Goal: Information Seeking & Learning: Learn about a topic

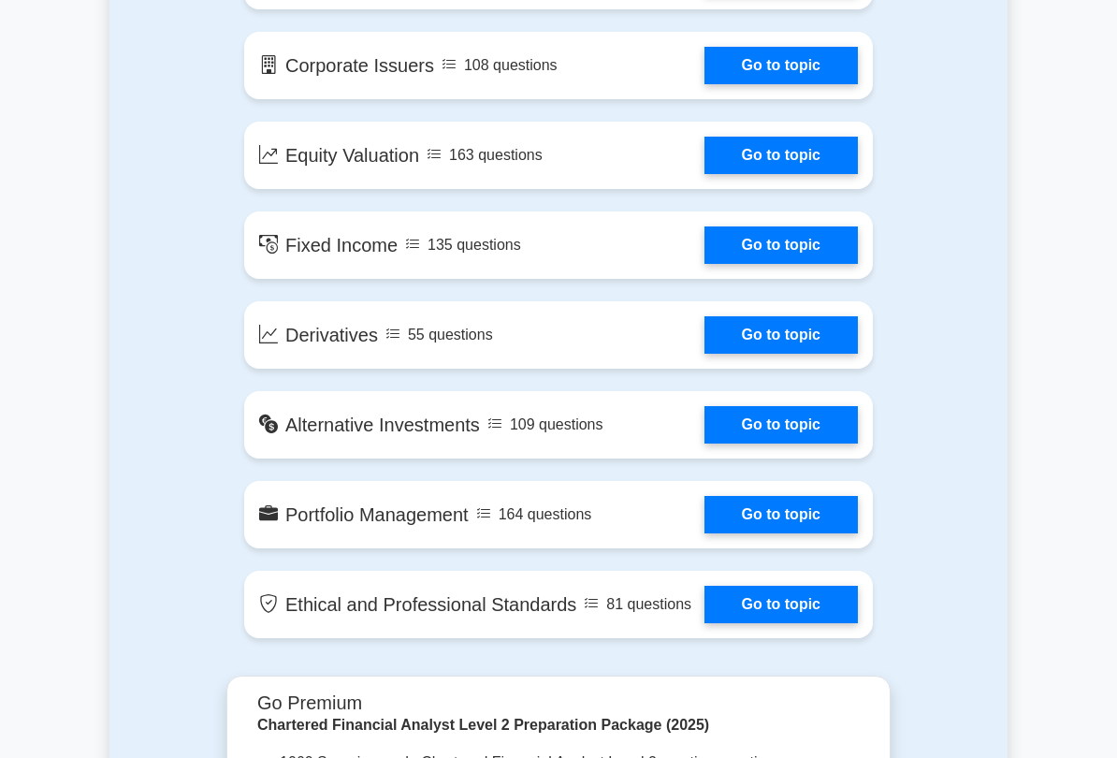
scroll to position [1411, 0]
click at [812, 174] on link "Go to topic" at bounding box center [781, 155] width 153 height 37
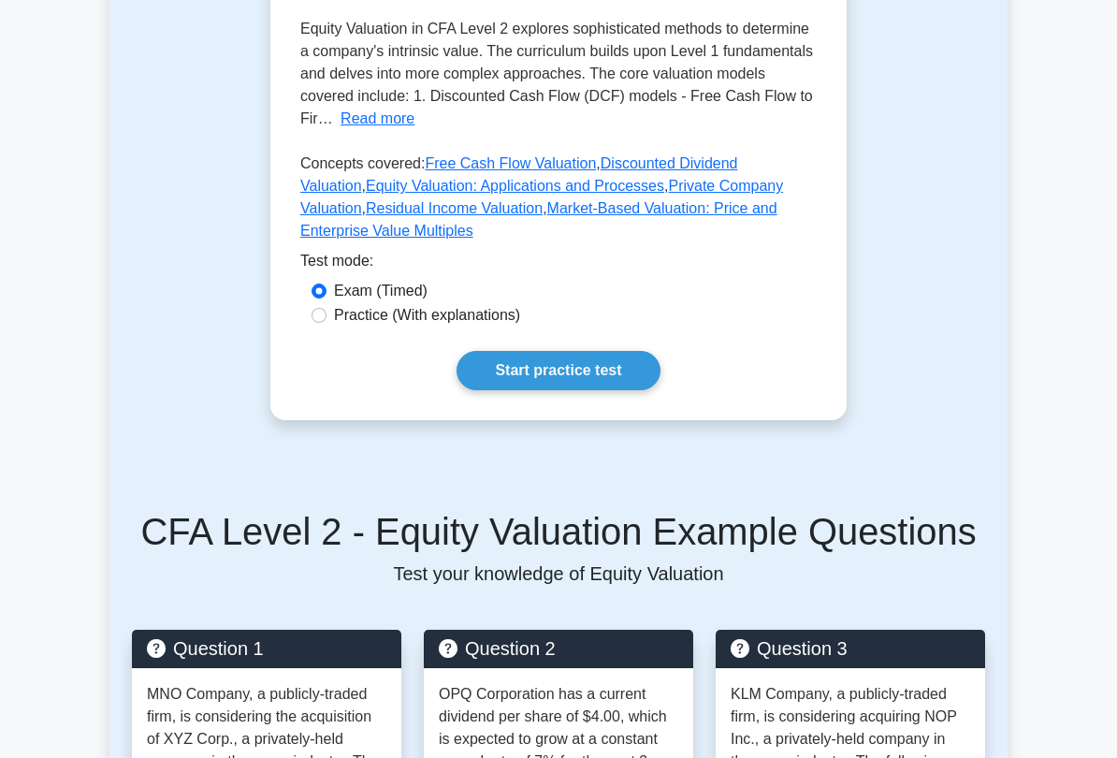
scroll to position [559, 0]
click at [505, 327] on label "Practice (With explanations)" at bounding box center [427, 315] width 186 height 22
click at [327, 323] on input "Practice (With explanations)" at bounding box center [319, 315] width 15 height 15
radio input "true"
click at [610, 390] on link "Start practice test" at bounding box center [558, 370] width 203 height 39
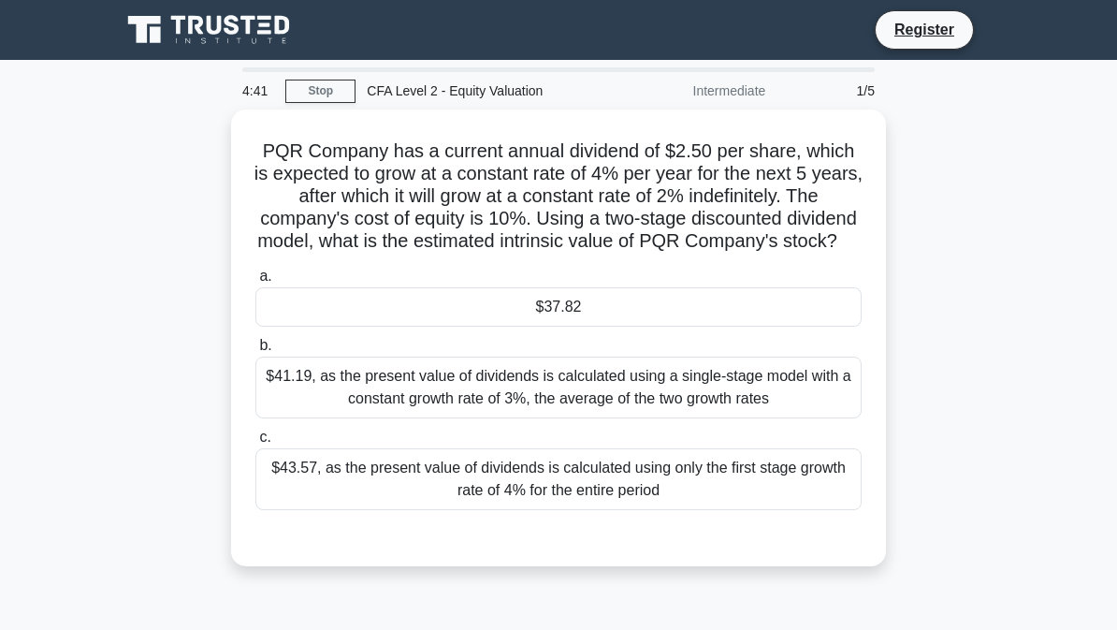
click at [793, 418] on div "$41.19, as the present value of dividends is calculated using a single-stage mo…" at bounding box center [558, 387] width 606 height 62
click at [255, 352] on input "b. $41.19, as the present value of dividends is calculated using a single-stage…" at bounding box center [255, 346] width 0 height 12
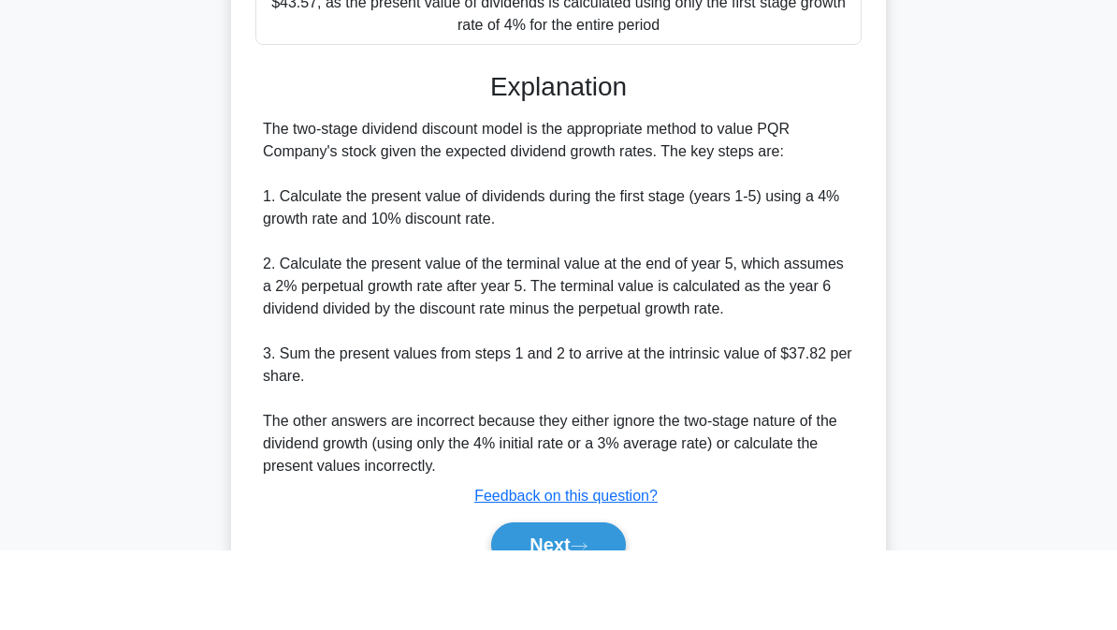
scroll to position [569, 0]
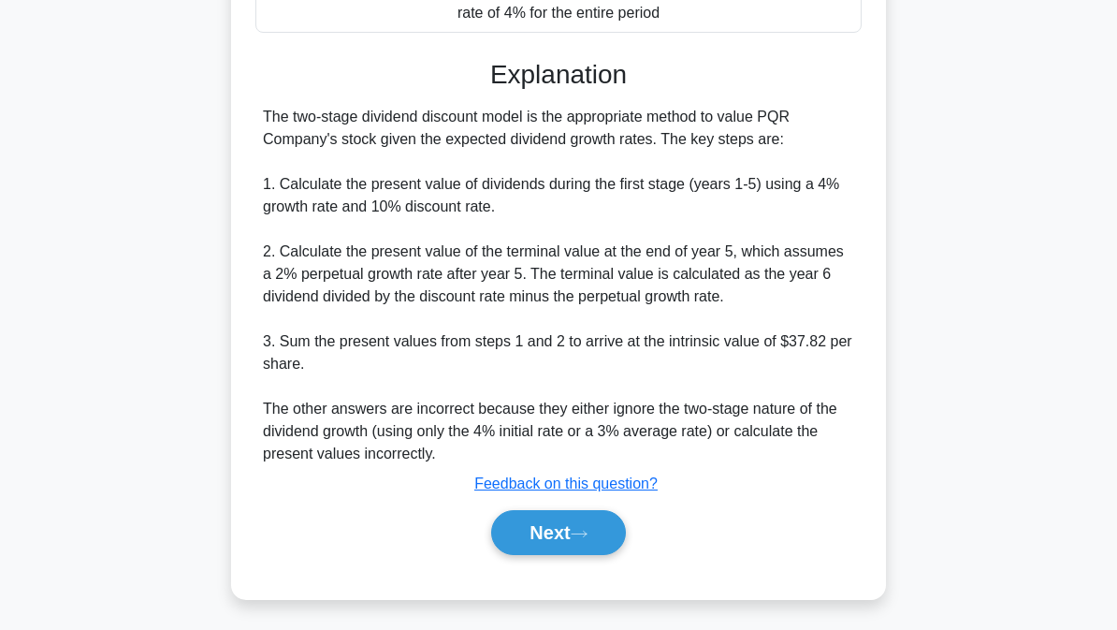
click at [586, 532] on icon at bounding box center [579, 534] width 17 height 10
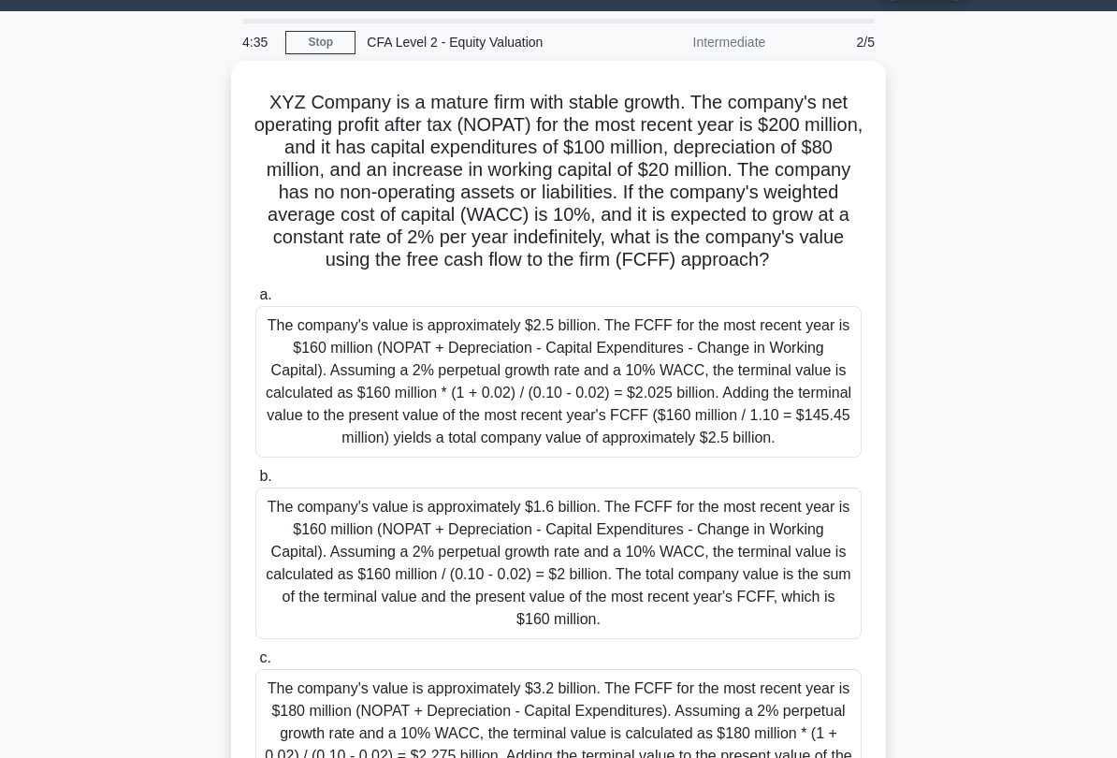
scroll to position [54, 0]
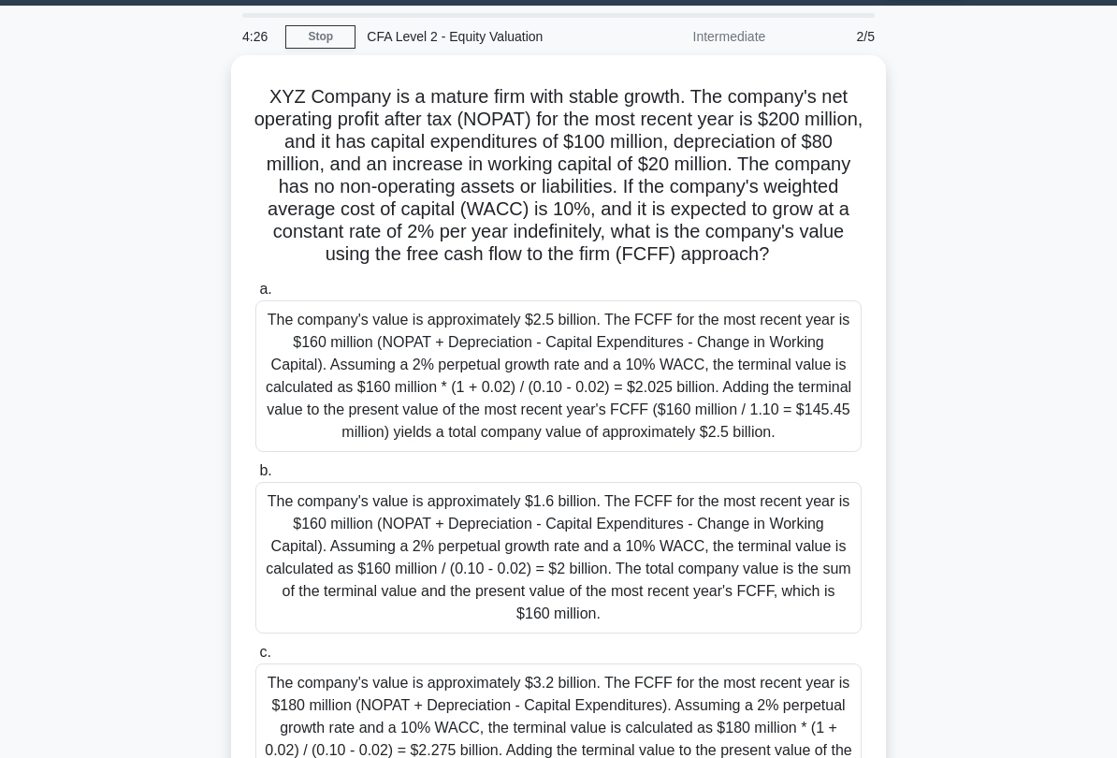
click at [813, 452] on div "The company's value is approximately $2.5 billion. The FCFF for the most recent…" at bounding box center [558, 376] width 606 height 152
click at [255, 296] on input "a. The company's value is approximately $2.5 billion. The FCFF for the most rec…" at bounding box center [255, 289] width 0 height 12
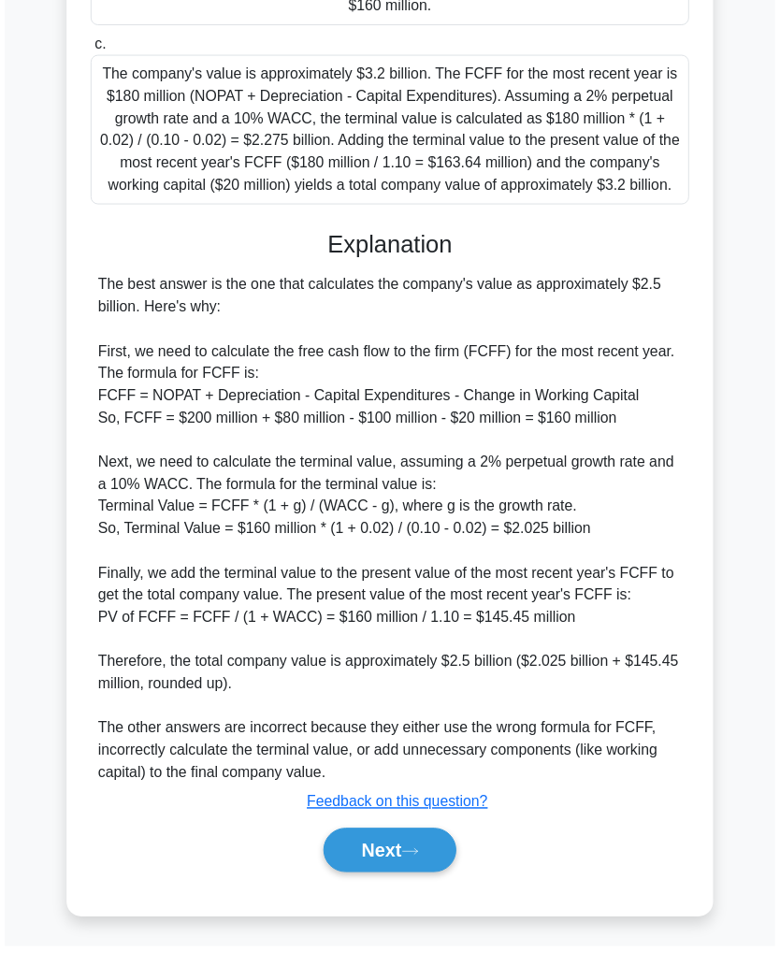
scroll to position [826, 0]
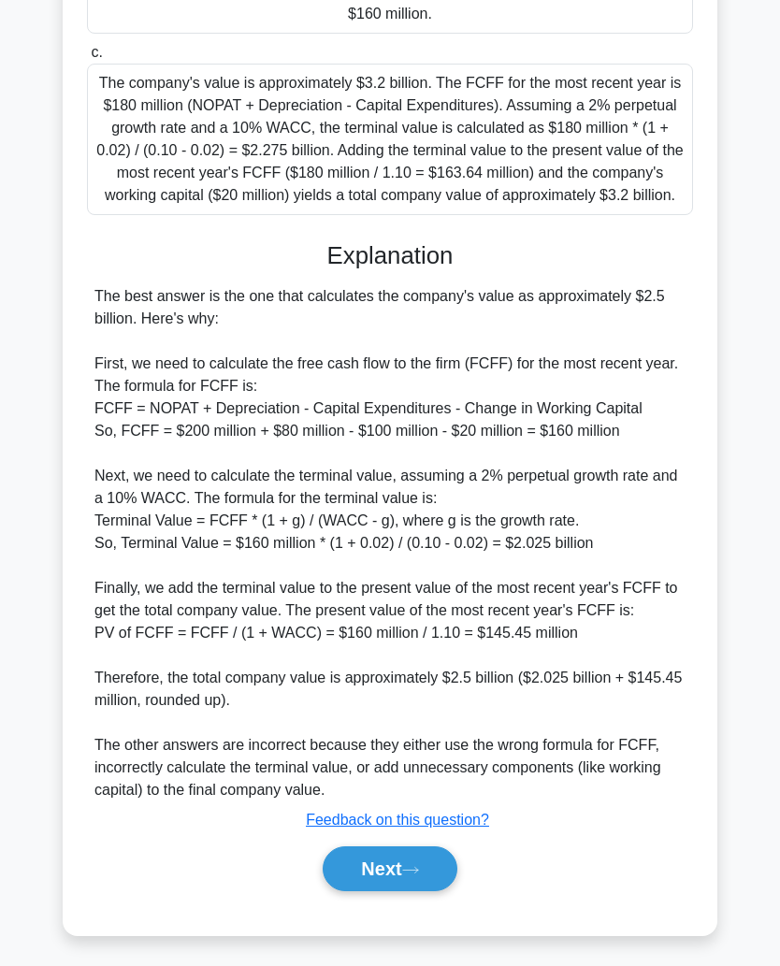
click at [363, 629] on button "Next" at bounding box center [390, 869] width 134 height 45
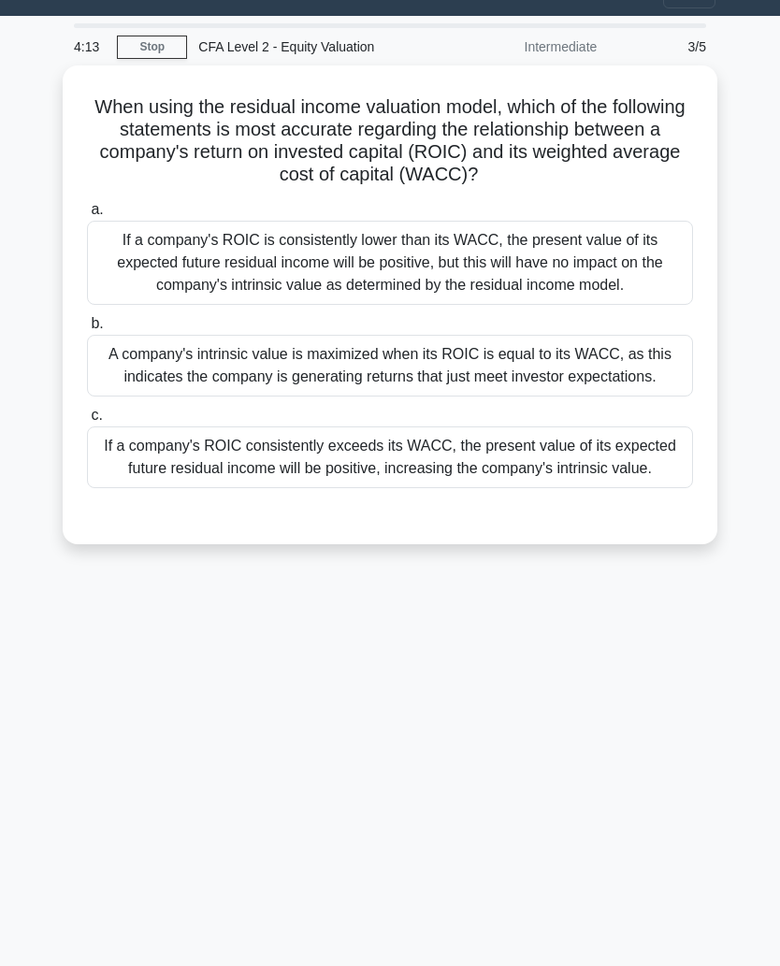
scroll to position [36, 0]
click at [616, 281] on div "If a company's ROIC is consistently lower than its WACC, the present value of i…" at bounding box center [390, 263] width 606 height 84
click at [87, 216] on input "a. If a company's ROIC is consistently lower than its WACC, the present value o…" at bounding box center [87, 210] width 0 height 12
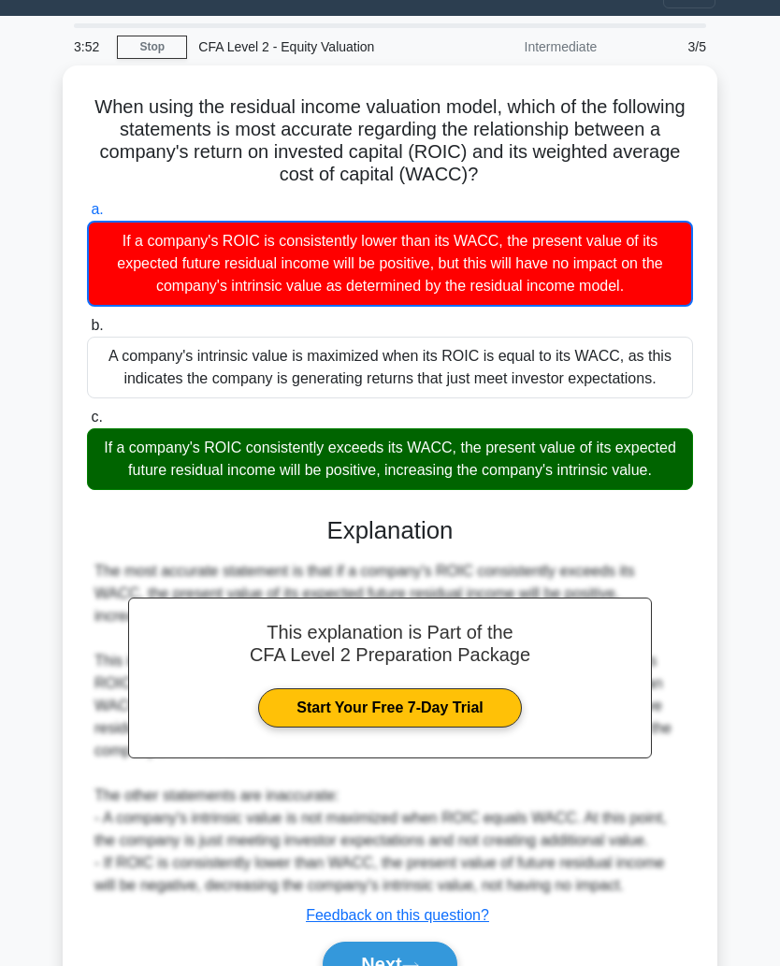
click at [464, 629] on link "Start Your Free 7-Day Trial" at bounding box center [389, 708] width 263 height 39
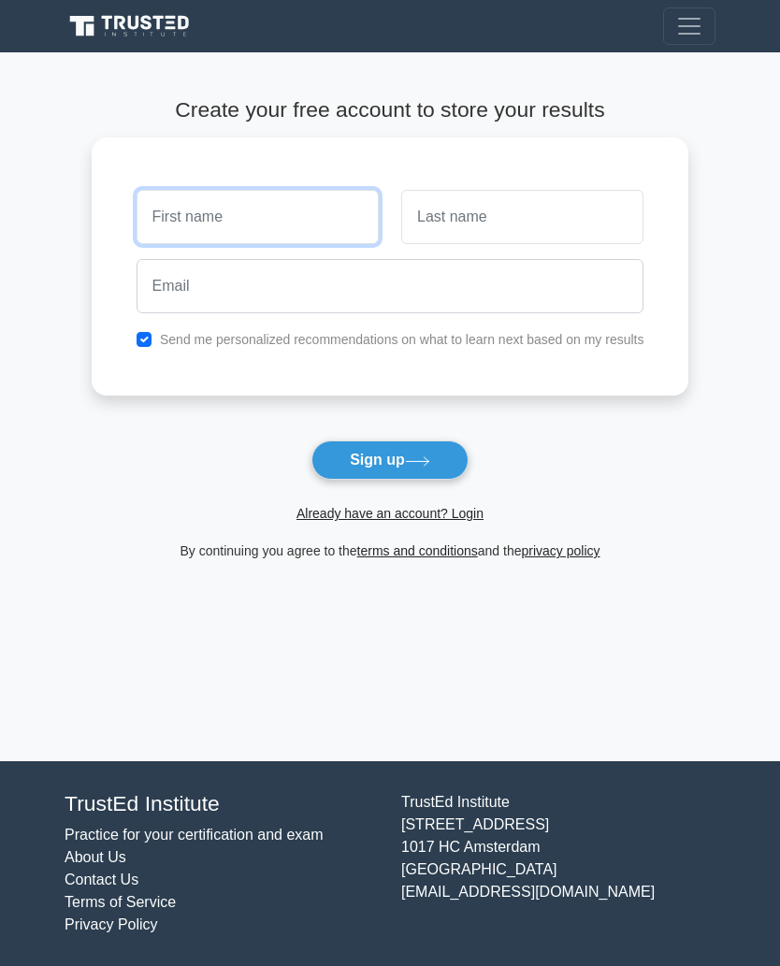
click at [283, 223] on input "text" at bounding box center [258, 217] width 242 height 54
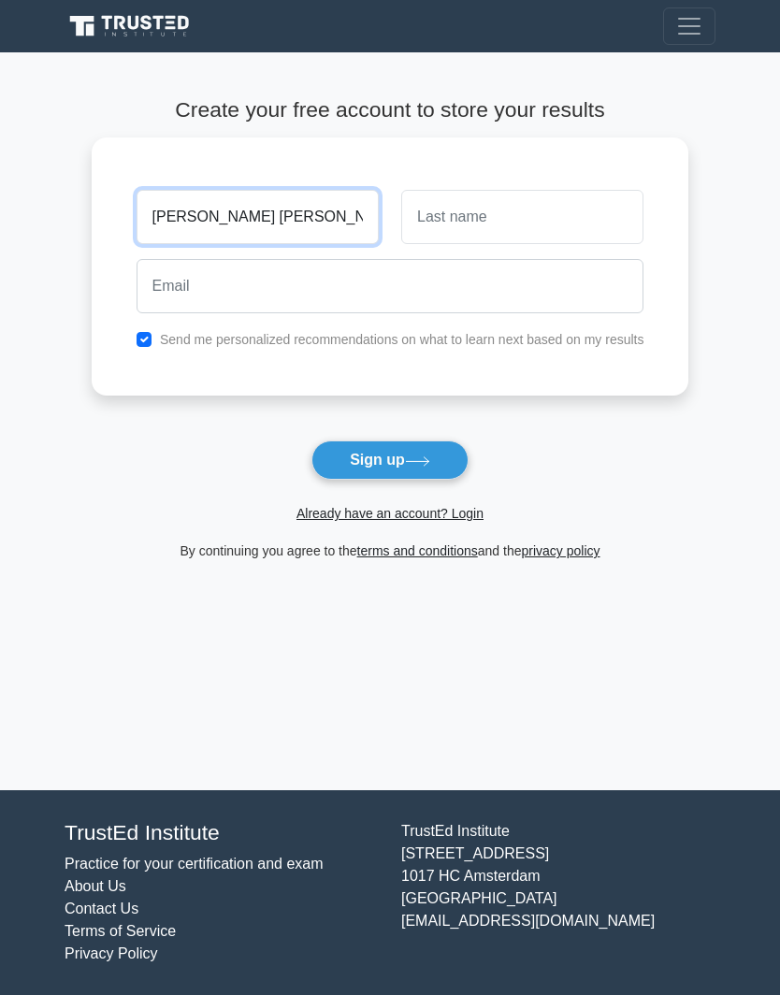
type input "[PERSON_NAME] [PERSON_NAME]"
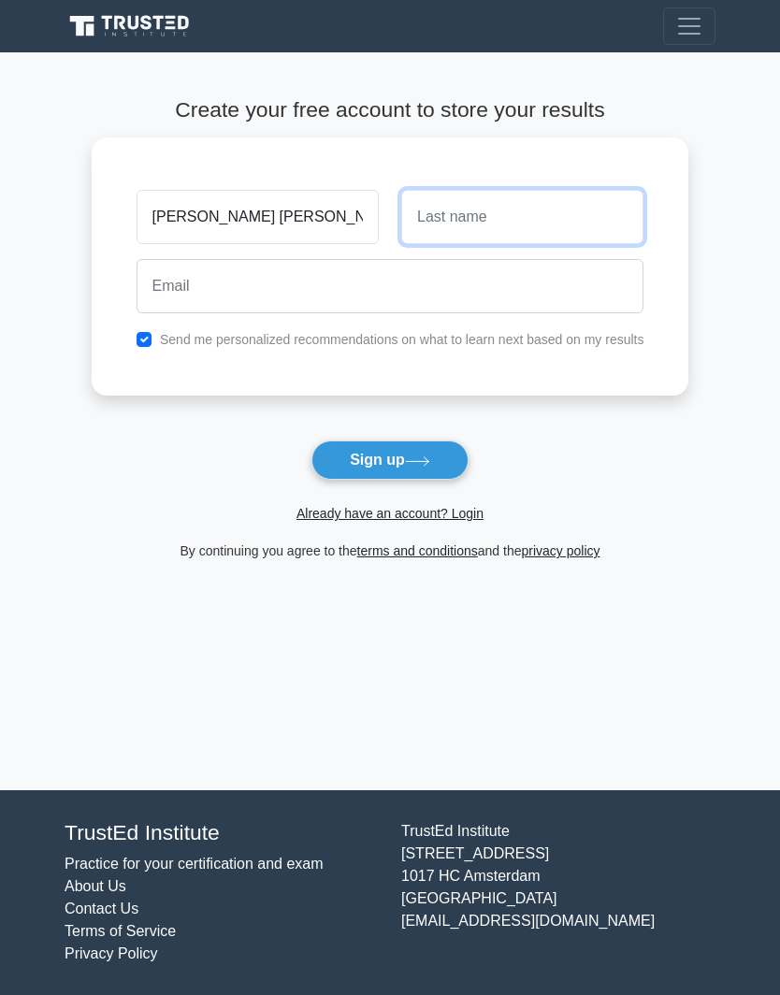
click at [584, 225] on input "text" at bounding box center [522, 217] width 242 height 54
type input "Lie"
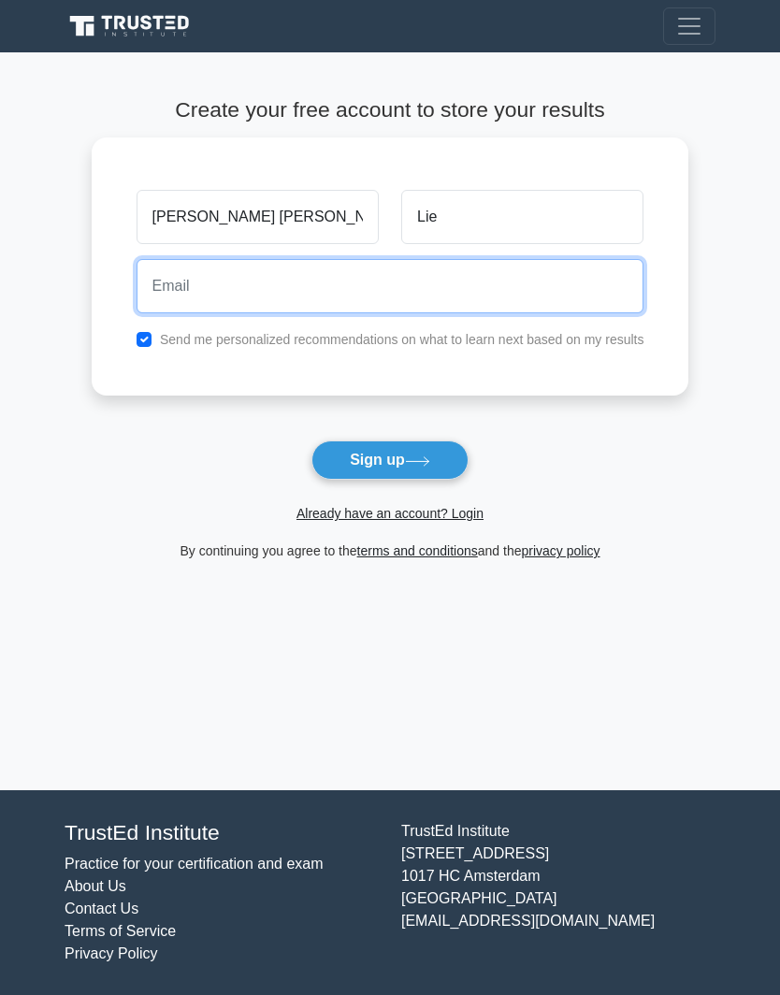
click at [516, 290] on input "email" at bounding box center [391, 286] width 508 height 54
type input "reginapatricialie372@gmail.com"
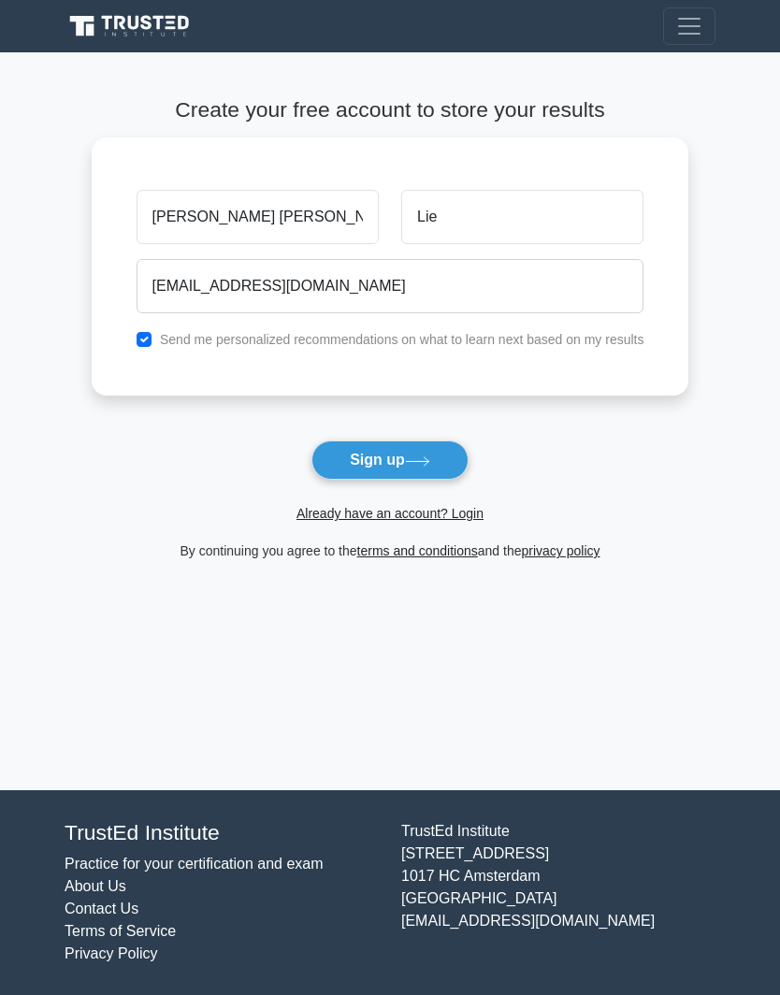
click at [430, 462] on icon at bounding box center [417, 462] width 25 height 10
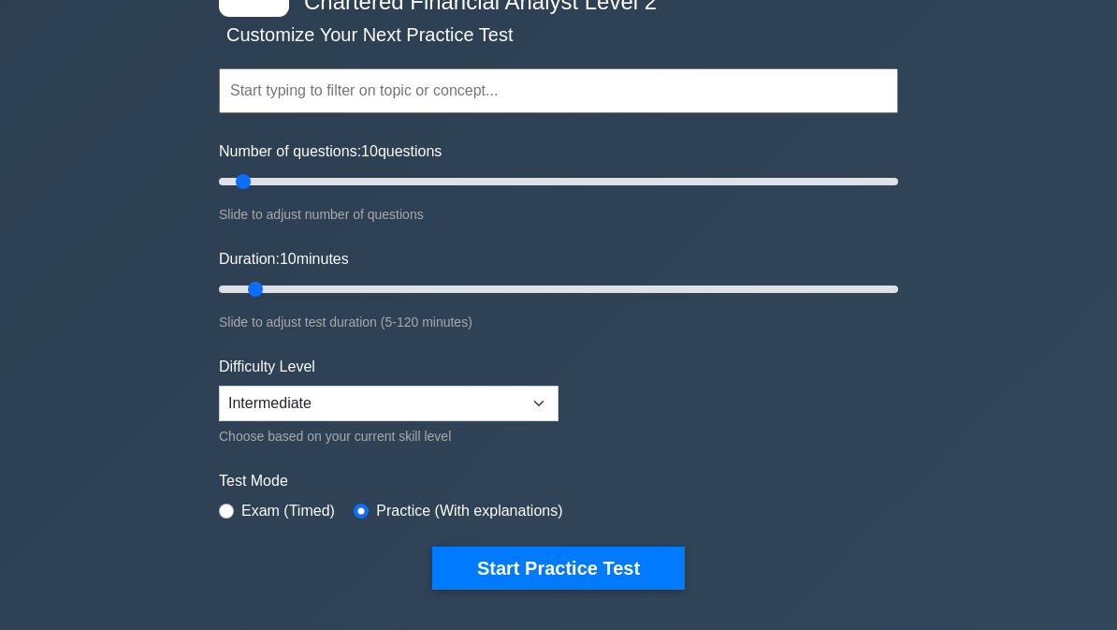
scroll to position [111, 0]
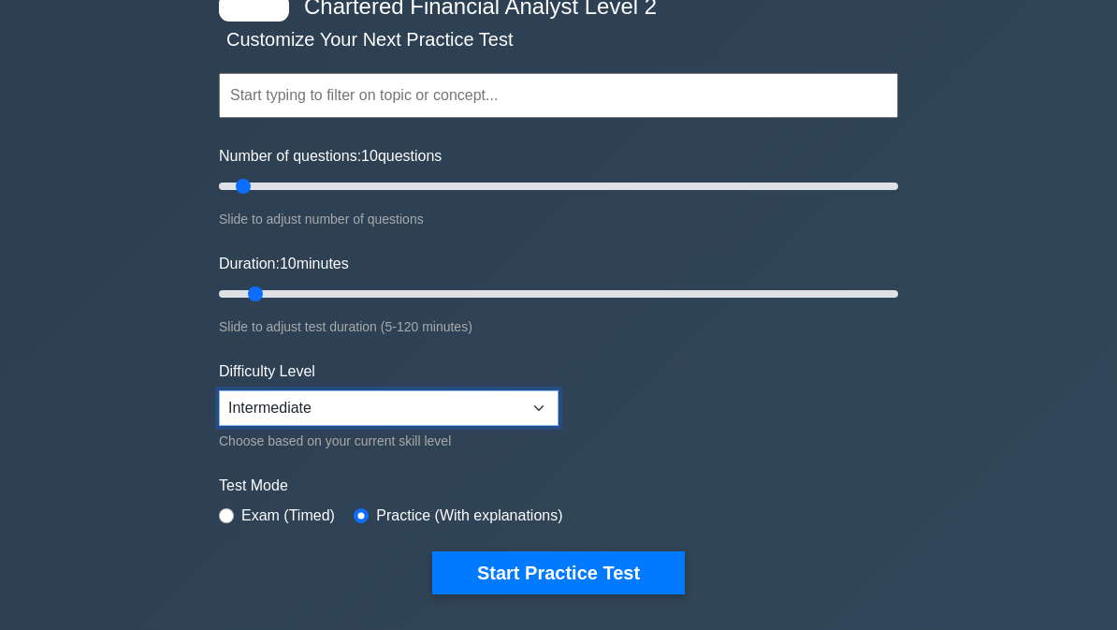
click at [520, 400] on select "Beginner Intermediate Expert" at bounding box center [389, 408] width 340 height 36
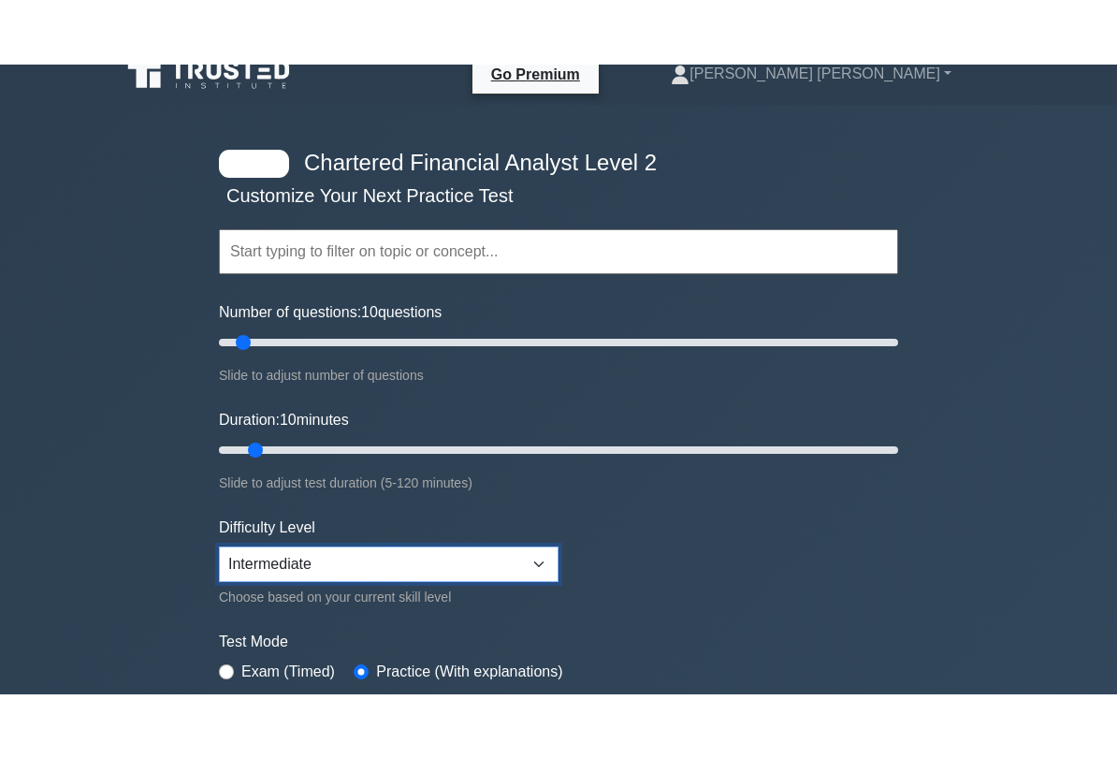
scroll to position [0, 0]
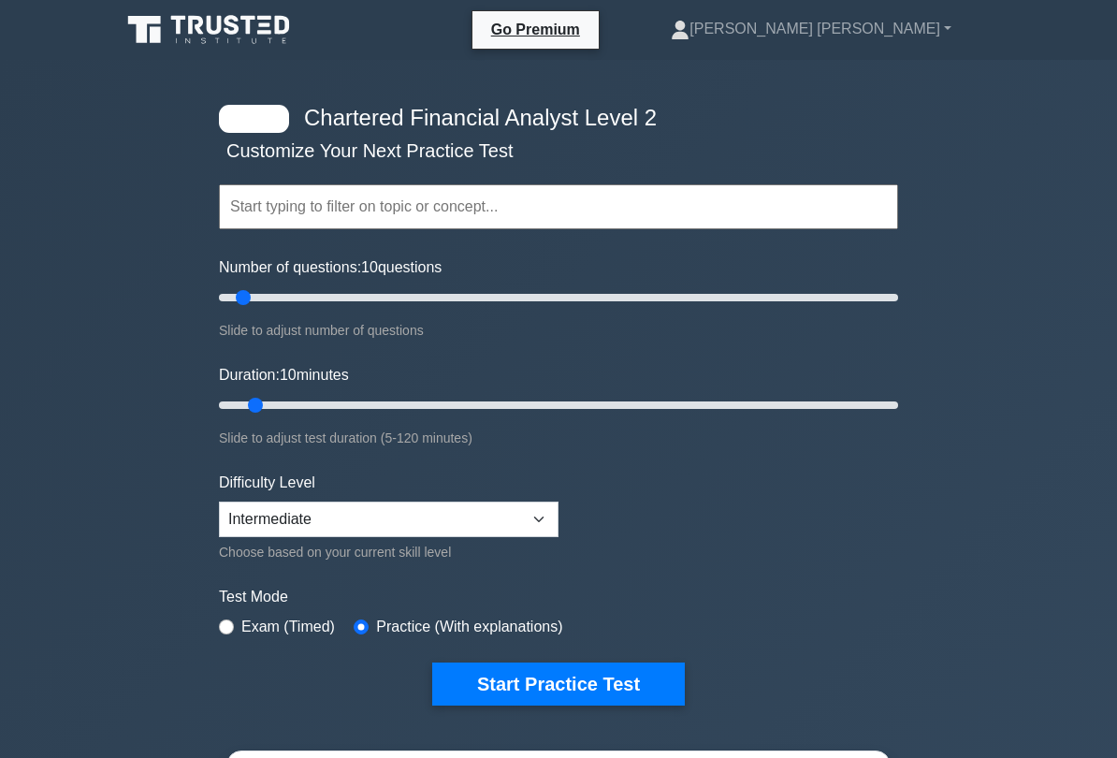
click at [655, 195] on input "text" at bounding box center [558, 206] width 679 height 45
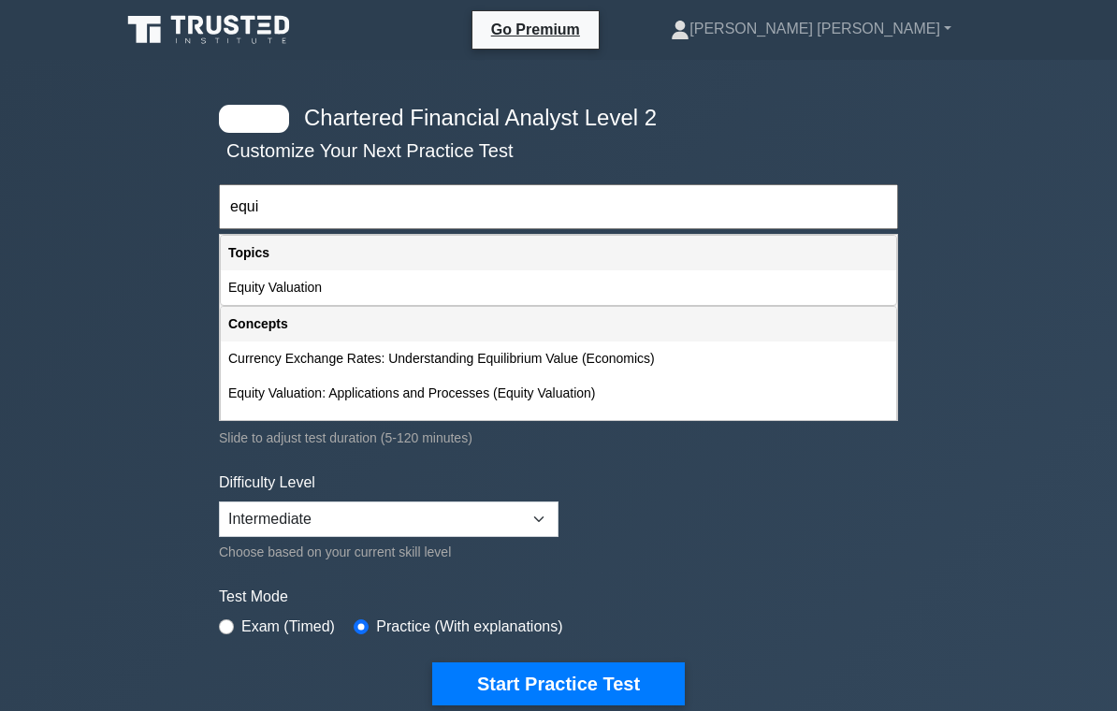
click at [619, 291] on div "Equity Valuation" at bounding box center [559, 287] width 676 height 35
type input "Equity Valuation"
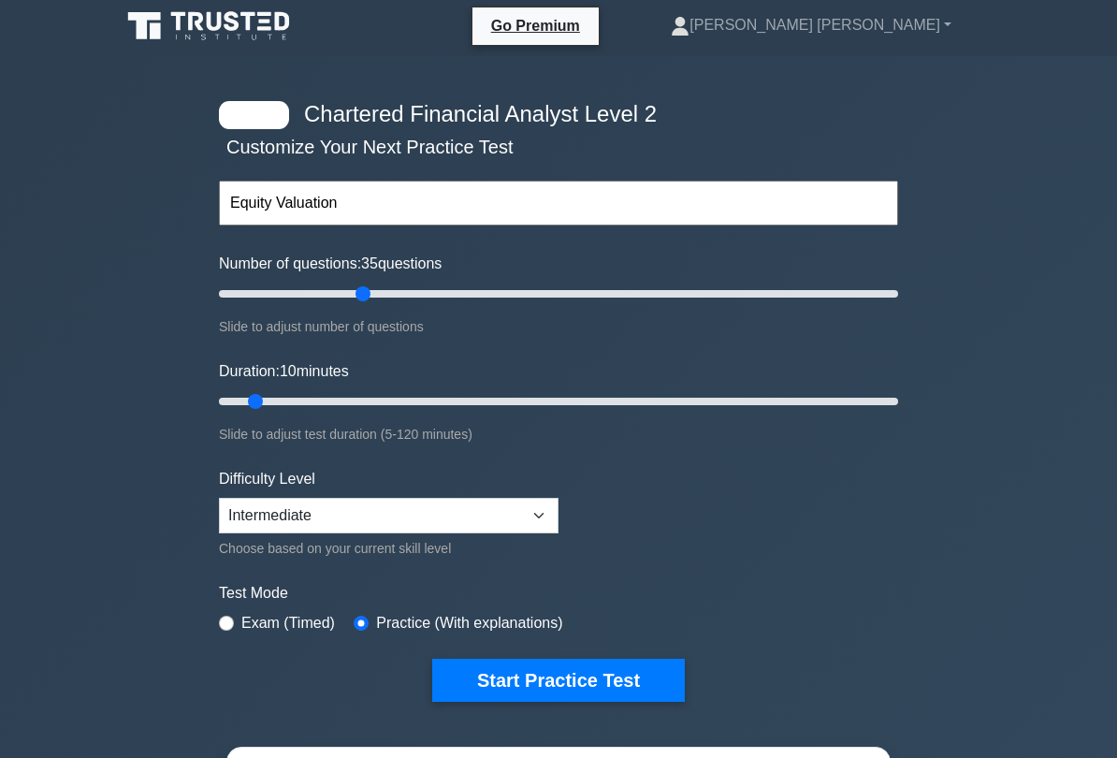
scroll to position [4, 0]
type input "200"
type input "120"
click at [611, 629] on button "Start Practice Test" at bounding box center [558, 680] width 253 height 43
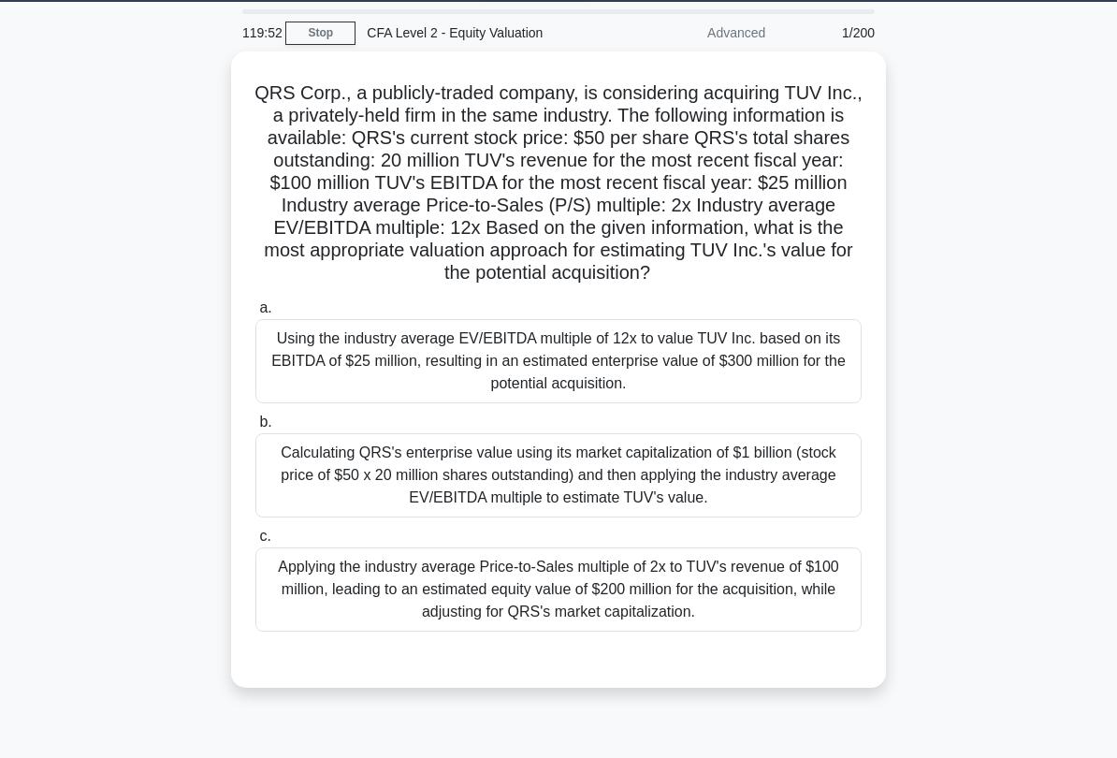
scroll to position [59, 0]
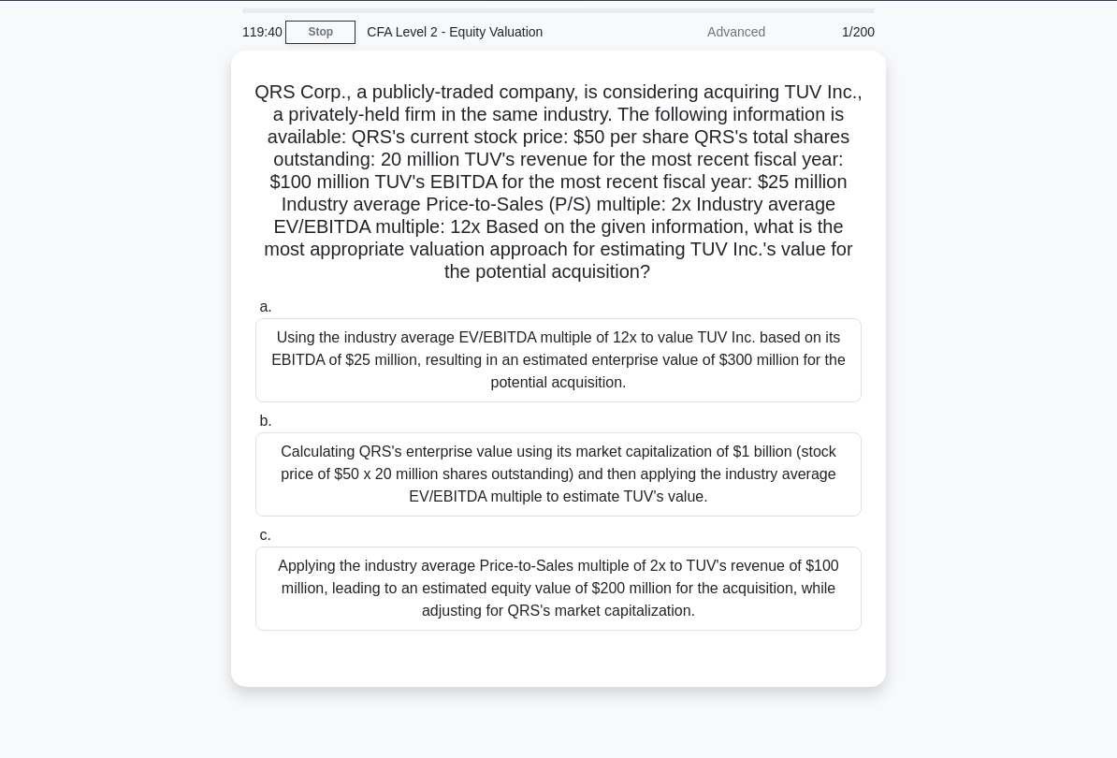
click at [738, 399] on div "Using the industry average EV/EBITDA multiple of 12x to value TUV Inc. based on…" at bounding box center [558, 360] width 606 height 84
click at [255, 313] on input "a. Using the industry average EV/EBITDA multiple of 12x to value TUV Inc. based…" at bounding box center [255, 307] width 0 height 12
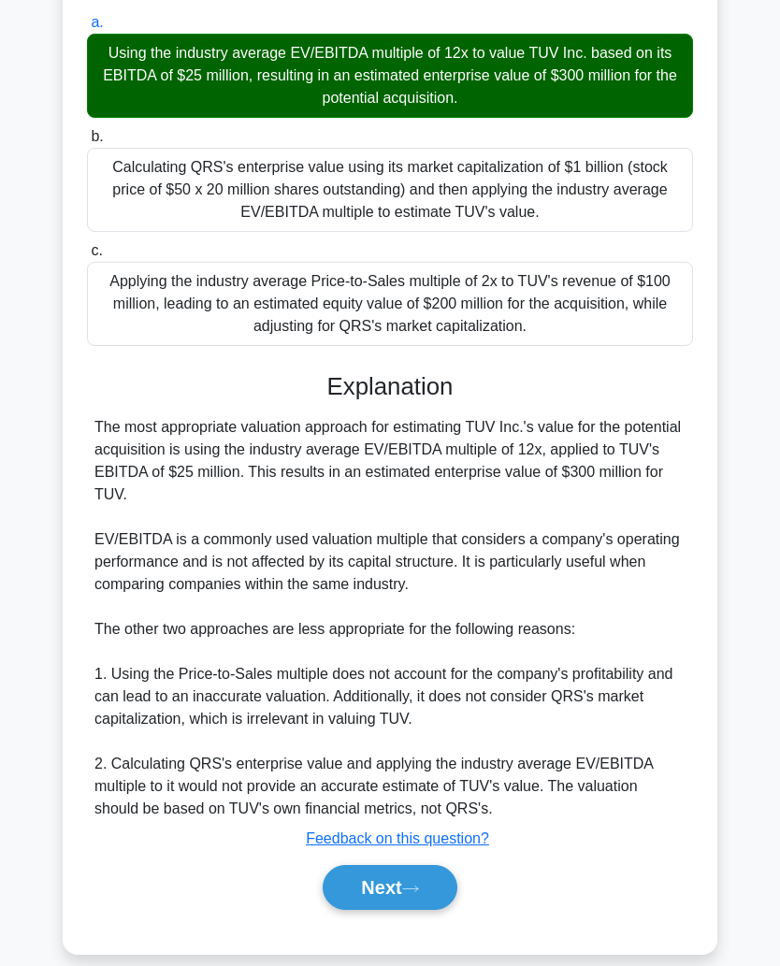
scroll to position [400, 0]
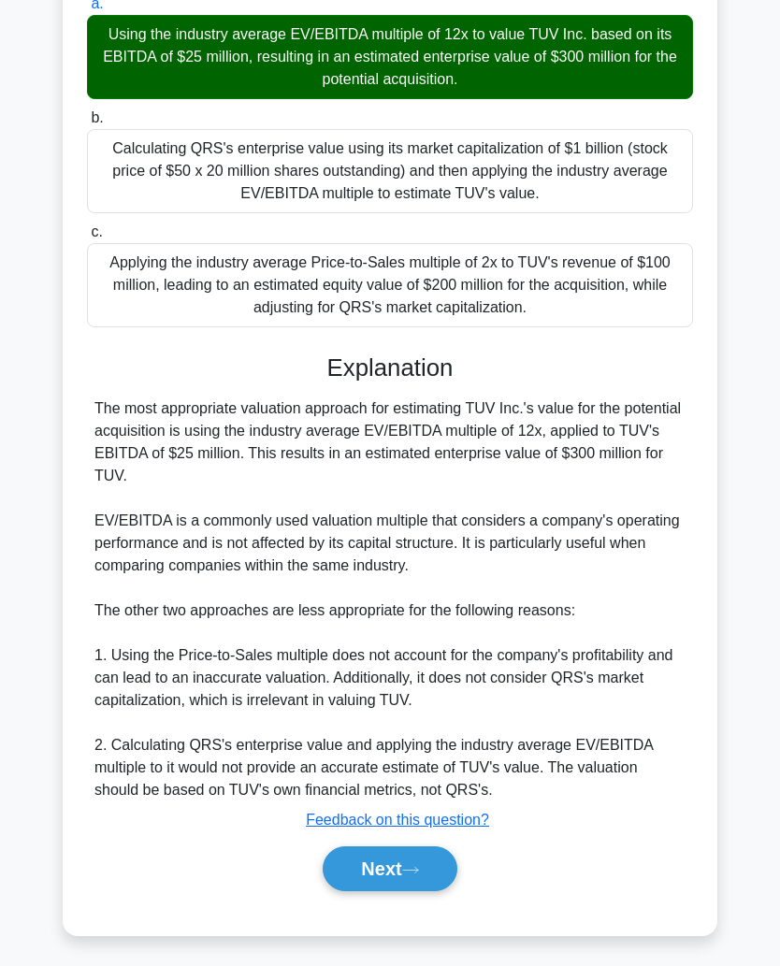
click at [404, 629] on button "Next" at bounding box center [390, 869] width 134 height 45
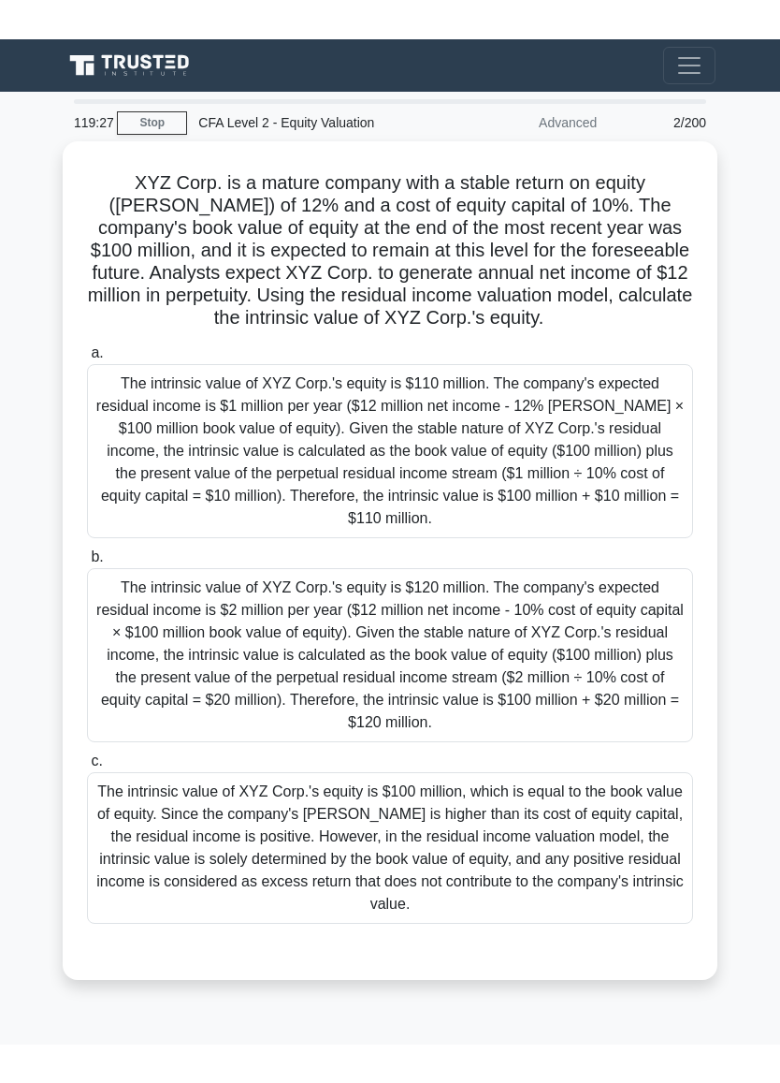
scroll to position [50, 0]
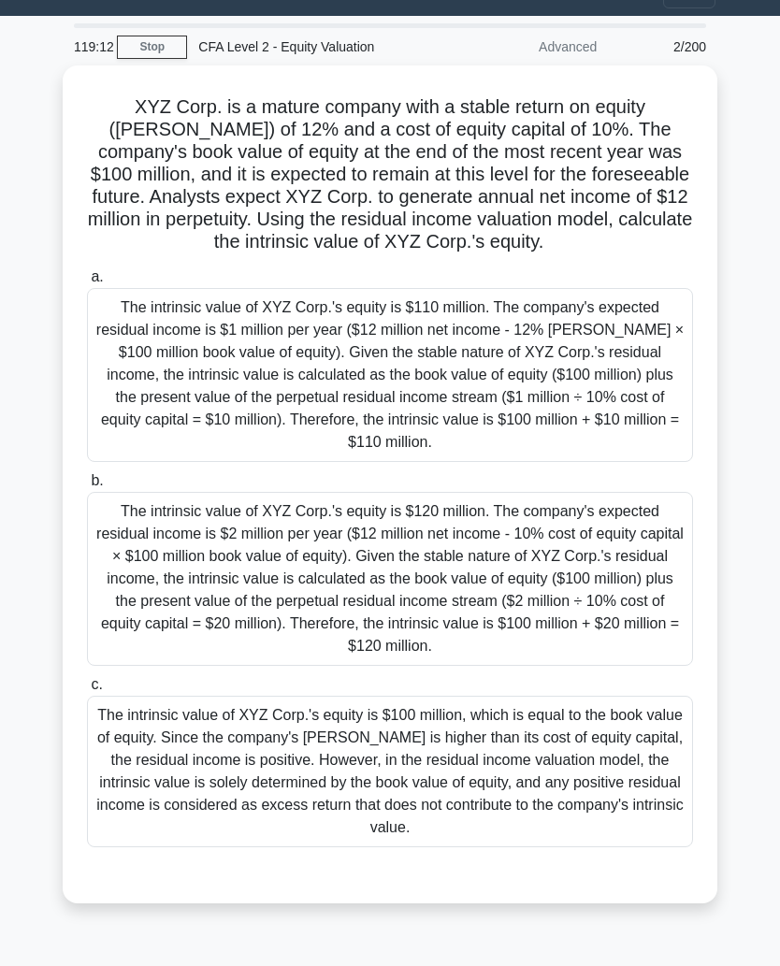
click at [165, 577] on div "The intrinsic value of XYZ Corp.'s equity is $120 million. The company's expect…" at bounding box center [390, 579] width 606 height 174
click at [87, 487] on input "b. The intrinsic value of XYZ Corp.'s equity is $120 million. The company's exp…" at bounding box center [87, 481] width 0 height 12
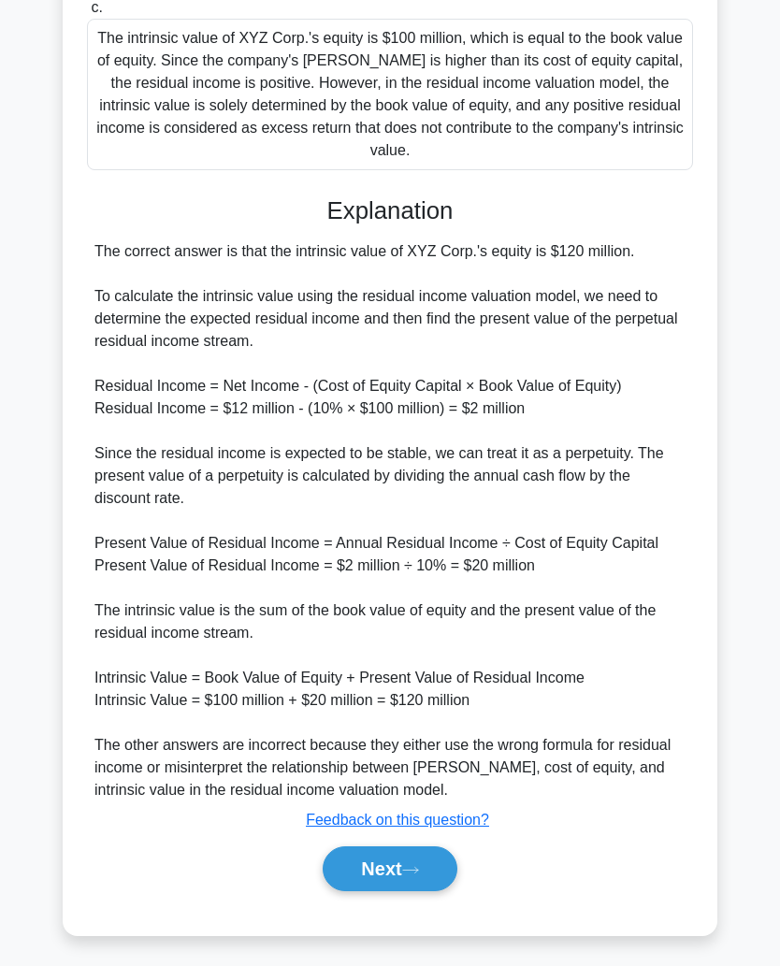
scroll to position [826, 0]
click at [396, 629] on button "Next" at bounding box center [390, 869] width 134 height 45
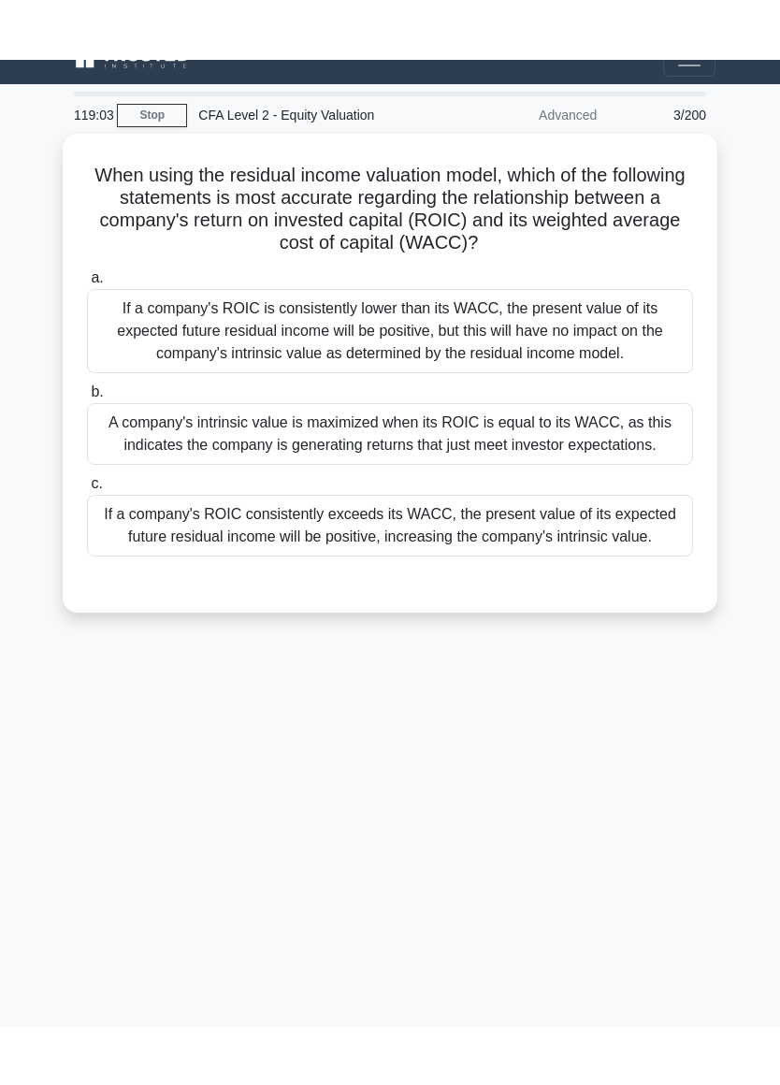
scroll to position [0, 0]
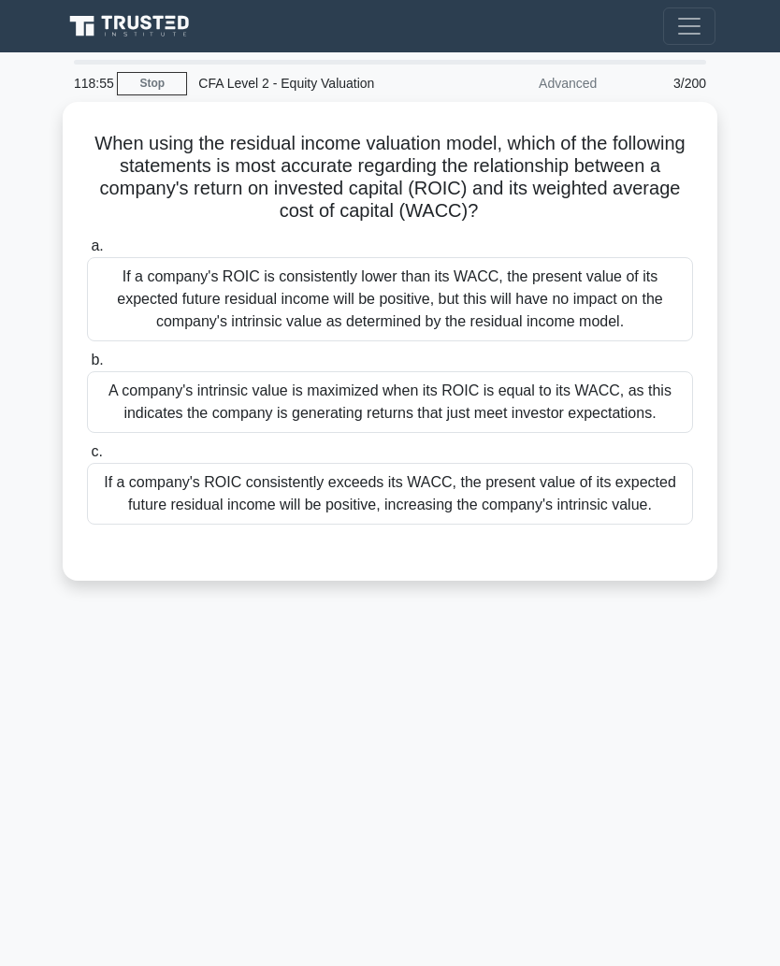
click at [588, 525] on div "If a company's ROIC consistently exceeds its WACC, the present value of its exp…" at bounding box center [390, 494] width 606 height 62
click at [87, 458] on input "c. If a company's ROIC consistently exceeds its WACC, the present value of its …" at bounding box center [87, 452] width 0 height 12
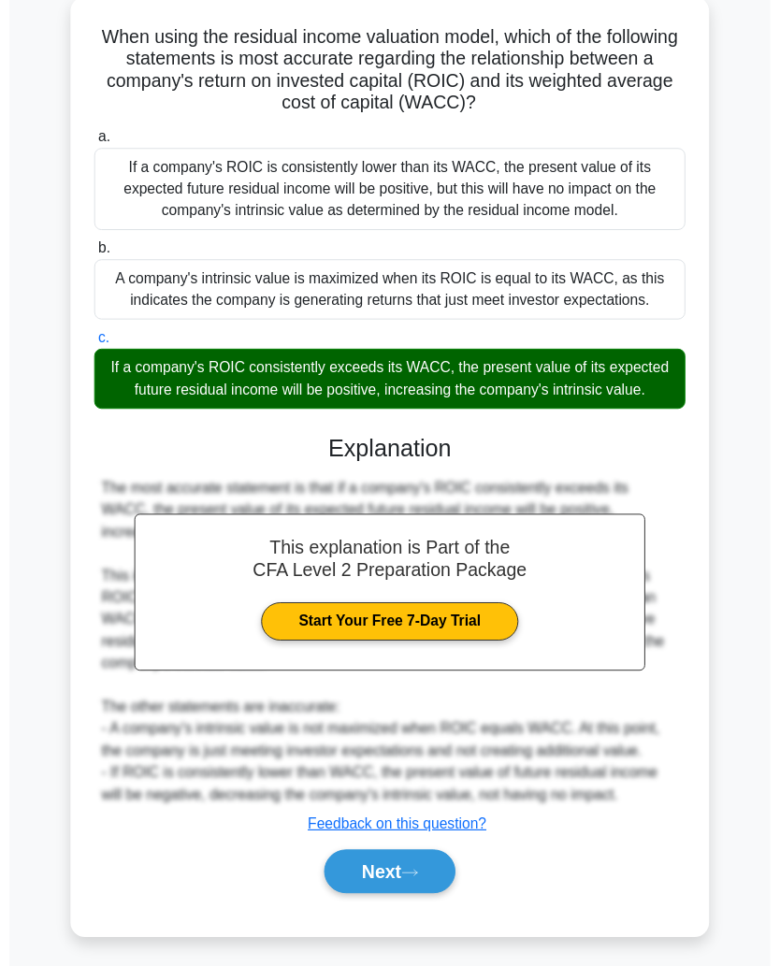
scroll to position [227, 0]
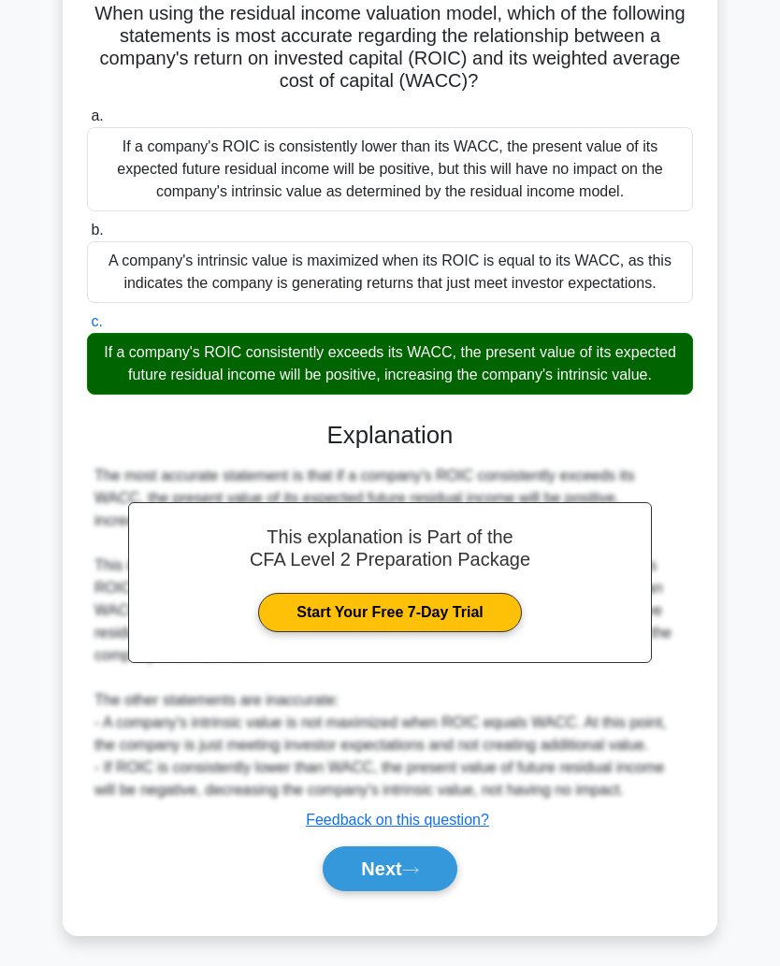
click at [466, 593] on link "Start Your Free 7-Day Trial" at bounding box center [389, 612] width 263 height 39
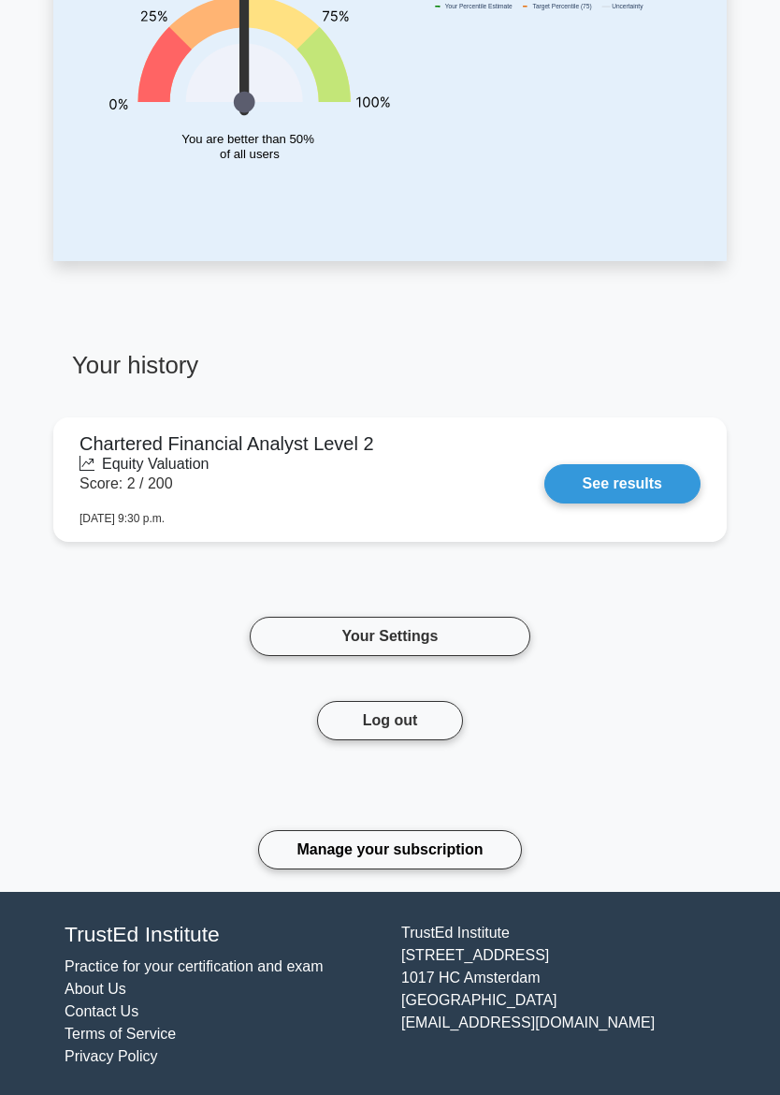
scroll to position [434, 0]
click at [647, 478] on link "See results" at bounding box center [623, 483] width 156 height 39
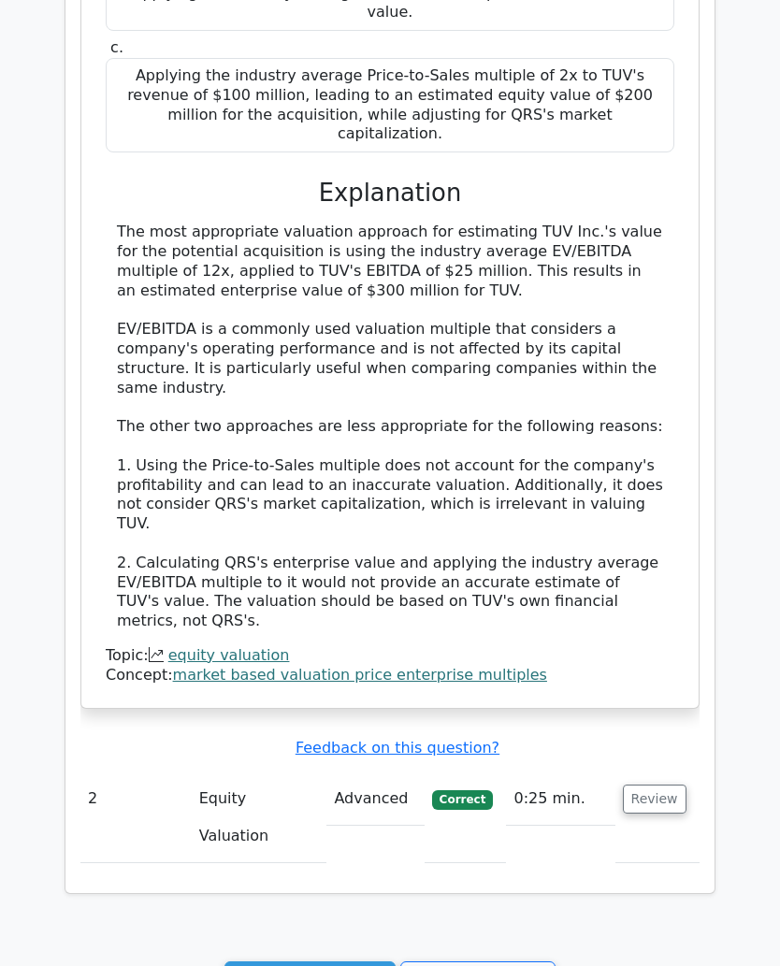
scroll to position [1556, 0]
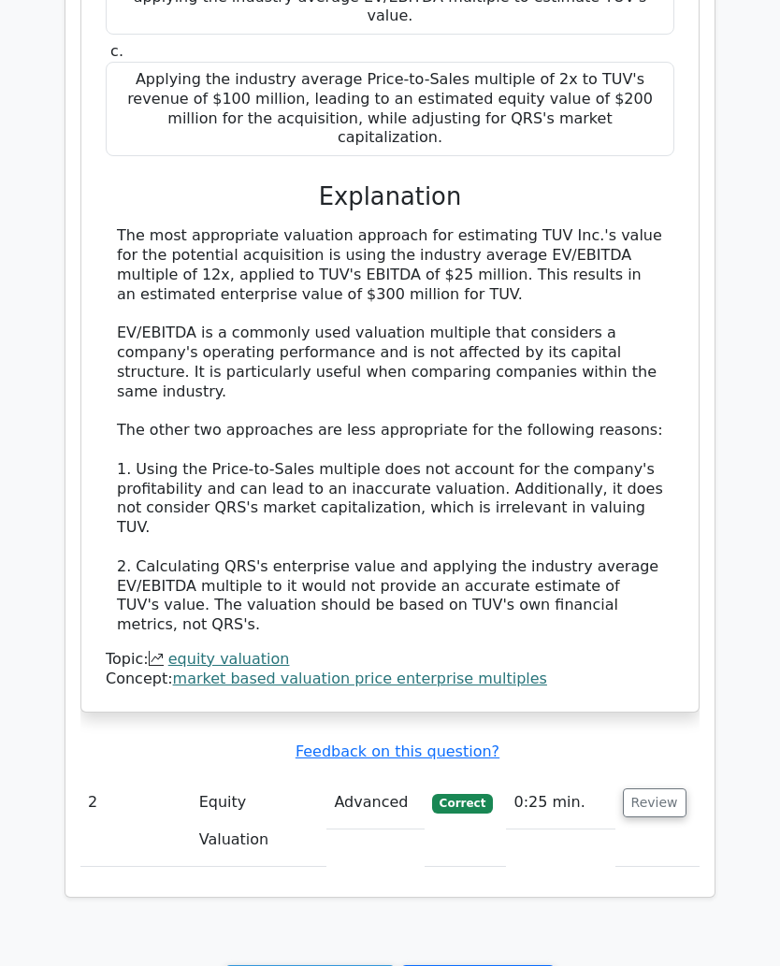
click at [340, 966] on link "Continue practicing" at bounding box center [310, 984] width 171 height 36
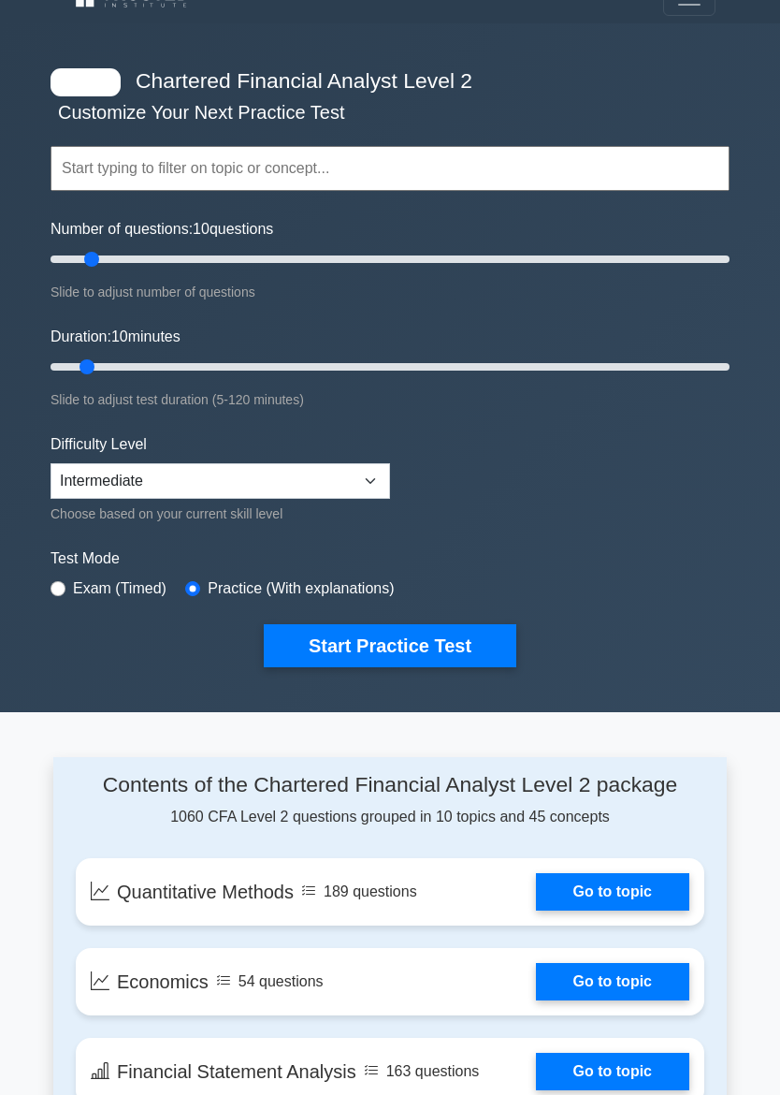
scroll to position [29, 0]
type input "200"
click at [618, 169] on input "text" at bounding box center [390, 168] width 679 height 45
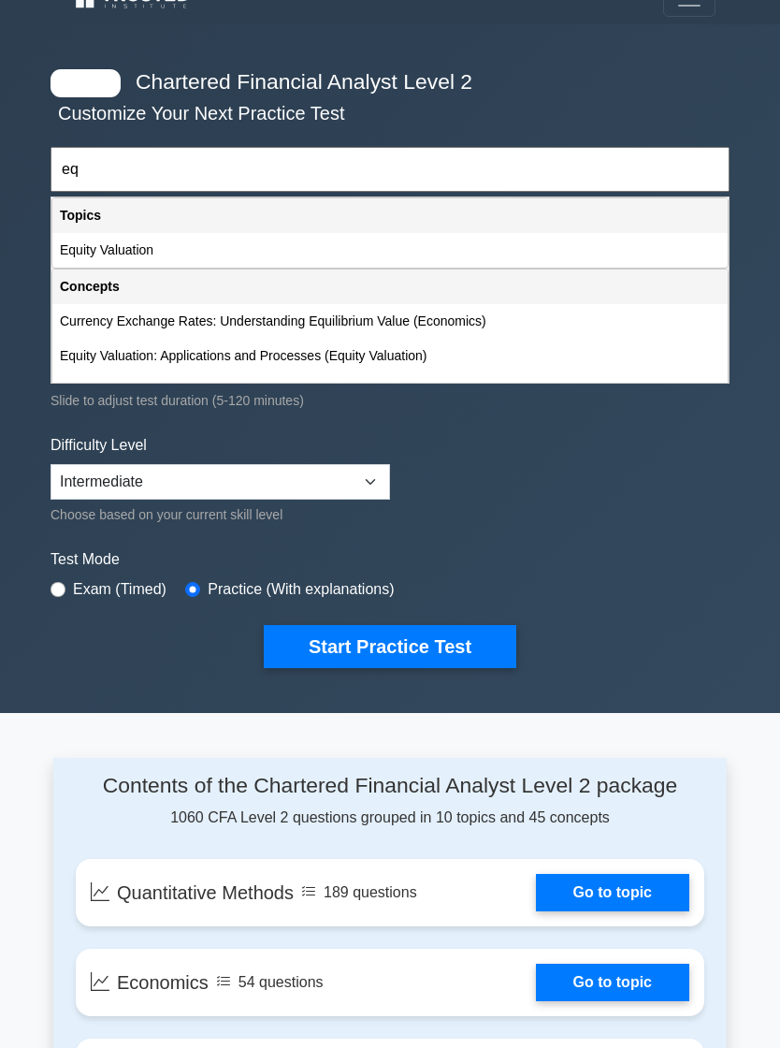
click at [625, 240] on div "Equity Valuation" at bounding box center [390, 250] width 676 height 35
type input "Equity Valuation"
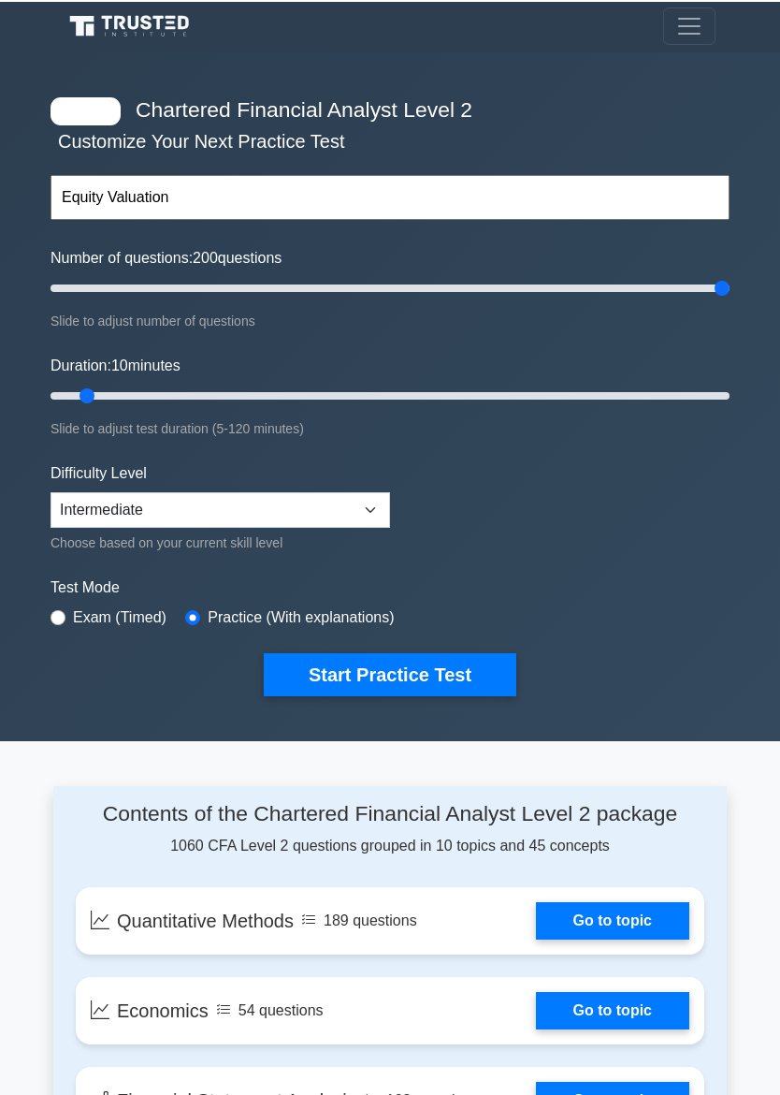
scroll to position [0, 0]
type input "120"
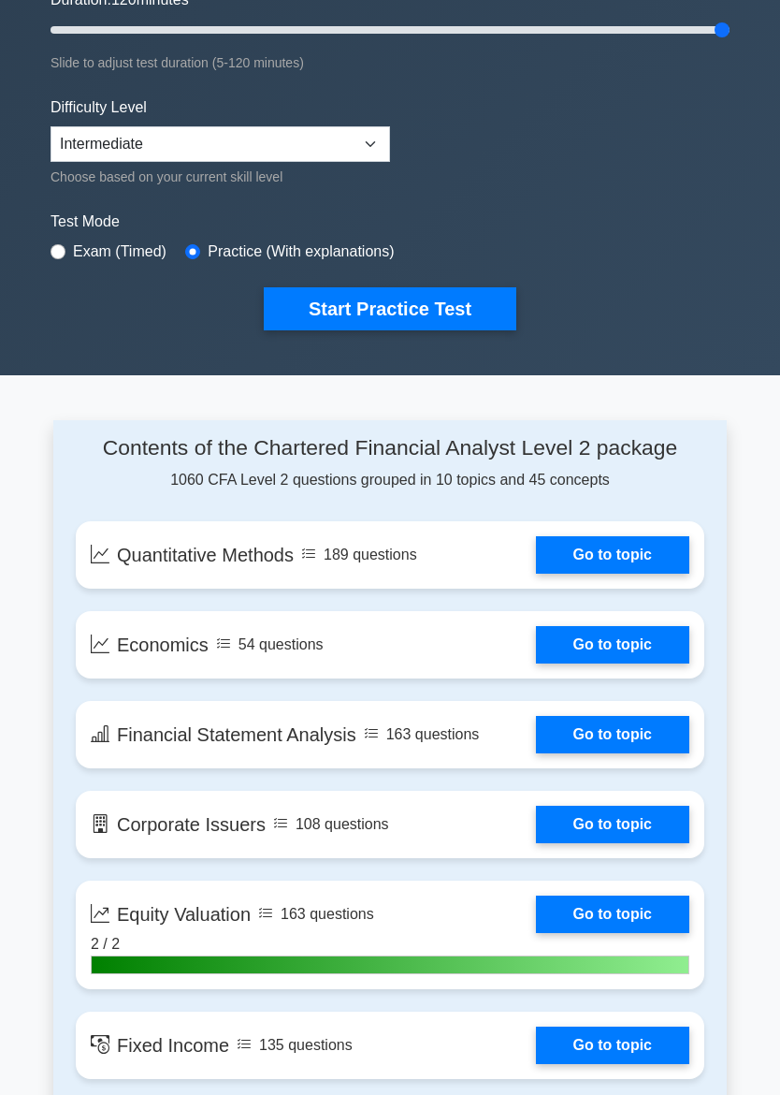
scroll to position [366, 0]
click at [620, 933] on link "Go to topic" at bounding box center [612, 913] width 153 height 37
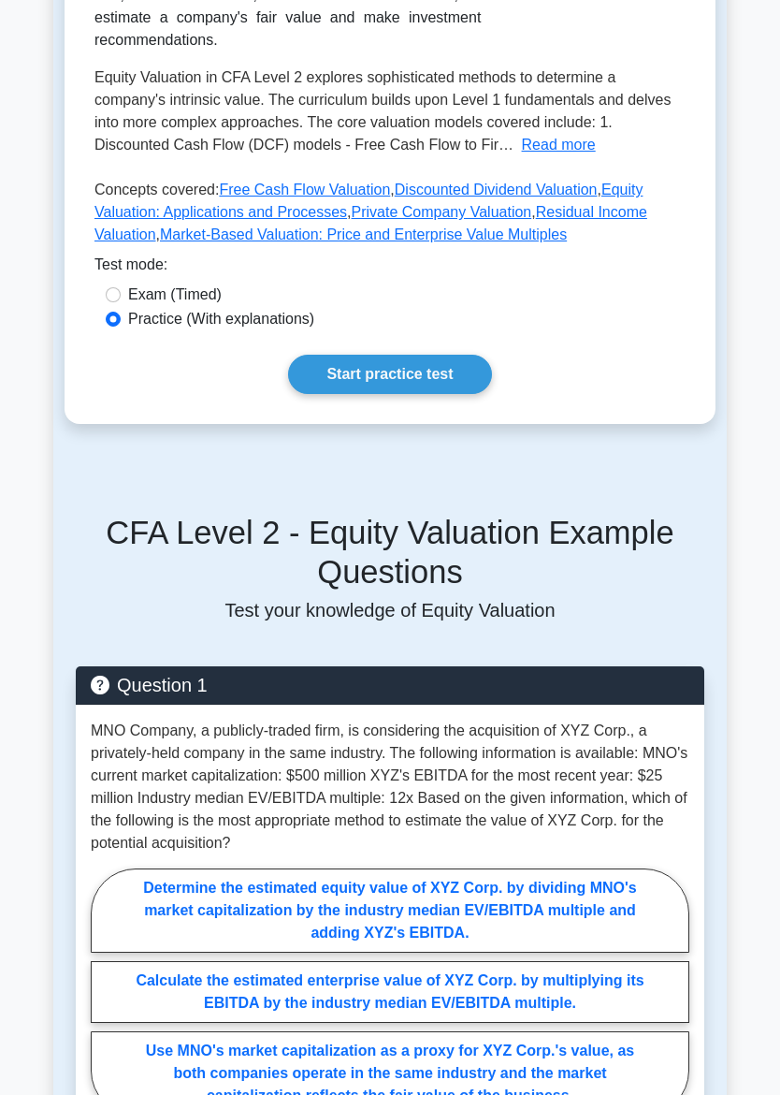
scroll to position [451, 0]
click at [445, 394] on link "Start practice test" at bounding box center [389, 374] width 203 height 39
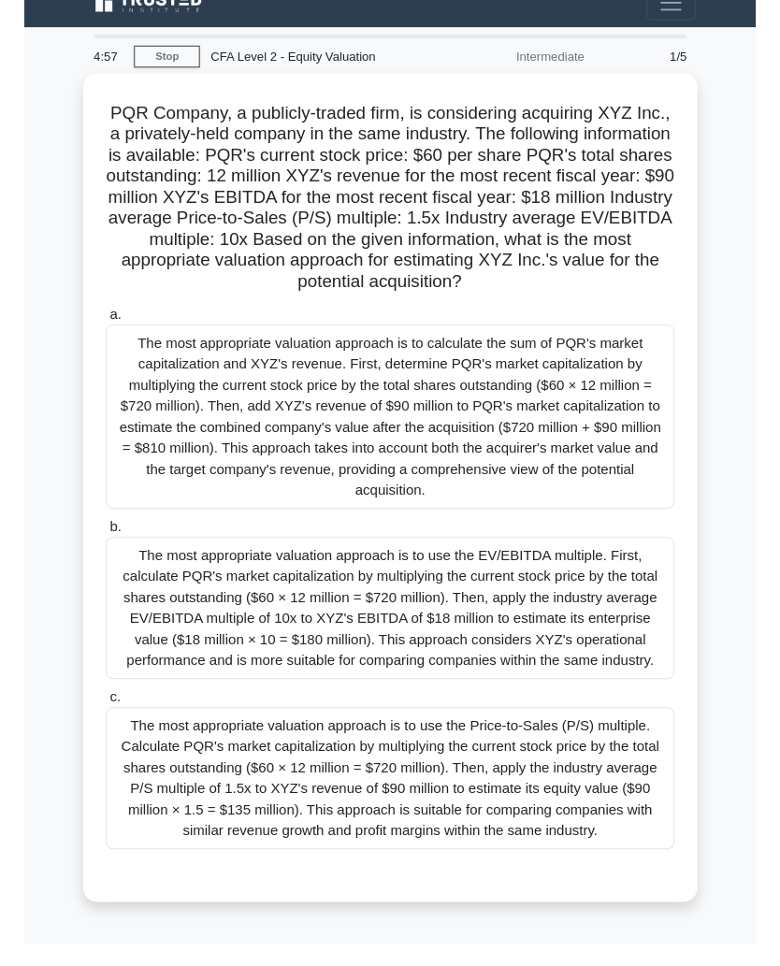
scroll to position [139, 0]
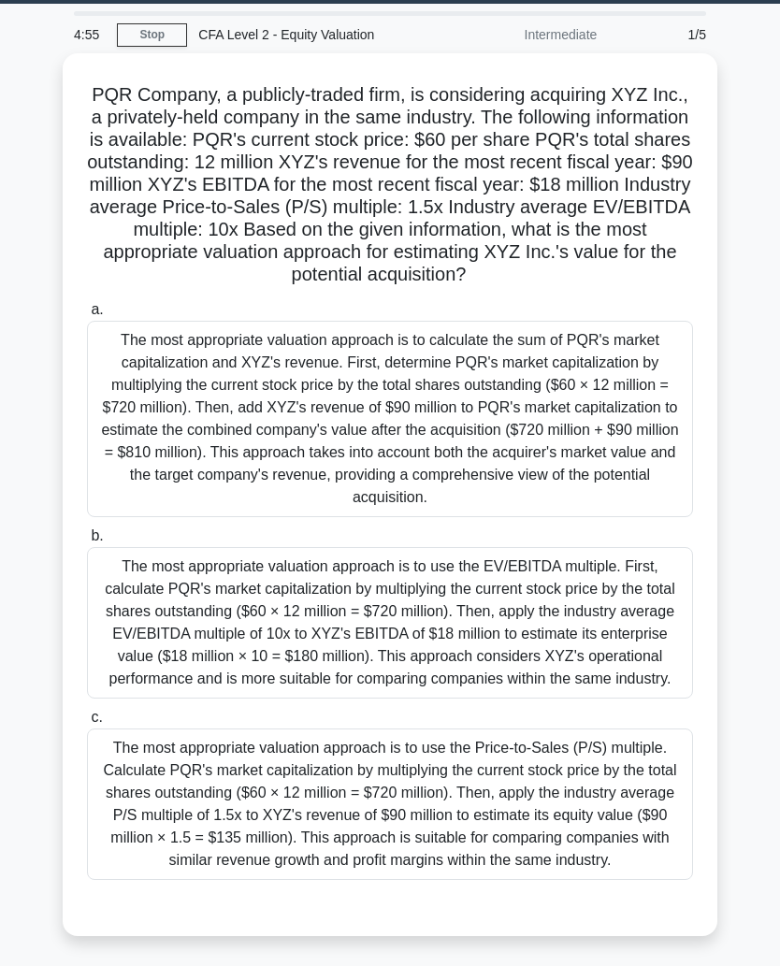
click at [639, 394] on div "The most appropriate valuation approach is to calculate the sum of PQR's market…" at bounding box center [390, 419] width 606 height 196
click at [87, 316] on input "a. The most appropriate valuation approach is to calculate the sum of PQR's mar…" at bounding box center [87, 310] width 0 height 12
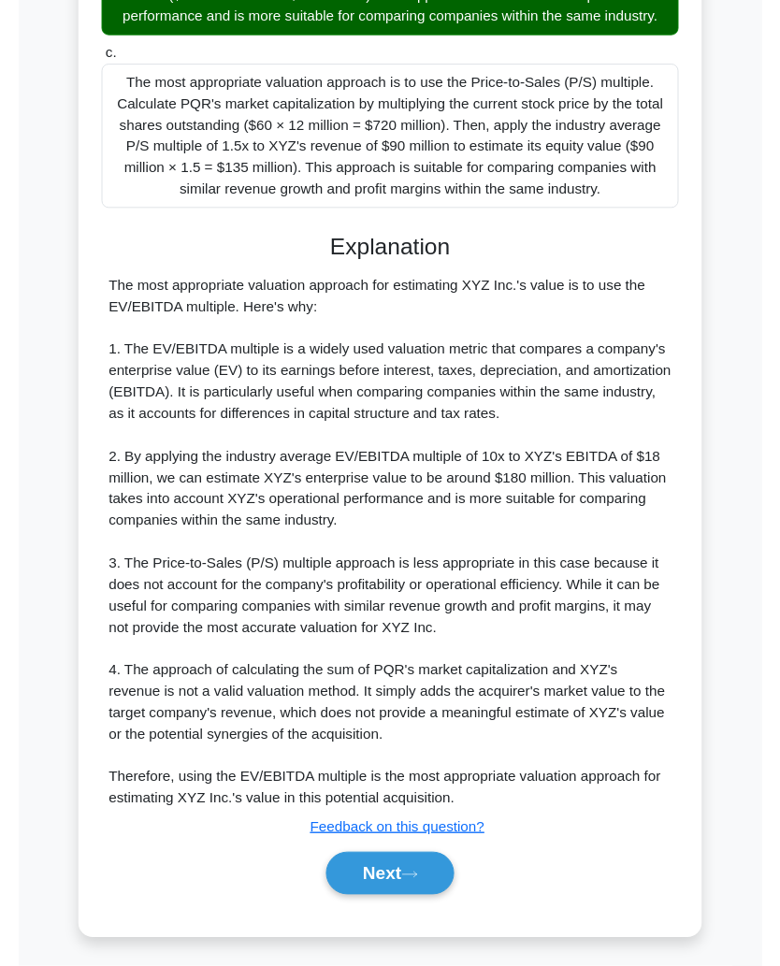
scroll to position [918, 0]
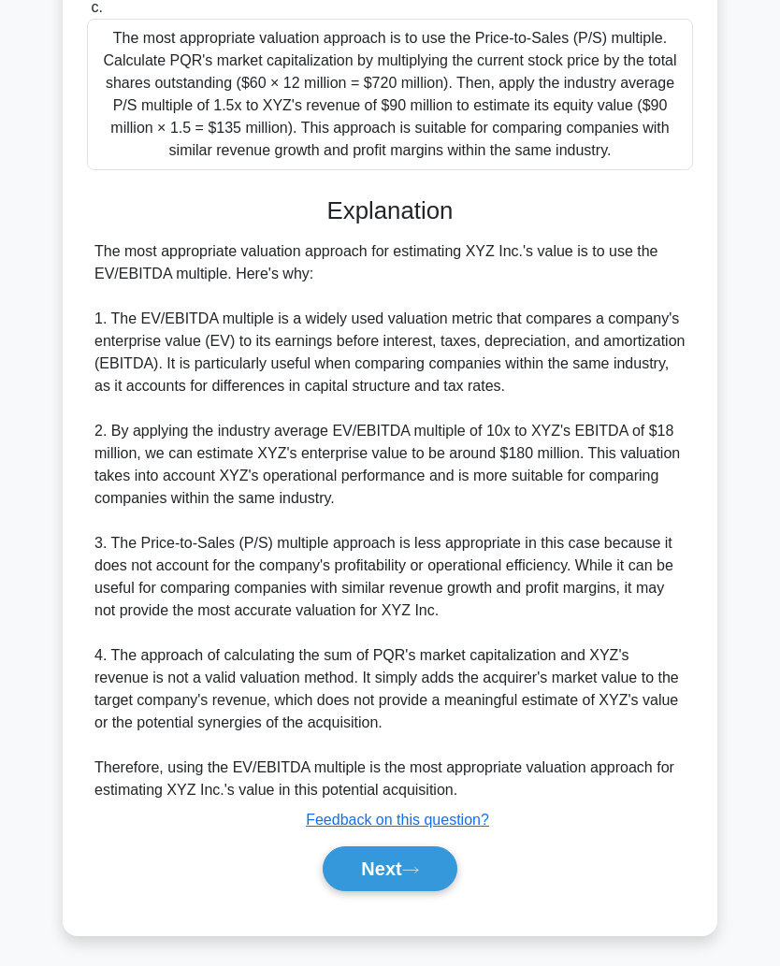
click at [414, 865] on icon at bounding box center [410, 870] width 17 height 10
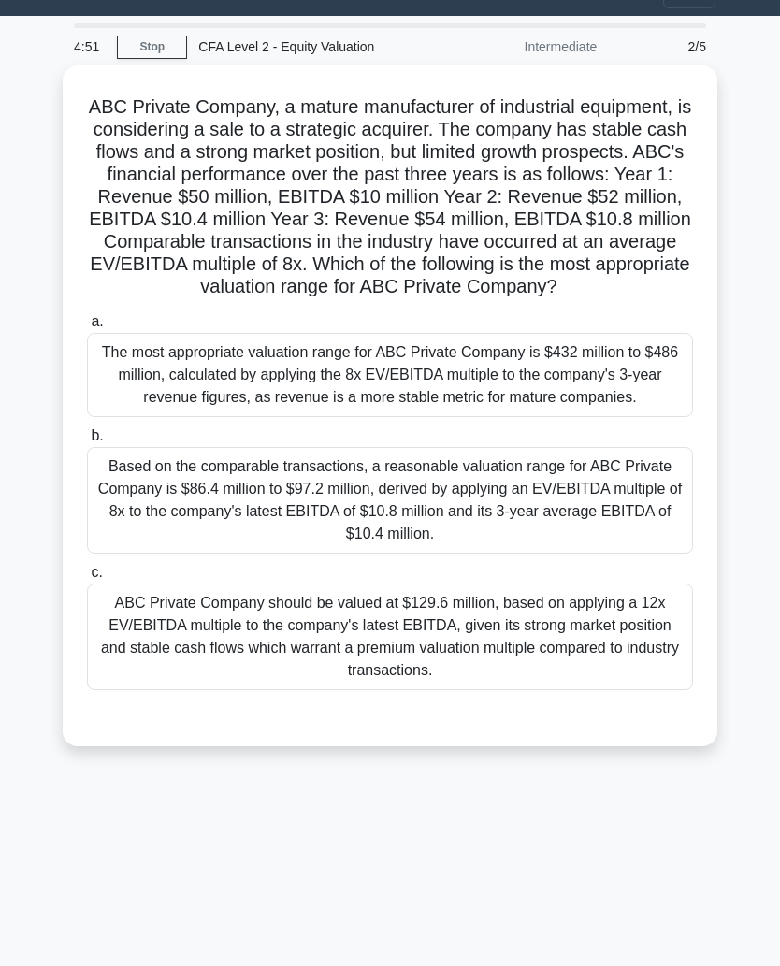
scroll to position [36, 0]
click at [644, 417] on div "The most appropriate valuation range for ABC Private Company is $432 million to…" at bounding box center [390, 375] width 606 height 84
click at [87, 328] on input "a. The most appropriate valuation range for ABC Private Company is $432 million…" at bounding box center [87, 322] width 0 height 12
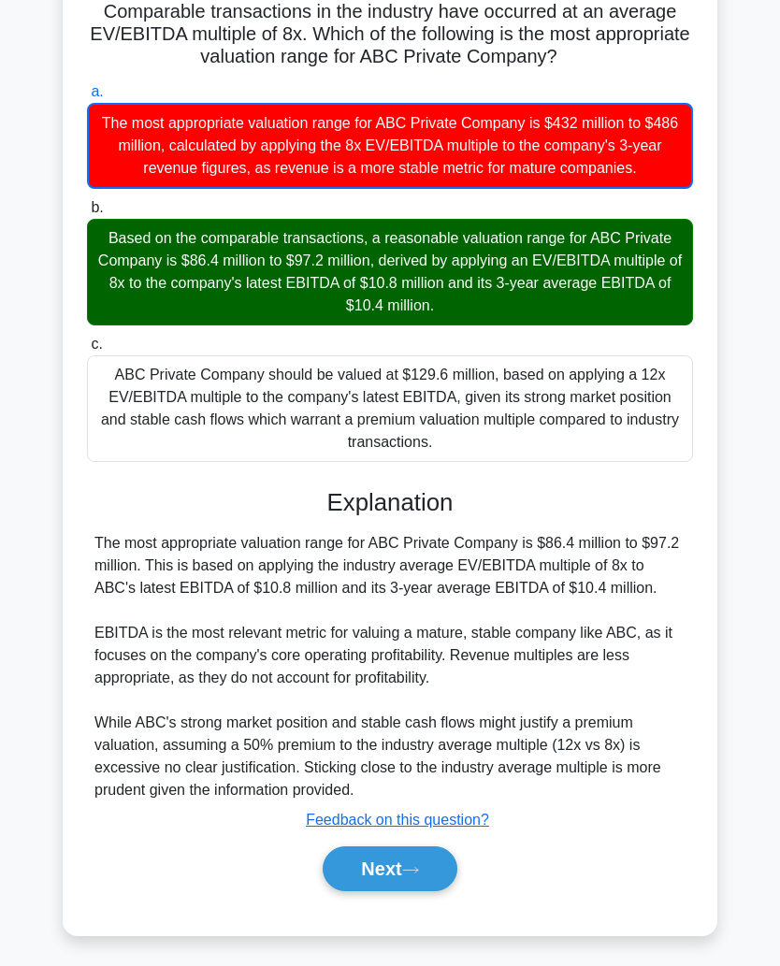
scroll to position [334, 0]
click at [419, 865] on icon at bounding box center [410, 870] width 17 height 10
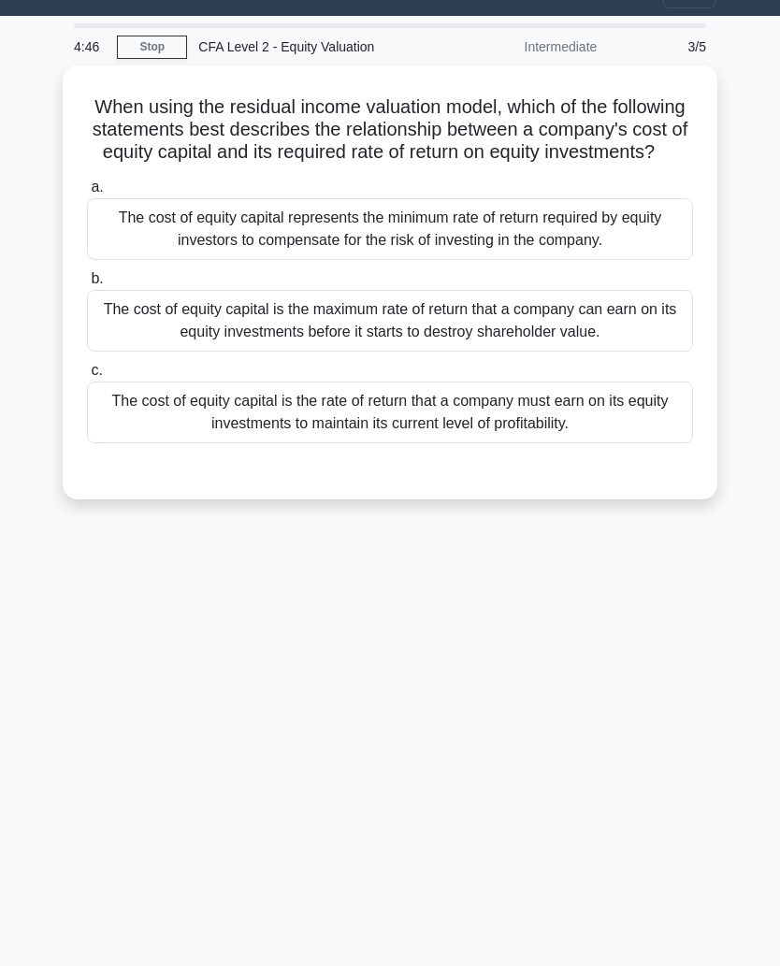
scroll to position [36, 0]
click at [626, 254] on div "The cost of equity capital represents the minimum rate of return required by eq…" at bounding box center [390, 229] width 606 height 62
click at [87, 194] on input "a. The cost of equity capital represents the minimum rate of return required by…" at bounding box center [87, 188] width 0 height 12
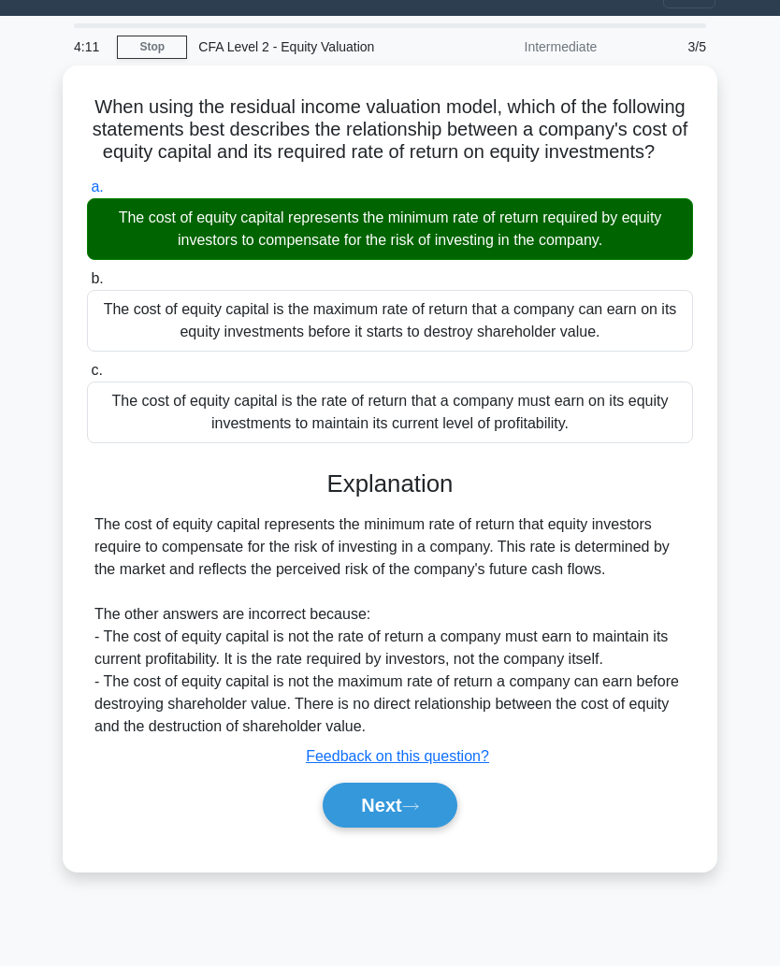
click at [400, 828] on button "Next" at bounding box center [390, 805] width 134 height 45
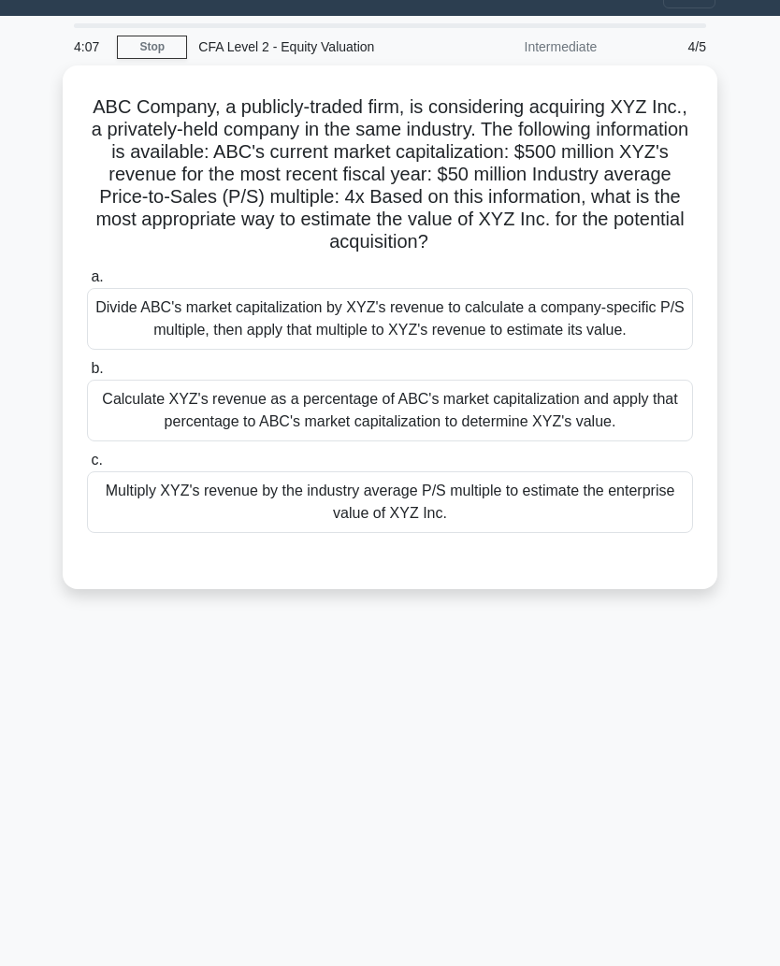
click at [605, 442] on div "Calculate XYZ's revenue as a percentage of ABC's market capitalization and appl…" at bounding box center [390, 411] width 606 height 62
click at [87, 375] on input "b. Calculate XYZ's revenue as a percentage of ABC's market capitalization and a…" at bounding box center [87, 369] width 0 height 12
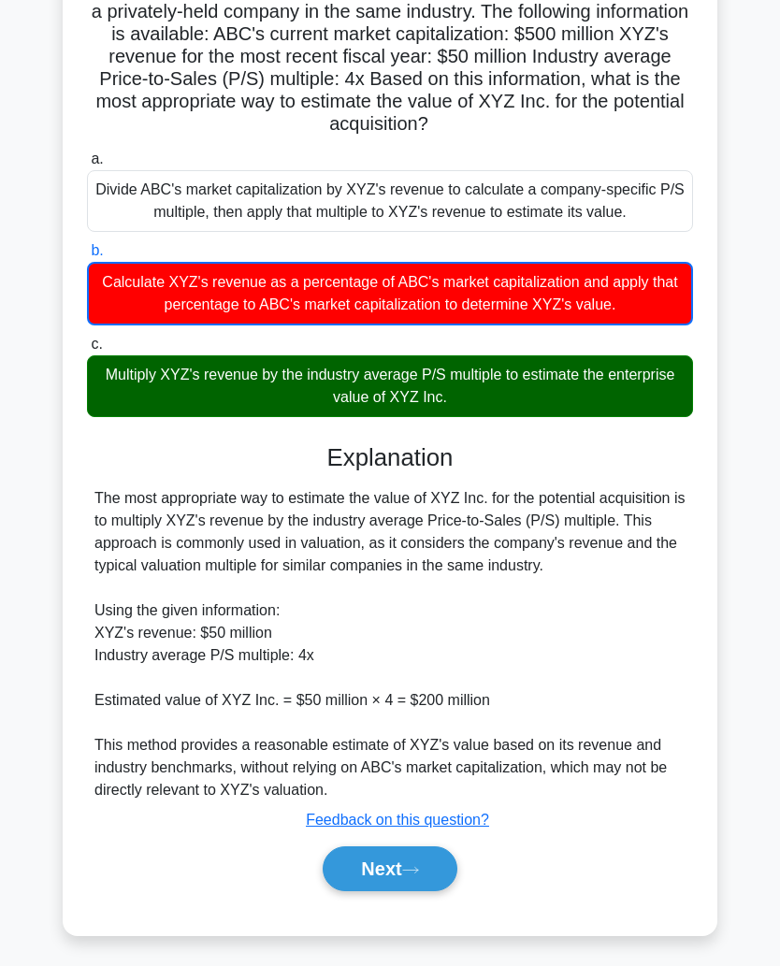
scroll to position [244, 0]
click at [398, 863] on button "Next" at bounding box center [390, 869] width 134 height 45
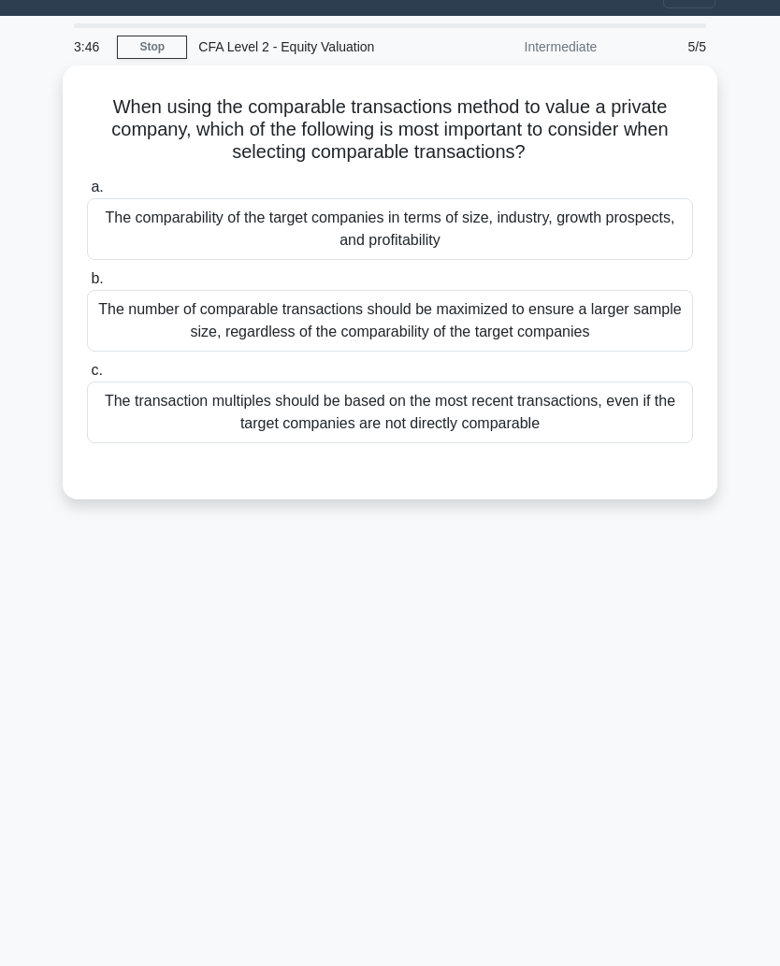
click at [583, 233] on div "The comparability of the target companies in terms of size, industry, growth pr…" at bounding box center [390, 229] width 606 height 62
click at [87, 194] on input "a. The comparability of the target companies in terms of size, industry, growth…" at bounding box center [87, 188] width 0 height 12
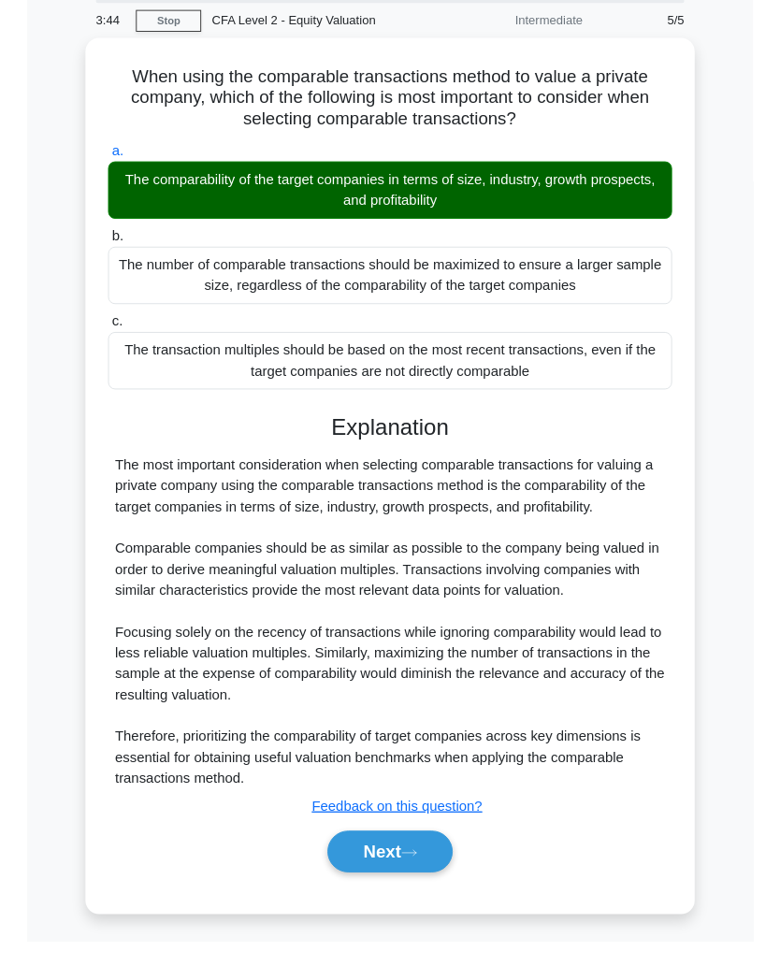
scroll to position [153, 0]
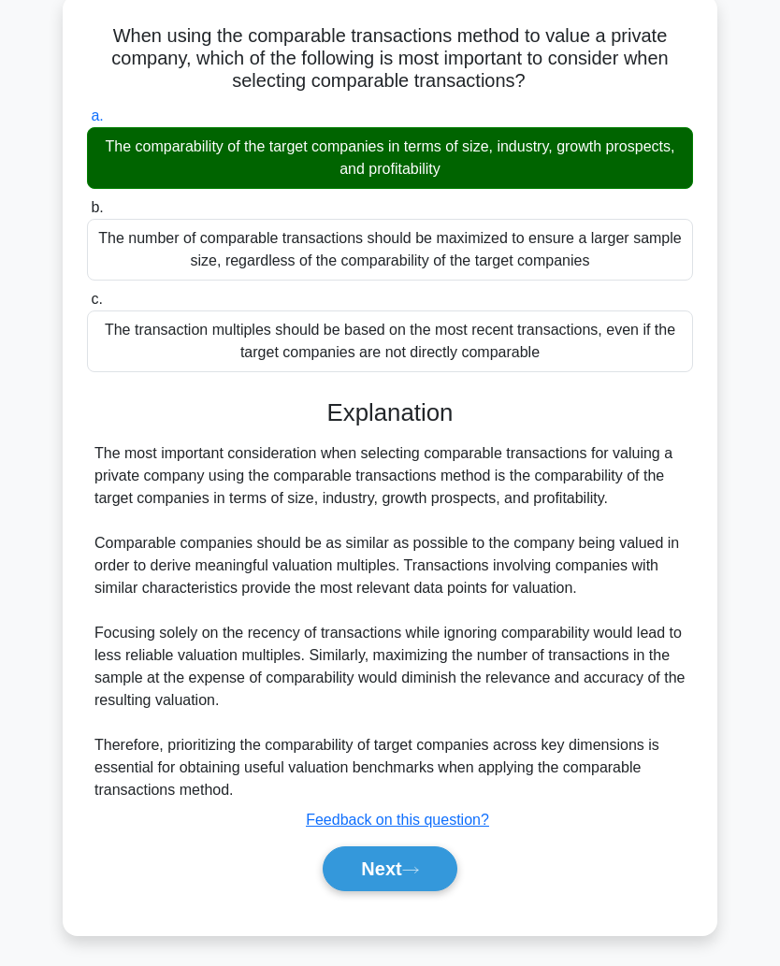
click at [416, 867] on icon at bounding box center [410, 870] width 17 height 10
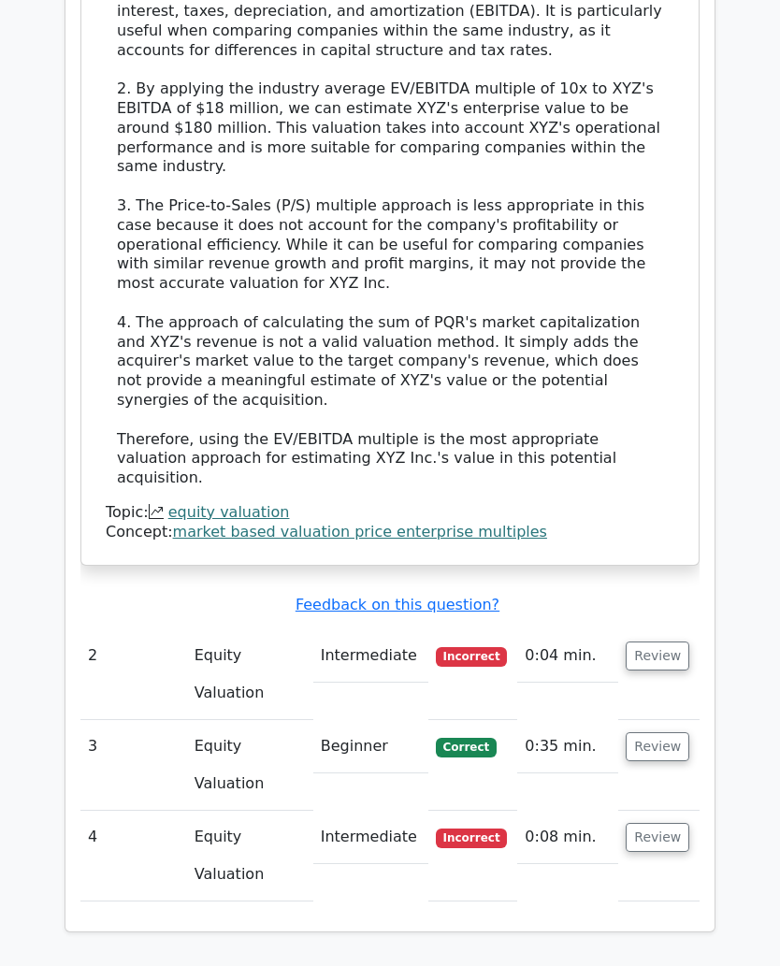
scroll to position [2136, 0]
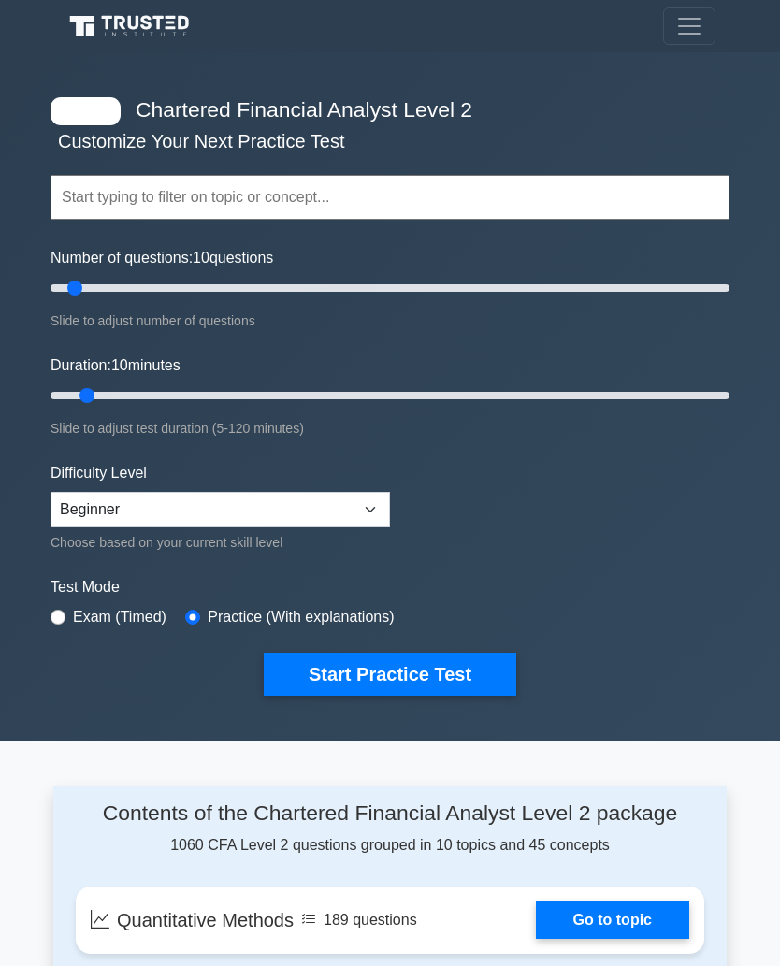
click at [645, 184] on input "text" at bounding box center [390, 197] width 679 height 45
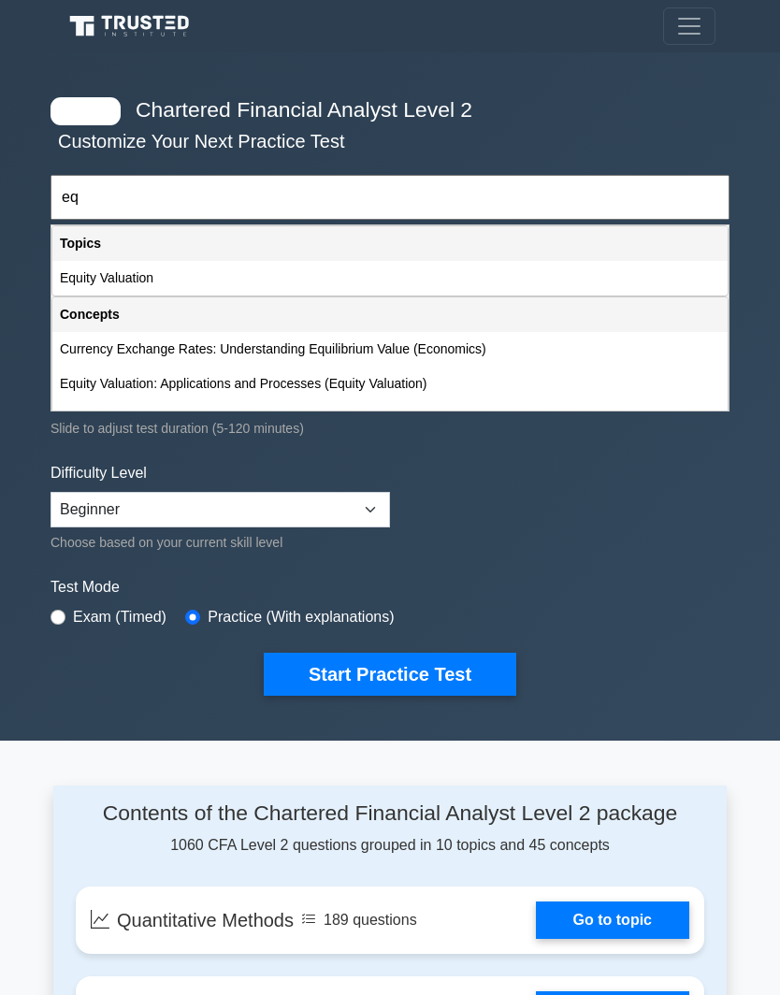
click at [426, 281] on div "Equity Valuation" at bounding box center [390, 278] width 676 height 35
type input "Equity Valuation"
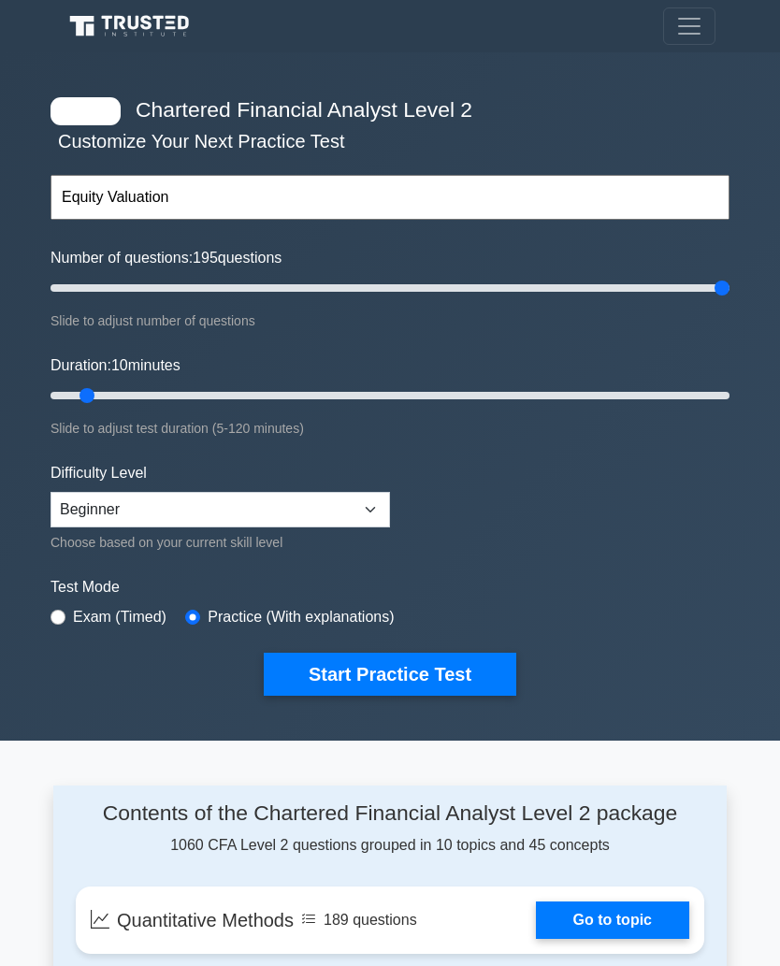
type input "200"
type input "120"
click at [359, 512] on select "Beginner Intermediate Expert" at bounding box center [221, 510] width 340 height 36
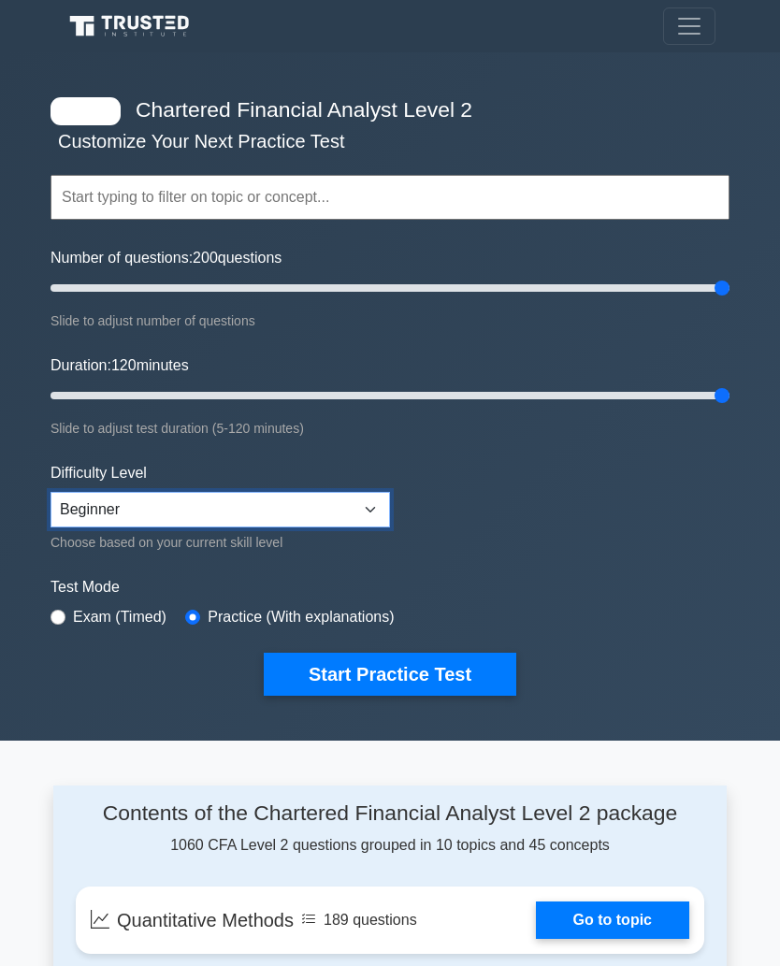
select select "intermediate"
click at [595, 191] on input "text" at bounding box center [390, 197] width 679 height 45
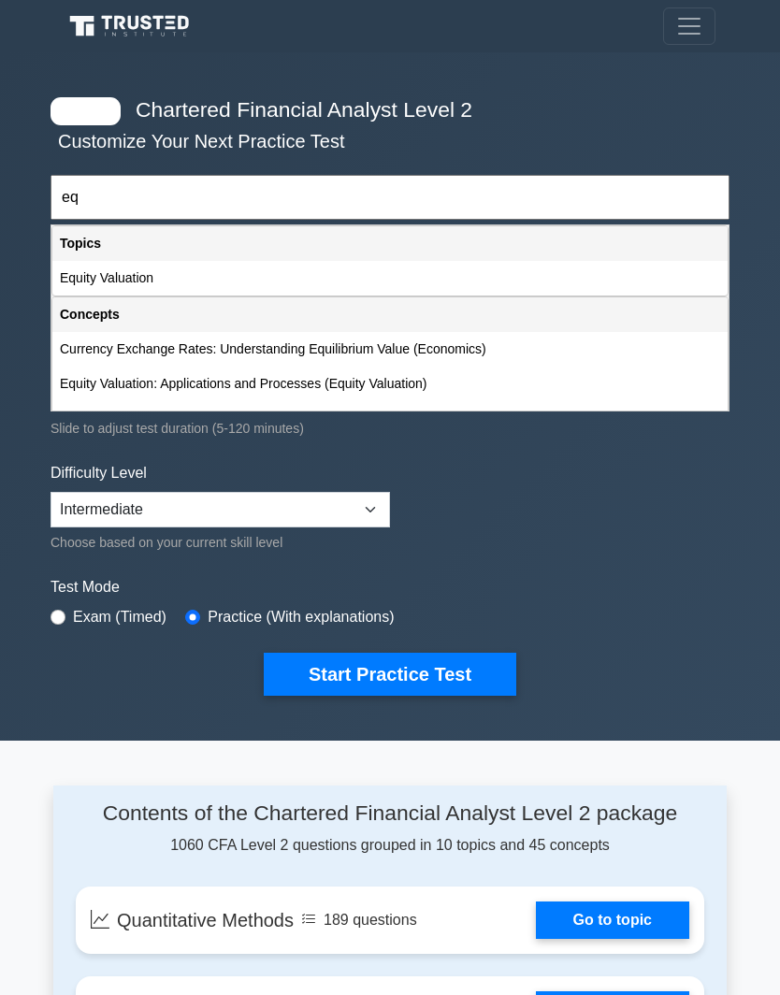
click at [463, 286] on div "Equity Valuation" at bounding box center [390, 278] width 676 height 35
type input "Equity Valuation"
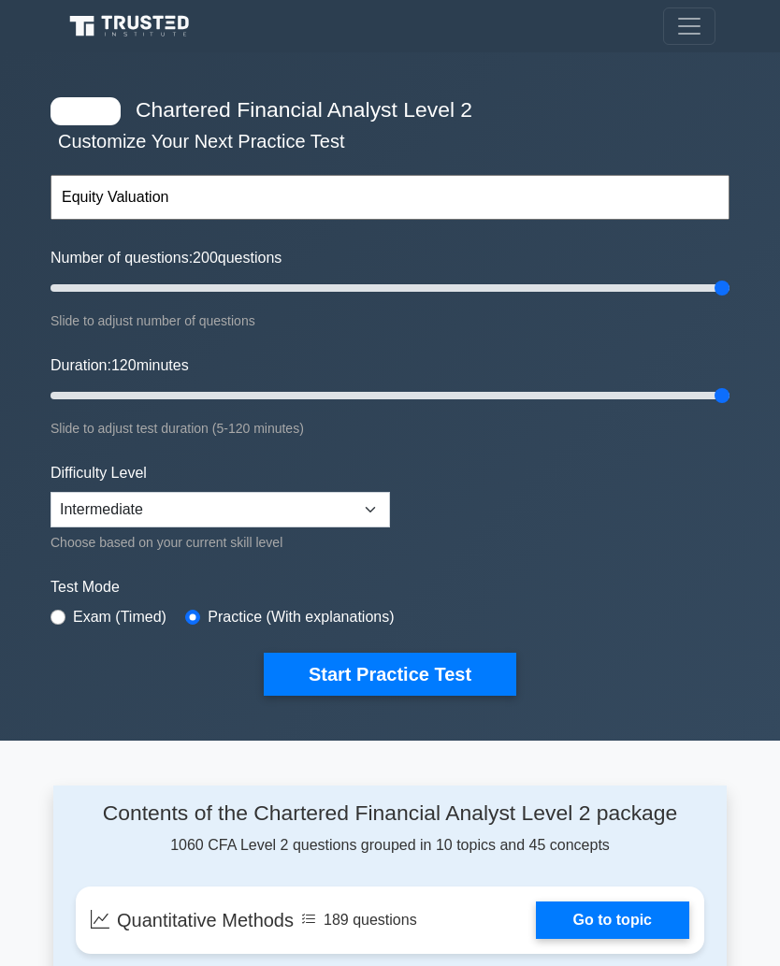
click at [405, 676] on button "Start Practice Test" at bounding box center [390, 674] width 253 height 43
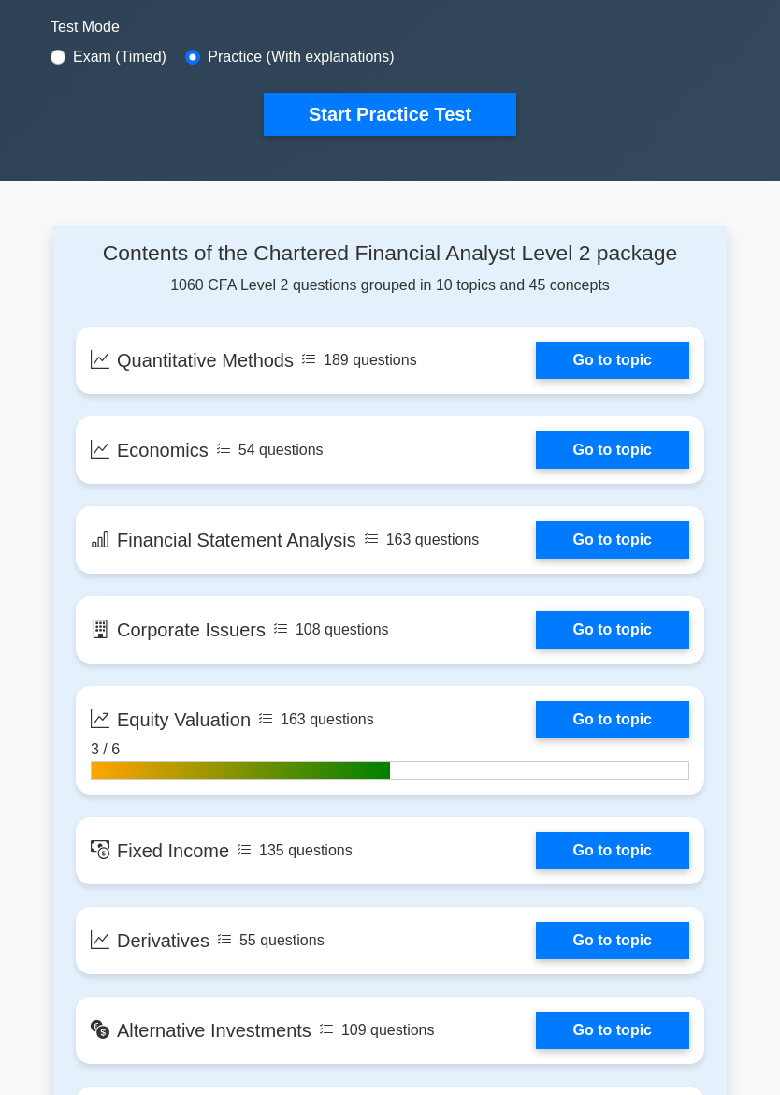
scroll to position [560, 0]
click at [628, 738] on link "Go to topic" at bounding box center [612, 719] width 153 height 37
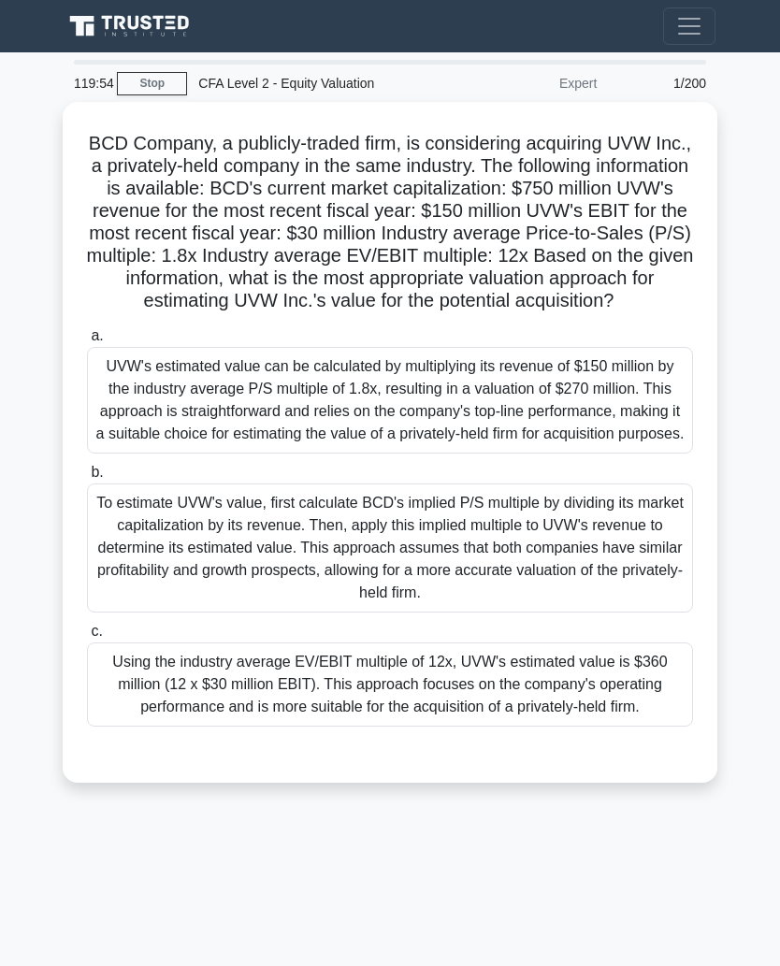
click at [632, 454] on div "UVW's estimated value can be calculated by multiplying its revenue of $150 mill…" at bounding box center [390, 400] width 606 height 107
click at [87, 342] on input "a. UVW's estimated value can be calculated by multiplying its revenue of $150 m…" at bounding box center [87, 336] width 0 height 12
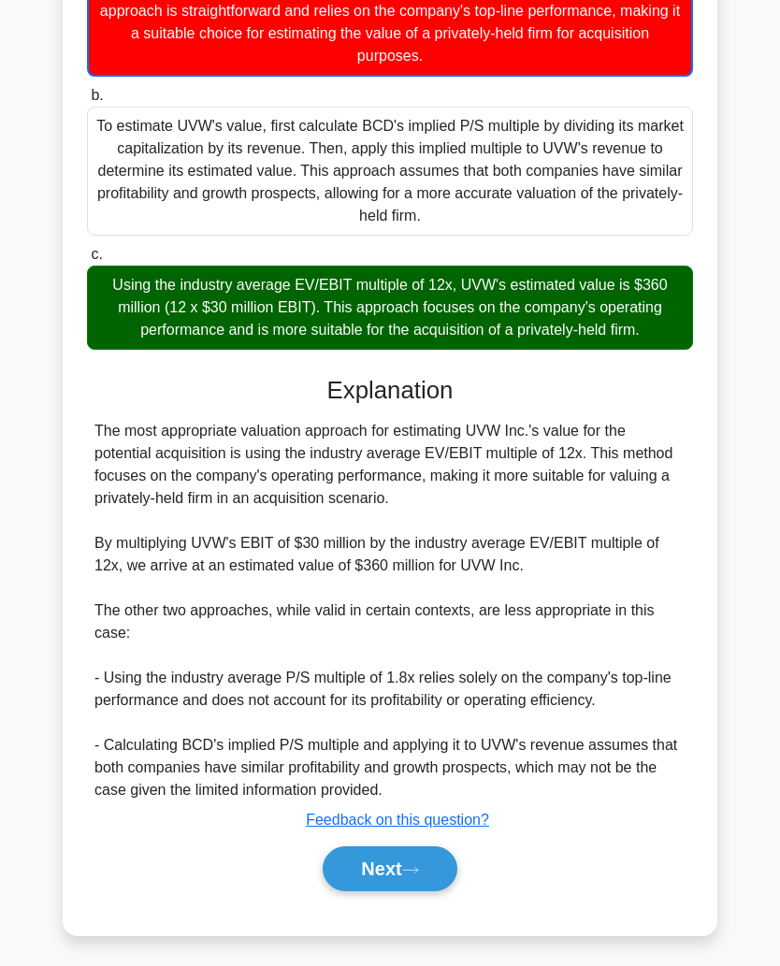
scroll to position [491, 0]
click at [406, 857] on button "Next" at bounding box center [390, 869] width 134 height 45
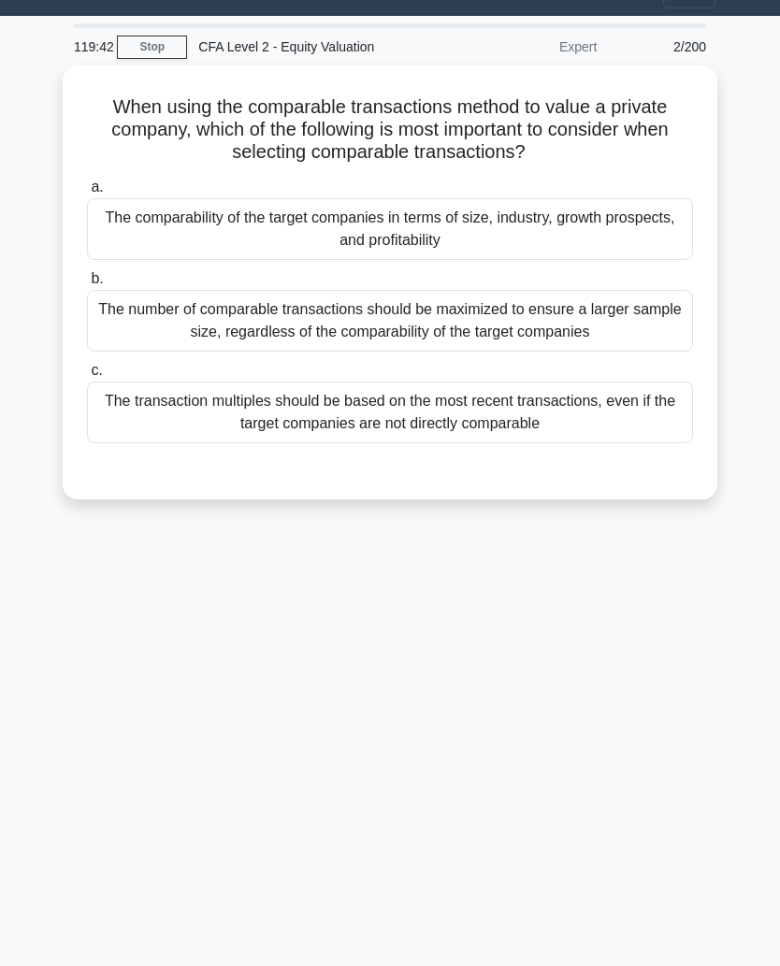
click at [634, 243] on div "The comparability of the target companies in terms of size, industry, growth pr…" at bounding box center [390, 229] width 606 height 62
click at [87, 194] on input "a. The comparability of the target companies in terms of size, industry, growth…" at bounding box center [87, 188] width 0 height 12
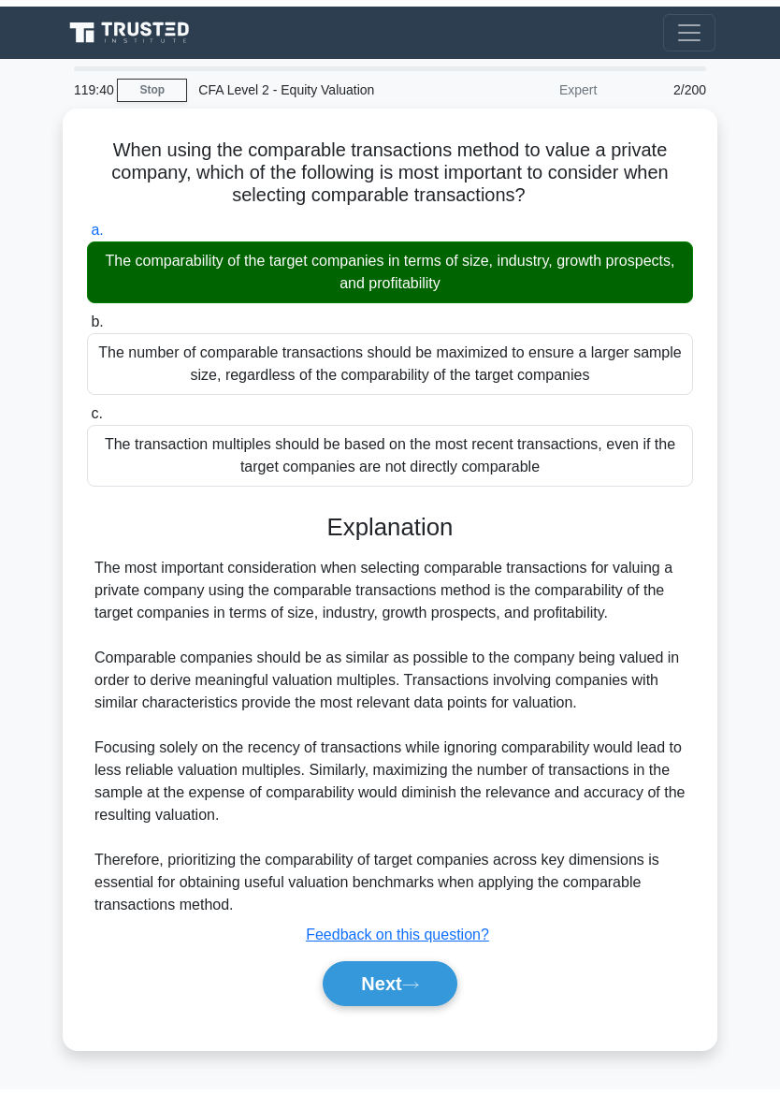
scroll to position [24, 0]
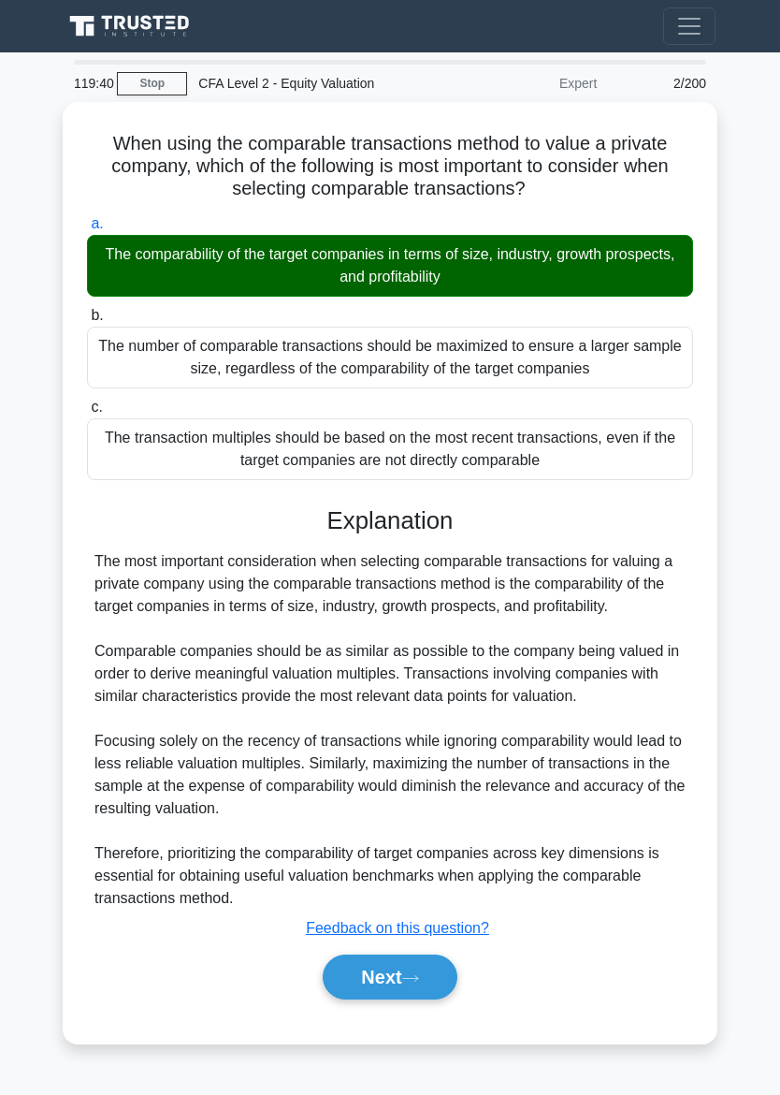
click at [399, 966] on button "Next" at bounding box center [390, 976] width 134 height 45
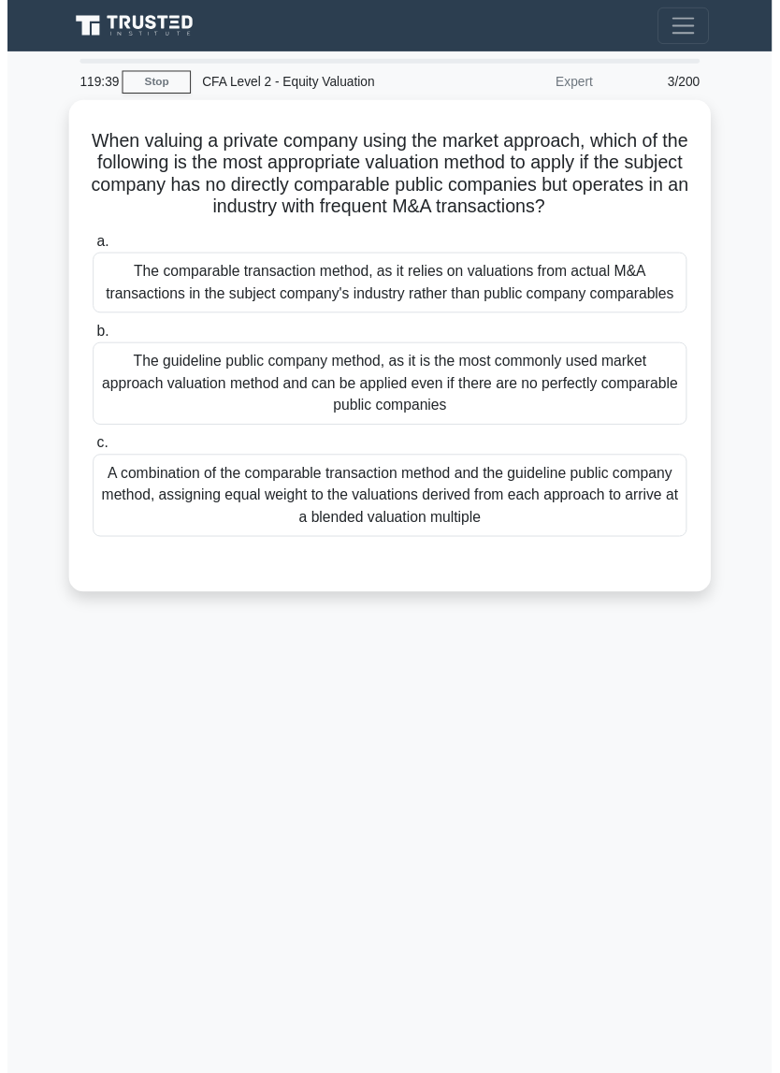
scroll to position [0, 0]
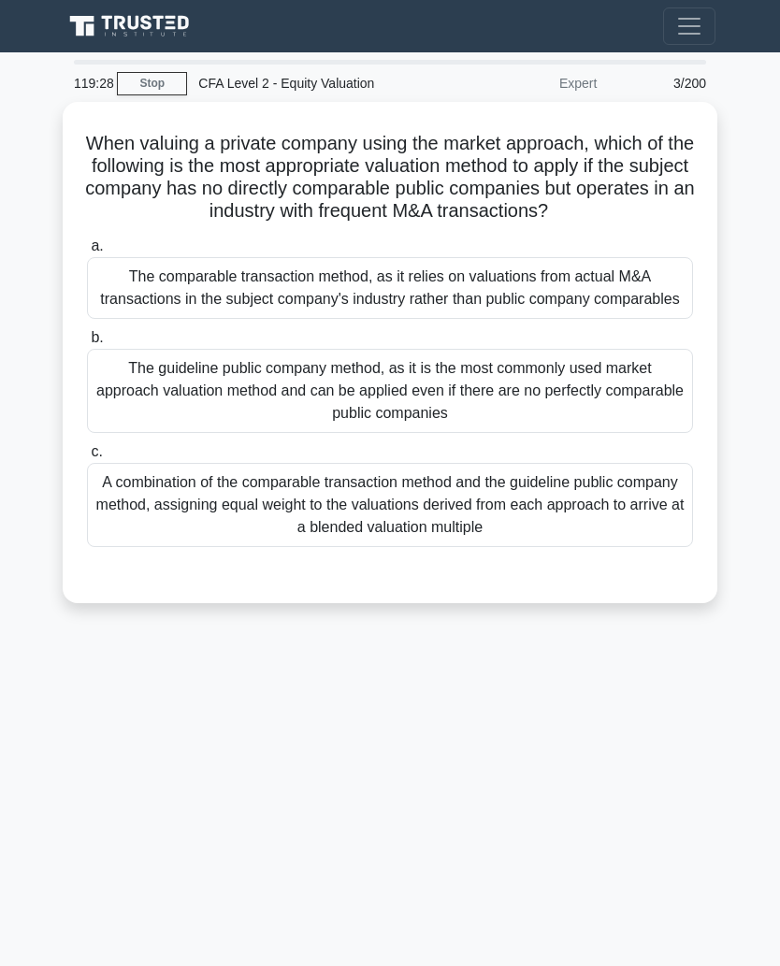
click at [614, 547] on div "A combination of the comparable transaction method and the guideline public com…" at bounding box center [390, 505] width 606 height 84
click at [87, 458] on input "c. A combination of the comparable transaction method and the guideline public …" at bounding box center [87, 452] width 0 height 12
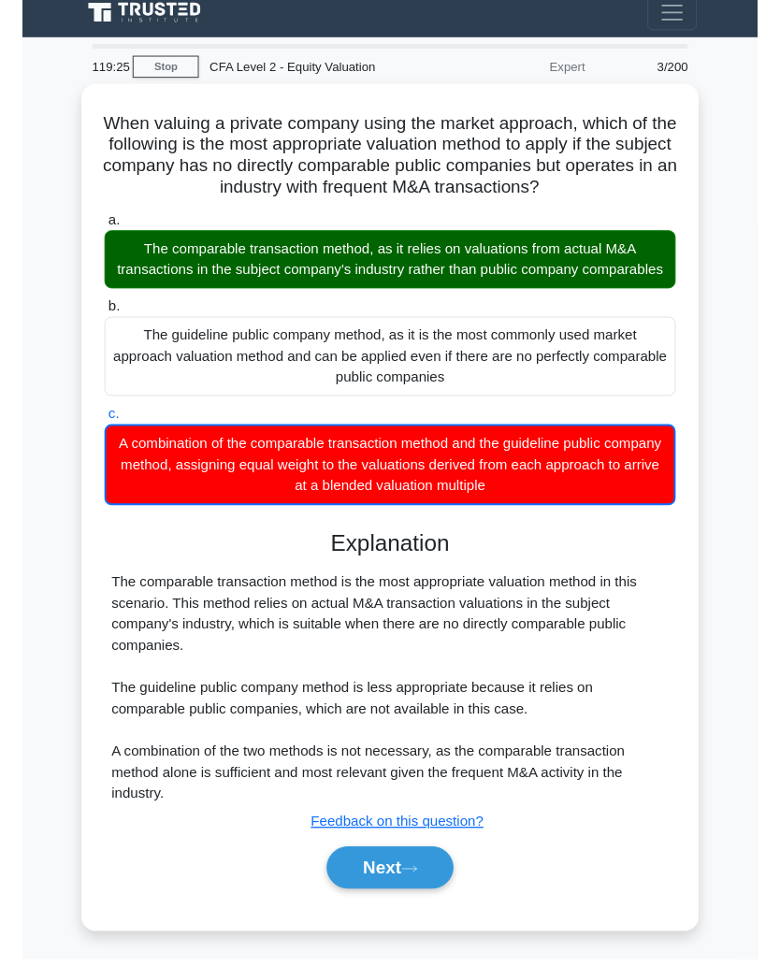
scroll to position [65, 0]
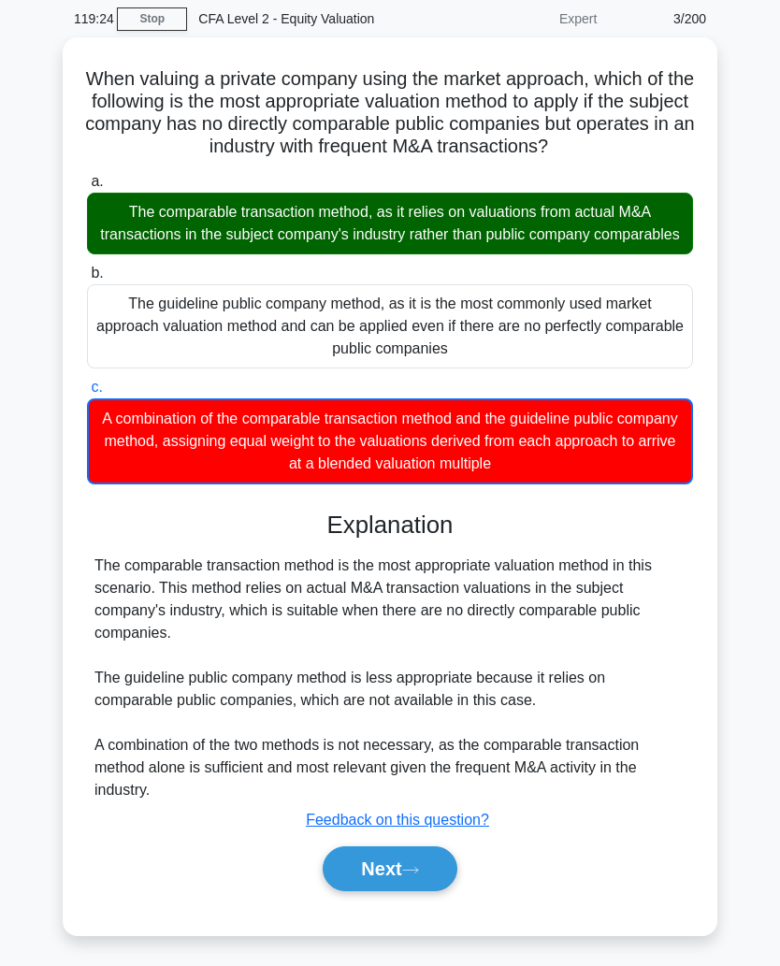
click at [386, 892] on button "Next" at bounding box center [390, 869] width 134 height 45
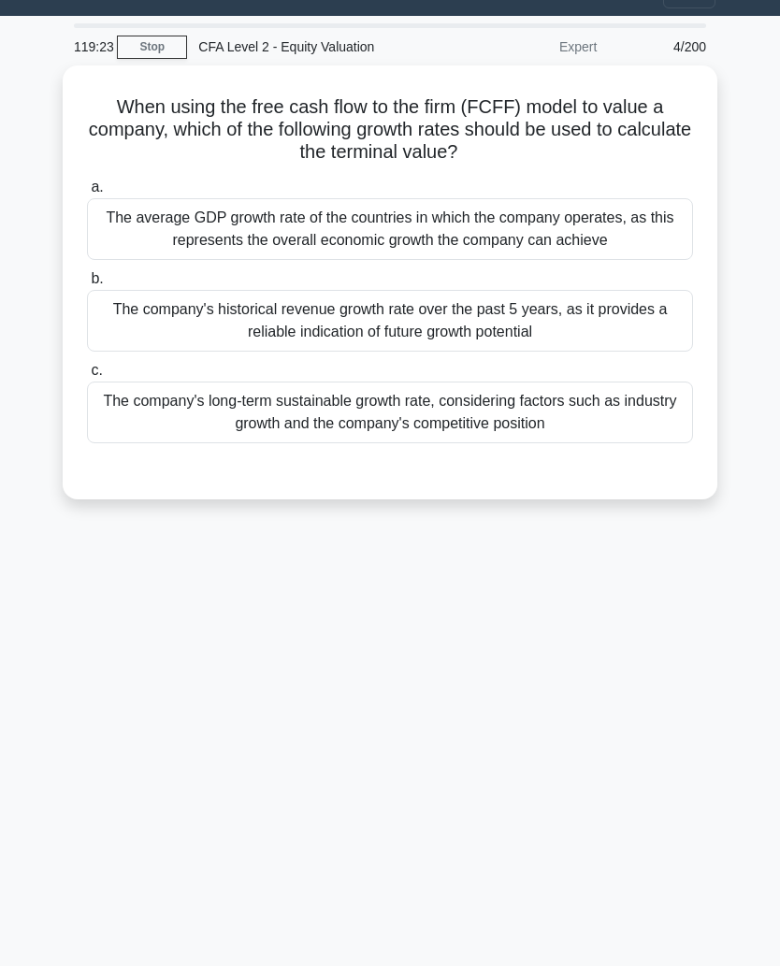
scroll to position [36, 0]
click at [176, 260] on div "The average GDP growth rate of the countries in which the company operates, as …" at bounding box center [390, 229] width 606 height 62
click at [87, 194] on input "a. The average GDP growth rate of the countries in which the company operates, …" at bounding box center [87, 188] width 0 height 12
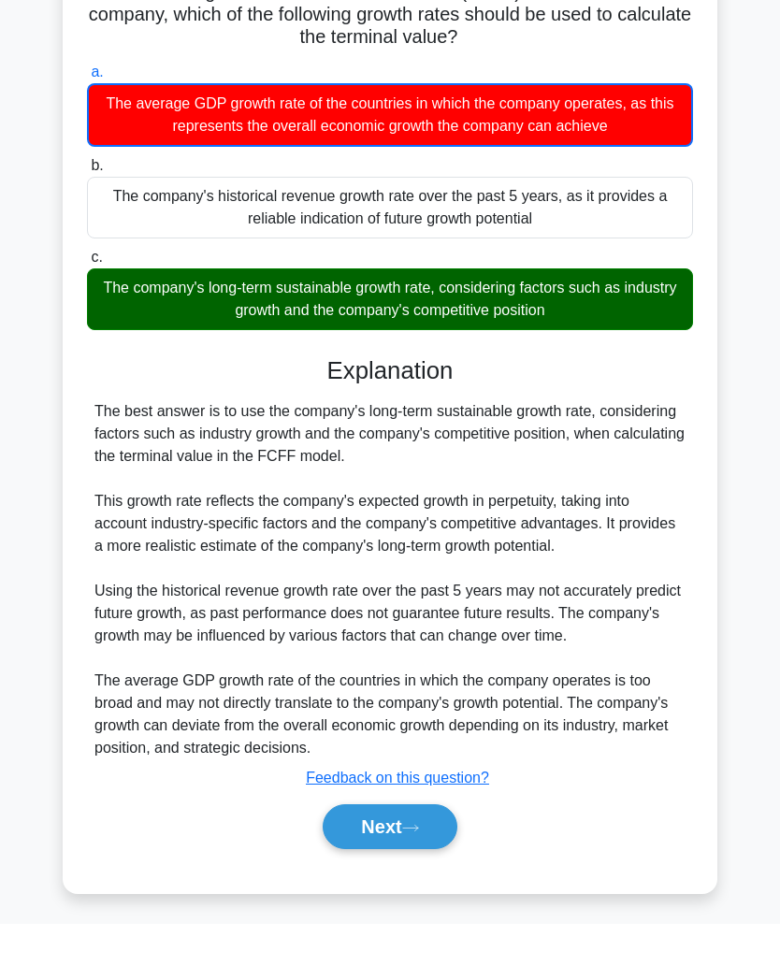
scroll to position [177, 0]
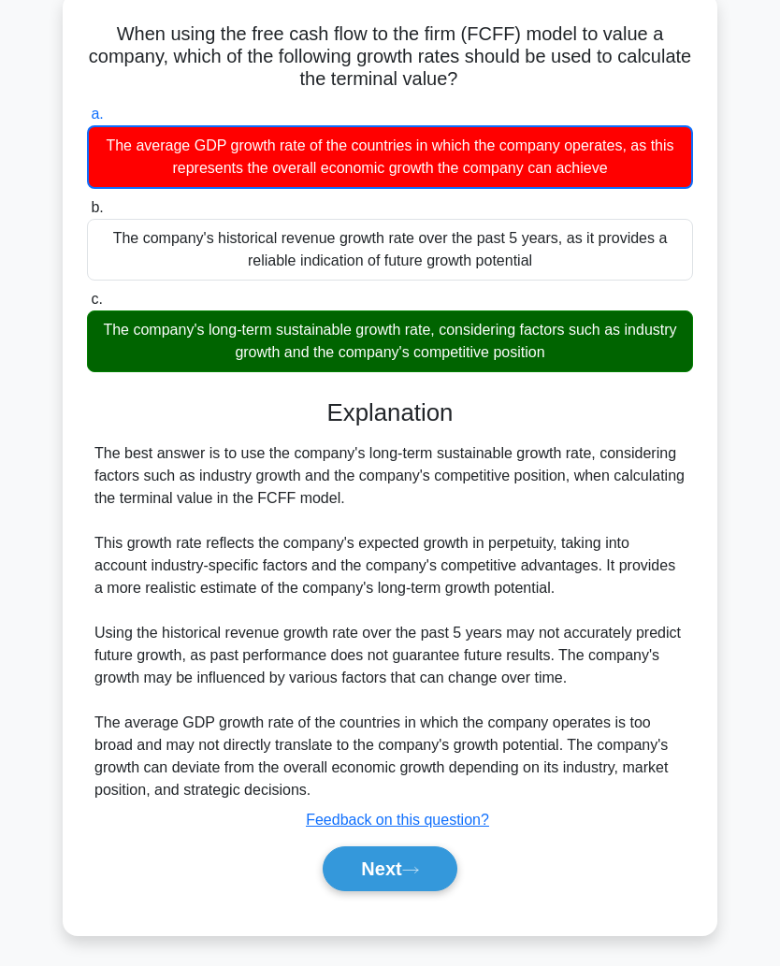
click at [392, 866] on button "Next" at bounding box center [390, 869] width 134 height 45
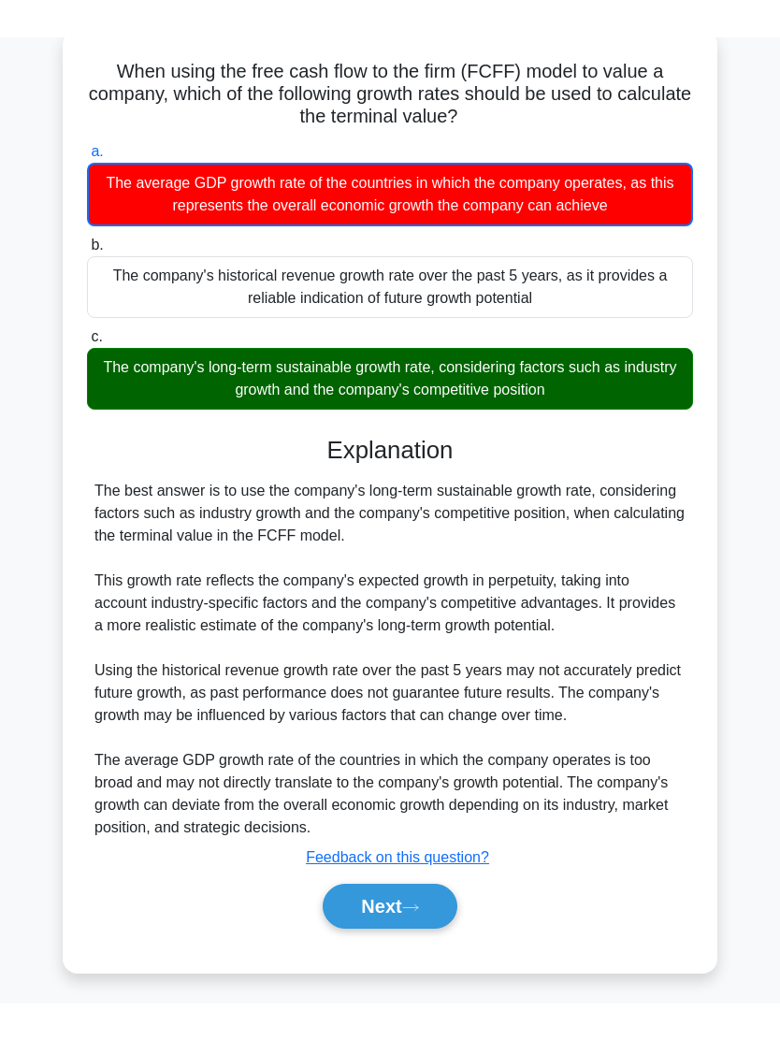
scroll to position [36, 0]
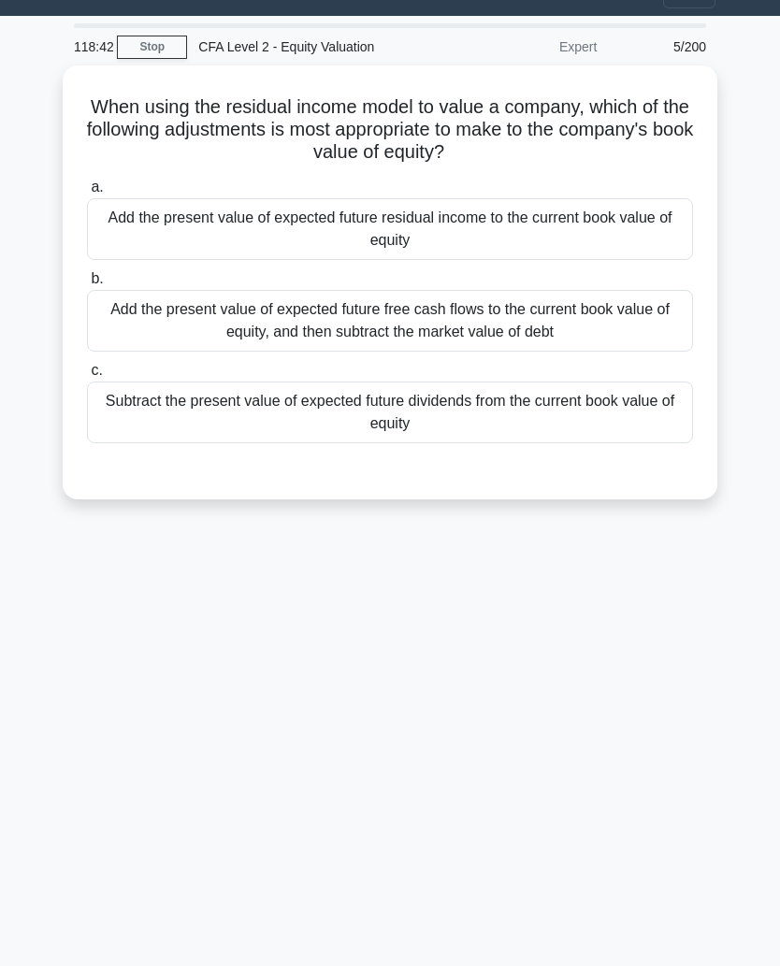
click at [665, 412] on div "Subtract the present value of expected future dividends from the current book v…" at bounding box center [390, 413] width 606 height 62
click at [87, 377] on input "c. Subtract the present value of expected future dividends from the current boo…" at bounding box center [87, 371] width 0 height 12
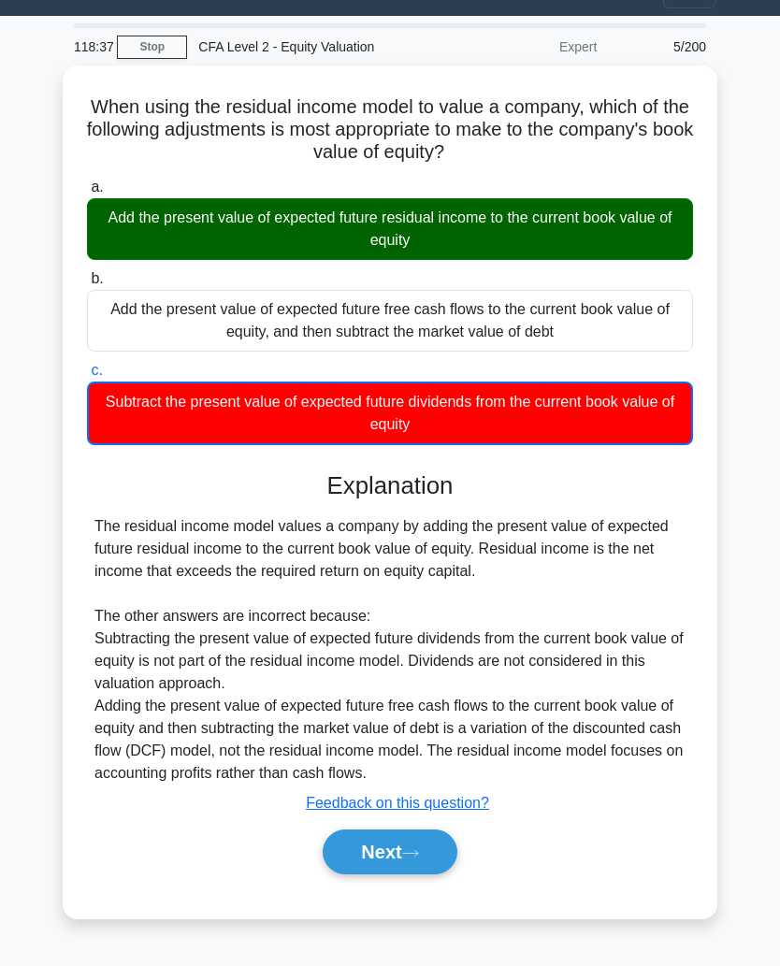
click at [344, 875] on button "Next" at bounding box center [390, 852] width 134 height 45
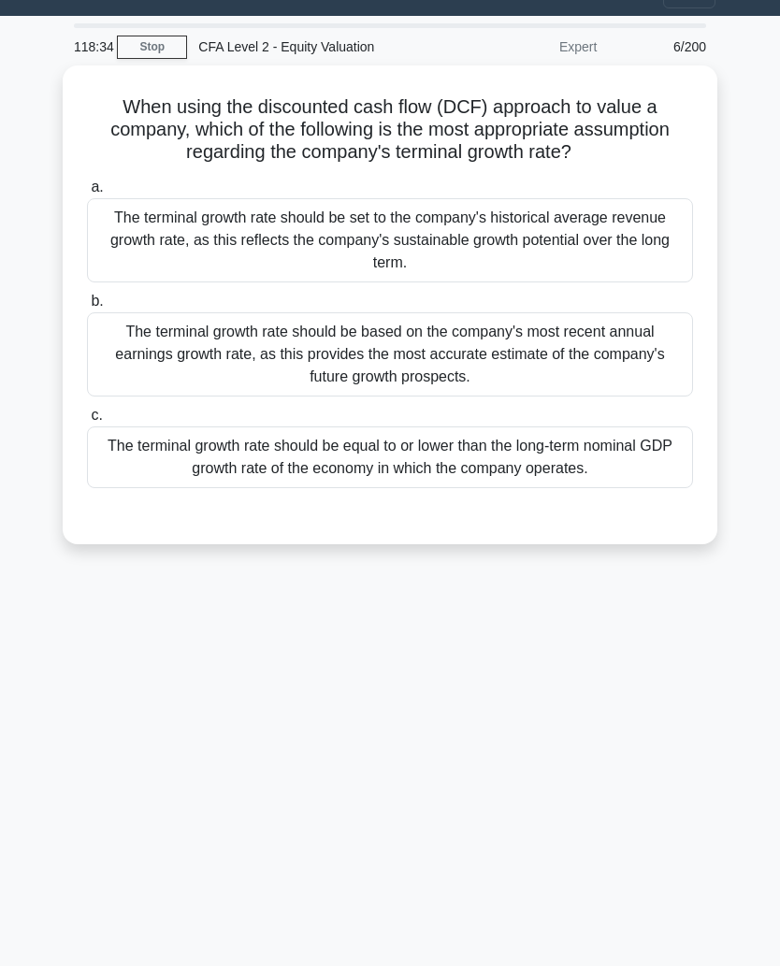
click at [634, 260] on div "The terminal growth rate should be set to the company's historical average reve…" at bounding box center [390, 240] width 606 height 84
click at [87, 194] on input "a. The terminal growth rate should be set to the company's historical average r…" at bounding box center [87, 188] width 0 height 12
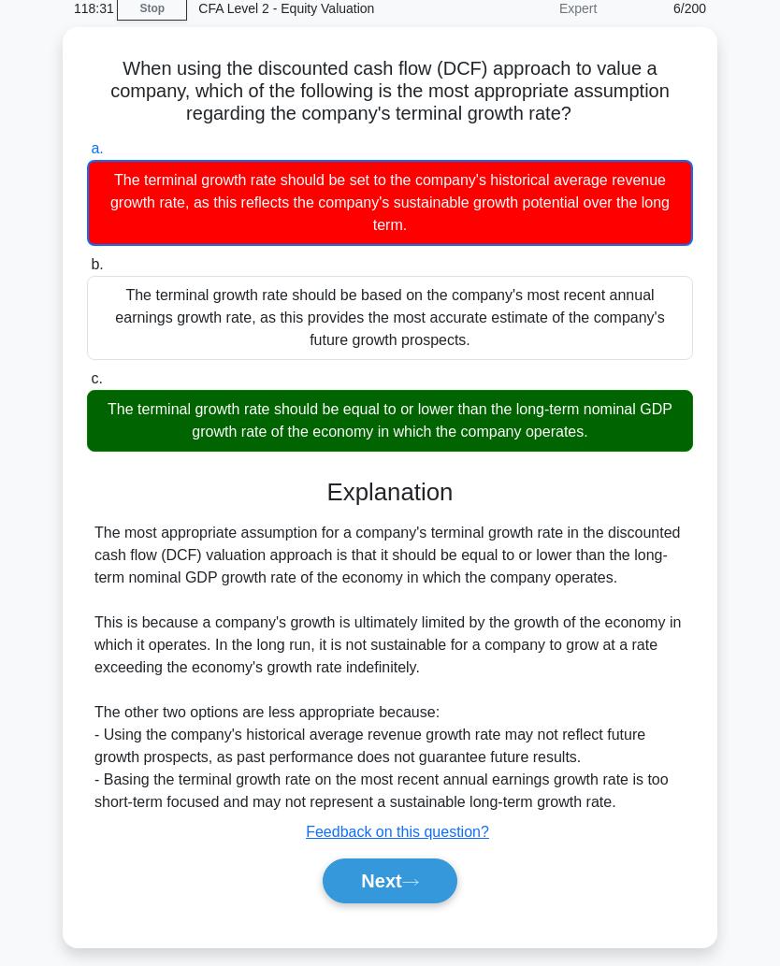
scroll to position [77, 0]
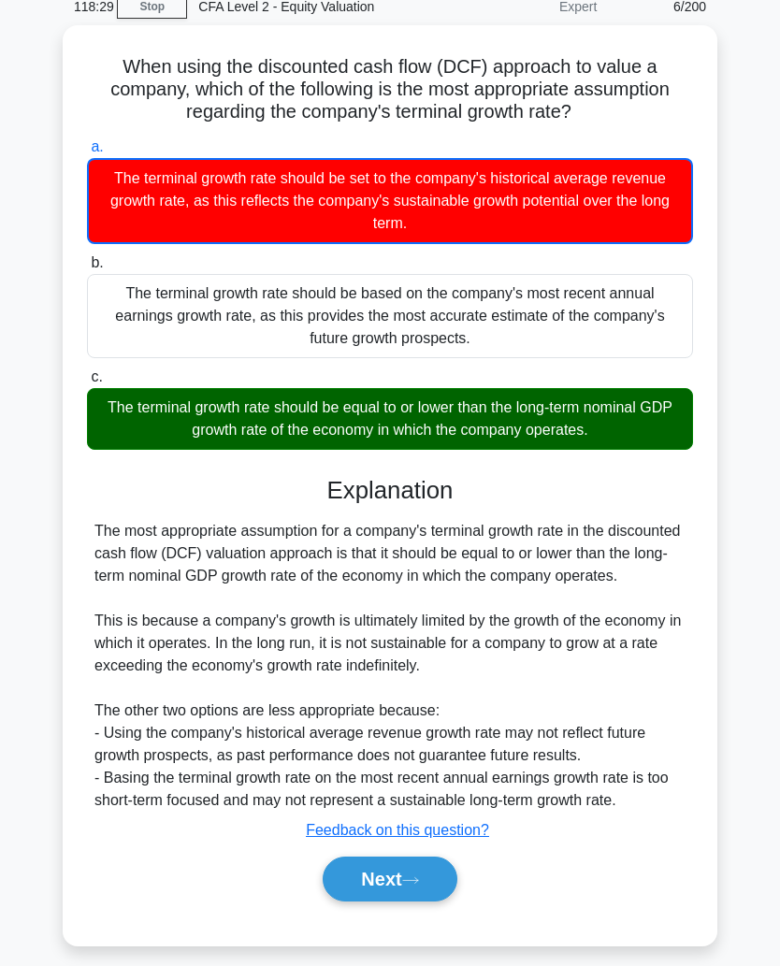
click at [365, 902] on button "Next" at bounding box center [390, 879] width 134 height 45
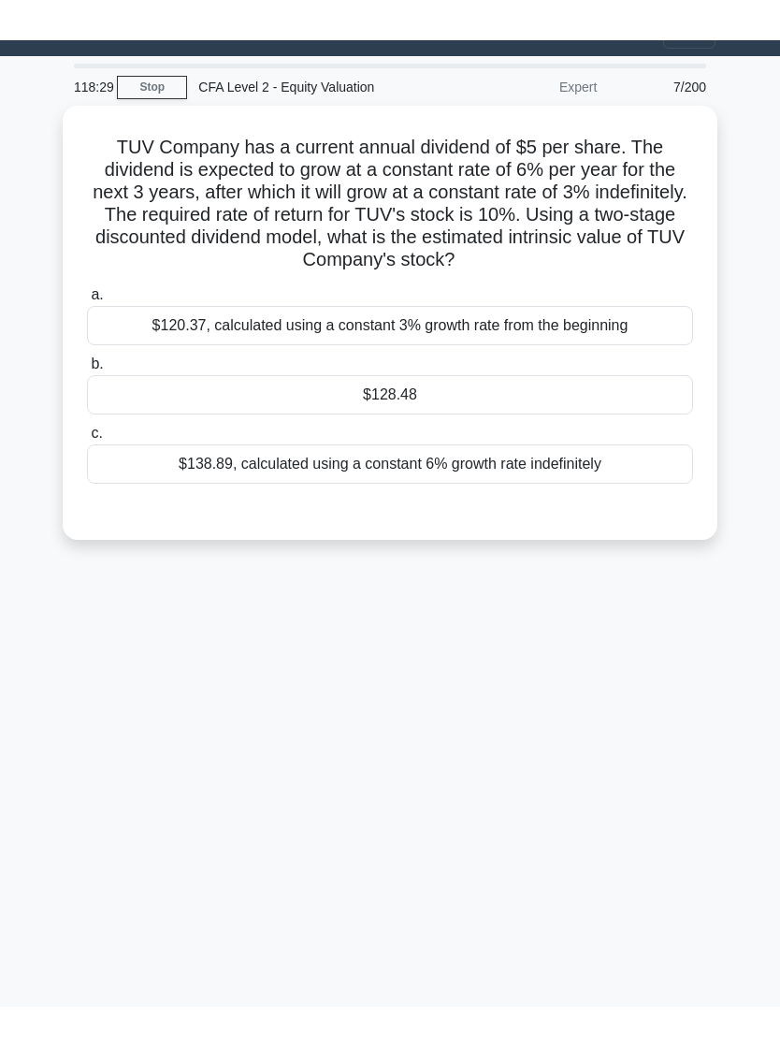
scroll to position [36, 0]
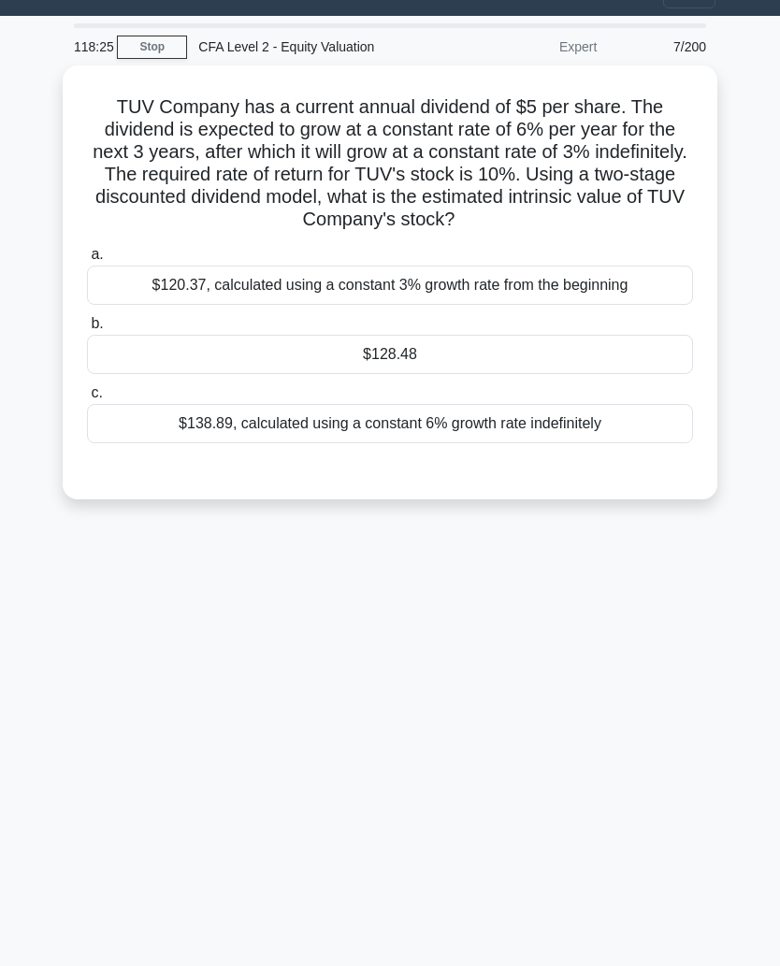
click at [603, 374] on div "$128.48" at bounding box center [390, 354] width 606 height 39
click at [87, 330] on input "b. $128.48" at bounding box center [87, 324] width 0 height 12
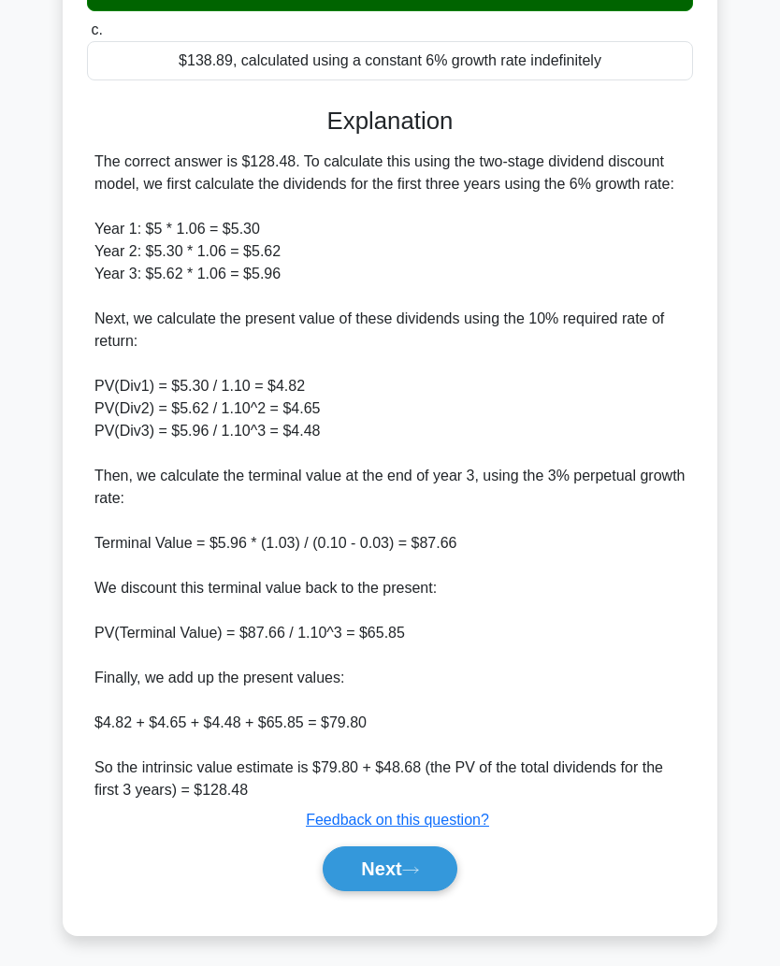
scroll to position [444, 0]
click at [388, 863] on button "Next" at bounding box center [390, 869] width 134 height 45
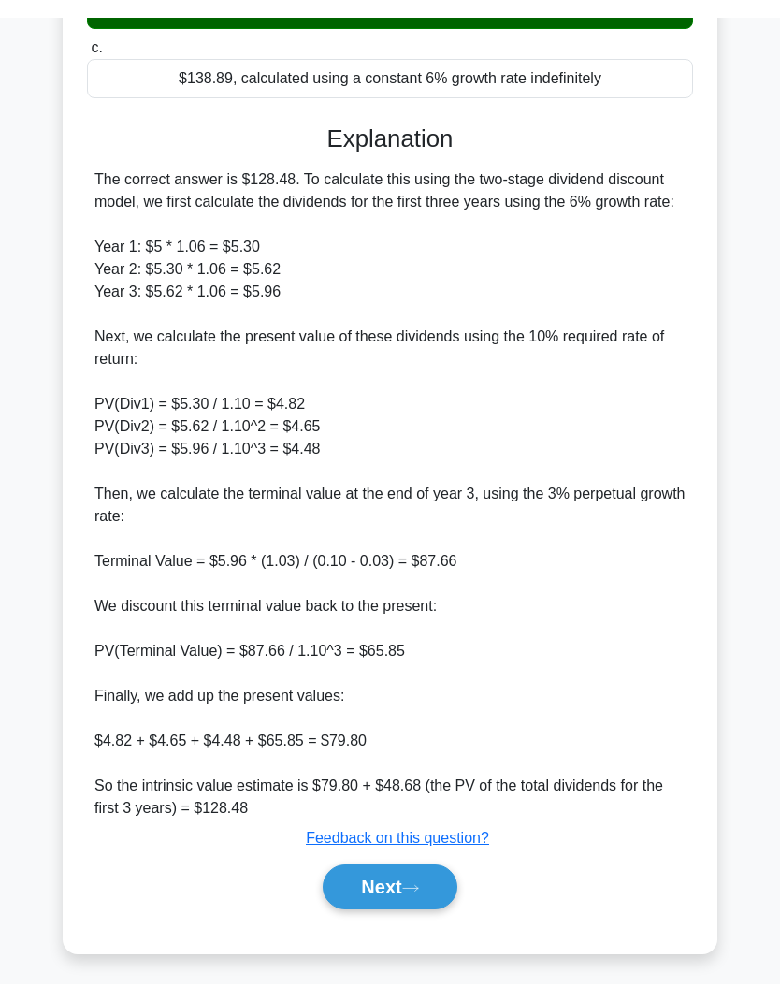
scroll to position [36, 0]
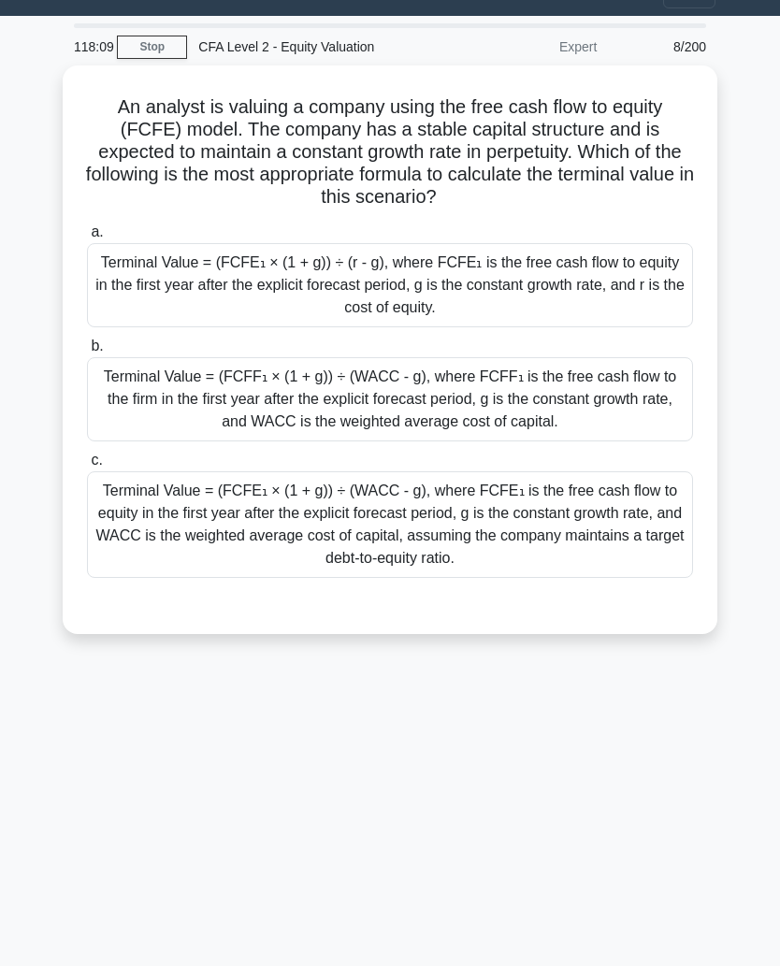
click at [621, 399] on div "Terminal Value = (FCFF₁ × (1 + g)) ÷ (WACC - g), where FCFF₁ is the free cash f…" at bounding box center [390, 399] width 606 height 84
click at [87, 353] on input "b. Terminal Value = (FCFF₁ × (1 + g)) ÷ (WACC - g), where FCFF₁ is the free cas…" at bounding box center [87, 347] width 0 height 12
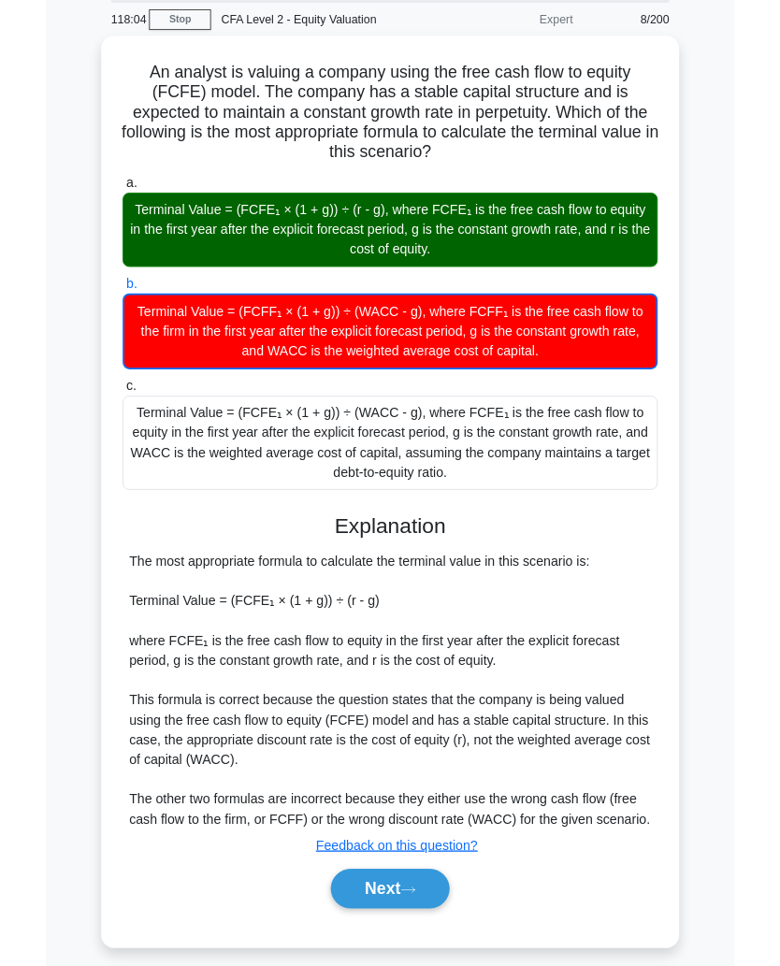
scroll to position [244, 0]
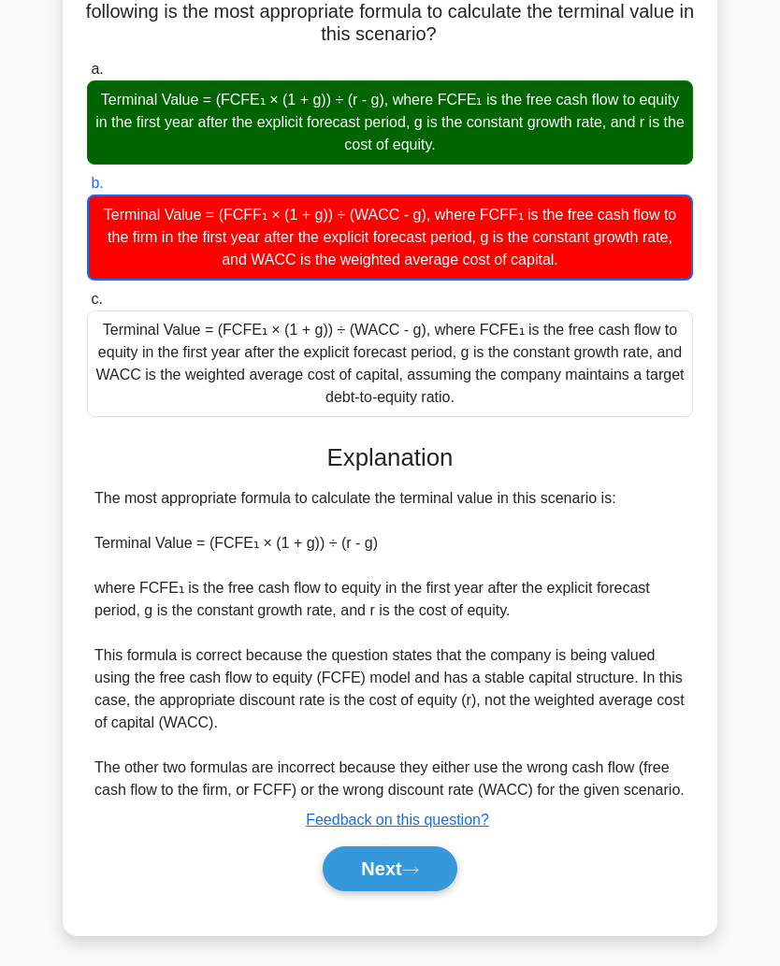
click at [406, 868] on button "Next" at bounding box center [390, 869] width 134 height 45
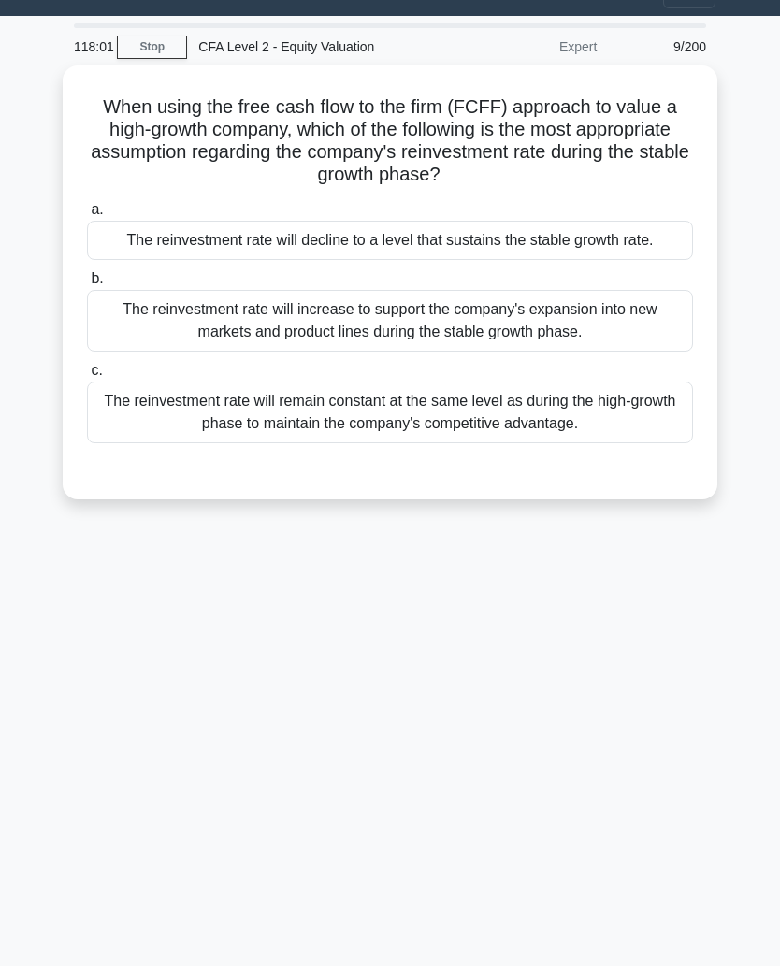
click at [662, 254] on div "The reinvestment rate will decline to a level that sustains the stable growth r…" at bounding box center [390, 240] width 606 height 39
click at [87, 216] on input "a. The reinvestment rate will decline to a level that sustains the stable growt…" at bounding box center [87, 210] width 0 height 12
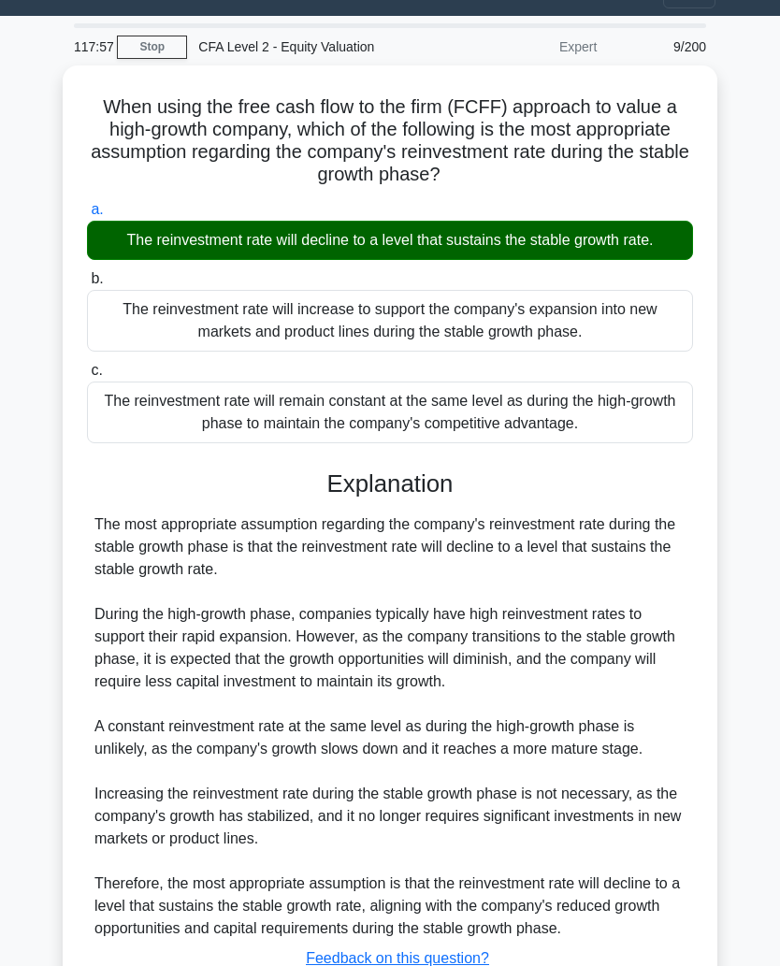
scroll to position [265, 0]
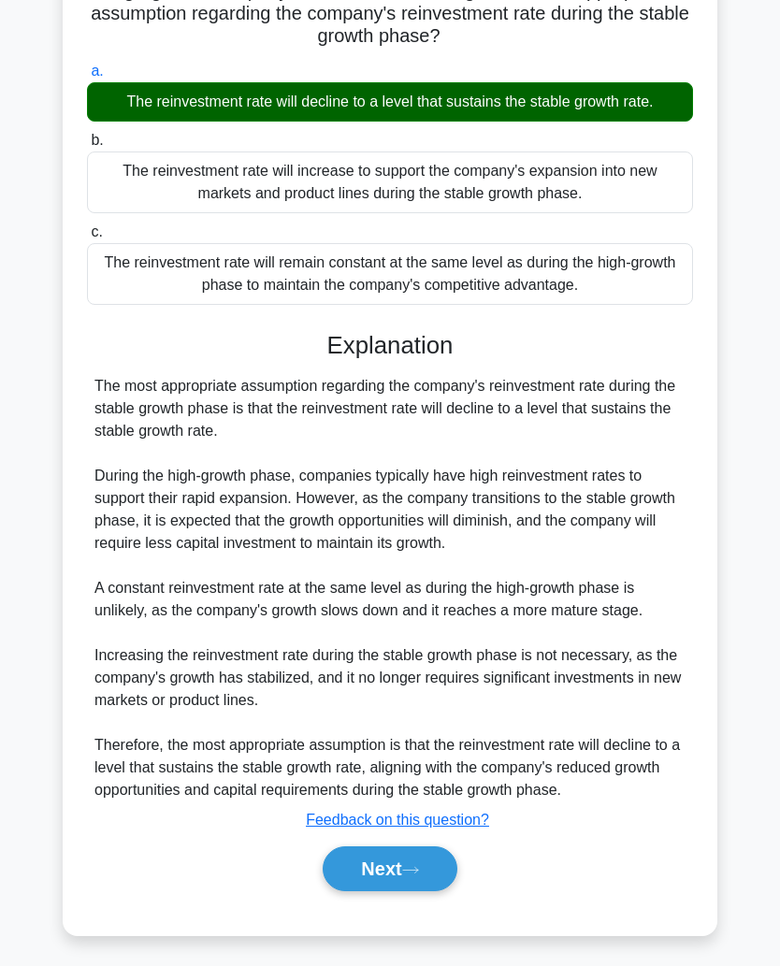
click at [407, 869] on button "Next" at bounding box center [390, 869] width 134 height 45
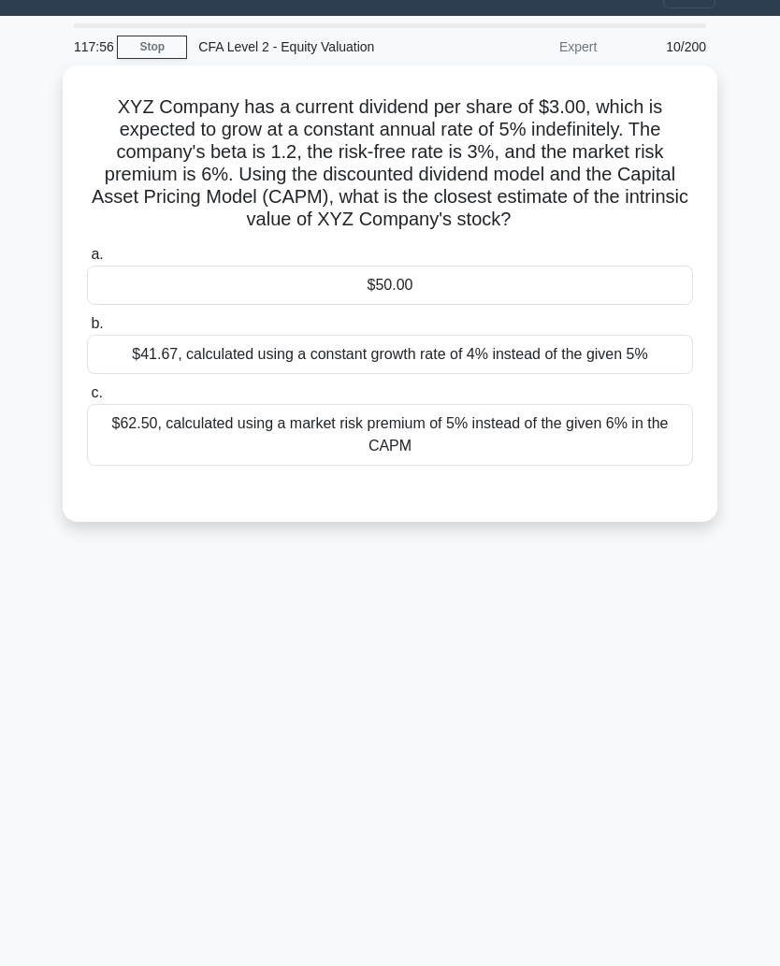
scroll to position [36, 0]
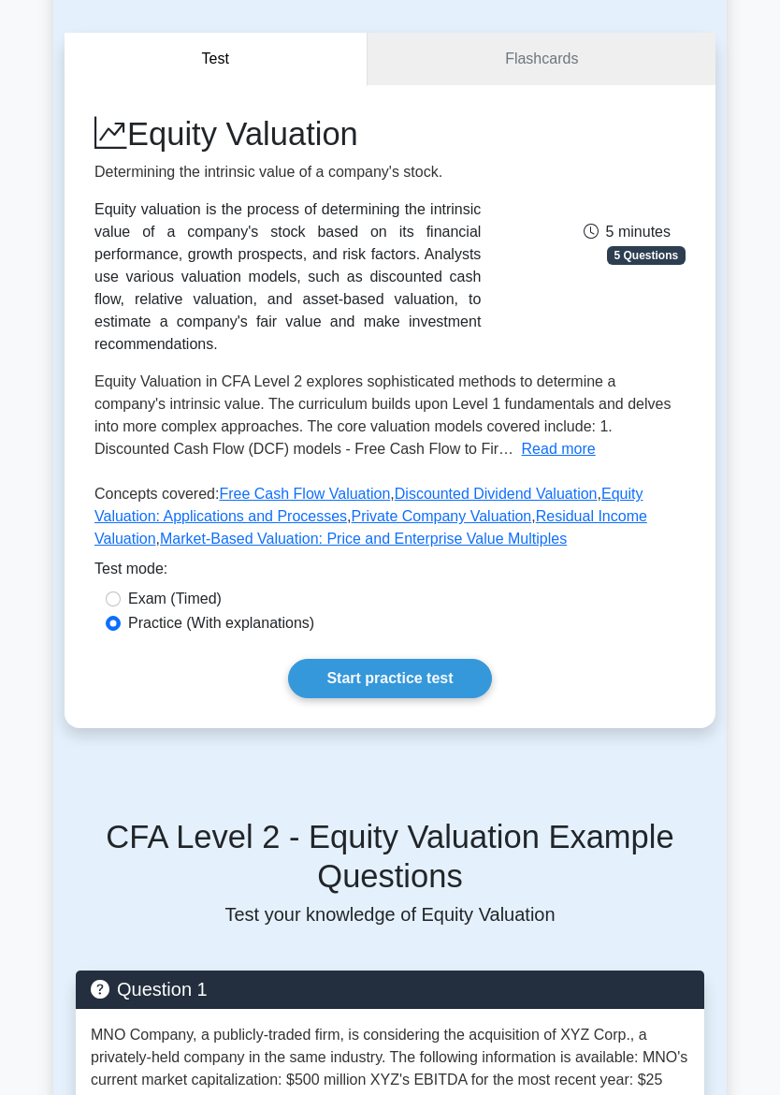
scroll to position [147, 0]
click at [184, 610] on label "Exam (Timed)" at bounding box center [175, 599] width 94 height 22
click at [121, 606] on input "Exam (Timed)" at bounding box center [113, 598] width 15 height 15
radio input "true"
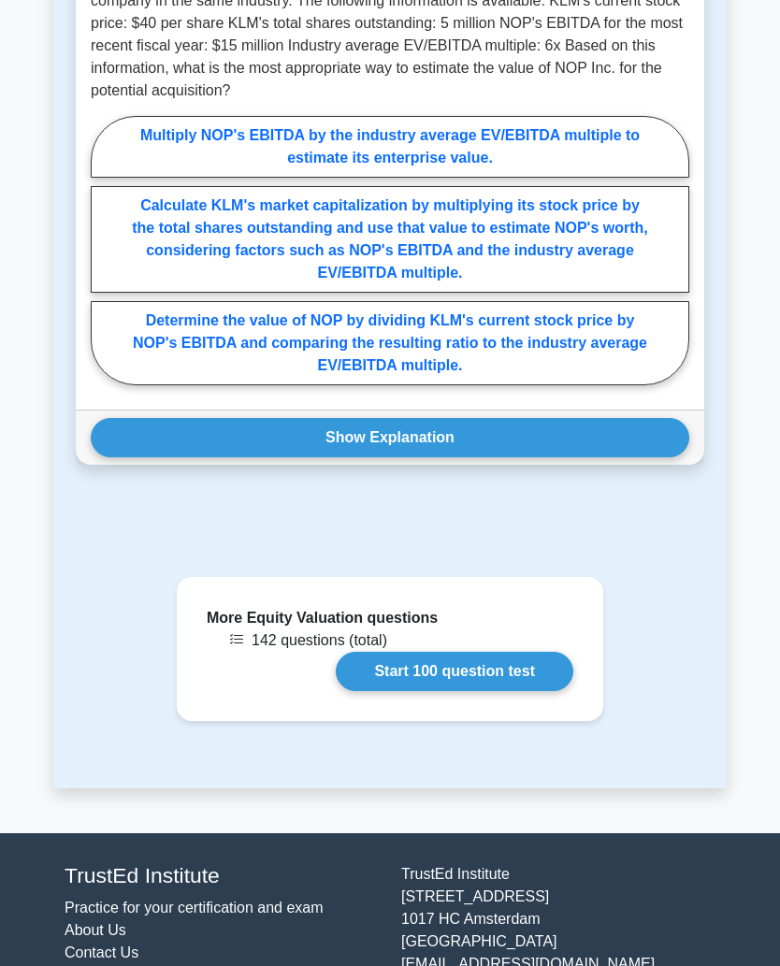
scroll to position [2489, 0]
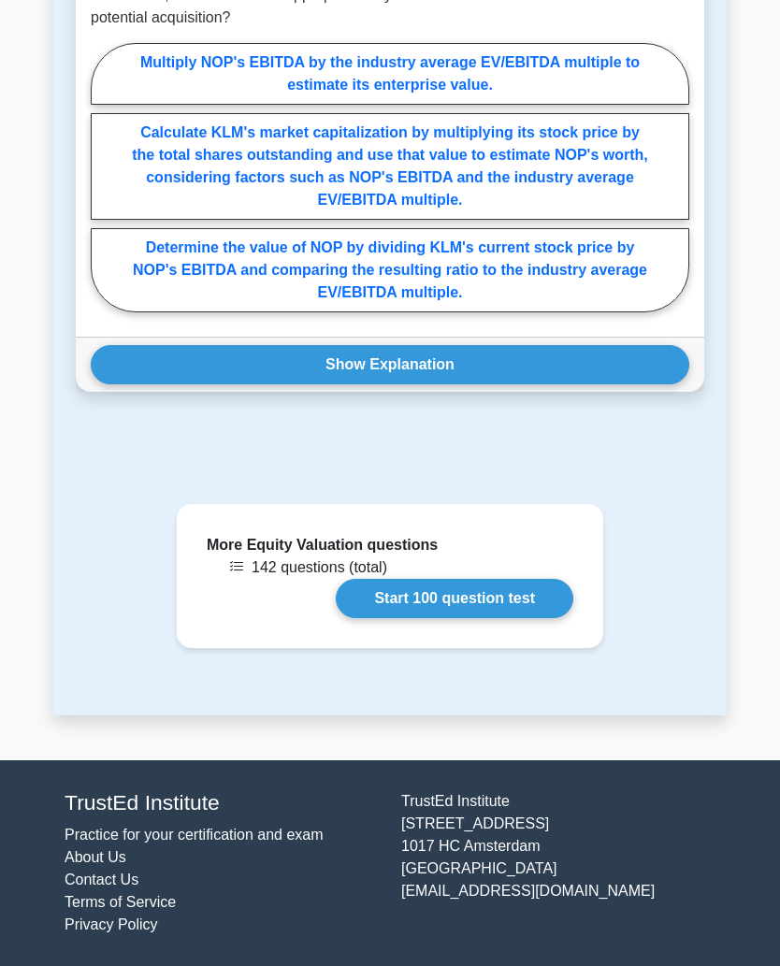
click at [526, 595] on link "Start 100 question test" at bounding box center [455, 598] width 238 height 39
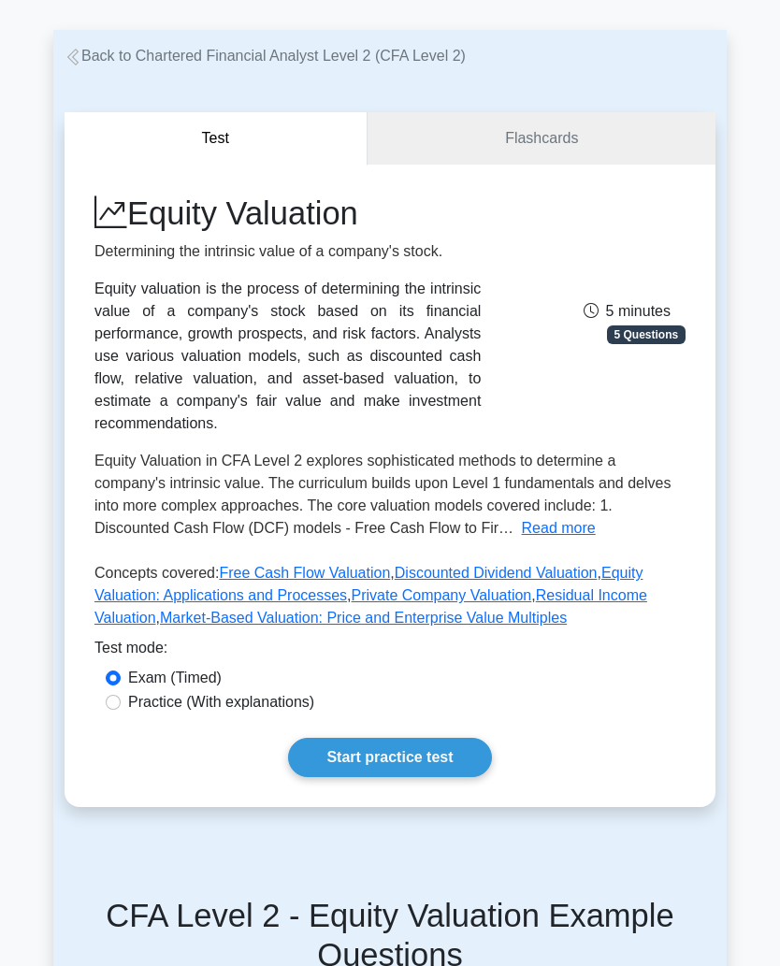
scroll to position [0, 0]
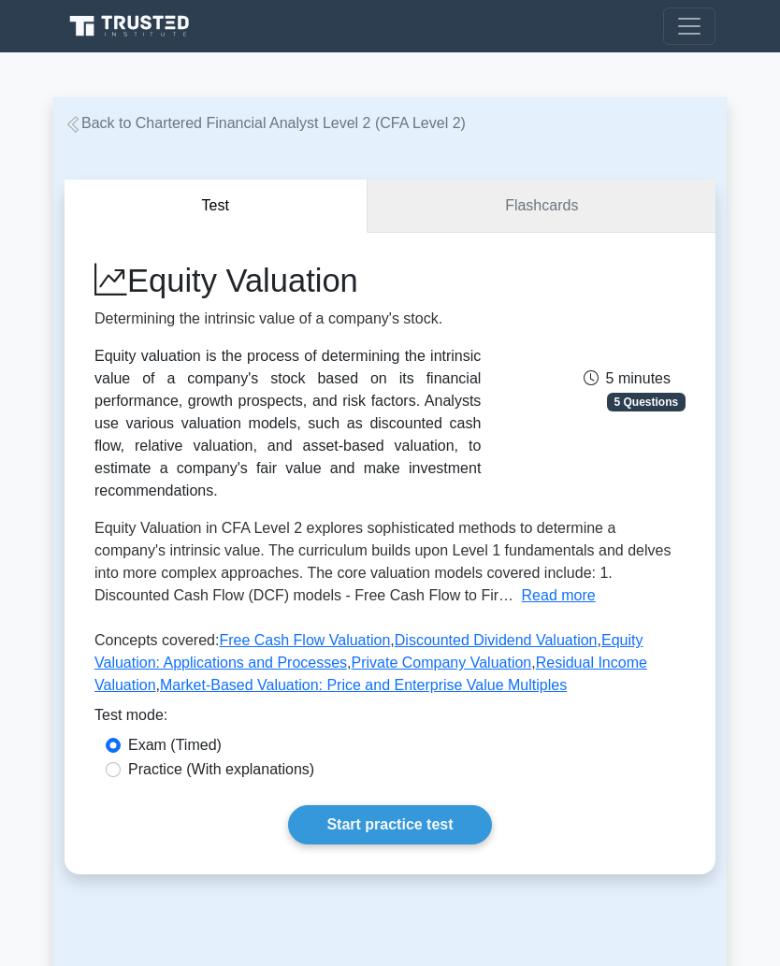
click at [605, 197] on link "Flashcards" at bounding box center [542, 206] width 348 height 53
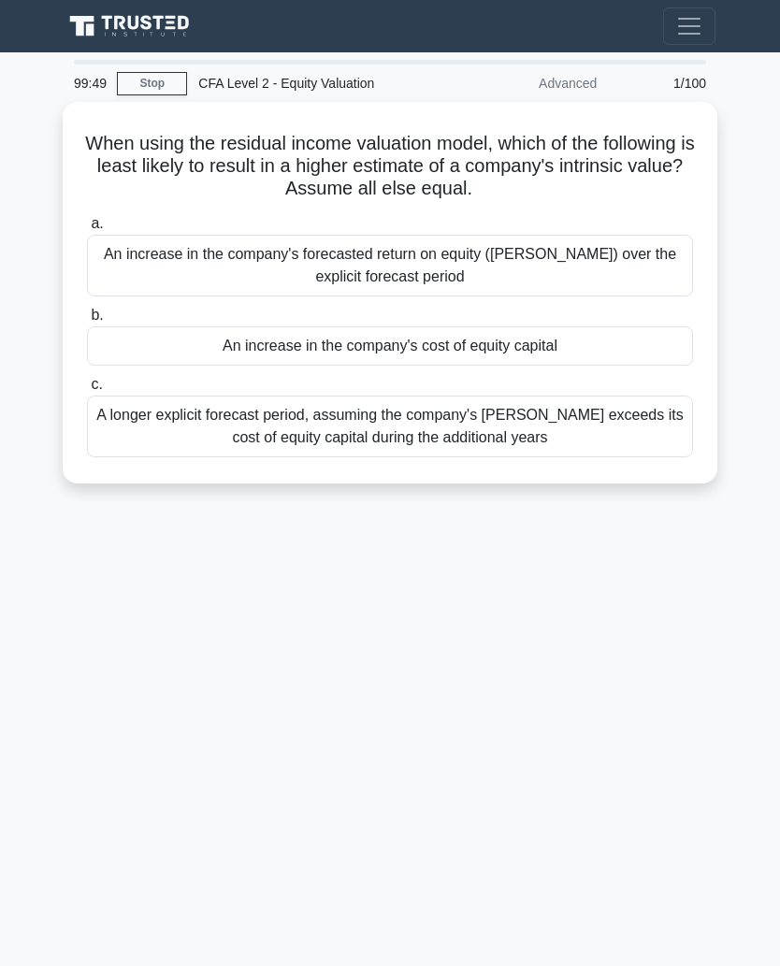
click at [657, 275] on div "An increase in the company's forecasted return on equity (ROE) over the explici…" at bounding box center [390, 266] width 606 height 62
click at [87, 230] on input "a. An increase in the company's forecasted return on equity (ROE) over the expl…" at bounding box center [87, 224] width 0 height 12
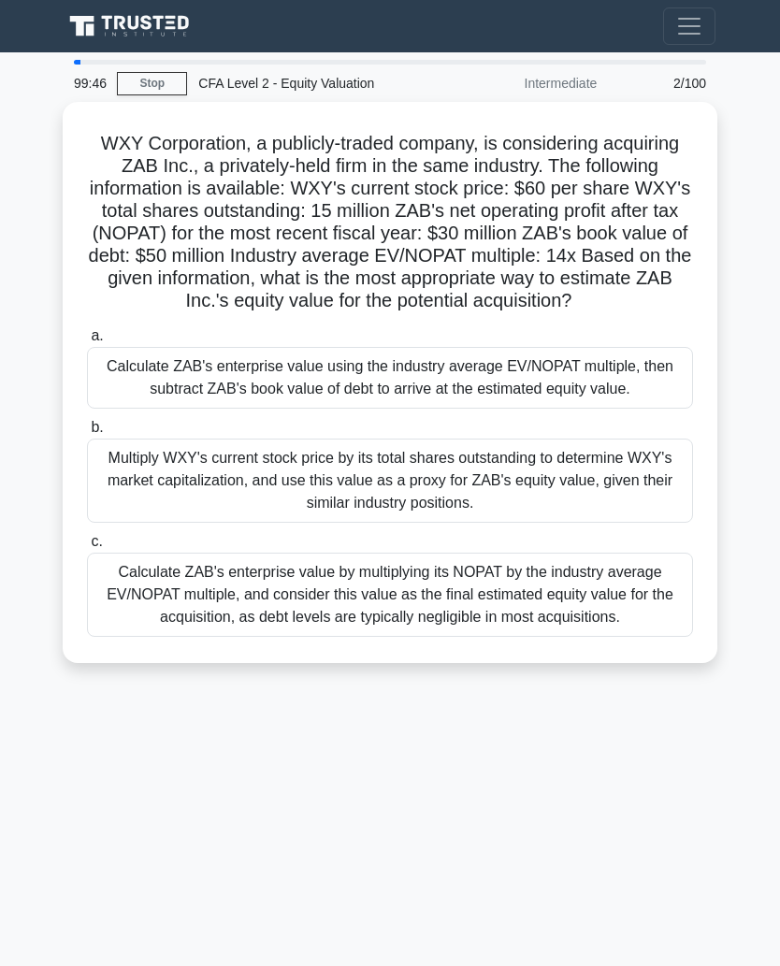
click at [606, 403] on div "Calculate ZAB's enterprise value using the industry average EV/NOPAT multiple, …" at bounding box center [390, 378] width 606 height 62
click at [87, 342] on input "a. Calculate ZAB's enterprise value using the industry average EV/NOPAT multipl…" at bounding box center [87, 336] width 0 height 12
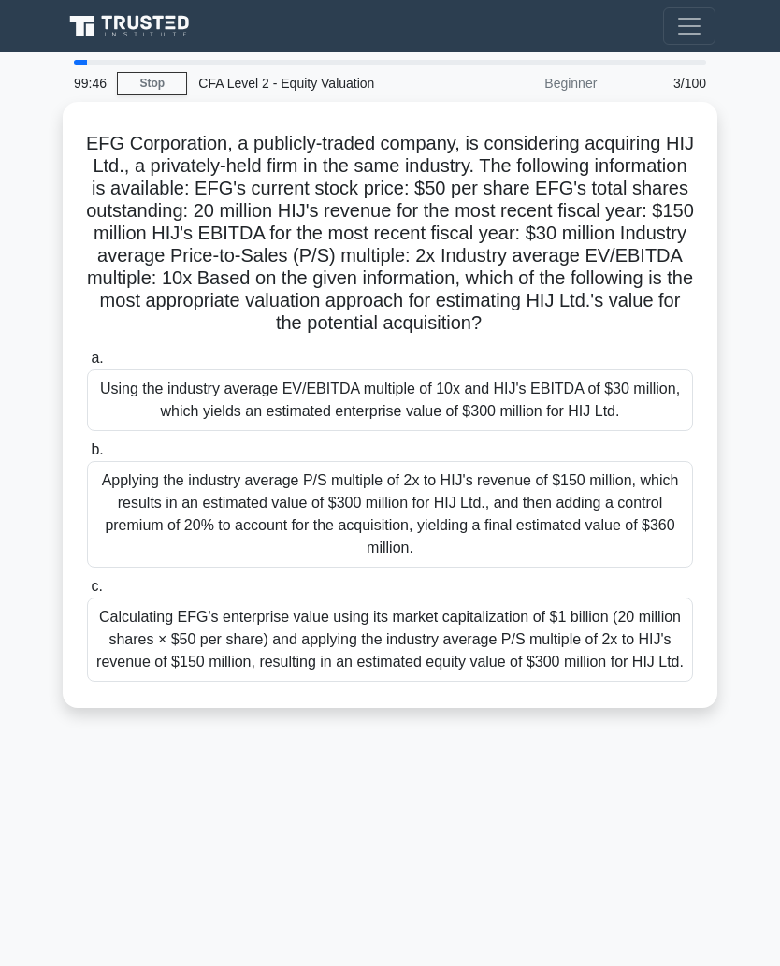
click at [603, 555] on div "Applying the industry average P/S multiple of 2x to HIJ's revenue of $150 milli…" at bounding box center [390, 514] width 606 height 107
click at [87, 457] on input "b. Applying the industry average P/S multiple of 2x to HIJ's revenue of $150 mi…" at bounding box center [87, 450] width 0 height 12
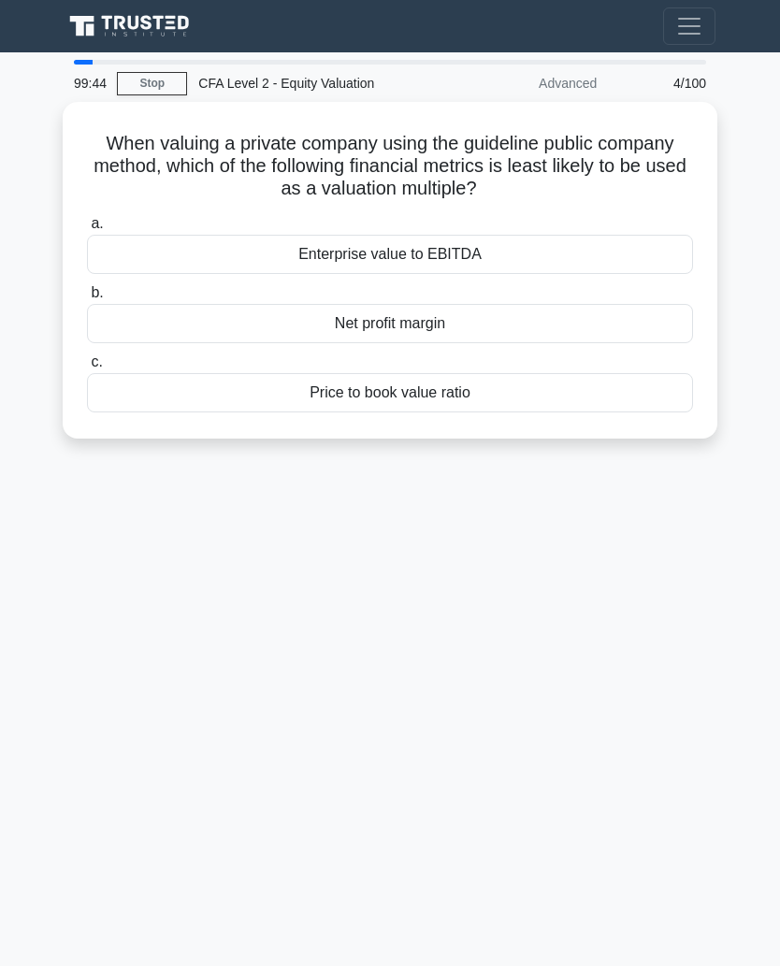
click at [618, 262] on div "Enterprise value to EBITDA" at bounding box center [390, 254] width 606 height 39
click at [87, 230] on input "a. Enterprise value to EBITDA" at bounding box center [87, 224] width 0 height 12
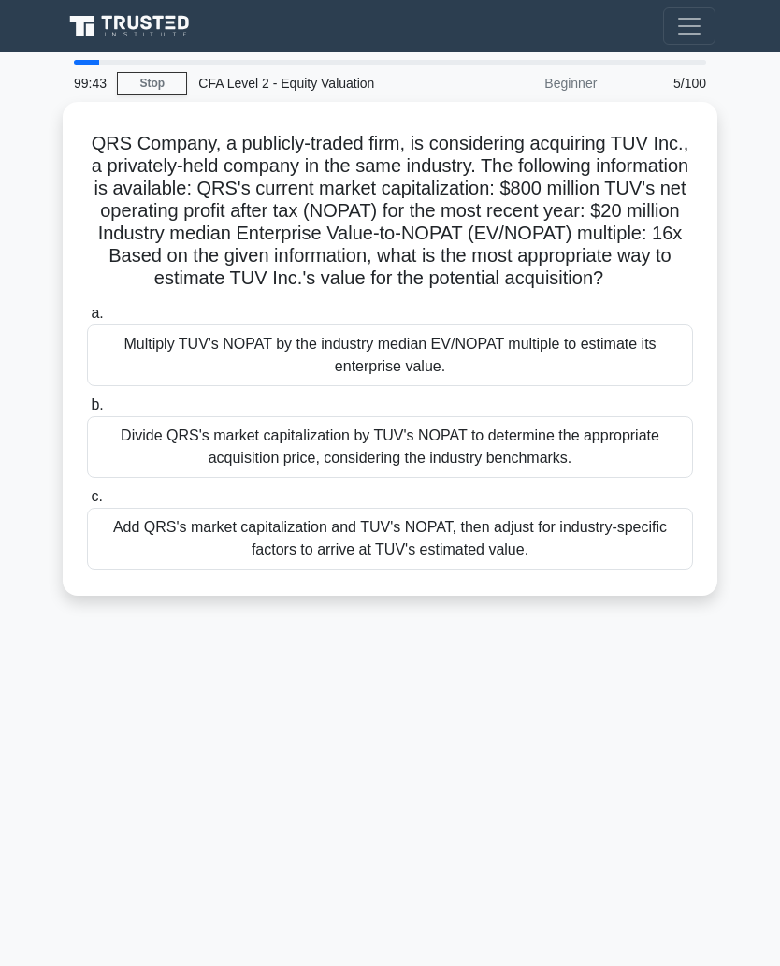
click at [589, 386] on div "Multiply TUV's NOPAT by the industry median EV/NOPAT multiple to estimate its e…" at bounding box center [390, 356] width 606 height 62
click at [87, 320] on input "a. Multiply TUV's NOPAT by the industry median EV/NOPAT multiple to estimate it…" at bounding box center [87, 314] width 0 height 12
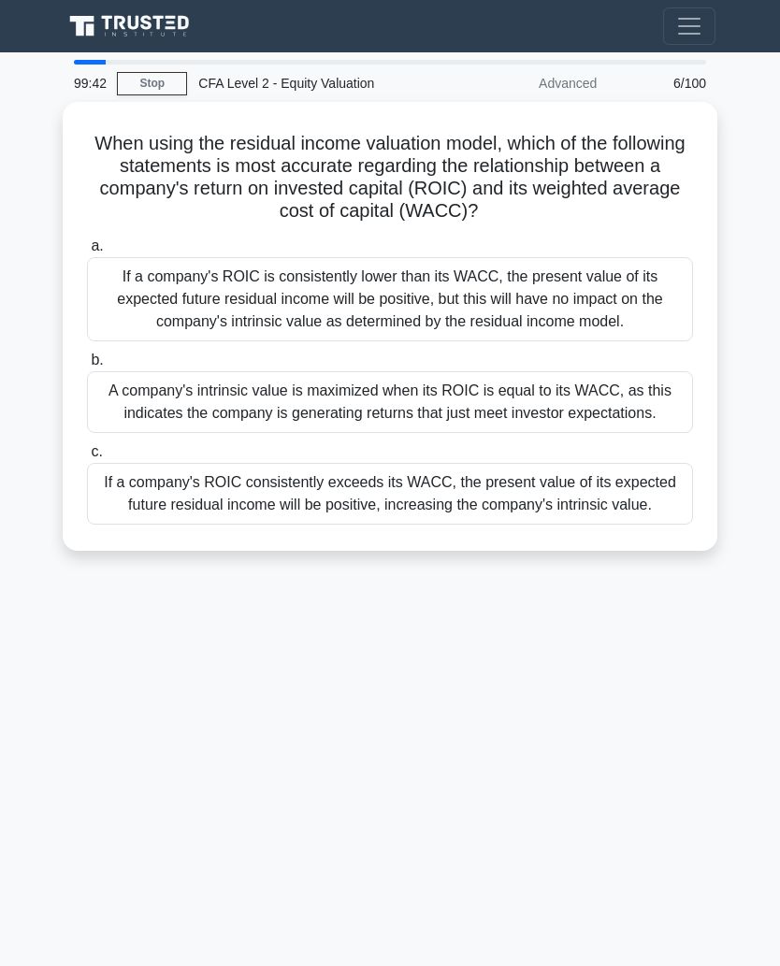
click at [591, 431] on div "A company's intrinsic value is maximized when its ROIC is equal to its WACC, as…" at bounding box center [390, 402] width 606 height 62
click at [87, 367] on input "b. A company's intrinsic value is maximized when its ROIC is equal to its WACC,…" at bounding box center [87, 361] width 0 height 12
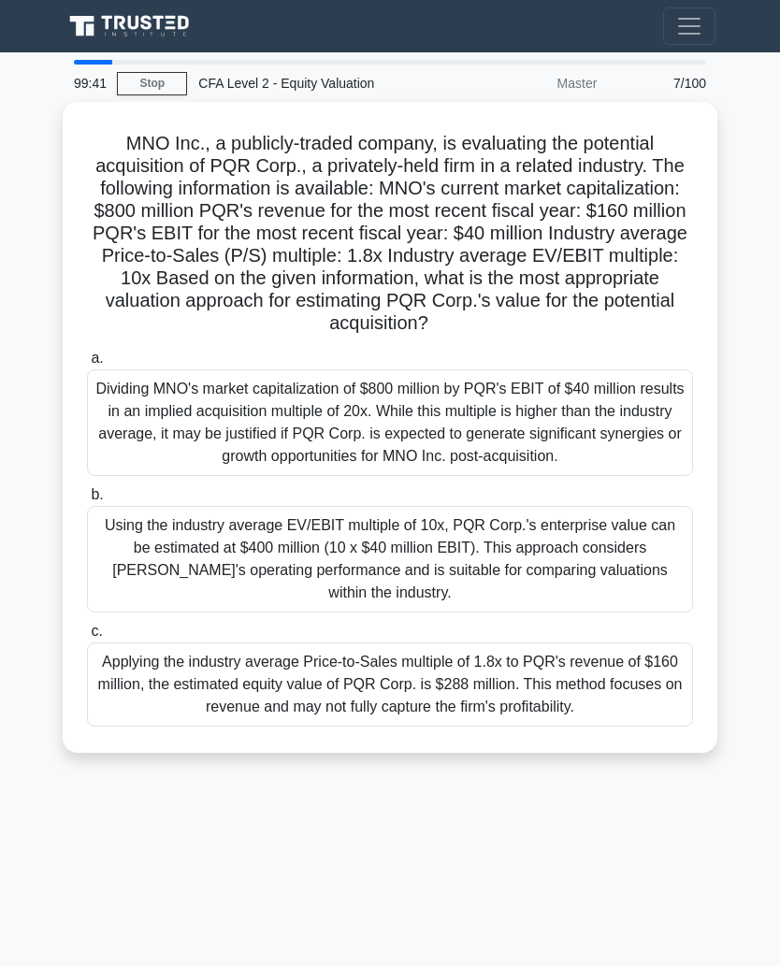
click at [603, 434] on div "Dividing MNO's market capitalization of $800 million by PQR's EBIT of $40 milli…" at bounding box center [390, 423] width 606 height 107
click at [87, 365] on input "a. Dividing MNO's market capitalization of $800 million by PQR's EBIT of $40 mi…" at bounding box center [87, 359] width 0 height 12
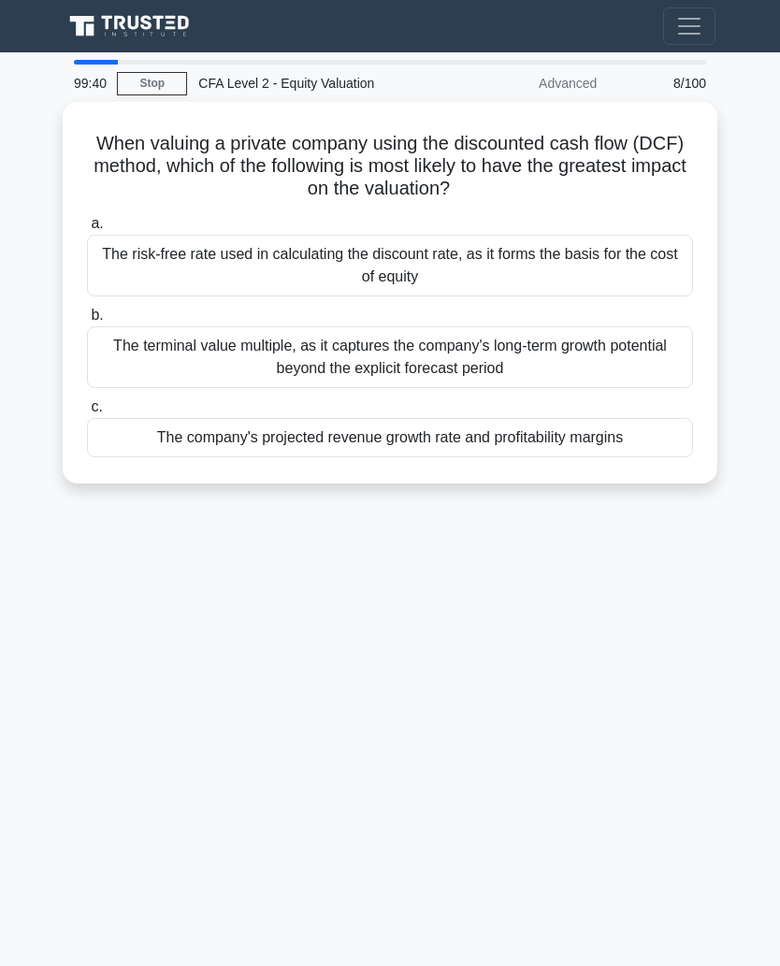
click at [588, 440] on div "The company's projected revenue growth rate and profitability margins" at bounding box center [390, 437] width 606 height 39
click at [87, 414] on input "c. The company's projected revenue growth rate and profitability margins" at bounding box center [87, 407] width 0 height 12
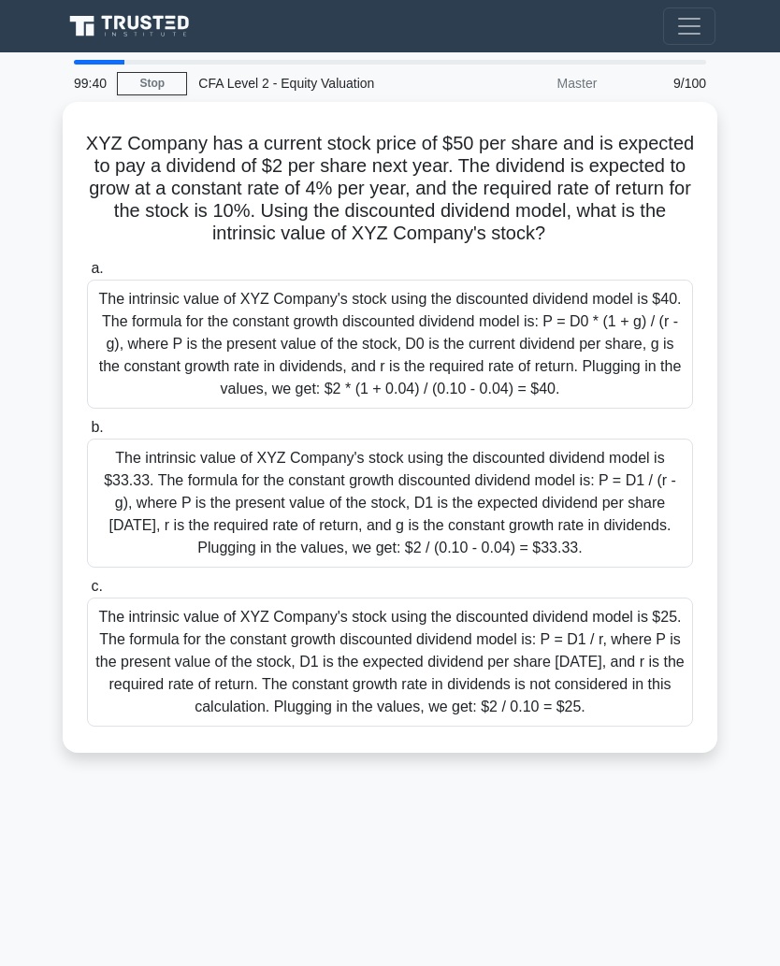
click at [586, 398] on div "The intrinsic value of XYZ Company's stock using the discounted dividend model …" at bounding box center [390, 344] width 606 height 129
click at [87, 275] on input "a. The intrinsic value of XYZ Company's stock using the discounted dividend mod…" at bounding box center [87, 269] width 0 height 12
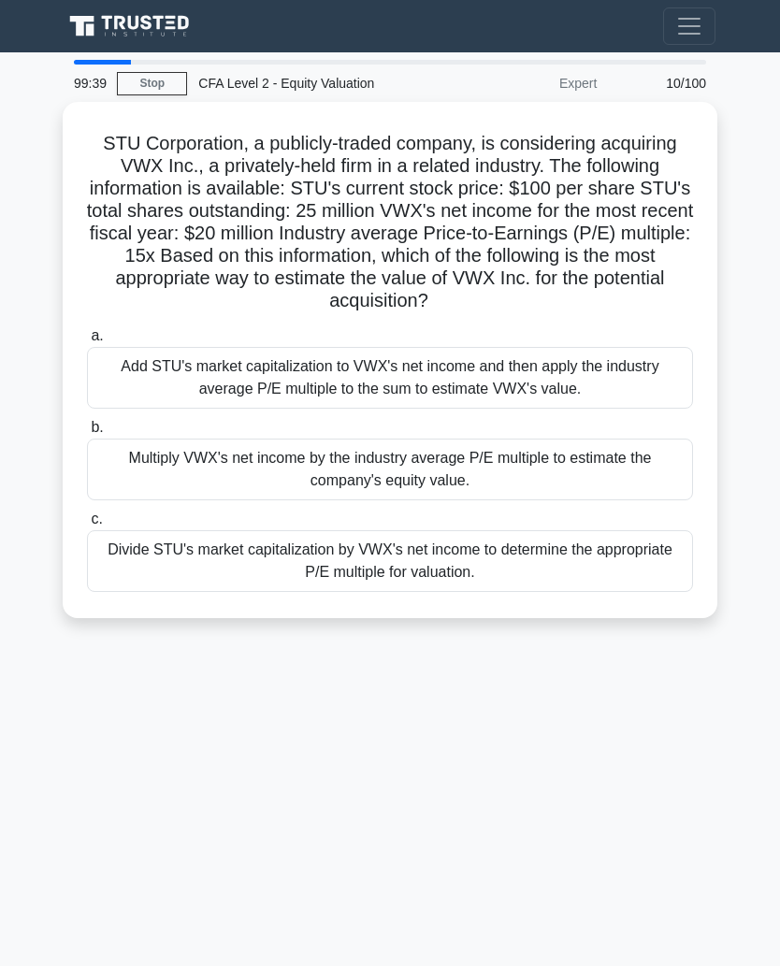
click at [573, 495] on div "Multiply VWX's net income by the industry average P/E multiple to estimate the …" at bounding box center [390, 470] width 606 height 62
click at [87, 434] on input "b. Multiply VWX's net income by the industry average P/E multiple to estimate t…" at bounding box center [87, 428] width 0 height 12
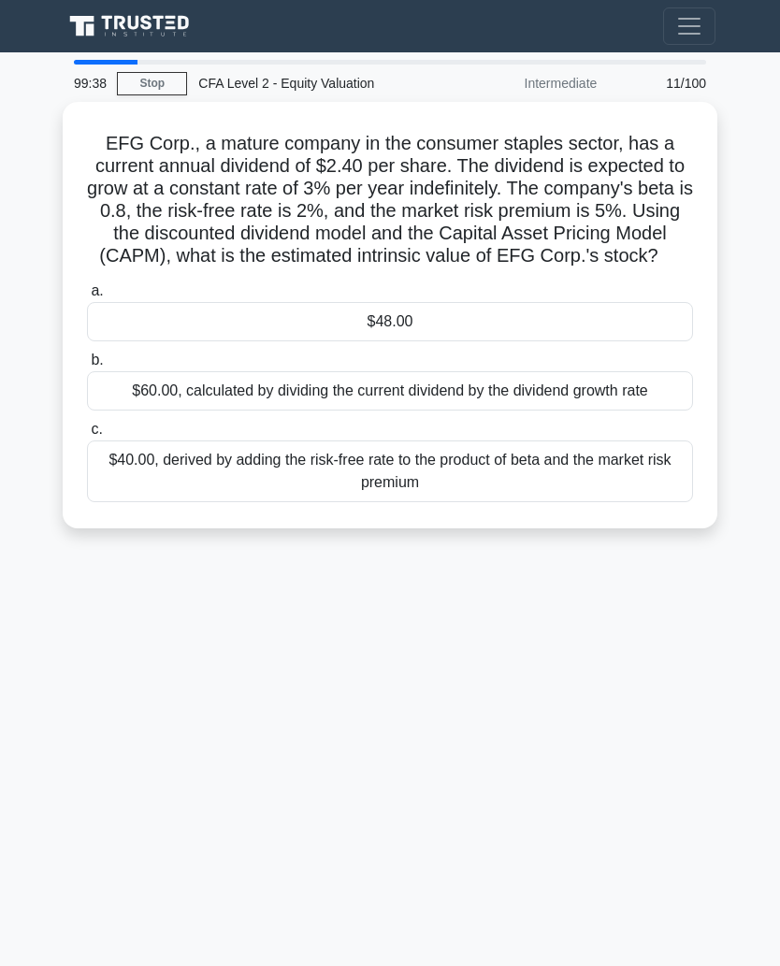
click at [585, 411] on div "$60.00, calculated by dividing the current dividend by the dividend growth rate" at bounding box center [390, 390] width 606 height 39
click at [87, 367] on input "b. $60.00, calculated by dividing the current dividend by the dividend growth r…" at bounding box center [87, 361] width 0 height 12
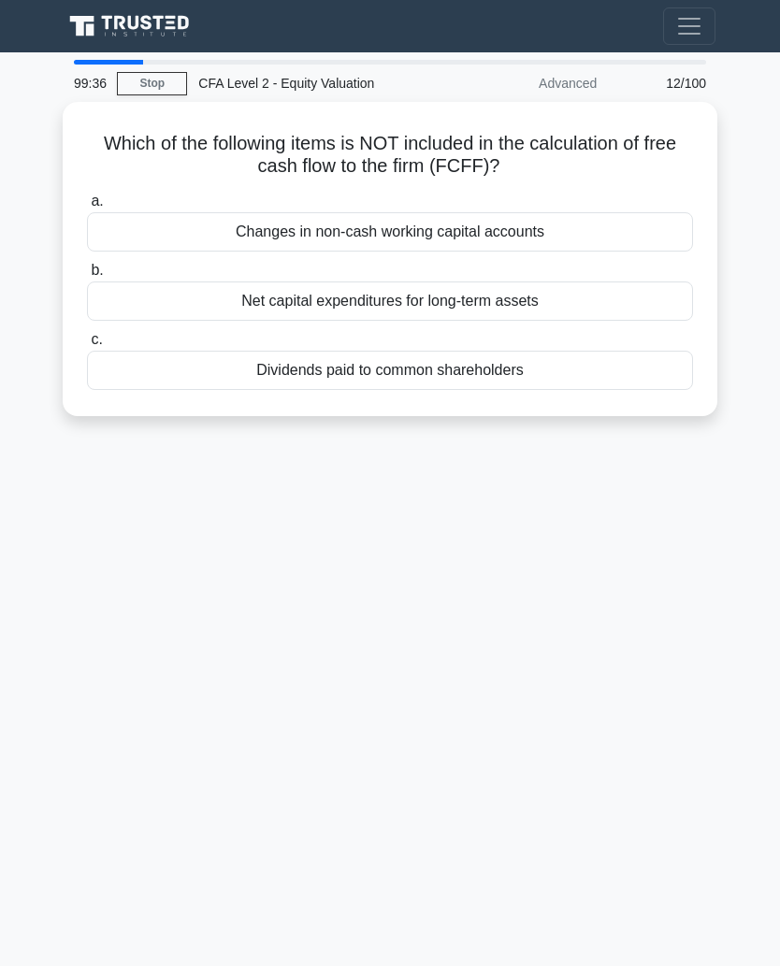
click at [627, 315] on div "Net capital expenditures for long-term assets" at bounding box center [390, 301] width 606 height 39
click at [87, 277] on input "b. Net capital expenditures for long-term assets" at bounding box center [87, 271] width 0 height 12
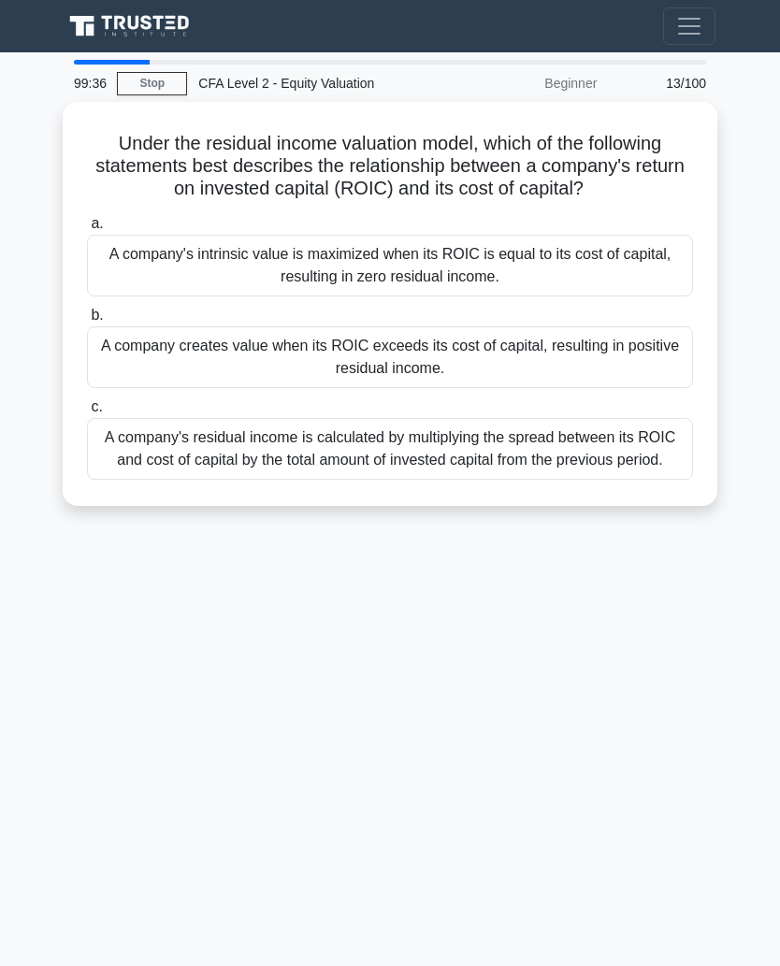
click at [597, 474] on div "A company's residual income is calculated by multiplying the spread between its…" at bounding box center [390, 449] width 606 height 62
click at [87, 414] on input "c. A company's residual income is calculated by multiplying the spread between …" at bounding box center [87, 407] width 0 height 12
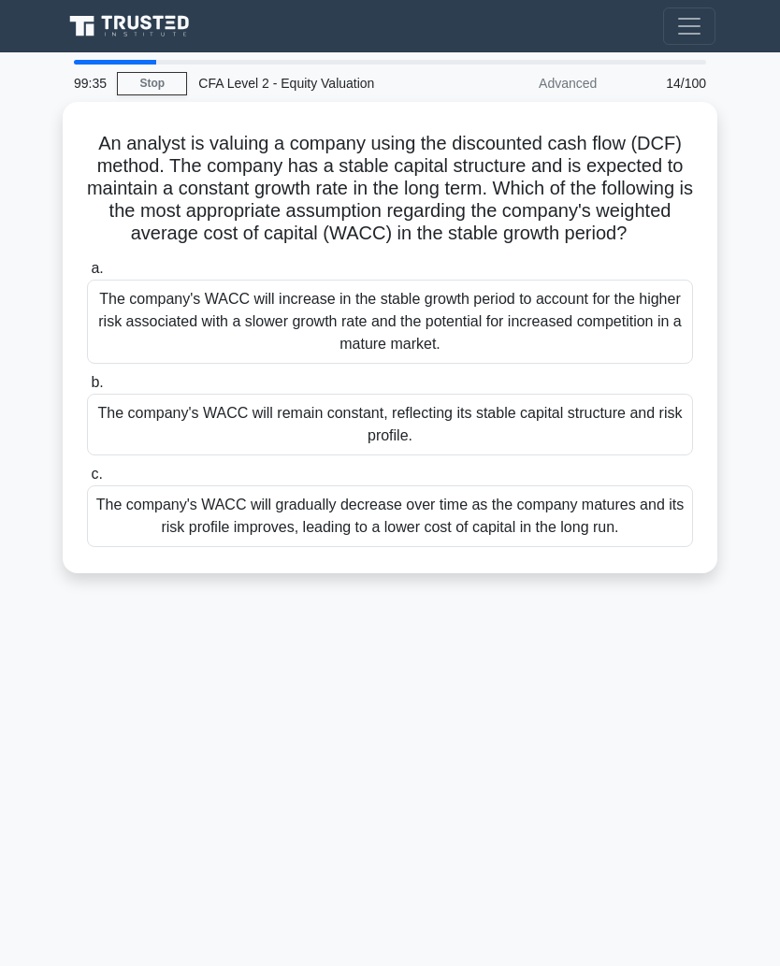
click at [620, 329] on div "The company's WACC will increase in the stable growth period to account for the…" at bounding box center [390, 322] width 606 height 84
click at [87, 275] on input "a. The company's WACC will increase in the stable growth period to account for …" at bounding box center [87, 269] width 0 height 12
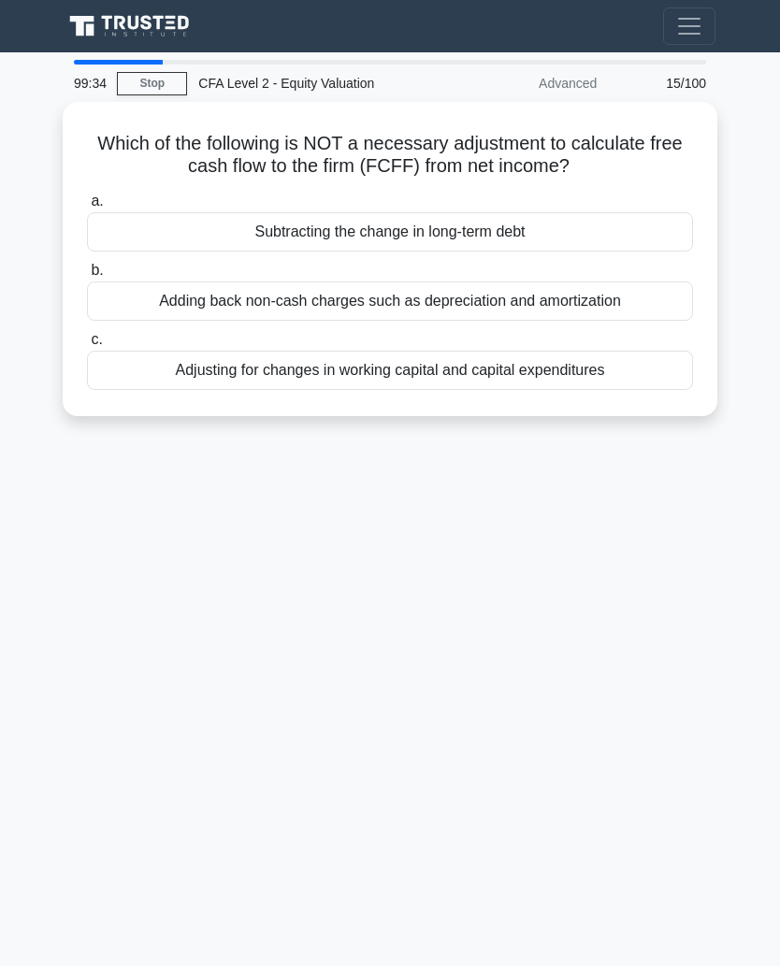
click at [647, 309] on div "Adding back non-cash charges such as depreciation and amortization" at bounding box center [390, 301] width 606 height 39
click at [87, 277] on input "b. Adding back non-cash charges such as depreciation and amortization" at bounding box center [87, 271] width 0 height 12
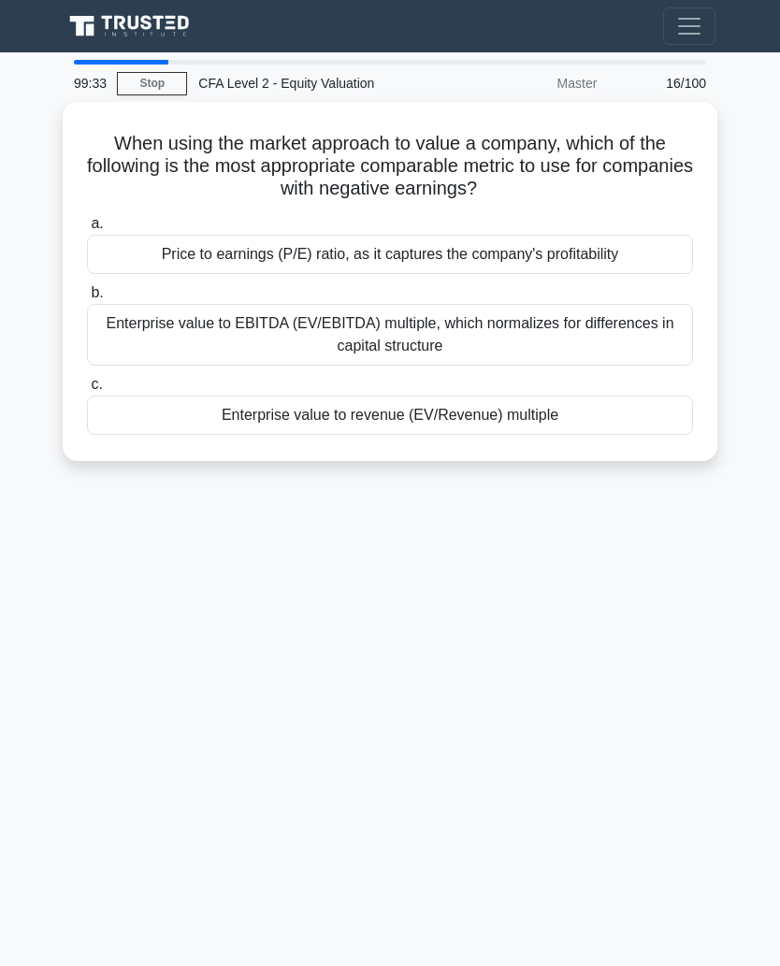
click at [615, 413] on div "Enterprise value to revenue (EV/Revenue) multiple" at bounding box center [390, 415] width 606 height 39
click at [87, 391] on input "c. Enterprise value to revenue (EV/Revenue) multiple" at bounding box center [87, 385] width 0 height 12
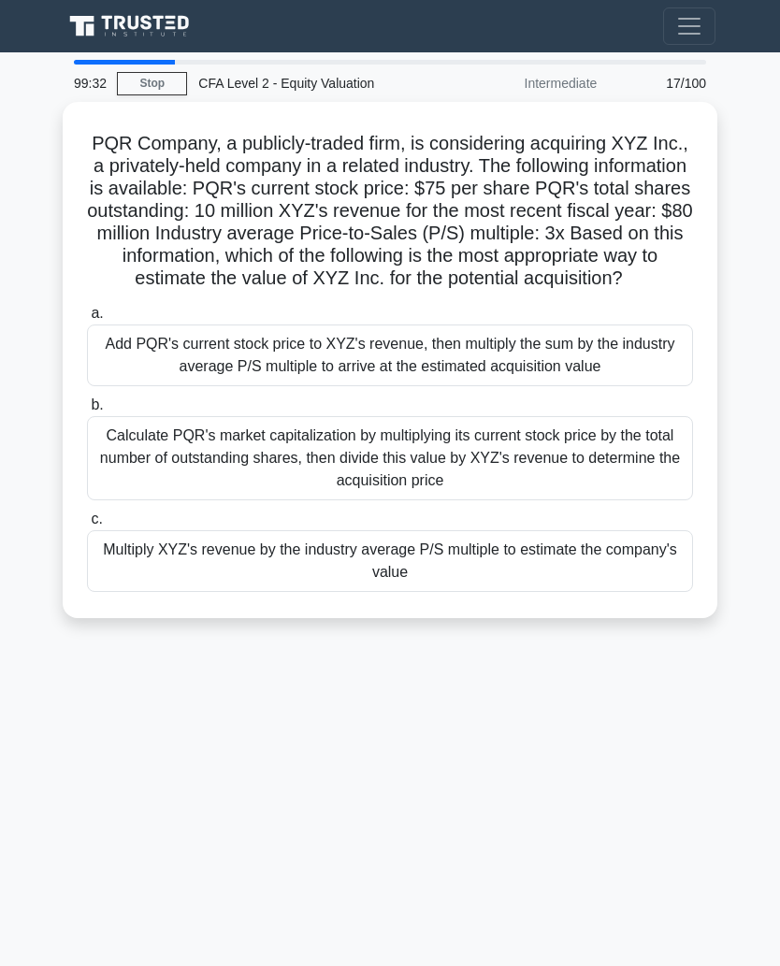
click at [599, 386] on div "Add PQR's current stock price to XYZ's revenue, then multiply the sum by the in…" at bounding box center [390, 356] width 606 height 62
click at [87, 320] on input "a. Add PQR's current stock price to XYZ's revenue, then multiply the sum by the…" at bounding box center [87, 314] width 0 height 12
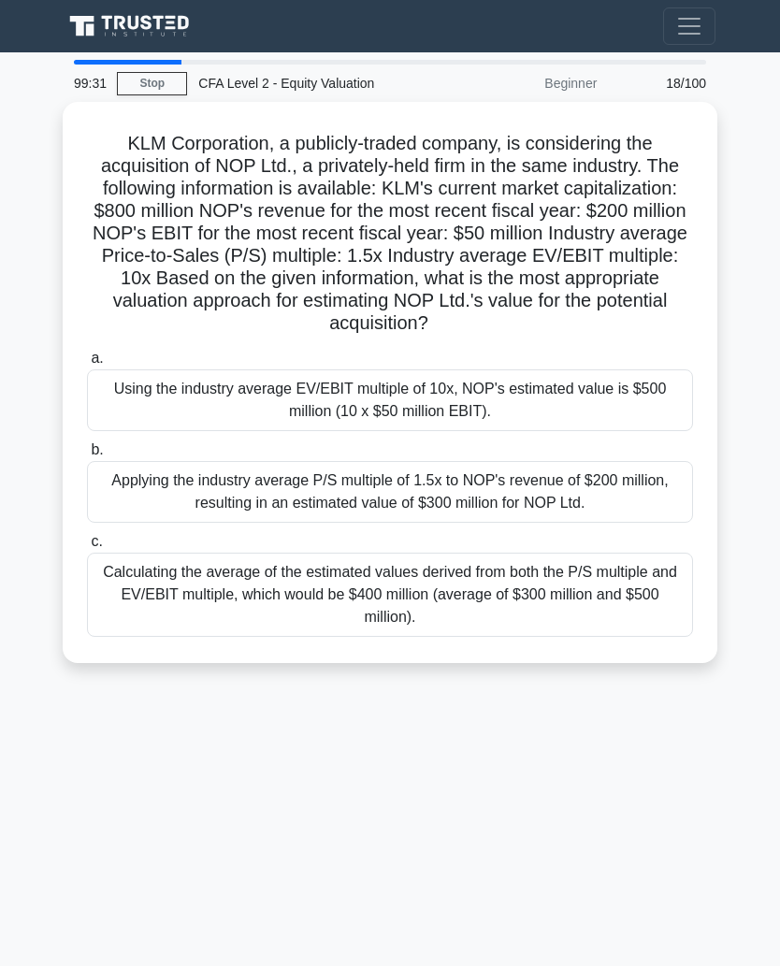
click at [607, 428] on div "Using the industry average EV/EBIT multiple of 10x, NOP's estimated value is $5…" at bounding box center [390, 401] width 606 height 62
click at [87, 365] on input "a. Using the industry average EV/EBIT multiple of 10x, NOP's estimated value is…" at bounding box center [87, 359] width 0 height 12
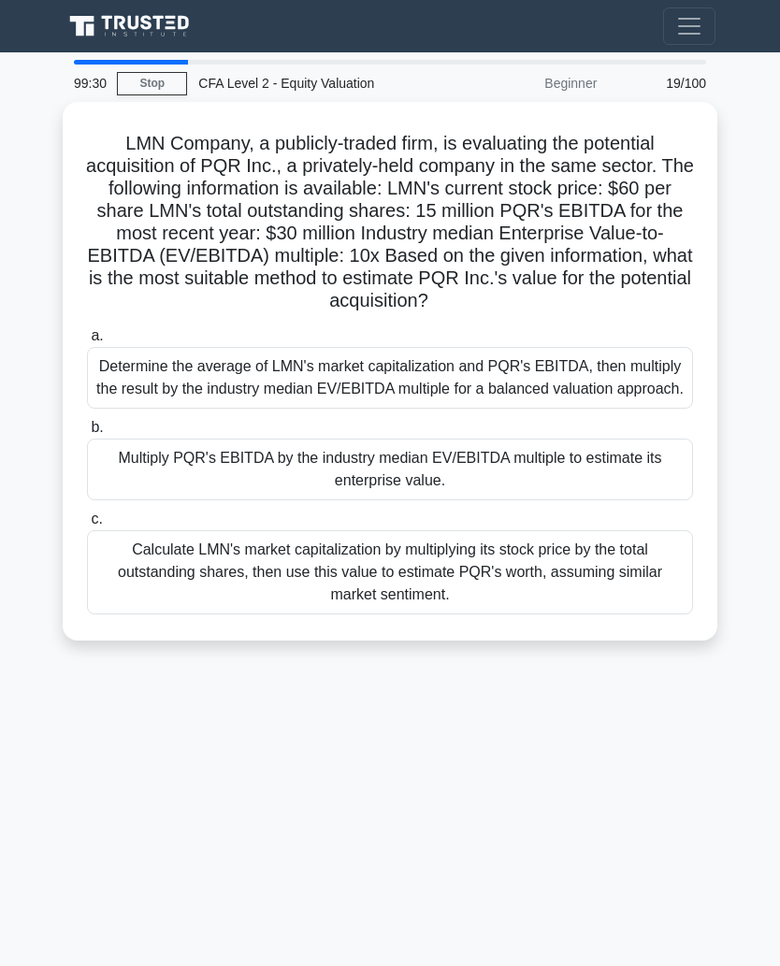
click at [609, 409] on div "Determine the average of LMN's market capitalization and PQR's EBITDA, then mul…" at bounding box center [390, 378] width 606 height 62
click at [87, 342] on input "a. Determine the average of LMN's market capitalization and PQR's EBITDA, then …" at bounding box center [87, 336] width 0 height 12
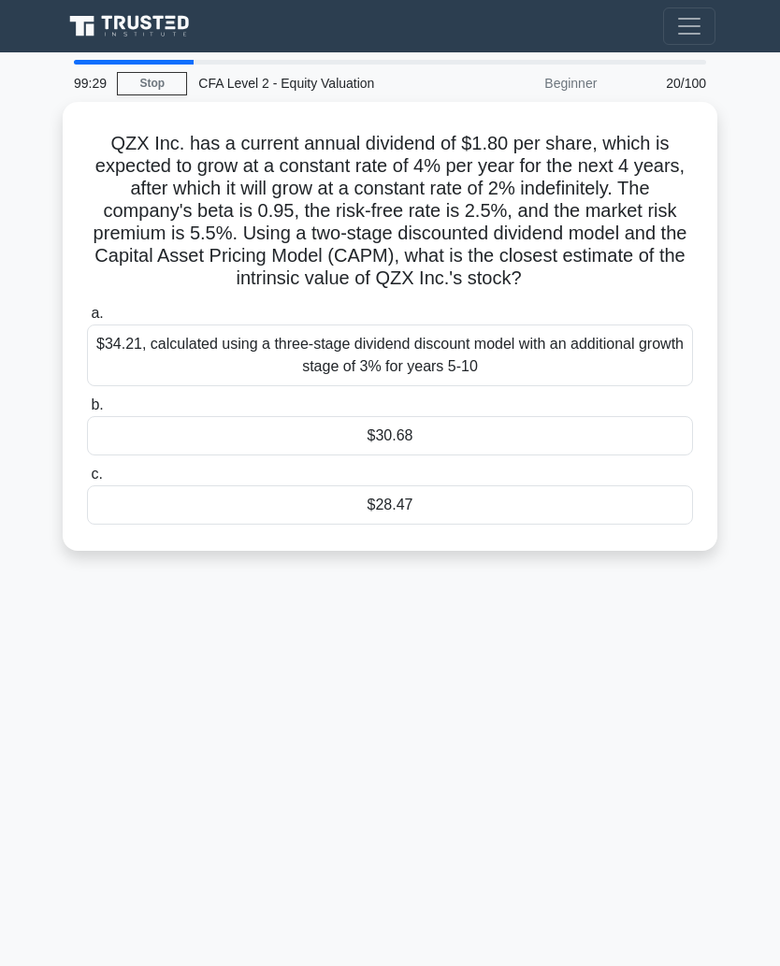
click at [592, 456] on div "$30.68" at bounding box center [390, 435] width 606 height 39
click at [87, 412] on input "b. $30.68" at bounding box center [87, 406] width 0 height 12
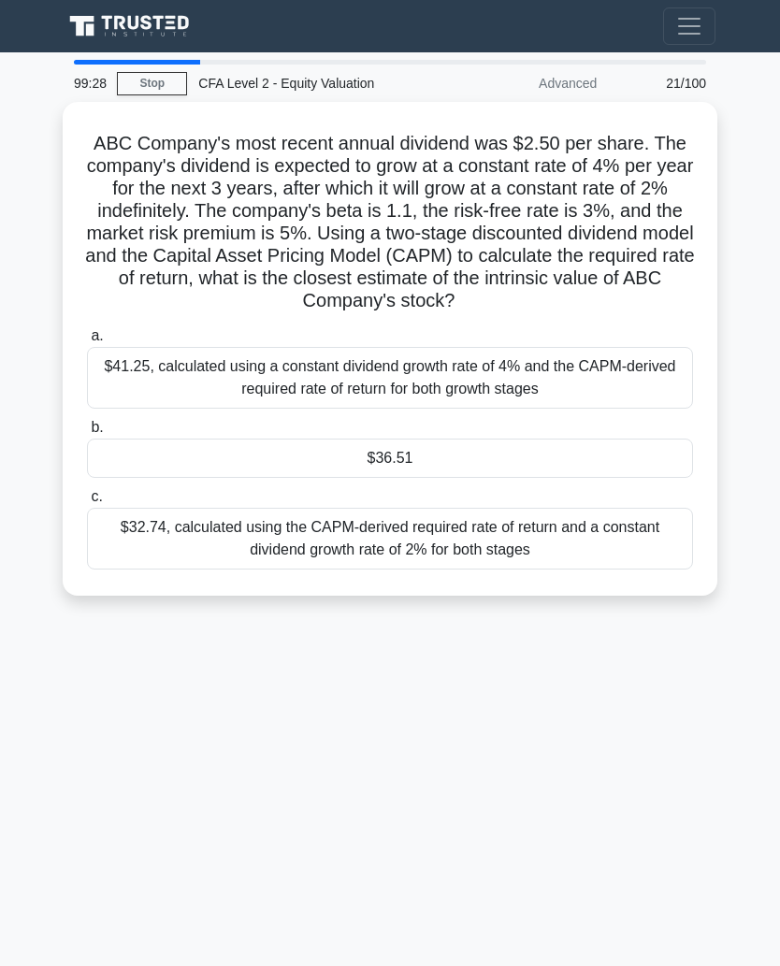
click at [619, 397] on div "$41.25, calculated using a constant dividend growth rate of 4% and the CAPM-der…" at bounding box center [390, 378] width 606 height 62
click at [87, 342] on input "a. $41.25, calculated using a constant dividend growth rate of 4% and the CAPM-…" at bounding box center [87, 336] width 0 height 12
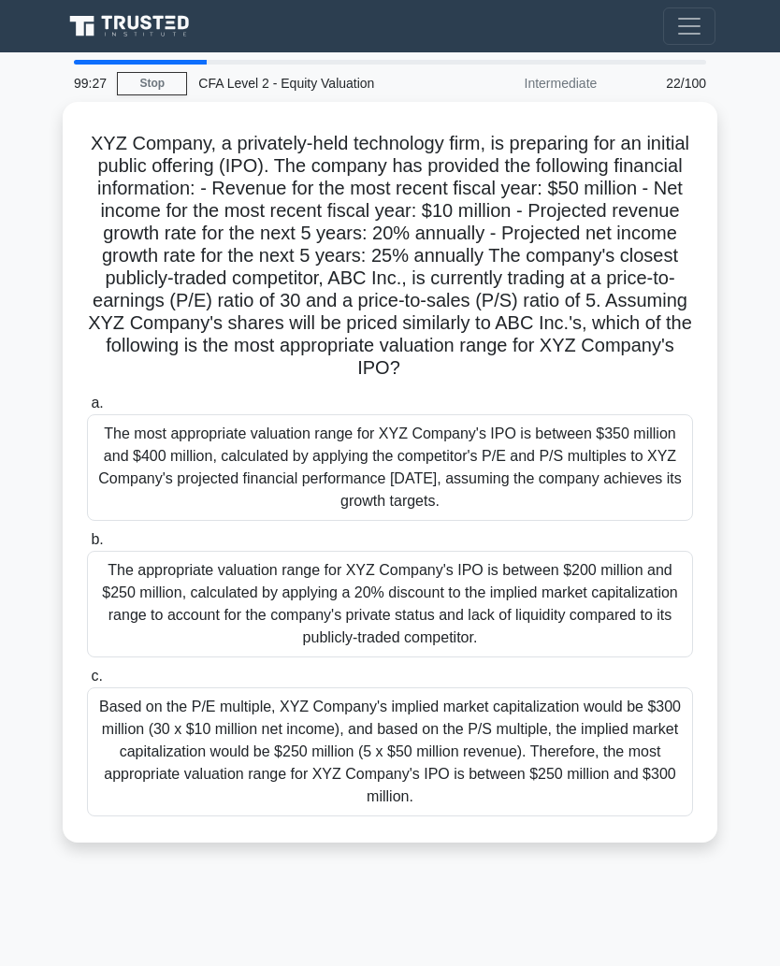
click at [592, 511] on div "The most appropriate valuation range for XYZ Company's IPO is between $350 mill…" at bounding box center [390, 467] width 606 height 107
click at [87, 410] on input "a. The most appropriate valuation range for XYZ Company's IPO is between $350 m…" at bounding box center [87, 404] width 0 height 12
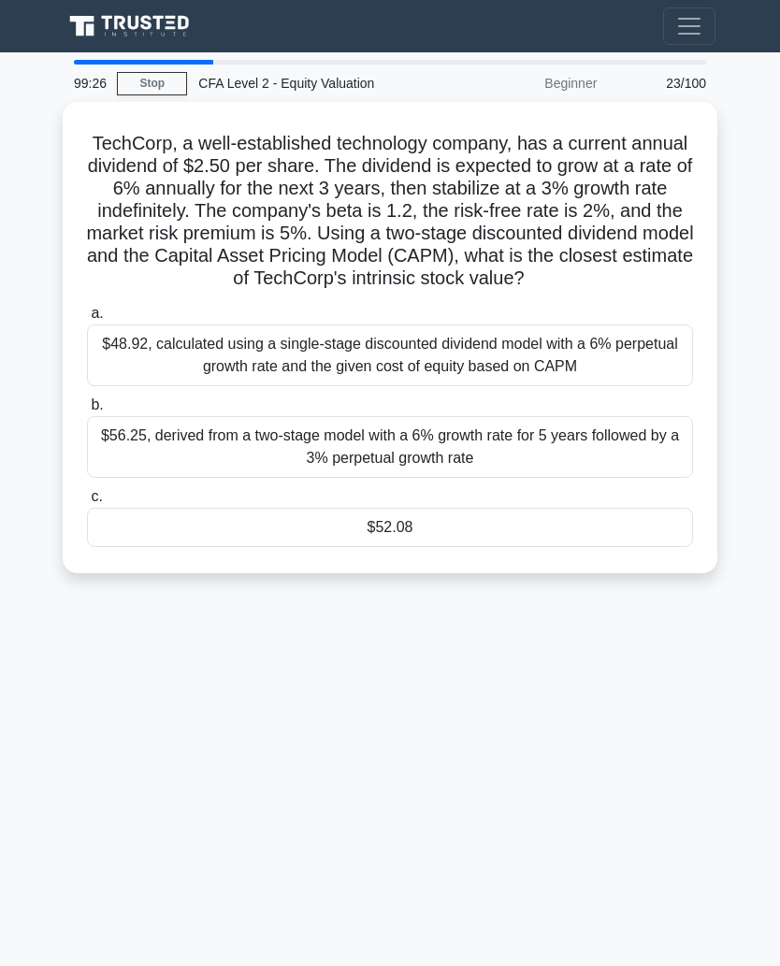
click at [617, 478] on div "$56.25, derived from a two-stage model with a 6% growth rate for 5 years follow…" at bounding box center [390, 447] width 606 height 62
click at [87, 412] on input "b. $56.25, derived from a two-stage model with a 6% growth rate for 5 years fol…" at bounding box center [87, 406] width 0 height 12
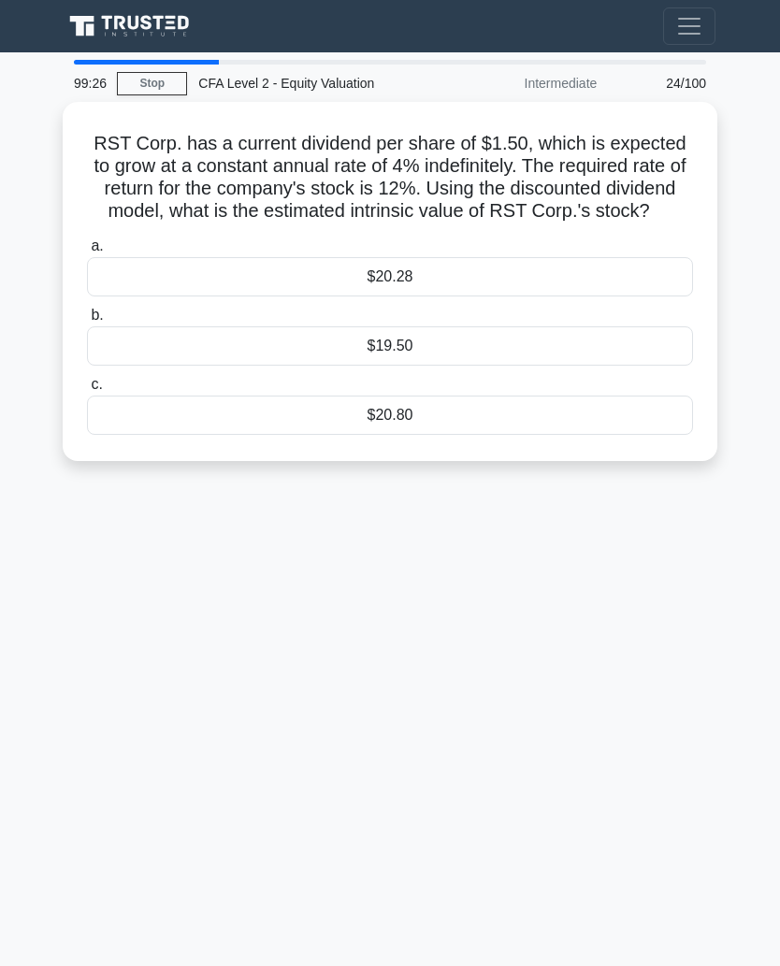
click at [616, 366] on div "$19.50" at bounding box center [390, 346] width 606 height 39
click at [87, 322] on input "b. $19.50" at bounding box center [87, 316] width 0 height 12
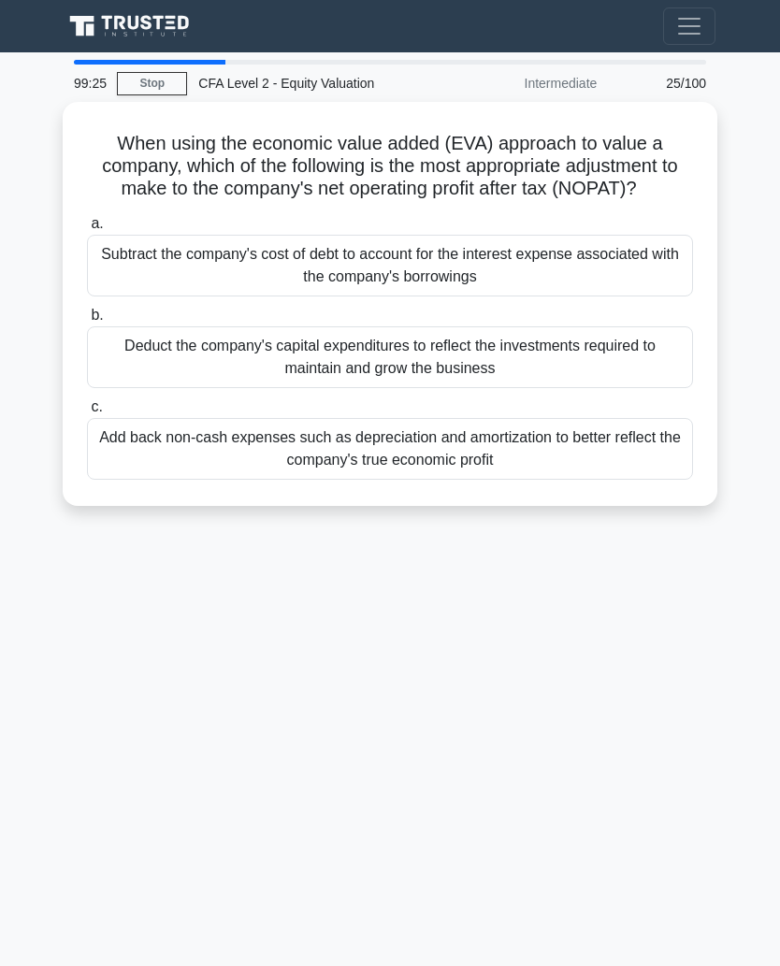
click at [616, 382] on div "Deduct the company's capital expenditures to reflect the investments required t…" at bounding box center [390, 358] width 606 height 62
click at [87, 322] on input "b. Deduct the company's capital expenditures to reflect the investments require…" at bounding box center [87, 316] width 0 height 12
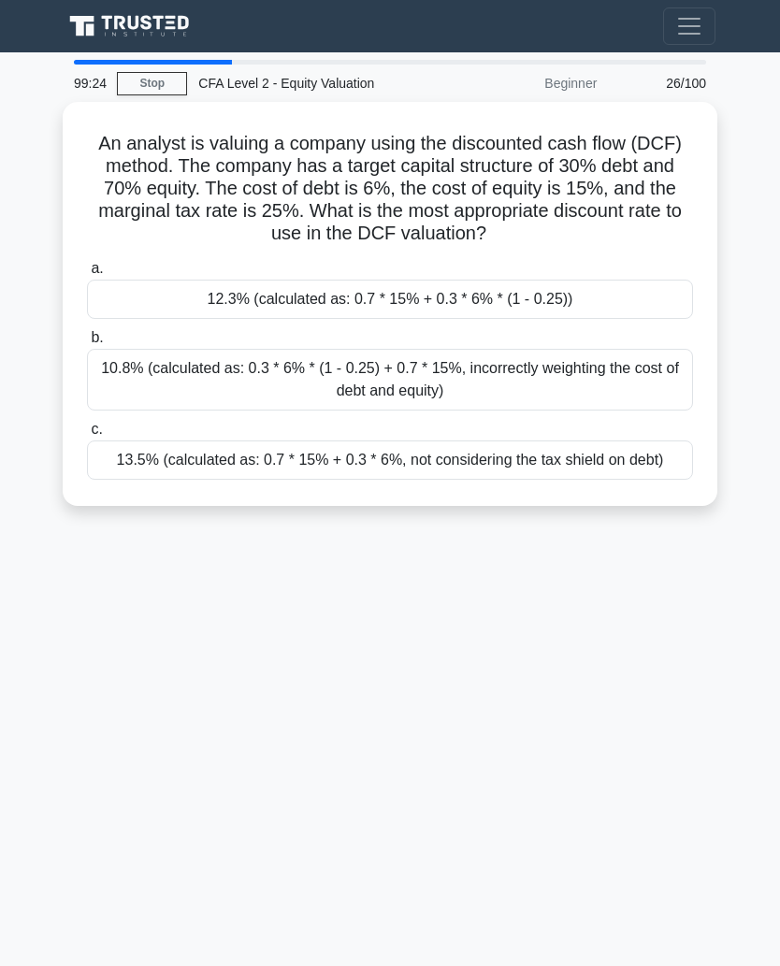
click at [621, 391] on div "10.8% (calculated as: 0.3 * 6% * (1 - 0.25) + 0.7 * 15%, incorrectly weighting …" at bounding box center [390, 380] width 606 height 62
click at [87, 344] on input "b. 10.8% (calculated as: 0.3 * 6% * (1 - 0.25) + 0.7 * 15%, incorrectly weighti…" at bounding box center [87, 338] width 0 height 12
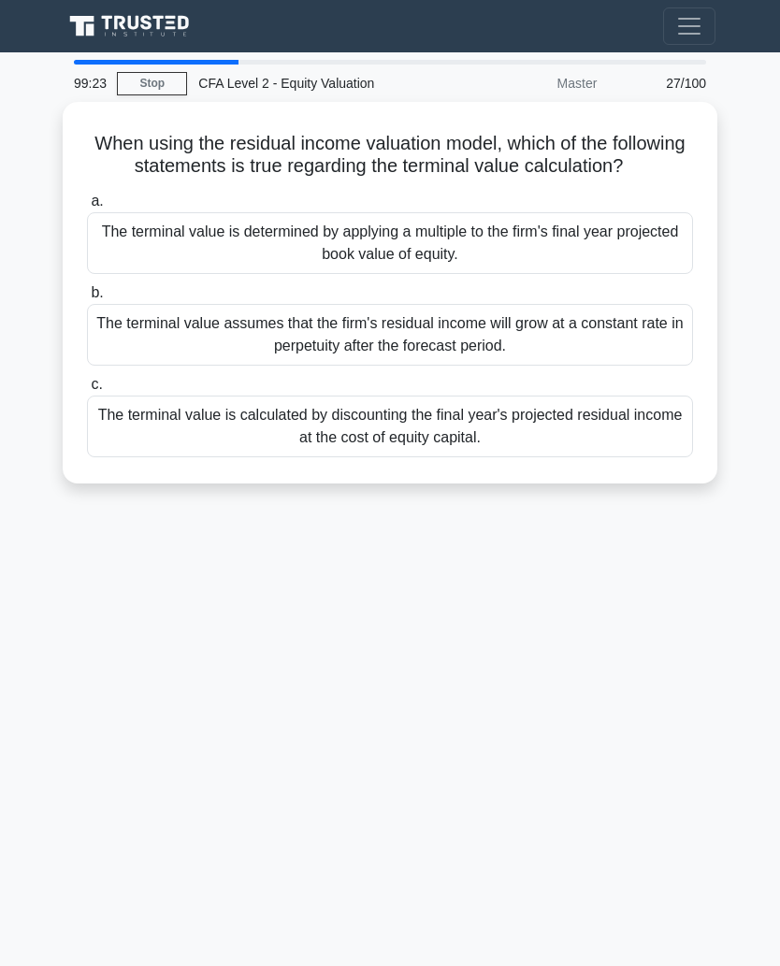
click at [619, 366] on div "The terminal value assumes that the firm's residual income will grow at a const…" at bounding box center [390, 335] width 606 height 62
click at [87, 299] on input "b. The terminal value assumes that the firm's residual income will grow at a co…" at bounding box center [87, 293] width 0 height 12
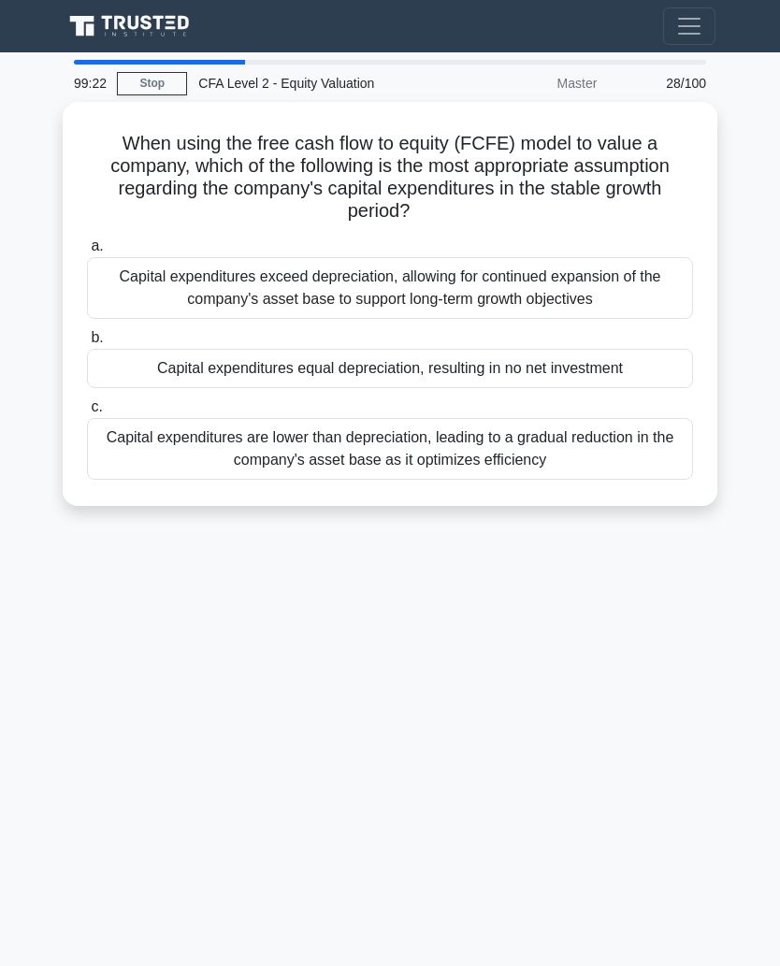
click at [620, 362] on div "Capital expenditures equal depreciation, resulting in no net investment" at bounding box center [390, 368] width 606 height 39
click at [87, 344] on input "b. Capital expenditures equal depreciation, resulting in no net investment" at bounding box center [87, 338] width 0 height 12
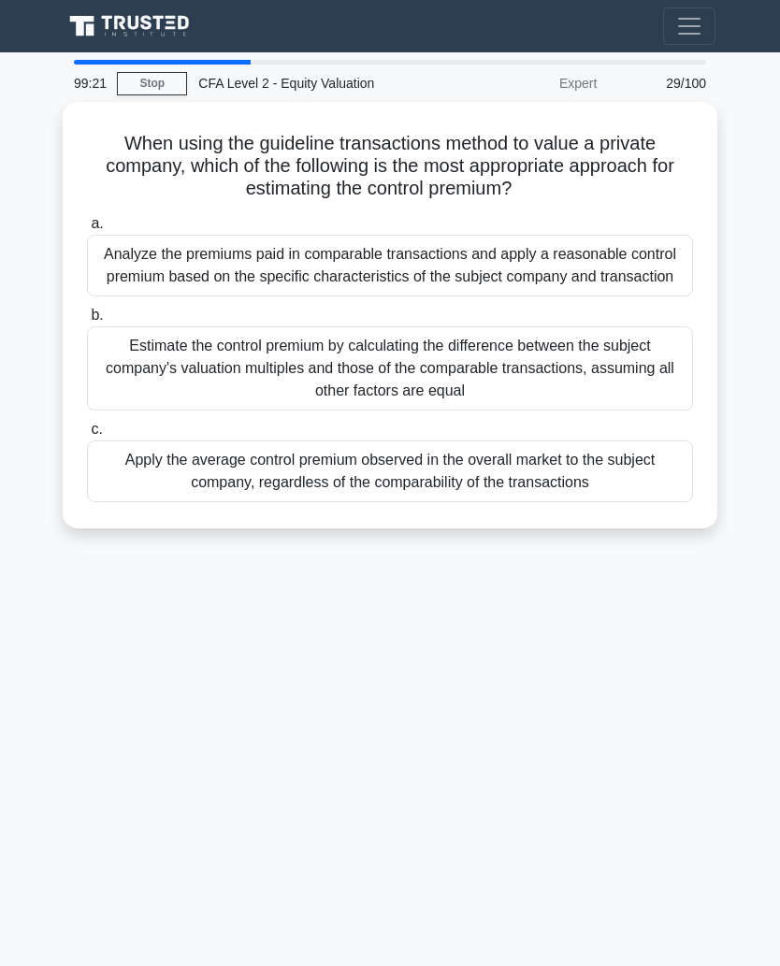
click at [638, 285] on div "Analyze the premiums paid in comparable transactions and apply a reasonable con…" at bounding box center [390, 266] width 606 height 62
click at [87, 230] on input "a. Analyze the premiums paid in comparable transactions and apply a reasonable …" at bounding box center [87, 224] width 0 height 12
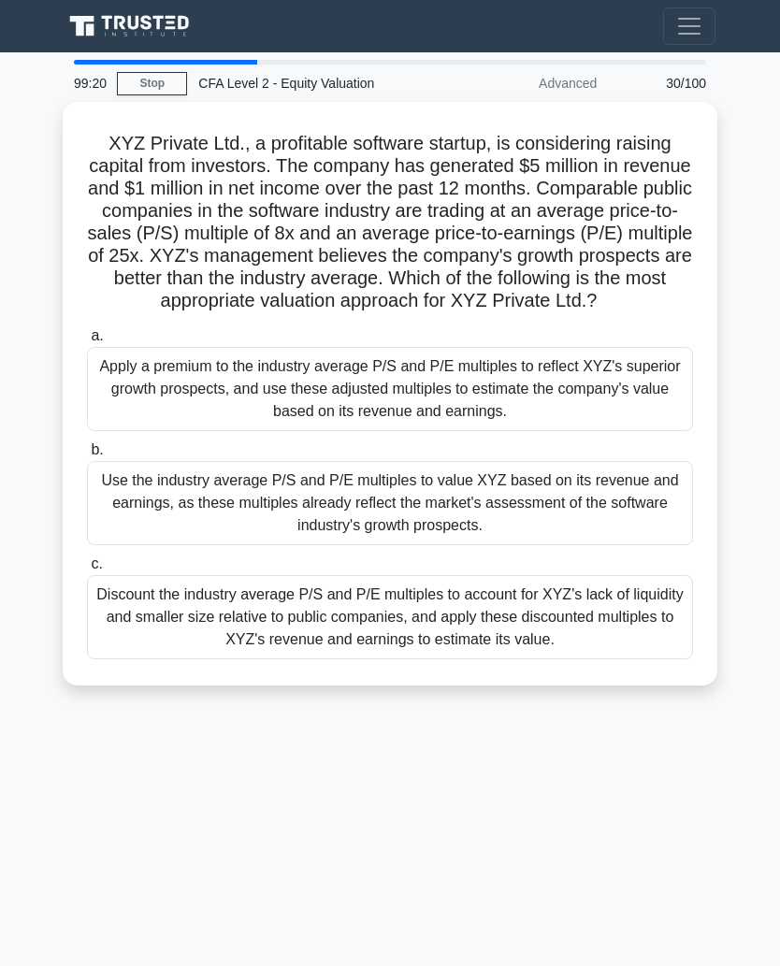
click at [611, 405] on div "Apply a premium to the industry average P/S and P/E multiples to reflect XYZ's …" at bounding box center [390, 389] width 606 height 84
click at [87, 342] on input "a. Apply a premium to the industry average P/S and P/E multiples to reflect XYZ…" at bounding box center [87, 336] width 0 height 12
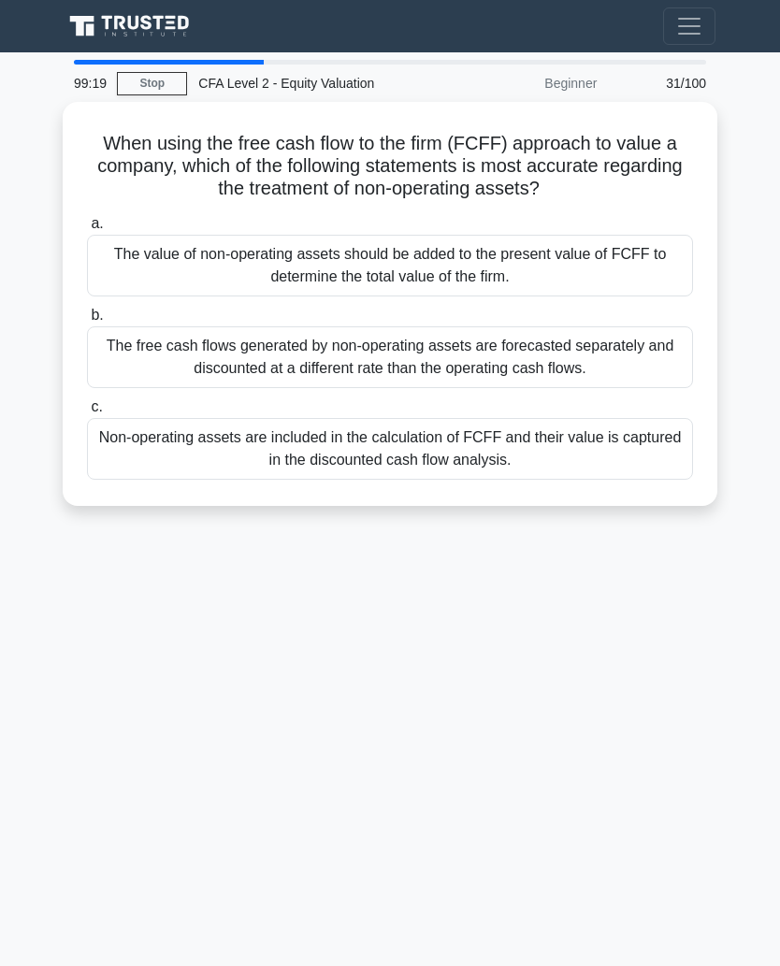
click at [618, 443] on div "Non-operating assets are included in the calculation of FCFF and their value is…" at bounding box center [390, 449] width 606 height 62
click at [87, 414] on input "c. Non-operating assets are included in the calculation of FCFF and their value…" at bounding box center [87, 407] width 0 height 12
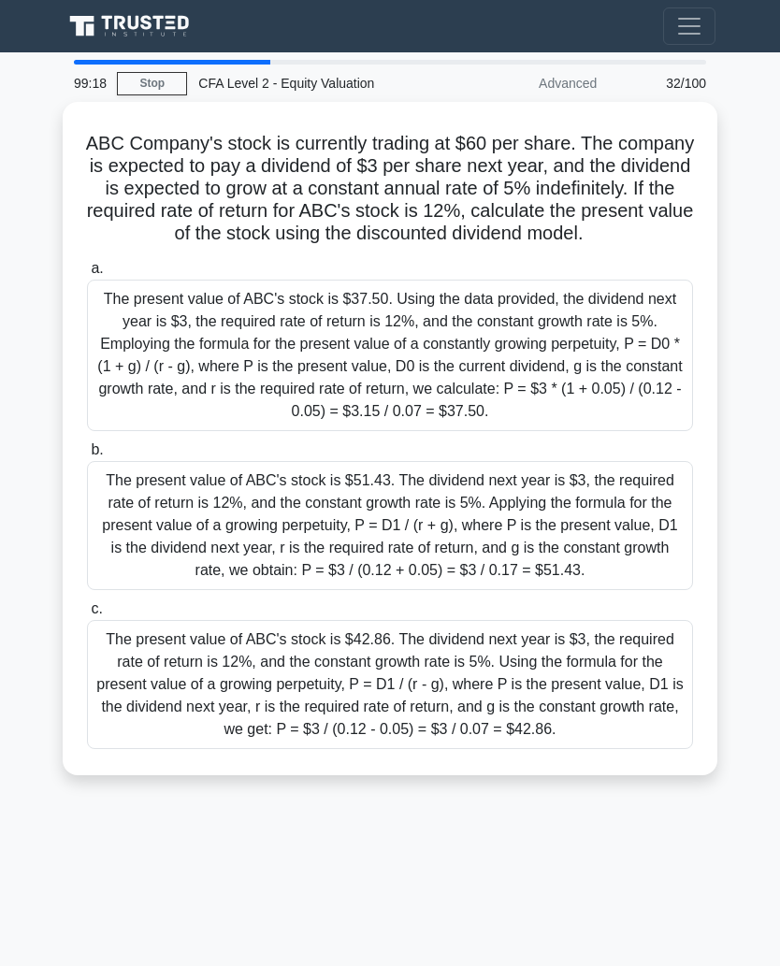
click at [616, 400] on div "The present value of ABC's stock is $37.50. Using the data provided, the divide…" at bounding box center [390, 356] width 606 height 152
click at [87, 275] on input "a. The present value of ABC's stock is $37.50. Using the data provided, the div…" at bounding box center [87, 269] width 0 height 12
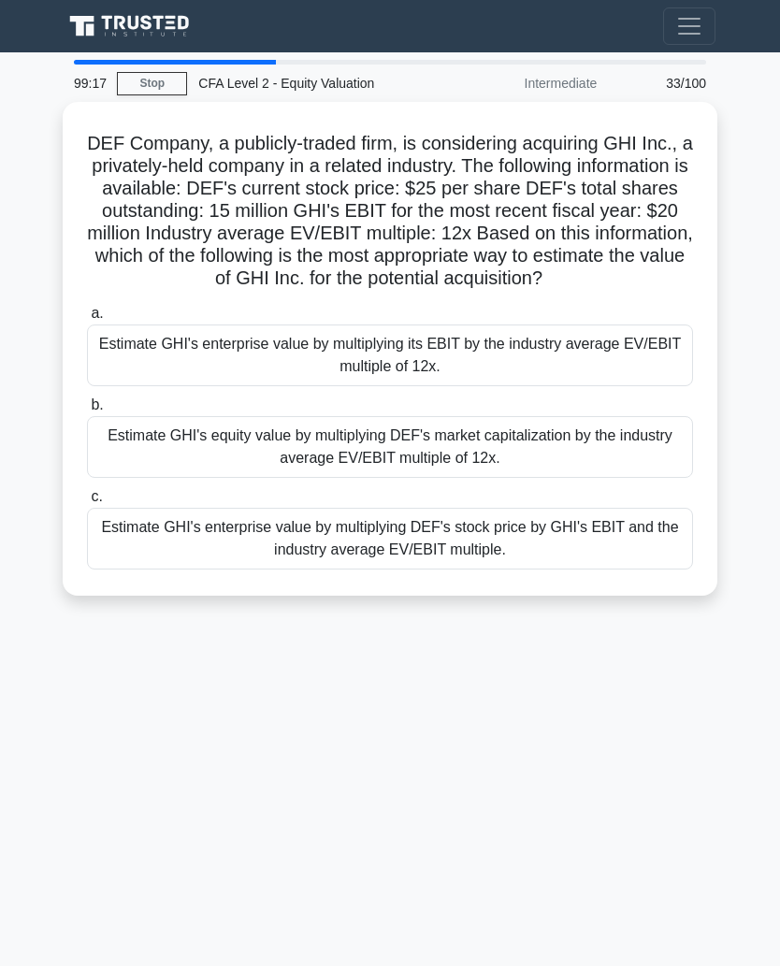
click at [629, 381] on div "Estimate GHI's enterprise value by multiplying its EBIT by the industry average…" at bounding box center [390, 356] width 606 height 62
click at [87, 320] on input "a. Estimate GHI's enterprise value by multiplying its EBIT by the industry aver…" at bounding box center [87, 314] width 0 height 12
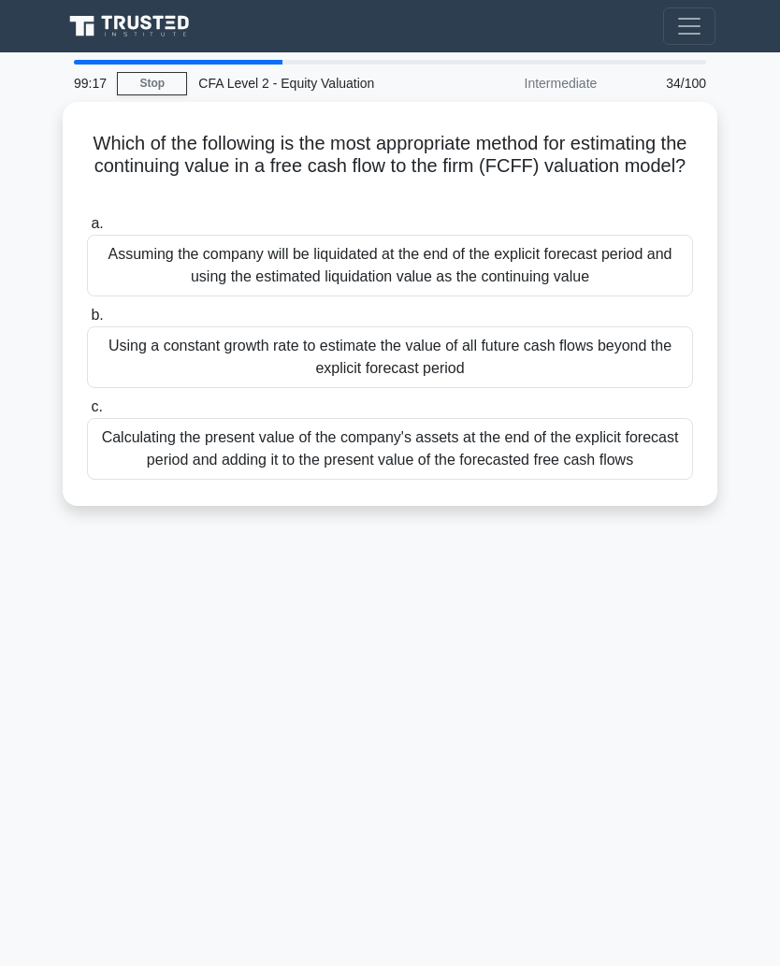
click at [630, 368] on div "Using a constant growth rate to estimate the value of all future cash flows bey…" at bounding box center [390, 358] width 606 height 62
click at [87, 322] on input "b. Using a constant growth rate to estimate the value of all future cash flows …" at bounding box center [87, 316] width 0 height 12
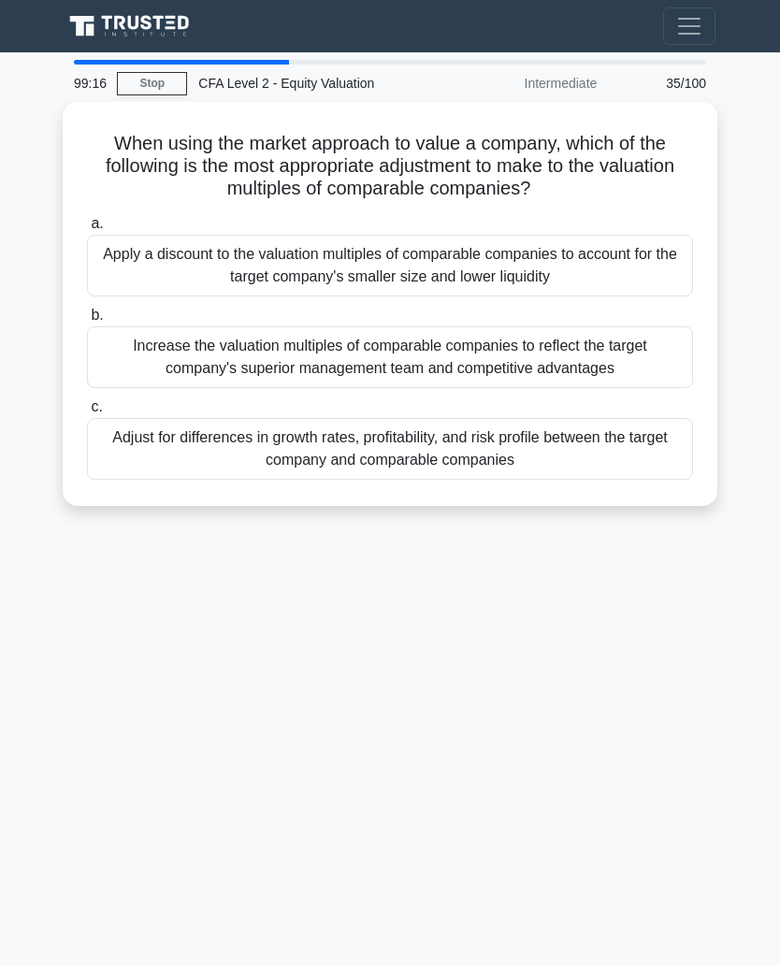
click at [637, 329] on div "Increase the valuation multiples of comparable companies to reflect the target …" at bounding box center [390, 358] width 606 height 62
click at [87, 322] on input "b. Increase the valuation multiples of comparable companies to reflect the targ…" at bounding box center [87, 316] width 0 height 12
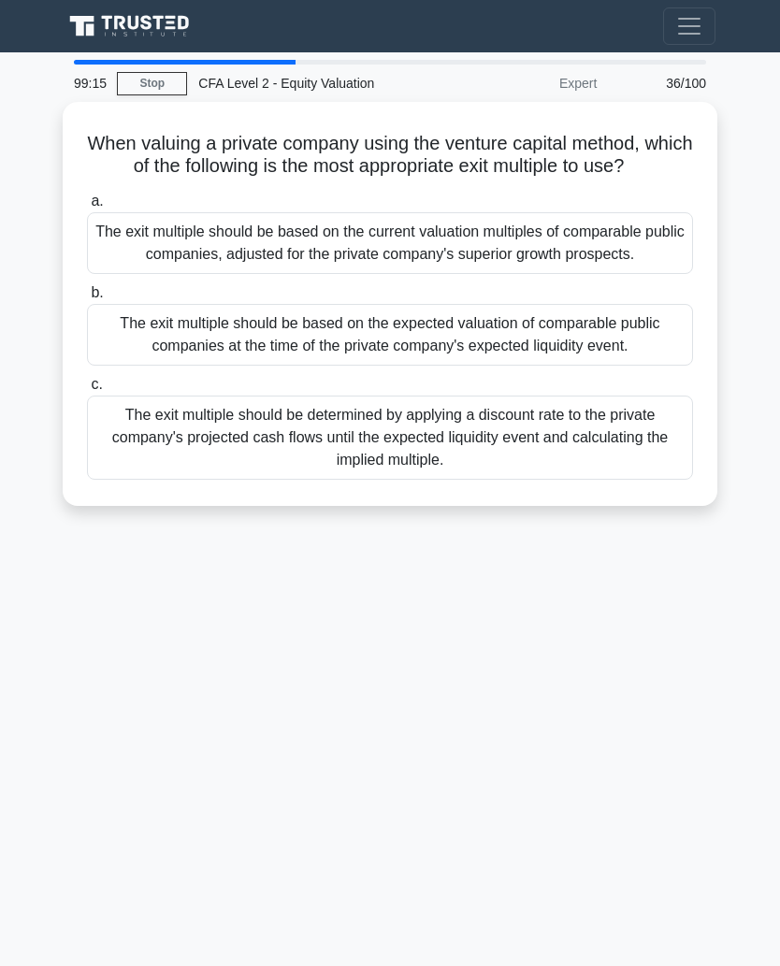
click at [635, 274] on div "The exit multiple should be based on the current valuation multiples of compara…" at bounding box center [390, 243] width 606 height 62
click at [87, 208] on input "a. The exit multiple should be based on the current valuation multiples of comp…" at bounding box center [87, 202] width 0 height 12
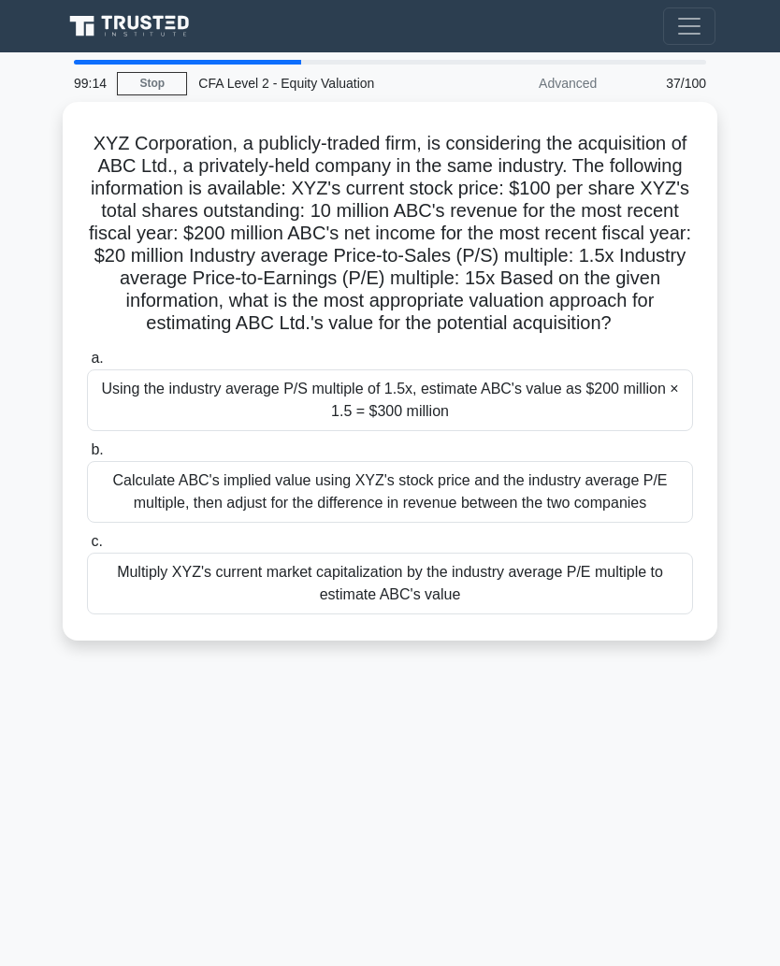
click at [593, 431] on div "Using the industry average P/S multiple of 1.5x, estimate ABC's value as $200 m…" at bounding box center [390, 401] width 606 height 62
click at [87, 365] on input "a. Using the industry average P/S multiple of 1.5x, estimate ABC's value as $20…" at bounding box center [87, 359] width 0 height 12
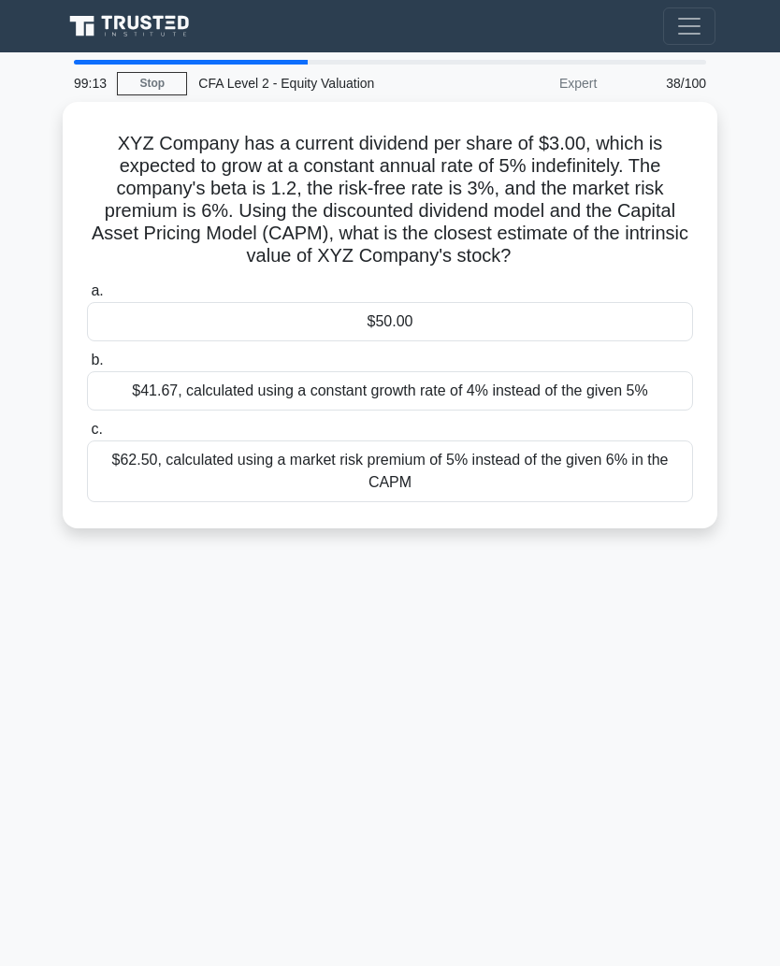
click at [607, 475] on label "c. $62.50, calculated using a market risk premium of 5% instead of the given 6%…" at bounding box center [390, 460] width 606 height 84
click at [87, 436] on input "c. $62.50, calculated using a market risk premium of 5% instead of the given 6%…" at bounding box center [87, 430] width 0 height 12
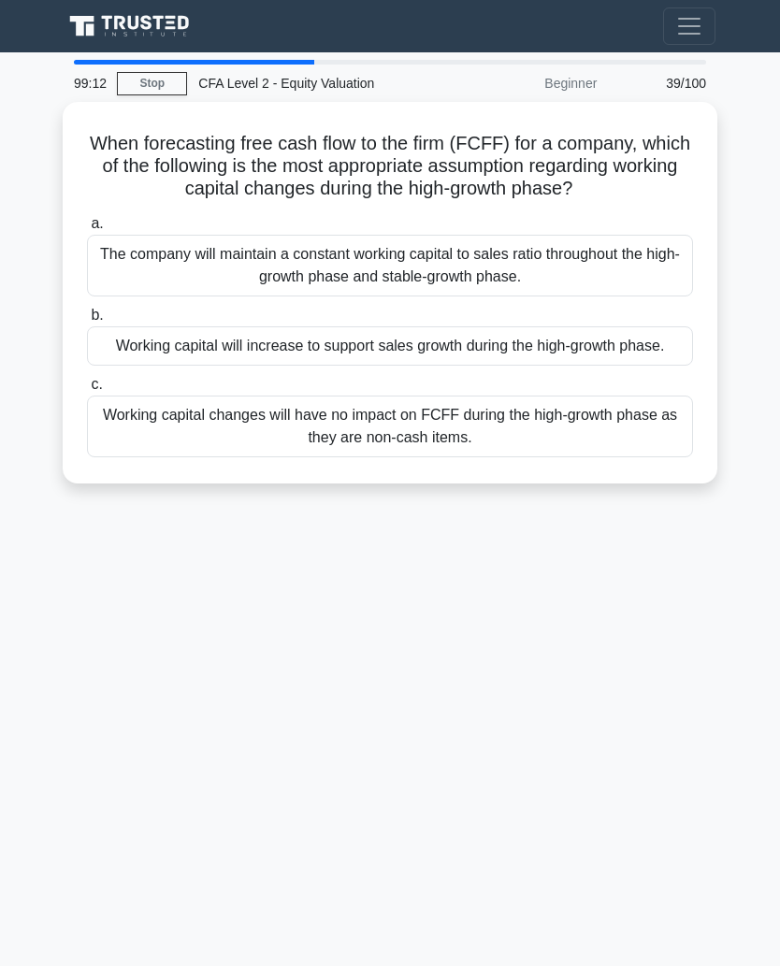
click at [633, 366] on div "Working capital will increase to support sales growth during the high-growth ph…" at bounding box center [390, 346] width 606 height 39
click at [87, 322] on input "b. Working capital will increase to support sales growth during the high-growth…" at bounding box center [87, 316] width 0 height 12
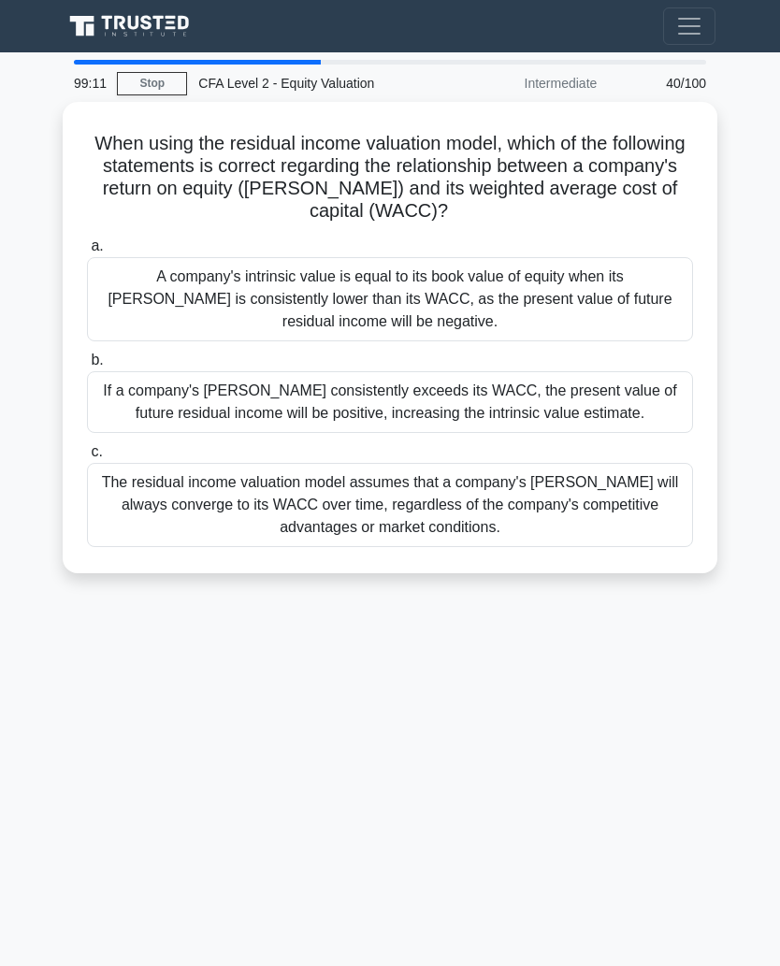
click at [647, 300] on div "A company's intrinsic value is equal to its book value of equity when its ROE i…" at bounding box center [390, 299] width 606 height 84
click at [87, 253] on input "a. A company's intrinsic value is equal to its book value of equity when its RO…" at bounding box center [87, 246] width 0 height 12
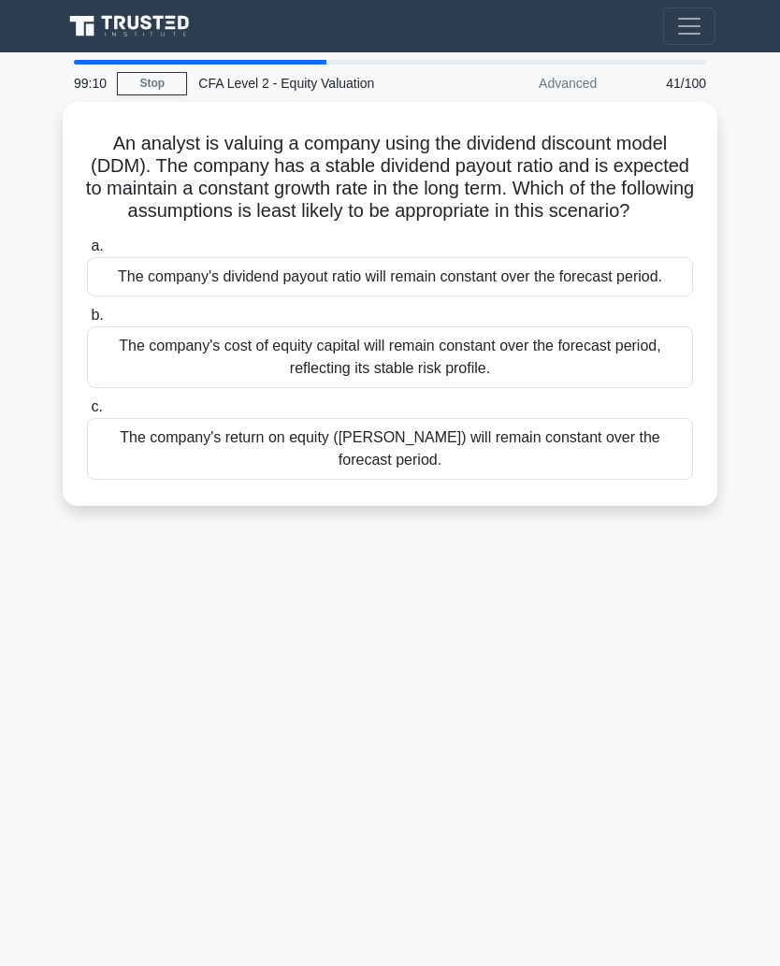
click at [607, 480] on div "The company's return on equity (ROE) will remain constant over the forecast per…" at bounding box center [390, 449] width 606 height 62
click at [87, 414] on input "c. The company's return on equity (ROE) will remain constant over the forecast …" at bounding box center [87, 407] width 0 height 12
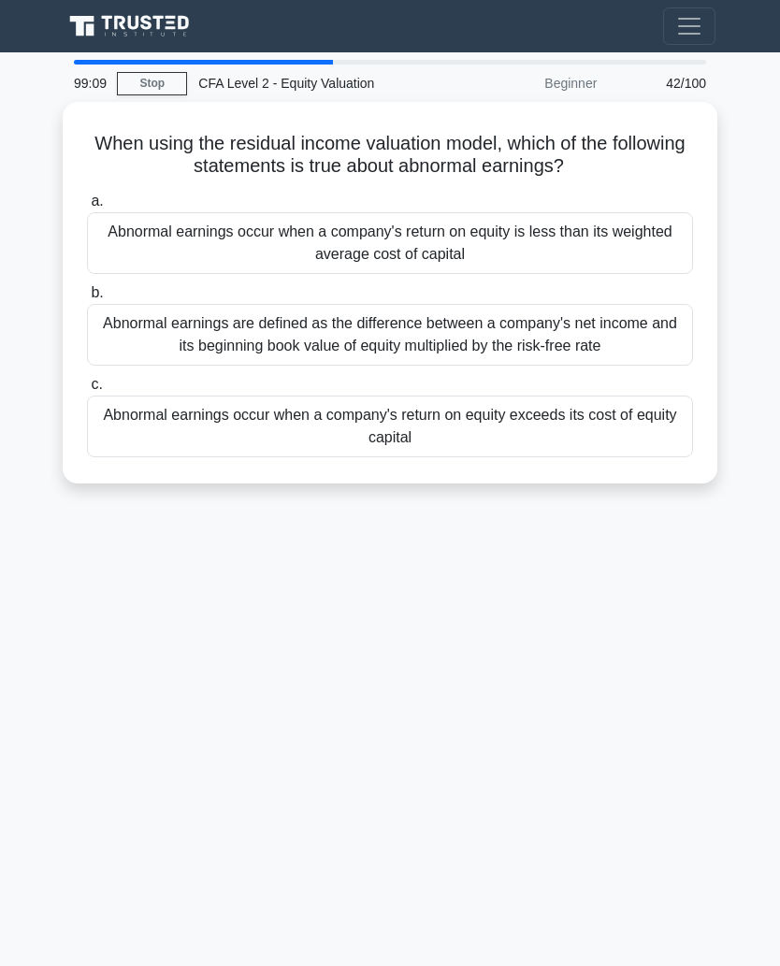
click at [639, 343] on div "Abnormal earnings are defined as the difference between a company's net income …" at bounding box center [390, 335] width 606 height 62
click at [87, 299] on input "b. Abnormal earnings are defined as the difference between a company's net inco…" at bounding box center [87, 293] width 0 height 12
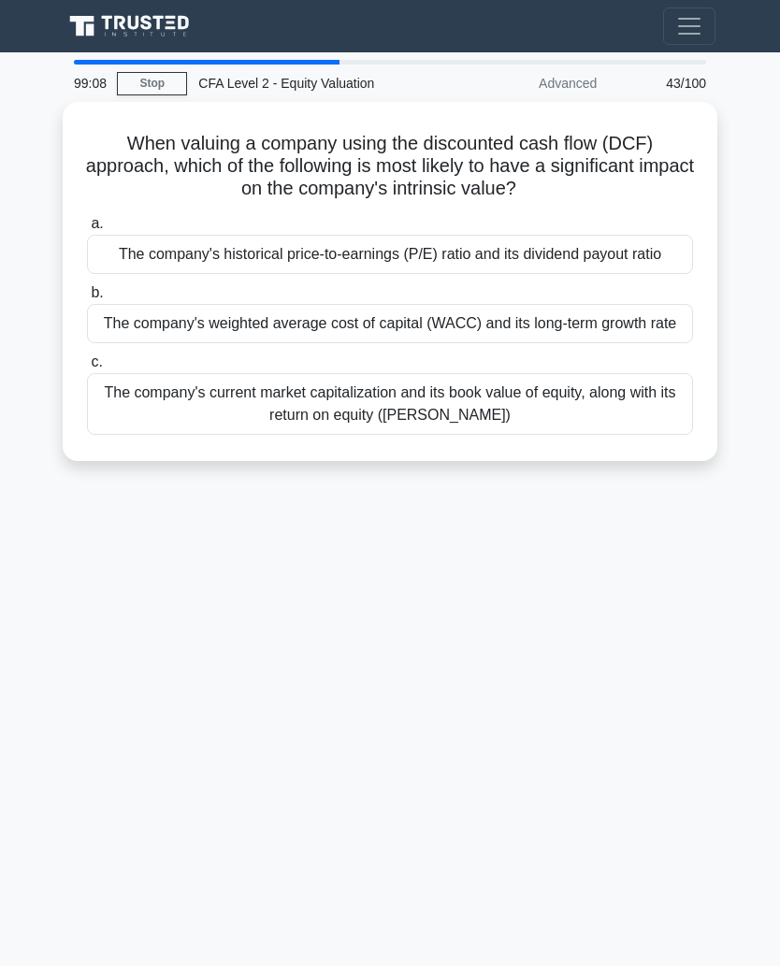
click at [669, 242] on div "The company's historical price-to-earnings (P/E) ratio and its dividend payout …" at bounding box center [390, 254] width 606 height 39
click at [87, 230] on input "a. The company's historical price-to-earnings (P/E) ratio and its dividend payo…" at bounding box center [87, 224] width 0 height 12
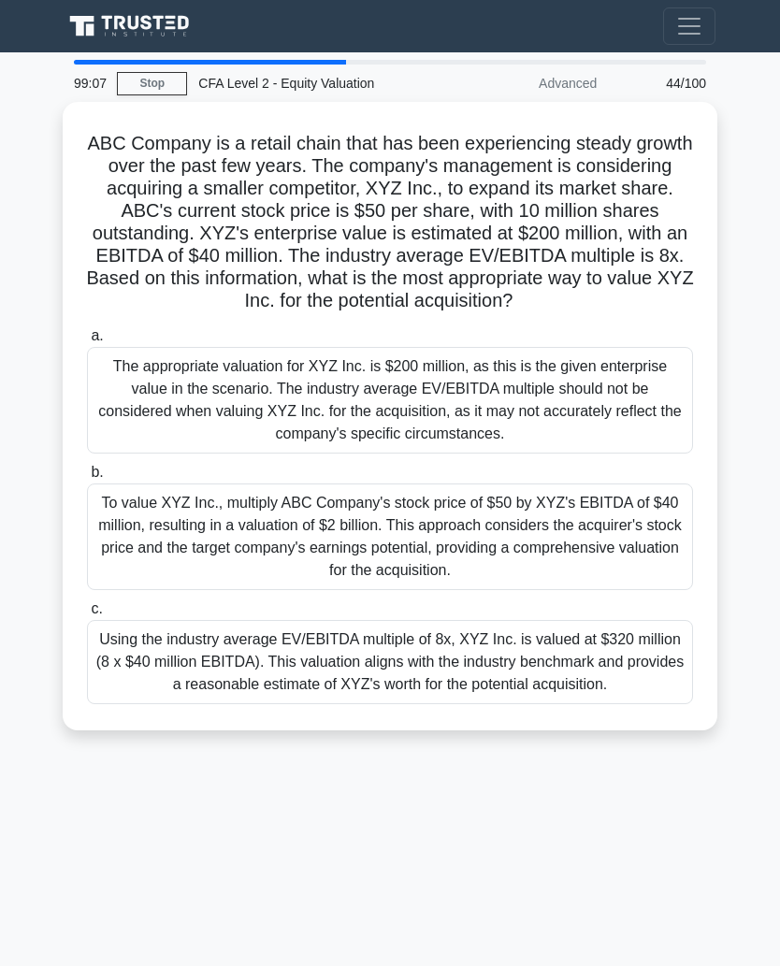
click at [624, 401] on div "The appropriate valuation for XYZ Inc. is $200 million, as this is the given en…" at bounding box center [390, 400] width 606 height 107
click at [87, 342] on input "a. The appropriate valuation for XYZ Inc. is $200 million, as this is the given…" at bounding box center [87, 336] width 0 height 12
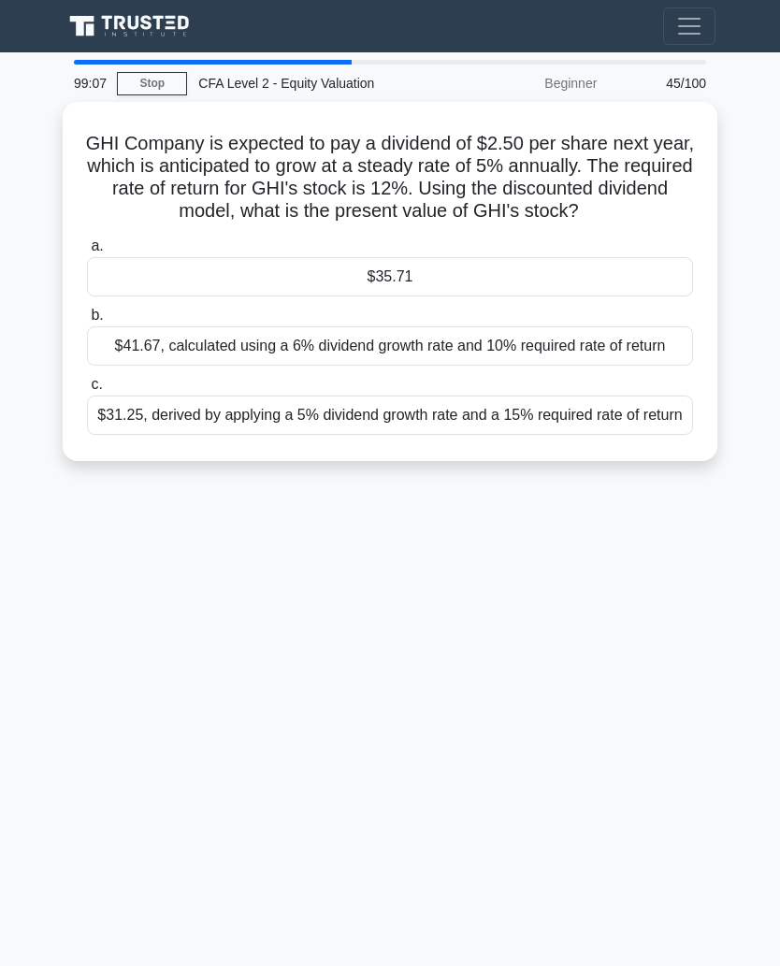
click at [615, 435] on div "$31.25, derived by applying a 5% dividend growth rate and a 15% required rate o…" at bounding box center [390, 415] width 606 height 39
click at [87, 391] on input "c. $31.25, derived by applying a 5% dividend growth rate and a 15% required rat…" at bounding box center [87, 385] width 0 height 12
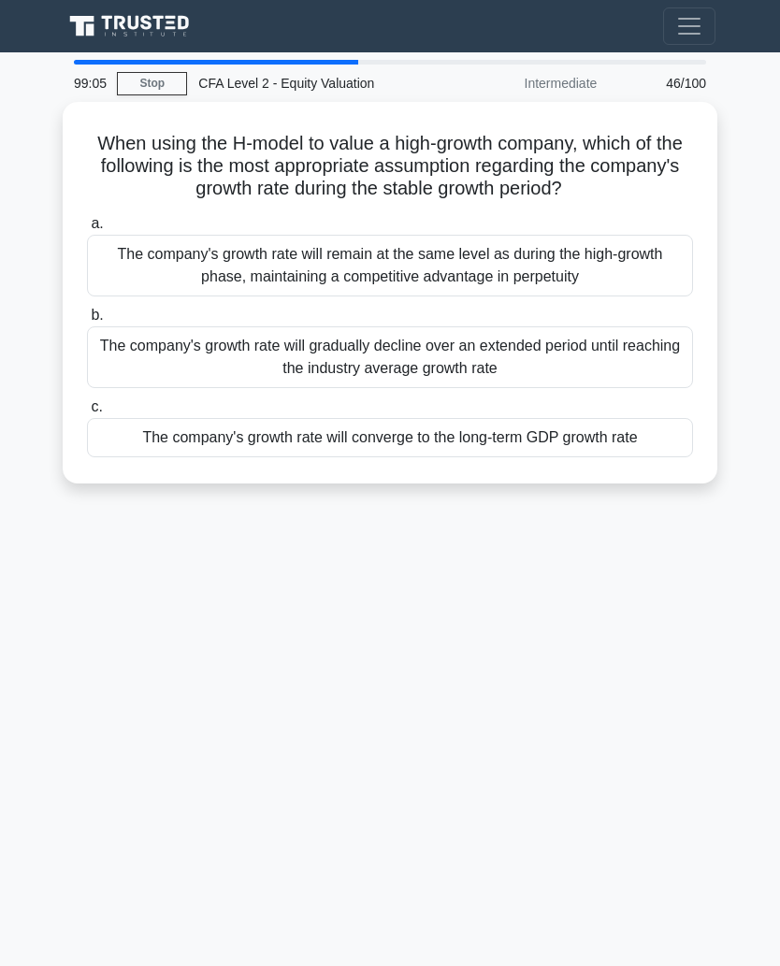
click at [634, 370] on div "The company's growth rate will gradually decline over an extended period until …" at bounding box center [390, 358] width 606 height 62
click at [87, 322] on input "b. The company's growth rate will gradually decline over an extended period unt…" at bounding box center [87, 316] width 0 height 12
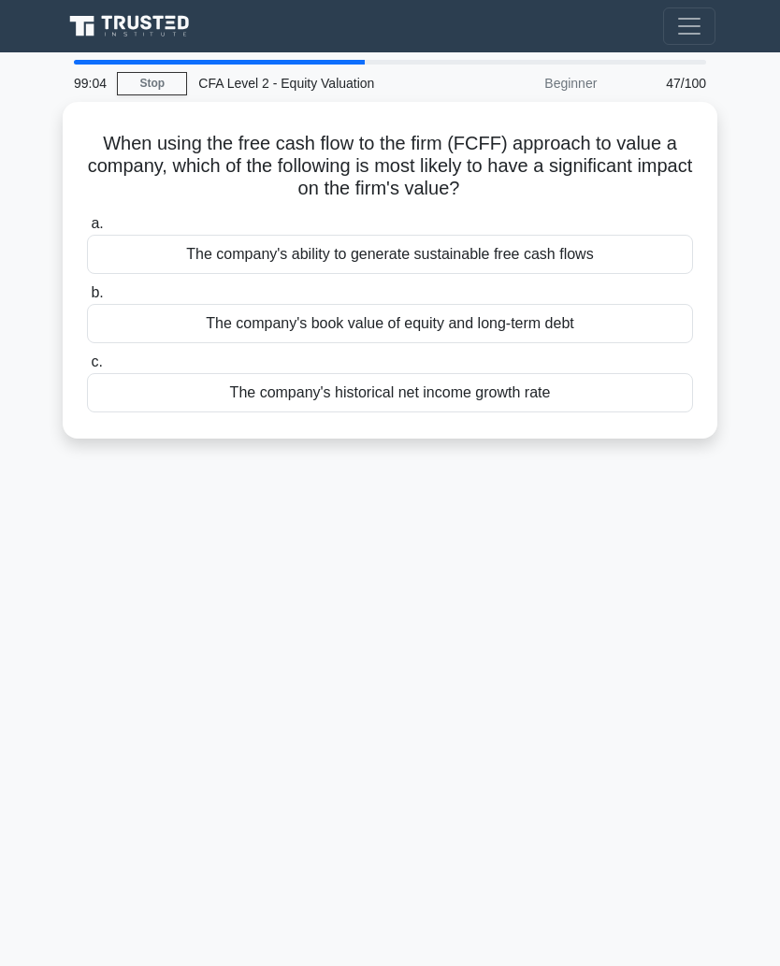
click at [625, 327] on div "The company's book value of equity and long-term debt" at bounding box center [390, 323] width 606 height 39
click at [87, 299] on input "b. The company's book value of equity and long-term debt" at bounding box center [87, 293] width 0 height 12
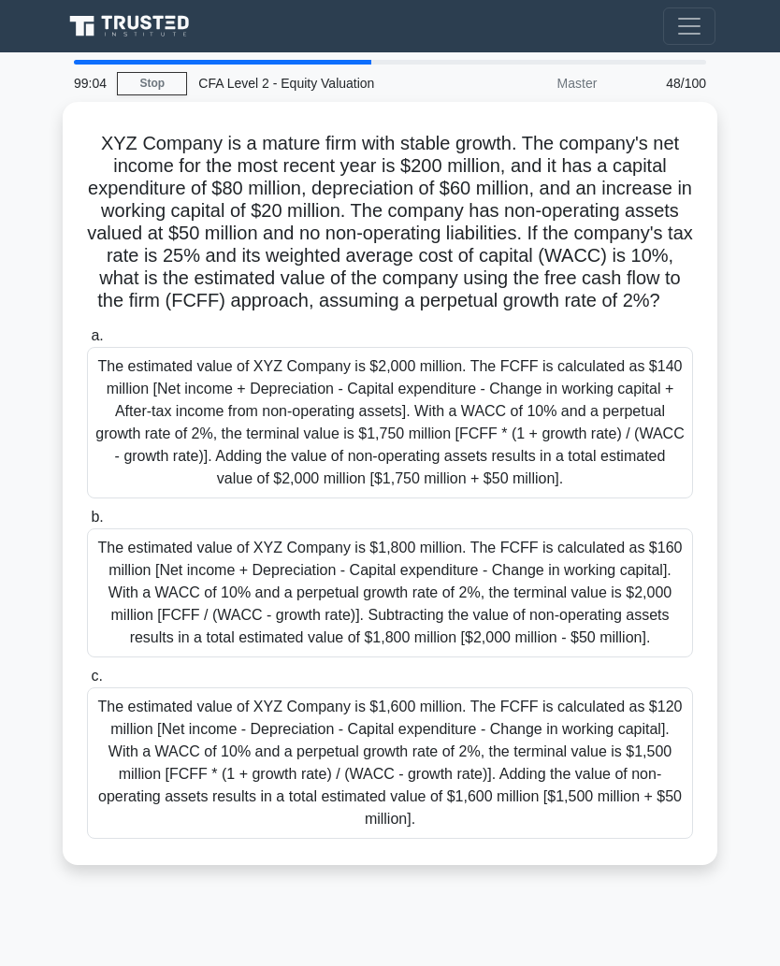
click at [593, 460] on div "The estimated value of XYZ Company is $2,000 million. The FCFF is calculated as…" at bounding box center [390, 423] width 606 height 152
click at [87, 342] on input "a. The estimated value of XYZ Company is $2,000 million. The FCFF is calculated…" at bounding box center [87, 336] width 0 height 12
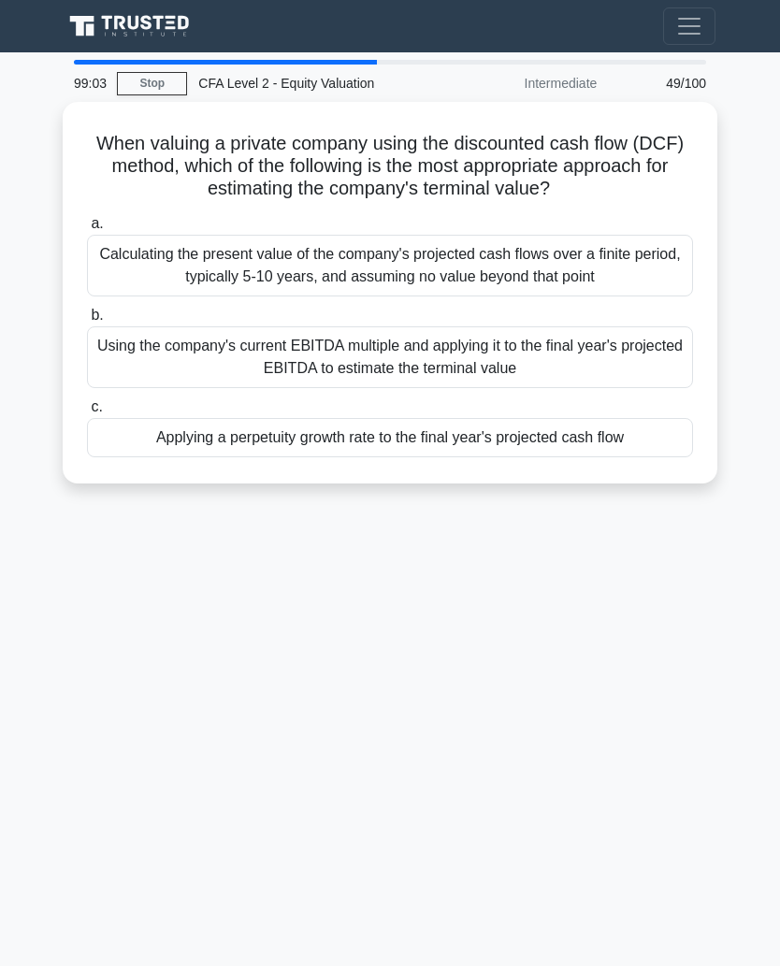
click at [623, 360] on div "Using the company's current EBITDA multiple and applying it to the final year's…" at bounding box center [390, 358] width 606 height 62
click at [87, 322] on input "b. Using the company's current EBITDA multiple and applying it to the final yea…" at bounding box center [87, 316] width 0 height 12
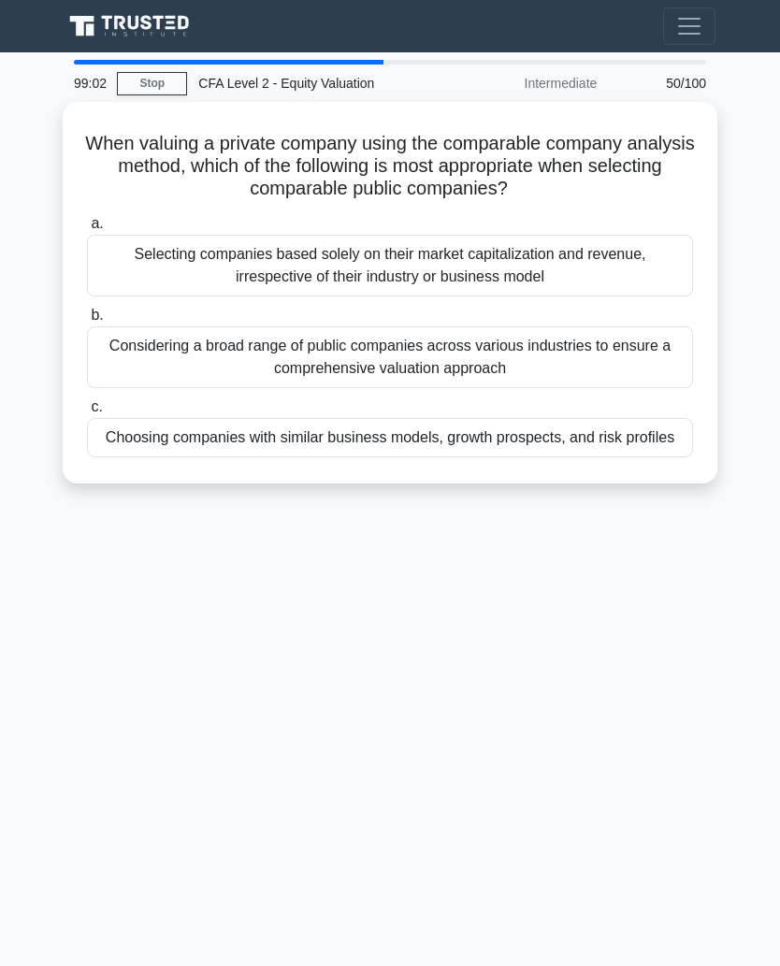
click at [633, 284] on div "Selecting companies based solely on their market capitalization and revenue, ir…" at bounding box center [390, 266] width 606 height 62
click at [87, 230] on input "a. Selecting companies based solely on their market capitalization and revenue,…" at bounding box center [87, 224] width 0 height 12
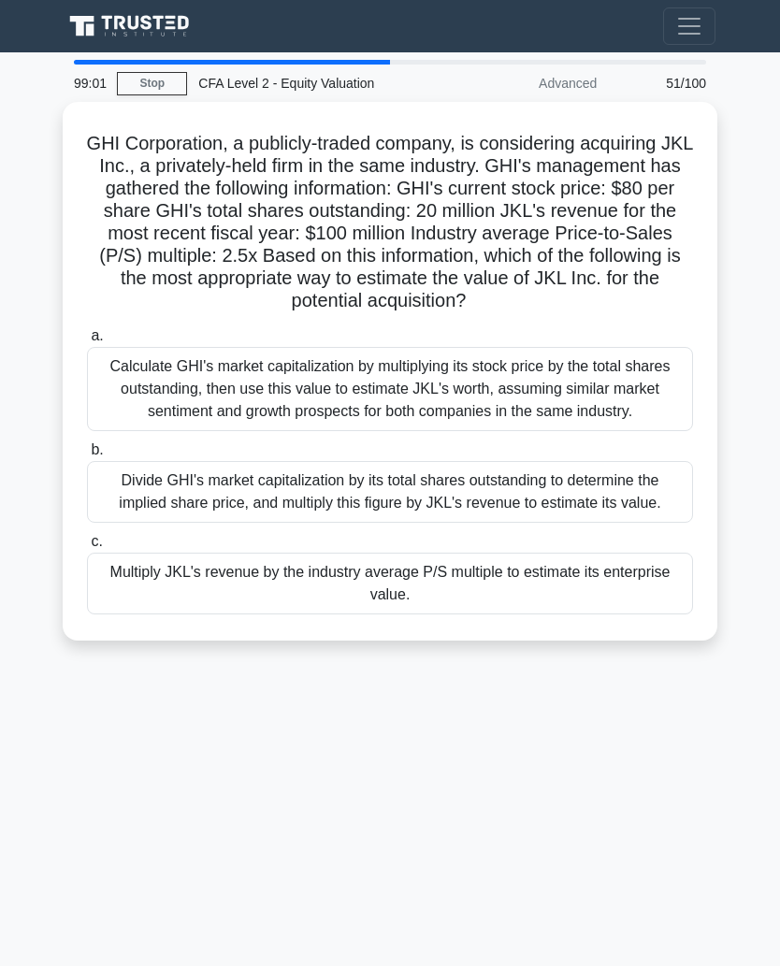
click at [567, 615] on div "Multiply JKL's revenue by the industry average P/S multiple to estimate its ent…" at bounding box center [390, 584] width 606 height 62
click at [87, 548] on input "c. Multiply JKL's revenue by the industry average P/S multiple to estimate its …" at bounding box center [87, 542] width 0 height 12
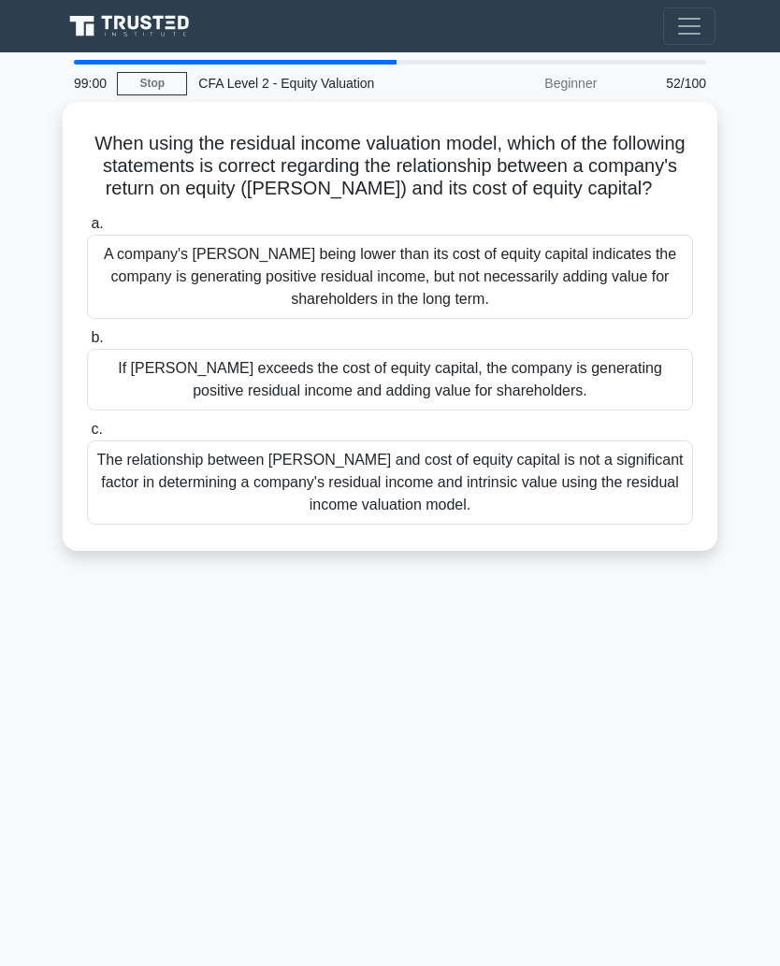
click at [602, 405] on div "If ROE exceeds the cost of equity capital, the company is generating positive r…" at bounding box center [390, 380] width 606 height 62
click at [87, 344] on input "b. If ROE exceeds the cost of equity capital, the company is generating positiv…" at bounding box center [87, 338] width 0 height 12
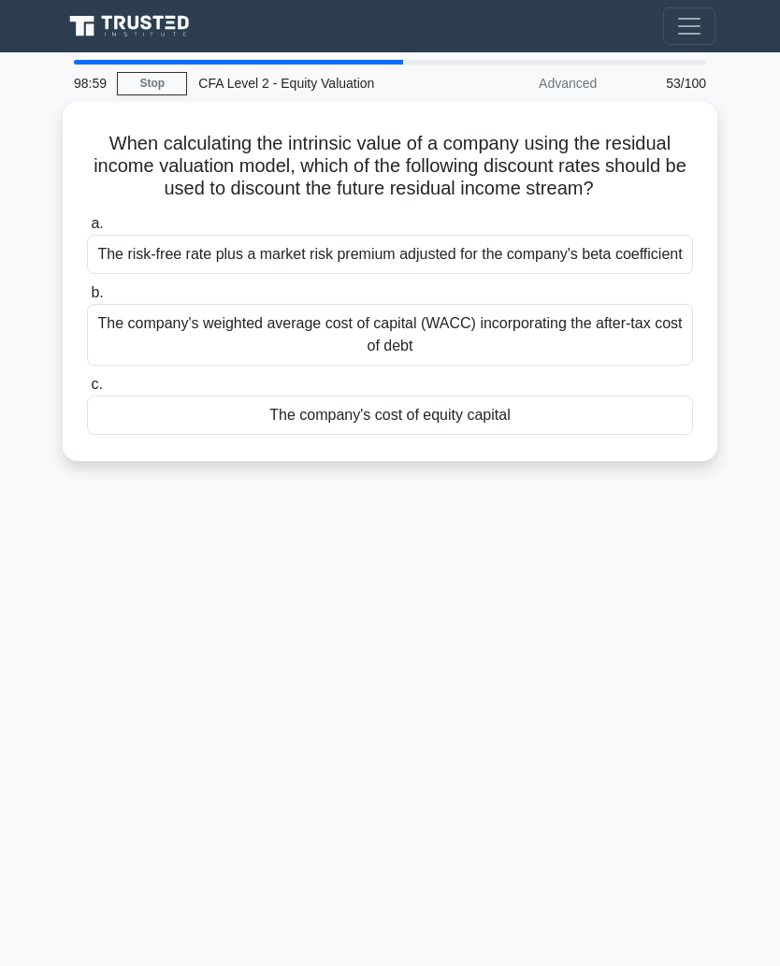
click at [603, 366] on div "The company's weighted average cost of capital (WACC) incorporating the after-t…" at bounding box center [390, 335] width 606 height 62
click at [87, 299] on input "b. The company's weighted average cost of capital (WACC) incorporating the afte…" at bounding box center [87, 293] width 0 height 12
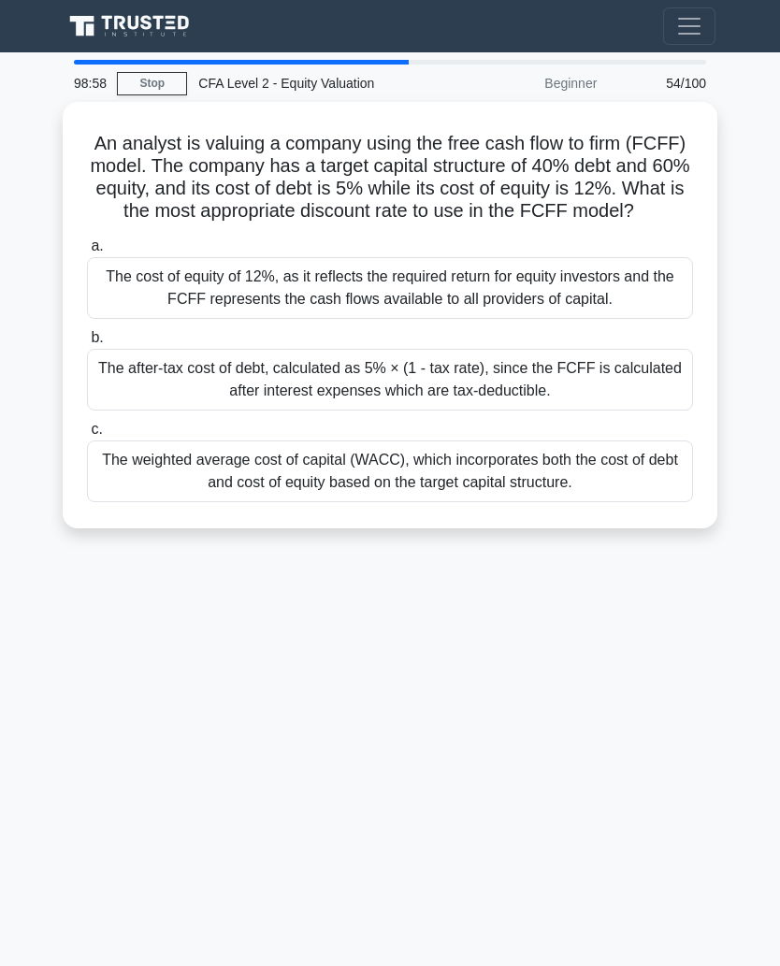
click at [634, 302] on div "The cost of equity of 12%, as it reflects the required return for equity invest…" at bounding box center [390, 288] width 606 height 62
click at [87, 253] on input "a. The cost of equity of 12%, as it reflects the required return for equity inv…" at bounding box center [87, 246] width 0 height 12
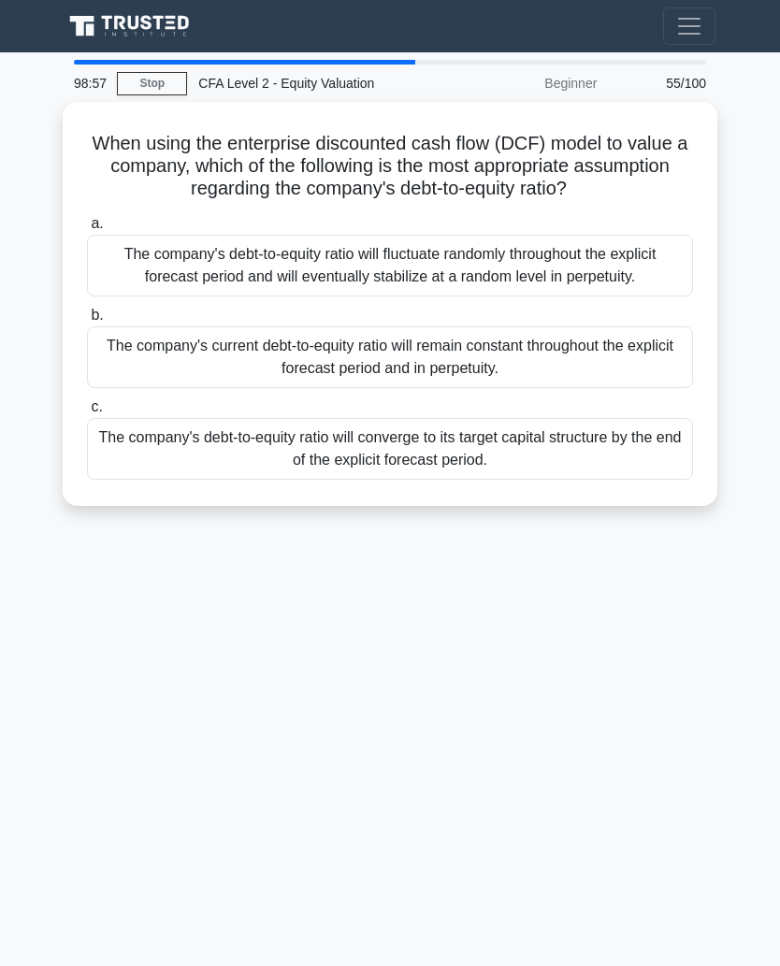
click at [595, 480] on div "The company's debt-to-equity ratio will converge to its target capital structur…" at bounding box center [390, 449] width 606 height 62
click at [87, 414] on input "c. The company's debt-to-equity ratio will converge to its target capital struc…" at bounding box center [87, 407] width 0 height 12
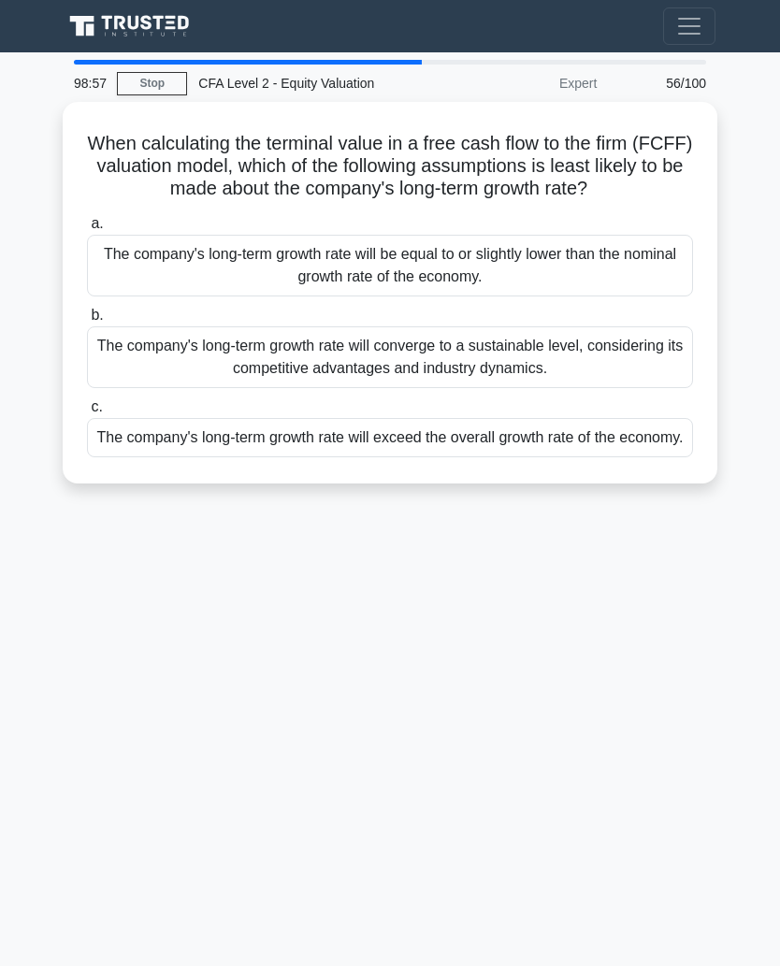
click at [609, 458] on div "The company's long-term growth rate will exceed the overall growth rate of the …" at bounding box center [390, 437] width 606 height 39
click at [87, 414] on input "c. The company's long-term growth rate will exceed the overall growth rate of t…" at bounding box center [87, 407] width 0 height 12
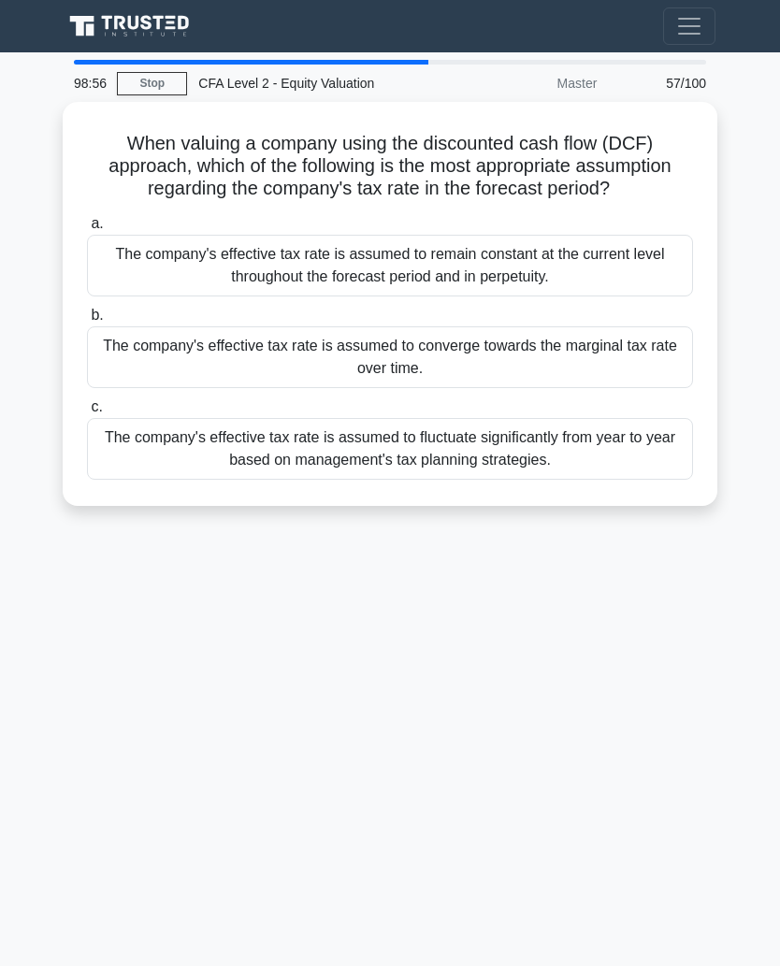
click at [622, 364] on div "The company's effective tax rate is assumed to converge towards the marginal ta…" at bounding box center [390, 358] width 606 height 62
click at [87, 322] on input "b. The company's effective tax rate is assumed to converge towards the marginal…" at bounding box center [87, 316] width 0 height 12
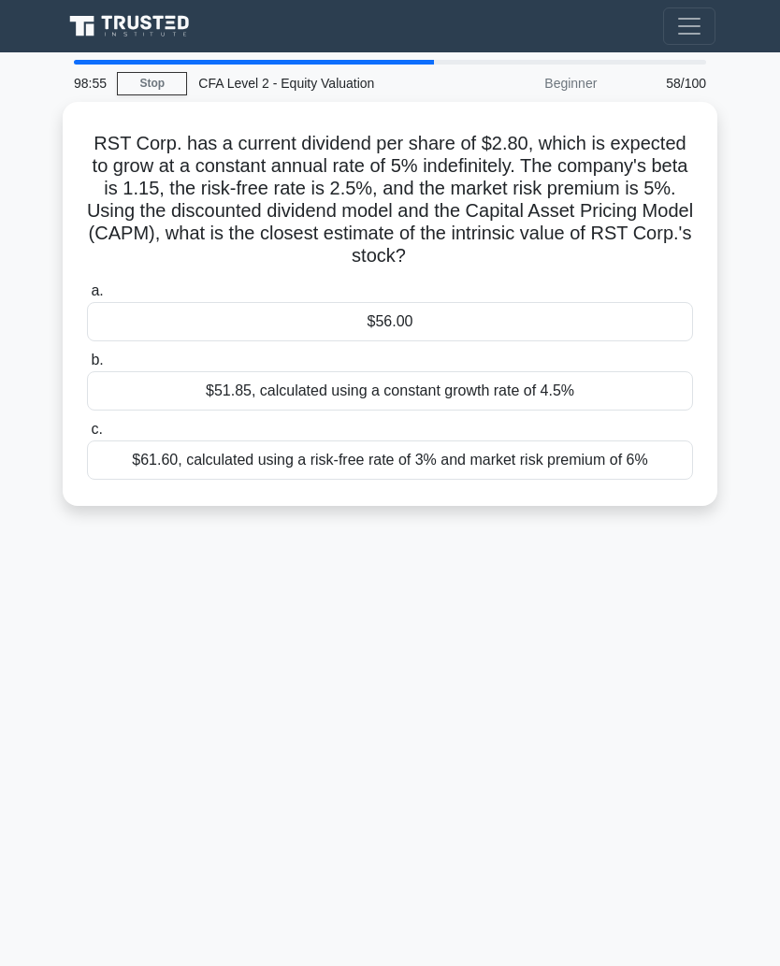
click at [639, 287] on label "a. $56.00" at bounding box center [390, 311] width 606 height 62
click at [87, 287] on input "a. $56.00" at bounding box center [87, 291] width 0 height 12
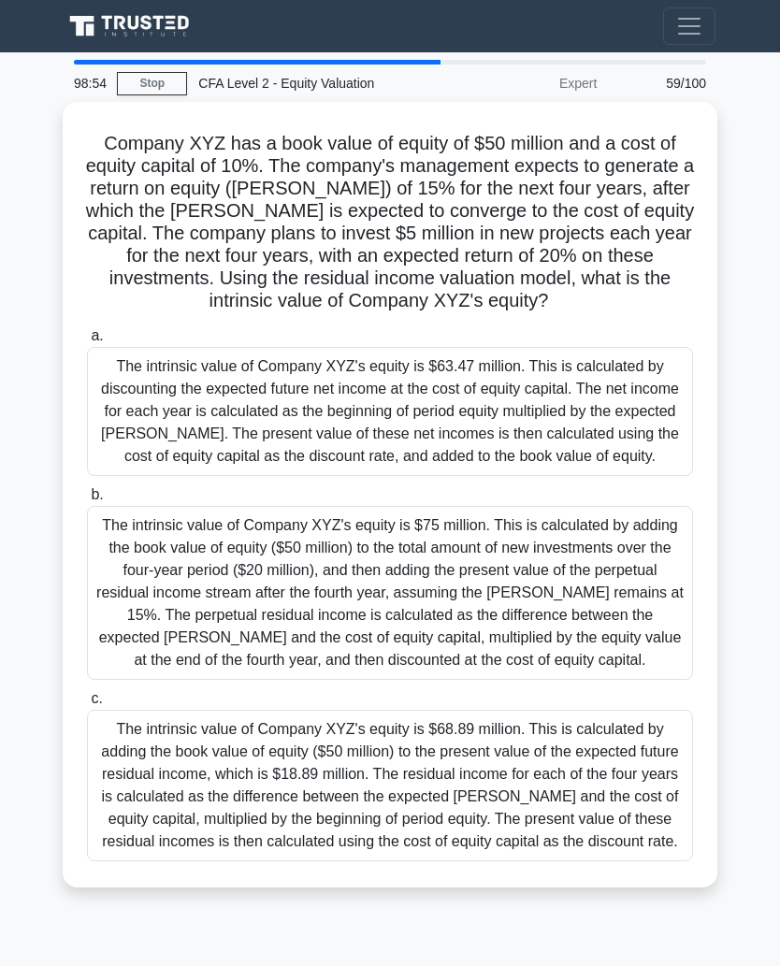
click at [605, 432] on div "The intrinsic value of Company XYZ's equity is $63.47 million. This is calculat…" at bounding box center [390, 411] width 606 height 129
click at [87, 342] on input "a. The intrinsic value of Company XYZ's equity is $63.47 million. This is calcu…" at bounding box center [87, 336] width 0 height 12
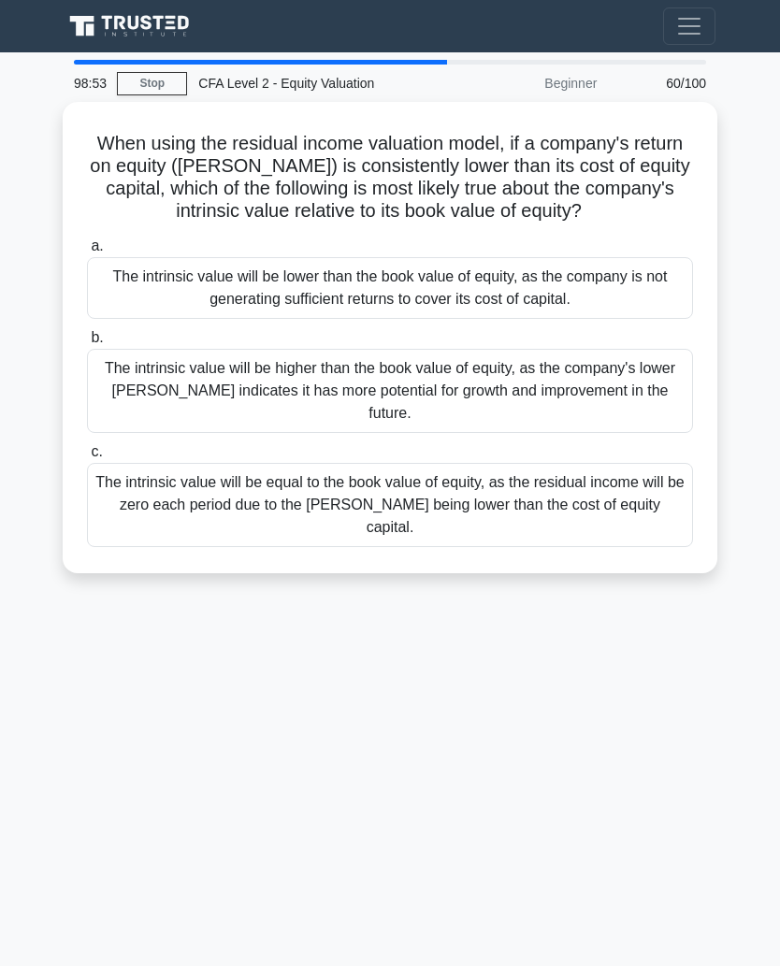
click at [605, 480] on label "c. The intrinsic value will be equal to the book value of equity, as the residu…" at bounding box center [390, 494] width 606 height 107
click at [87, 458] on input "c. The intrinsic value will be equal to the book value of equity, as the residu…" at bounding box center [87, 452] width 0 height 12
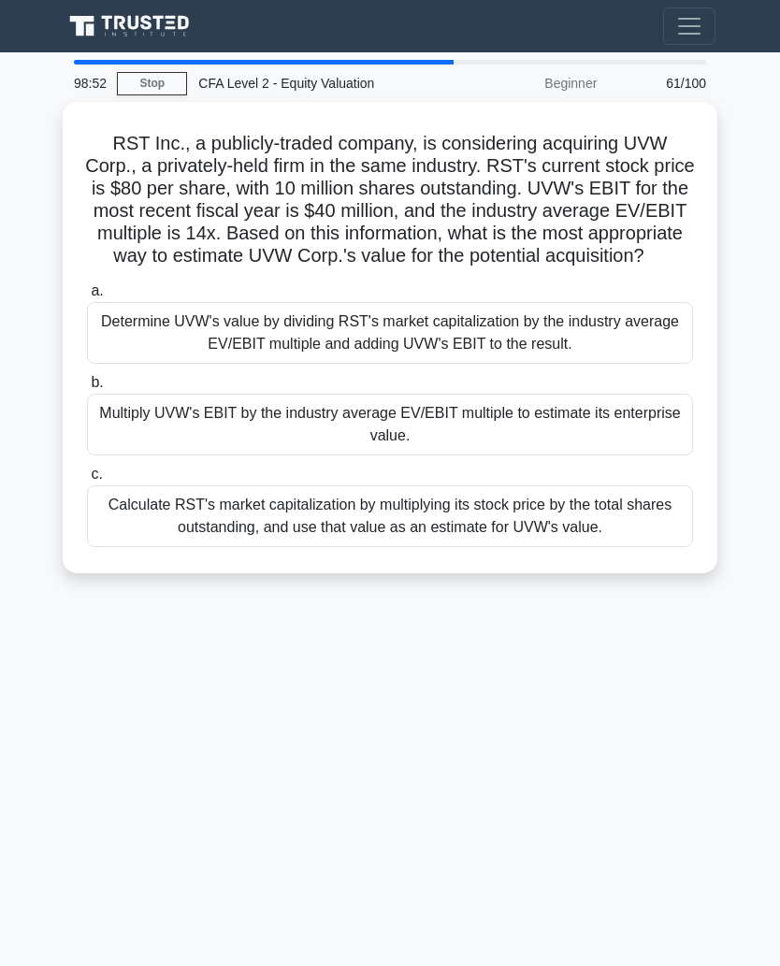
click at [612, 440] on div "Multiply UVW's EBIT by the industry average EV/EBIT multiple to estimate its en…" at bounding box center [390, 425] width 606 height 62
click at [87, 389] on input "b. Multiply UVW's EBIT by the industry average EV/EBIT multiple to estimate its…" at bounding box center [87, 383] width 0 height 12
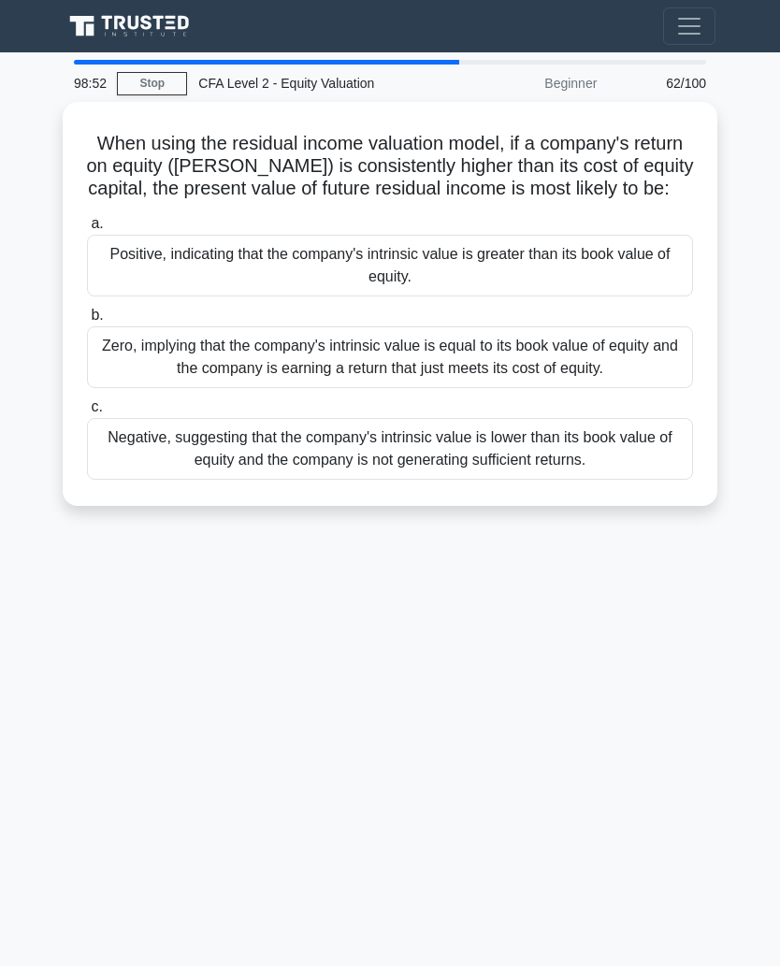
click at [631, 331] on label "b. Zero, implying that the company's intrinsic value is equal to its book value…" at bounding box center [390, 346] width 606 height 84
click at [87, 322] on input "b. Zero, implying that the company's intrinsic value is equal to its book value…" at bounding box center [87, 316] width 0 height 12
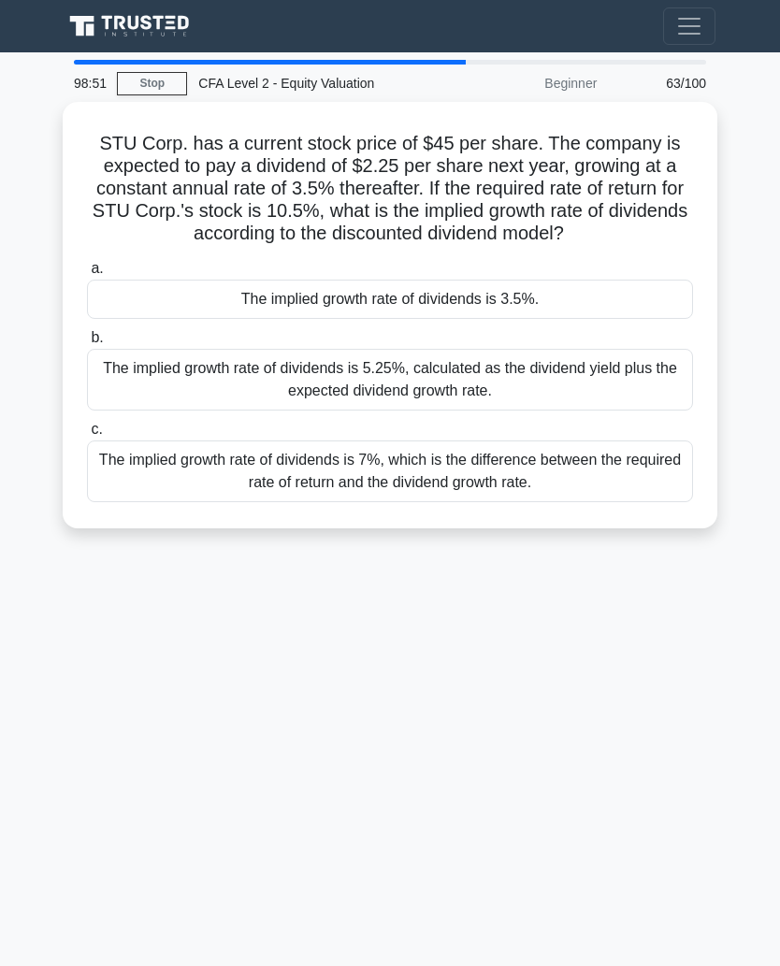
click at [618, 383] on div "The implied growth rate of dividends is 5.25%, calculated as the dividend yield…" at bounding box center [390, 380] width 606 height 62
click at [87, 344] on input "b. The implied growth rate of dividends is 5.25%, calculated as the dividend yi…" at bounding box center [87, 338] width 0 height 12
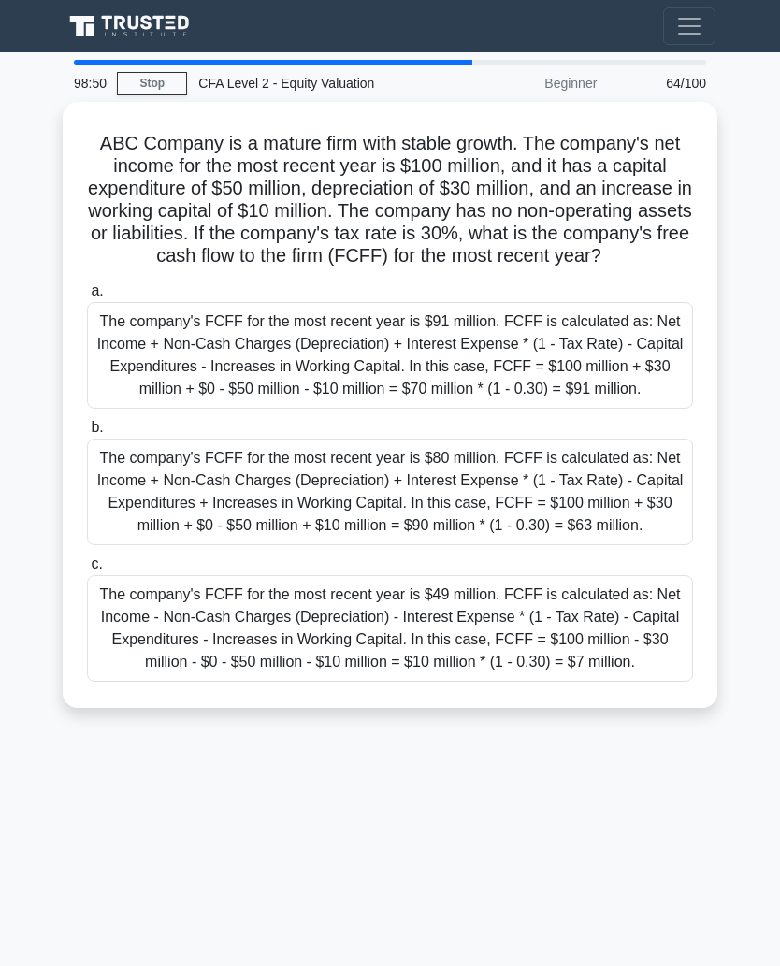
click at [578, 539] on div "The company's FCFF for the most recent year is $80 million. FCFF is calculated …" at bounding box center [390, 492] width 606 height 107
click at [87, 434] on input "b. The company's FCFF for the most recent year is $80 million. FCFF is calculat…" at bounding box center [87, 428] width 0 height 12
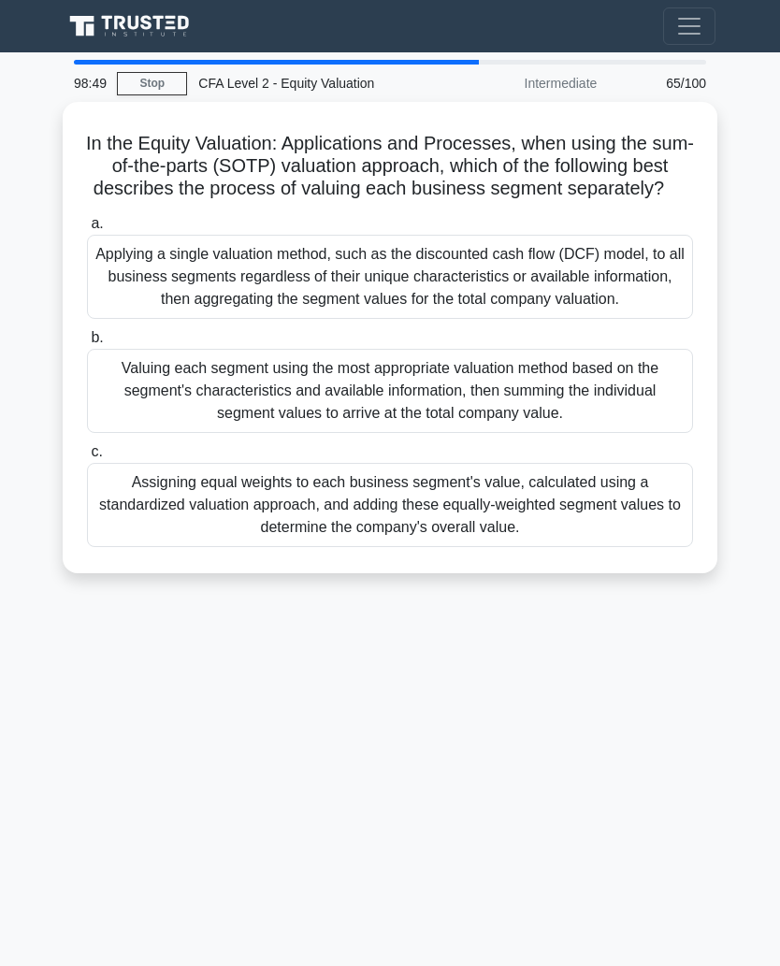
click at [628, 297] on div "Applying a single valuation method, such as the discounted cash flow (DCF) mode…" at bounding box center [390, 277] width 606 height 84
click at [87, 230] on input "a. Applying a single valuation method, such as the discounted cash flow (DCF) m…" at bounding box center [87, 224] width 0 height 12
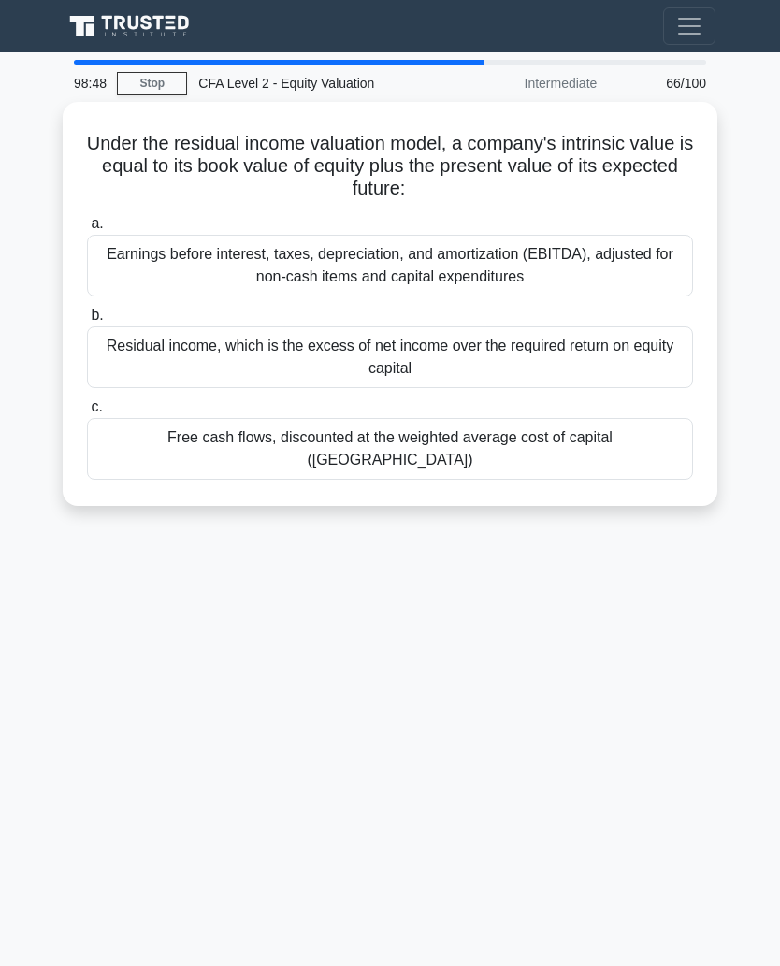
click at [620, 437] on div "Free cash flows, discounted at the weighted average cost of capital (WACC)" at bounding box center [390, 449] width 606 height 62
click at [87, 414] on input "c. Free cash flows, discounted at the weighted average cost of capital (WACC)" at bounding box center [87, 407] width 0 height 12
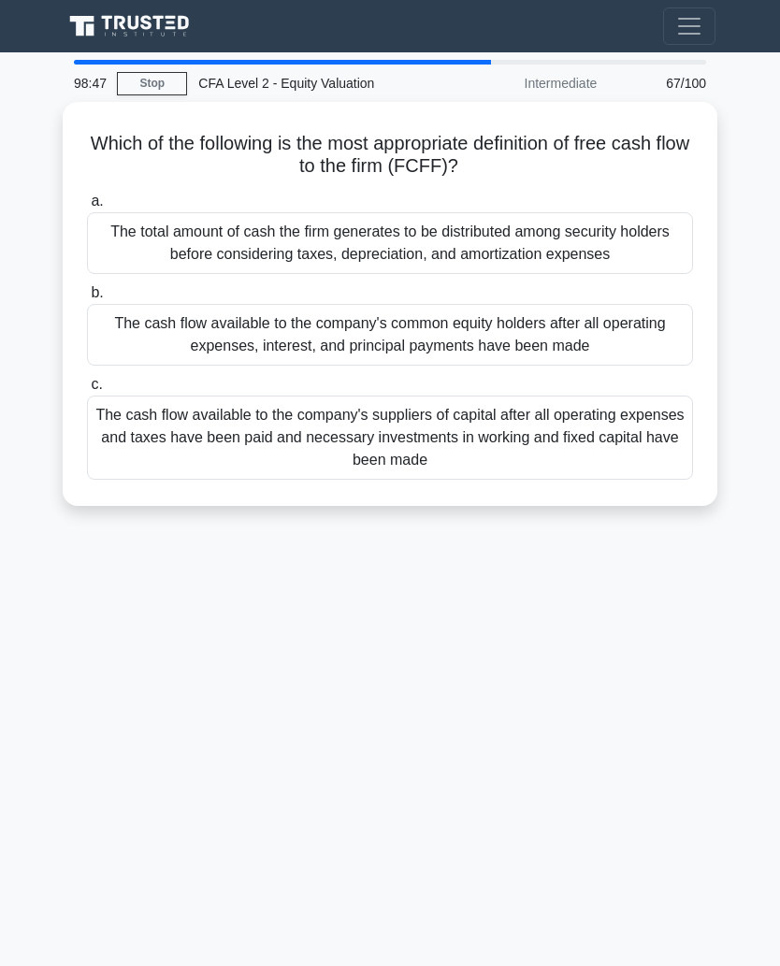
click at [622, 420] on div "The cash flow available to the company's suppliers of capital after all operati…" at bounding box center [390, 438] width 606 height 84
click at [87, 391] on input "c. The cash flow available to the company's suppliers of capital after all oper…" at bounding box center [87, 385] width 0 height 12
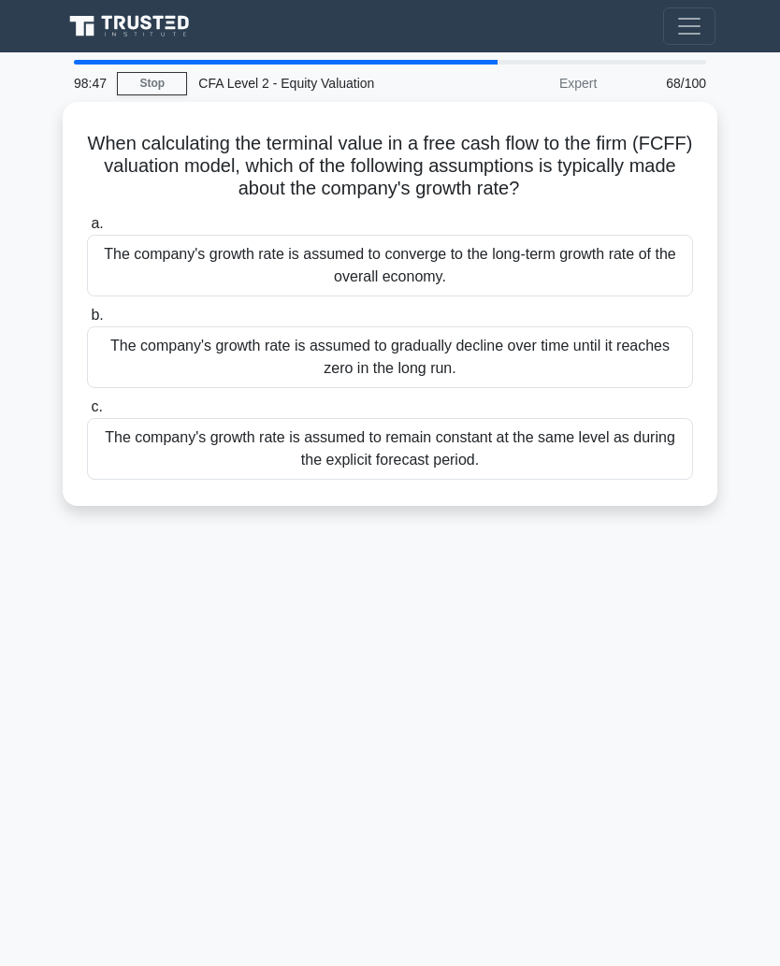
click at [623, 424] on div "The company's growth rate is assumed to remain constant at the same level as du…" at bounding box center [390, 449] width 606 height 62
click at [87, 414] on input "c. The company's growth rate is assumed to remain constant at the same level as…" at bounding box center [87, 407] width 0 height 12
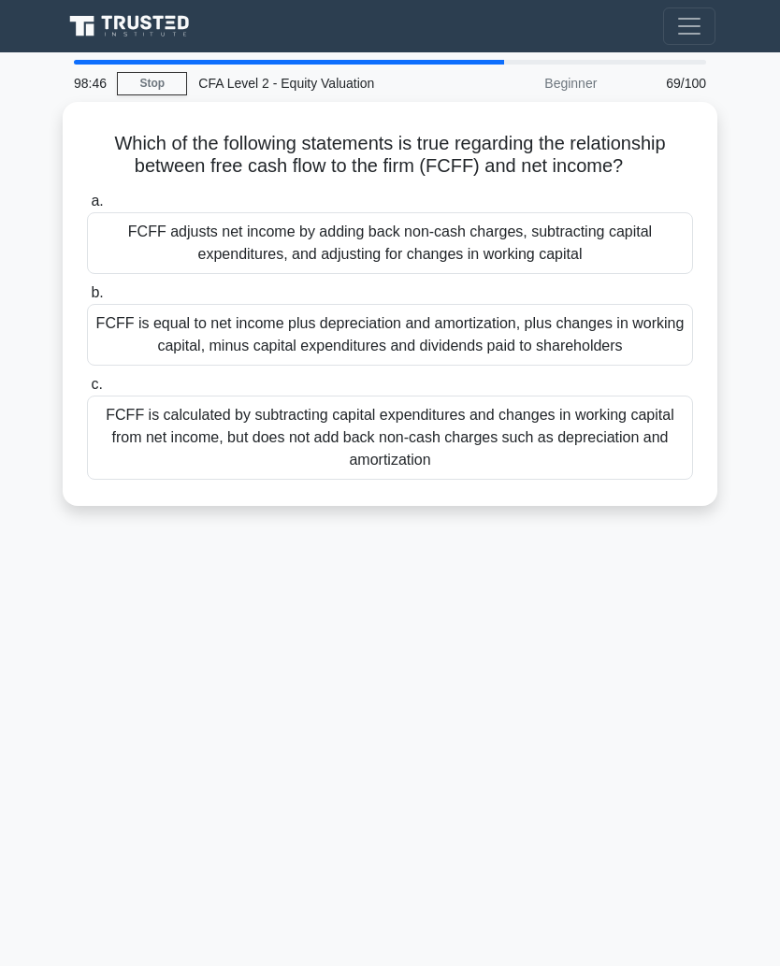
click at [617, 436] on div "FCFF is calculated by subtracting capital expenditures and changes in working c…" at bounding box center [390, 438] width 606 height 84
click at [87, 391] on input "c. FCFF is calculated by subtracting capital expenditures and changes in workin…" at bounding box center [87, 385] width 0 height 12
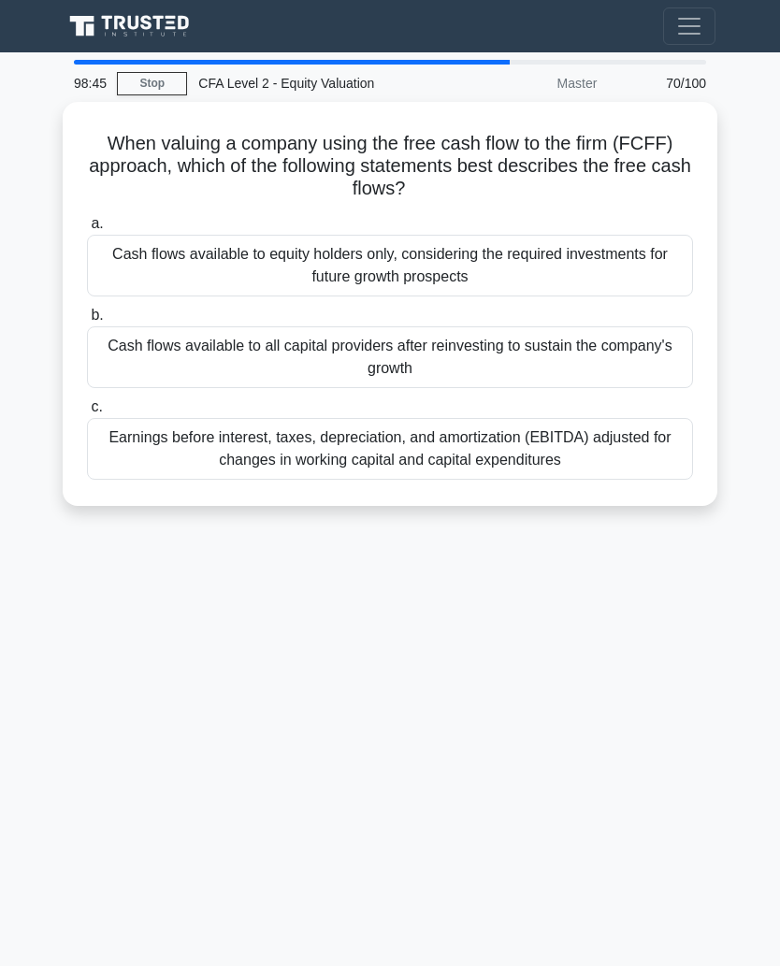
click at [618, 467] on div "Earnings before interest, taxes, depreciation, and amortization (EBITDA) adjust…" at bounding box center [390, 449] width 606 height 62
click at [87, 414] on input "c. Earnings before interest, taxes, depreciation, and amortization (EBITDA) adj…" at bounding box center [87, 407] width 0 height 12
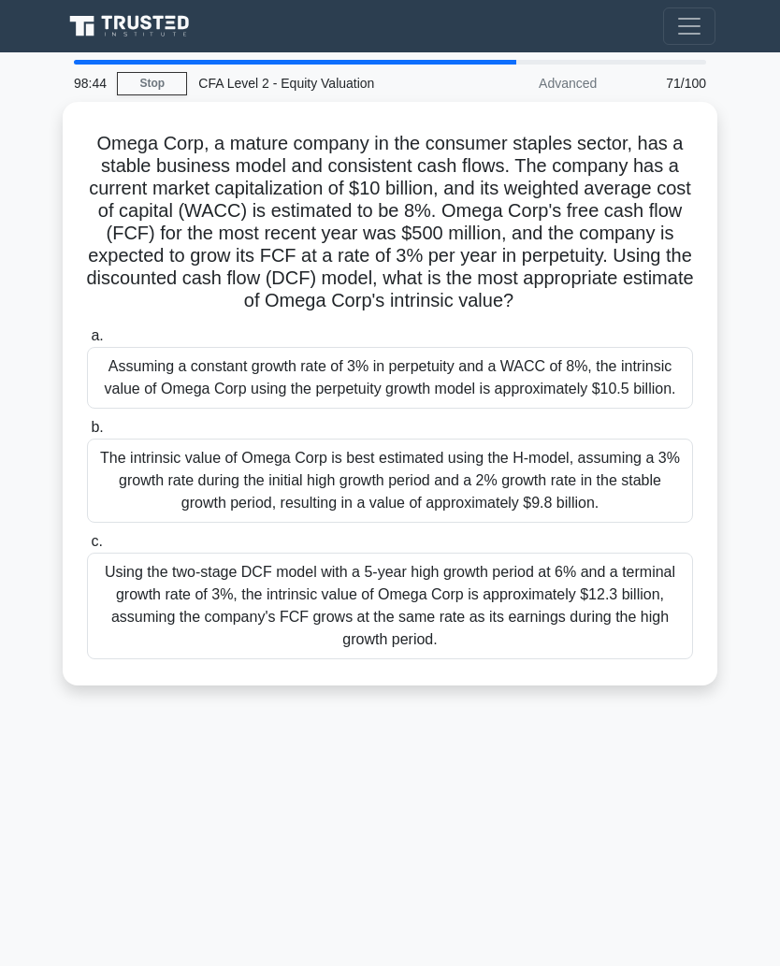
click at [627, 397] on div "Assuming a constant growth rate of 3% in perpetuity and a WACC of 8%, the intri…" at bounding box center [390, 378] width 606 height 62
click at [87, 342] on input "a. Assuming a constant growth rate of 3% in perpetuity and a WACC of 8%, the in…" at bounding box center [87, 336] width 0 height 12
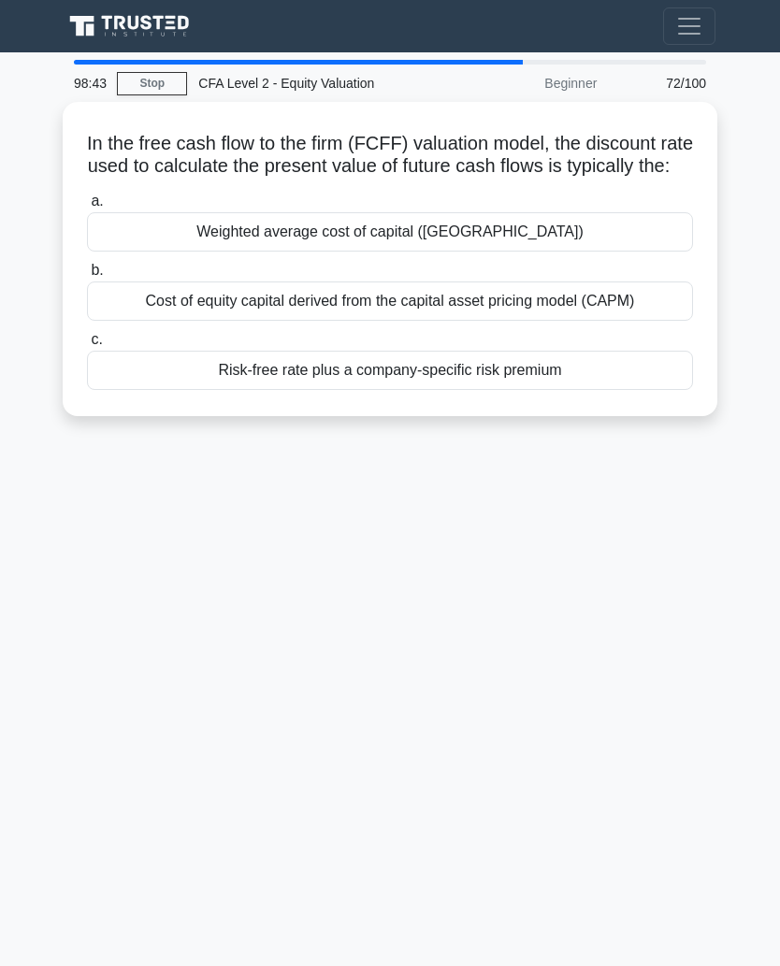
click at [633, 386] on div "Risk-free rate plus a company-specific risk premium" at bounding box center [390, 370] width 606 height 39
click at [87, 346] on input "c. Risk-free rate plus a company-specific risk premium" at bounding box center [87, 340] width 0 height 12
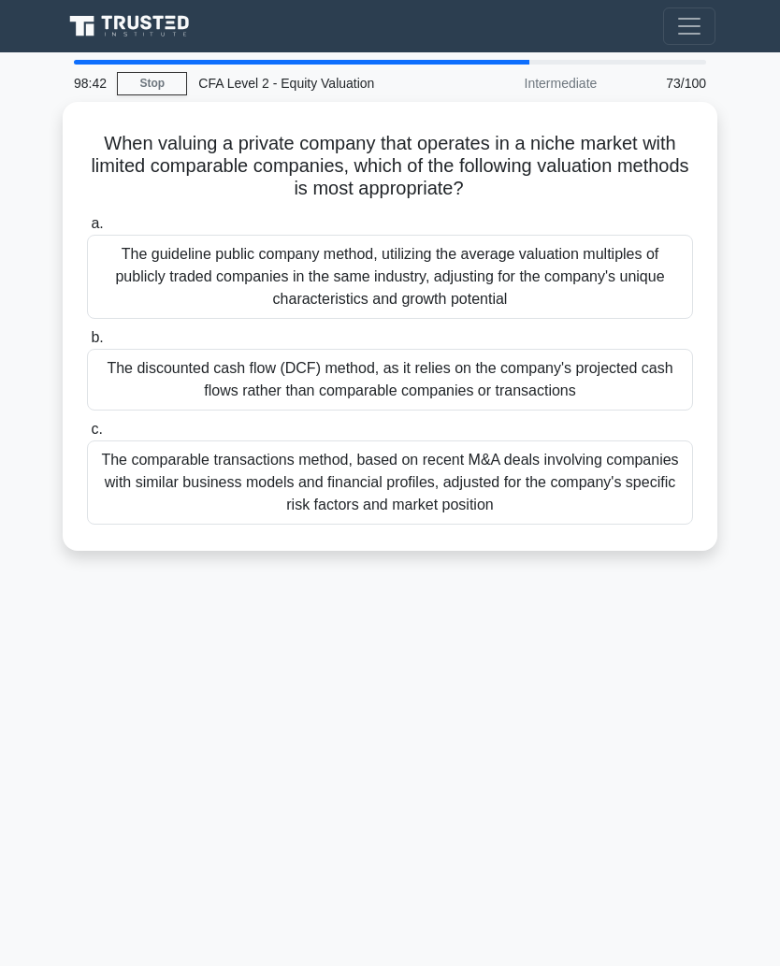
click at [625, 386] on div "The discounted cash flow (DCF) method, as it relies on the company's projected …" at bounding box center [390, 380] width 606 height 62
click at [87, 344] on input "b. The discounted cash flow (DCF) method, as it relies on the company's project…" at bounding box center [87, 338] width 0 height 12
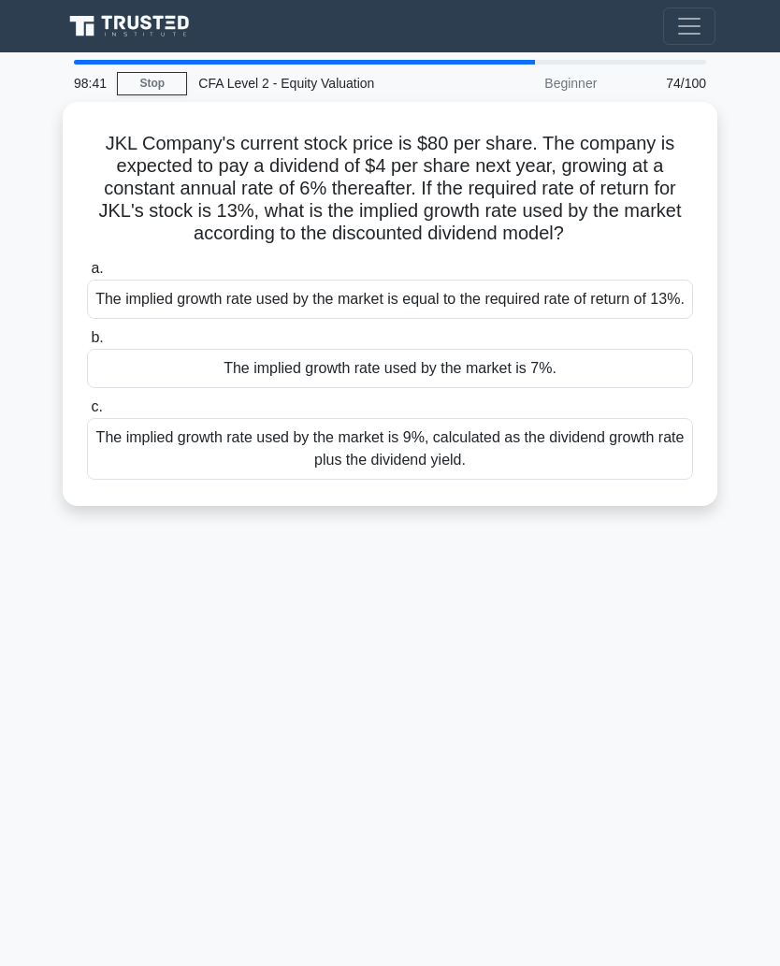
click at [618, 388] on div "The implied growth rate used by the market is 7%." at bounding box center [390, 368] width 606 height 39
click at [87, 344] on input "b. The implied growth rate used by the market is 7%." at bounding box center [87, 338] width 0 height 12
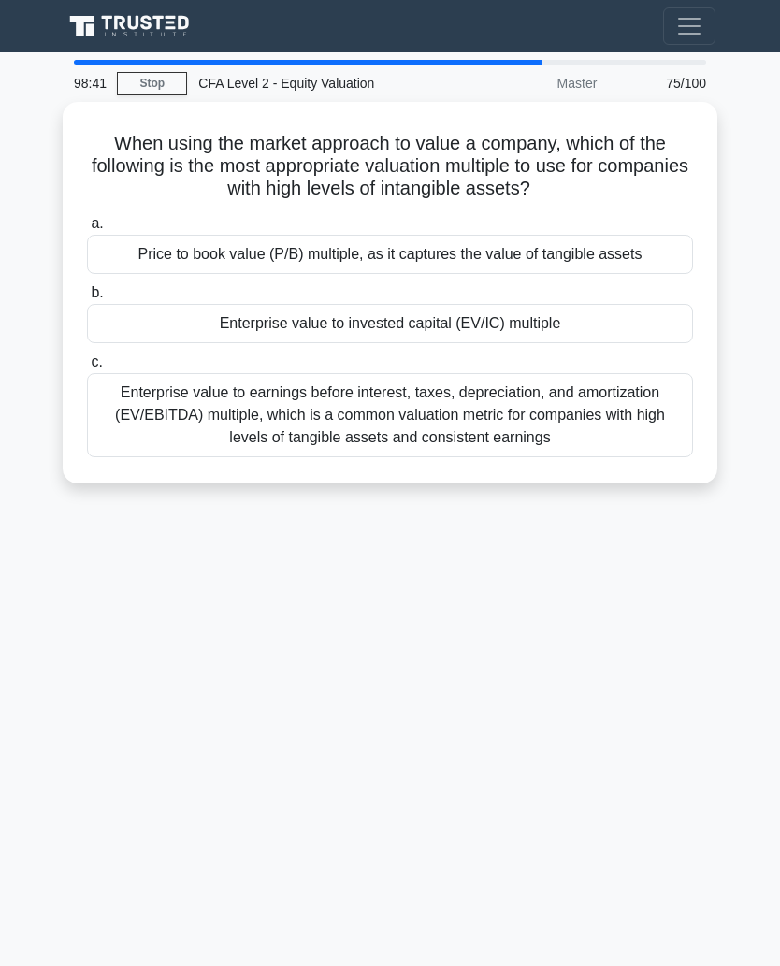
click at [623, 422] on div "Enterprise value to earnings before interest, taxes, depreciation, and amortiza…" at bounding box center [390, 415] width 606 height 84
click at [87, 369] on input "c. Enterprise value to earnings before interest, taxes, depreciation, and amort…" at bounding box center [87, 362] width 0 height 12
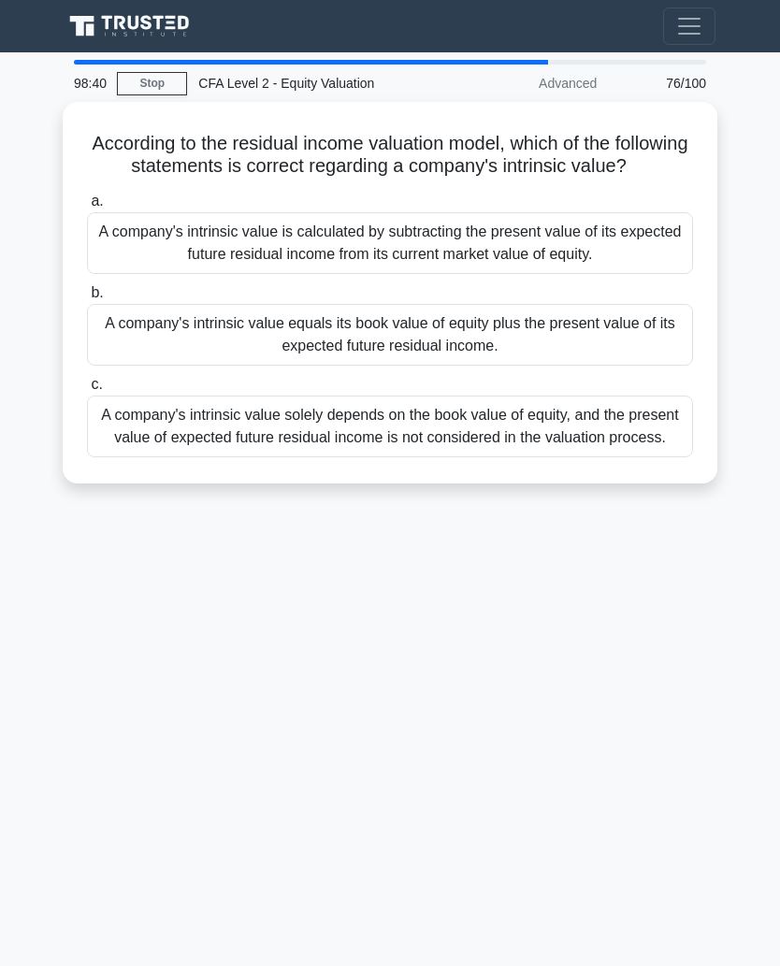
click at [632, 351] on div "A company's intrinsic value equals its book value of equity plus the present va…" at bounding box center [390, 335] width 606 height 62
click at [87, 299] on input "b. A company's intrinsic value equals its book value of equity plus the present…" at bounding box center [87, 293] width 0 height 12
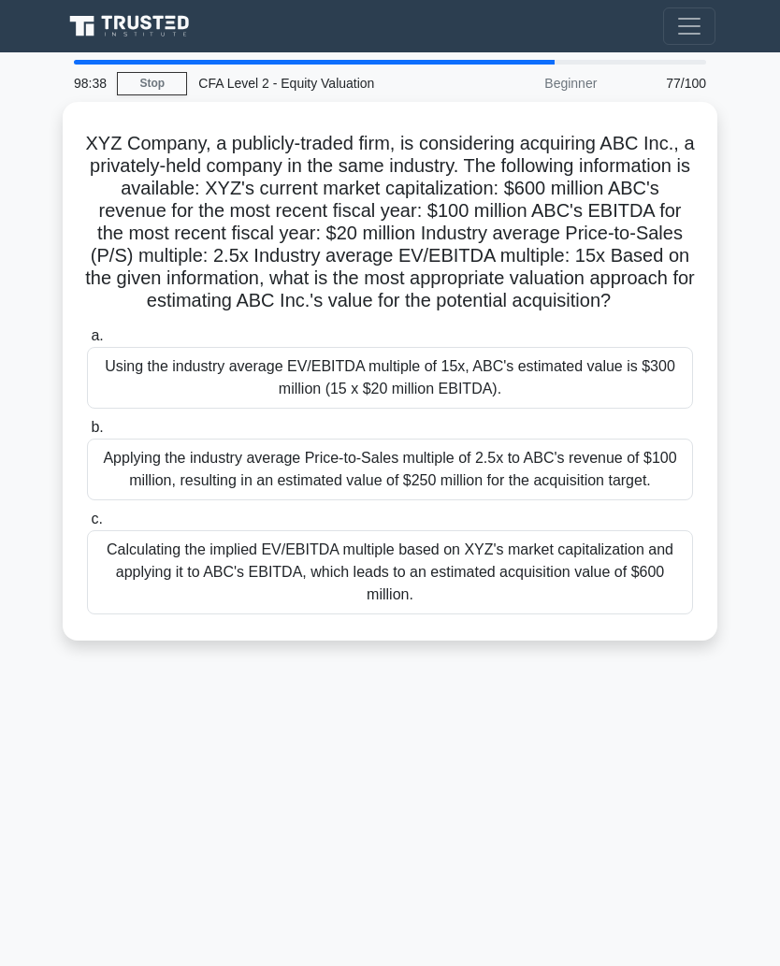
click at [624, 401] on div "Using the industry average EV/EBITDA multiple of 15x, ABC's estimated value is …" at bounding box center [390, 378] width 606 height 62
click at [87, 342] on input "a. Using the industry average EV/EBITDA multiple of 15x, ABC's estimated value …" at bounding box center [87, 336] width 0 height 12
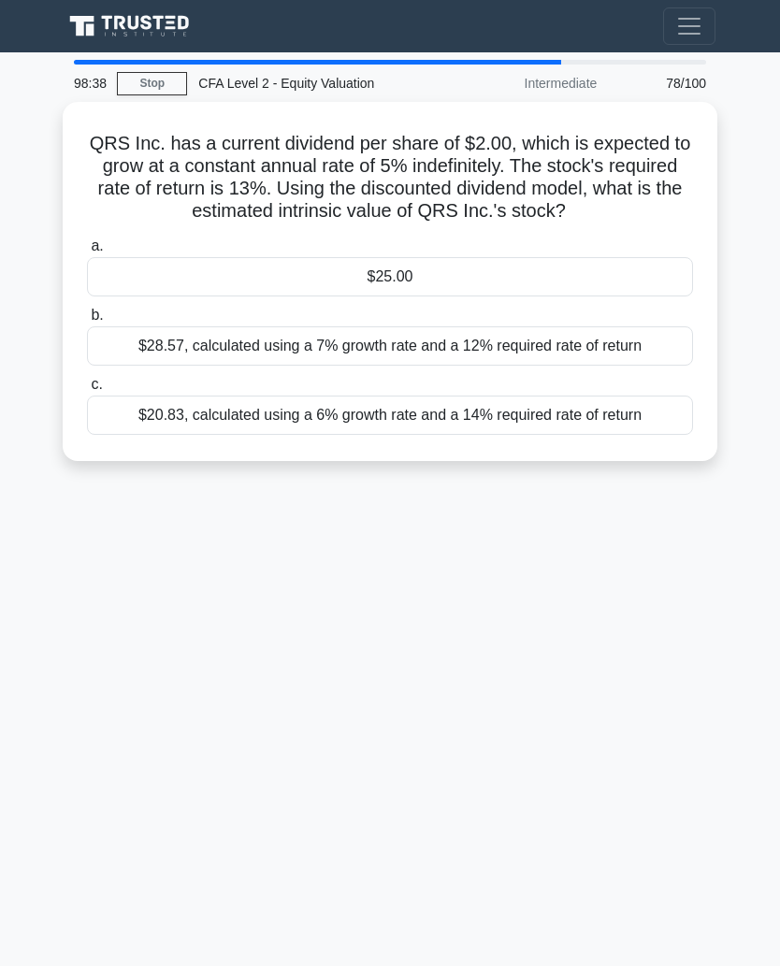
click at [623, 427] on div "$20.83, calculated using a 6% growth rate and a 14% required rate of return" at bounding box center [390, 415] width 606 height 39
click at [87, 391] on input "c. $20.83, calculated using a 6% growth rate and a 14% required rate of return" at bounding box center [87, 385] width 0 height 12
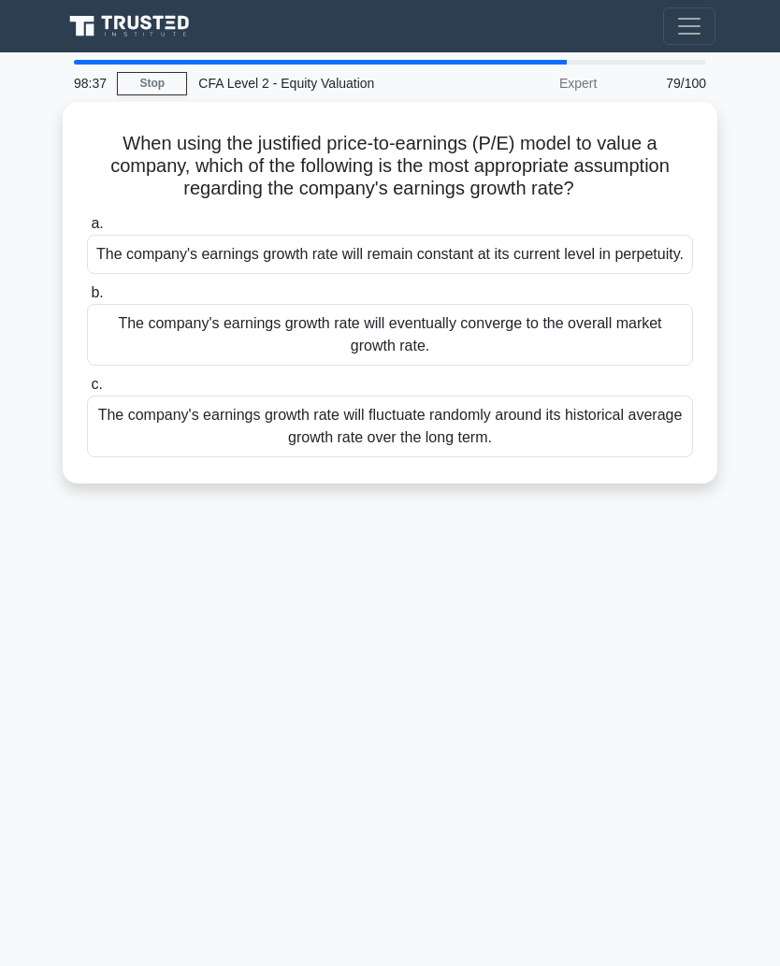
click at [632, 366] on div "The company's earnings growth rate will eventually converge to the overall mark…" at bounding box center [390, 335] width 606 height 62
click at [87, 299] on input "b. The company's earnings growth rate will eventually converge to the overall m…" at bounding box center [87, 293] width 0 height 12
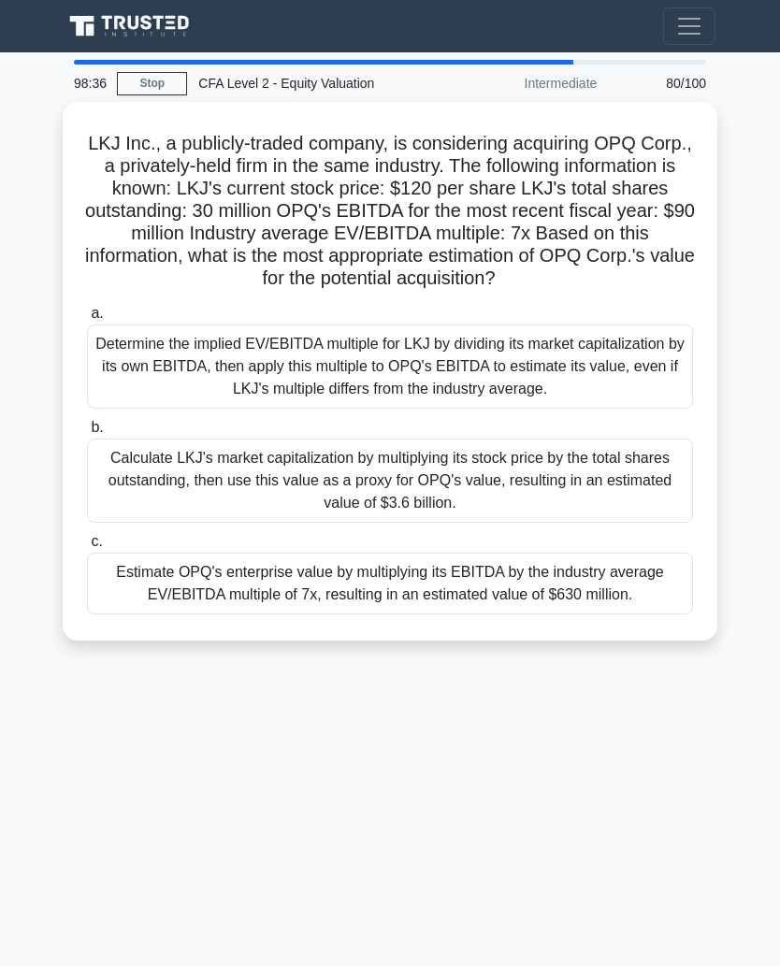
click at [618, 463] on div "Calculate LKJ's market capitalization by multiplying its stock price by the tot…" at bounding box center [390, 481] width 606 height 84
click at [87, 434] on input "b. Calculate LKJ's market capitalization by multiplying its stock price by the …" at bounding box center [87, 428] width 0 height 12
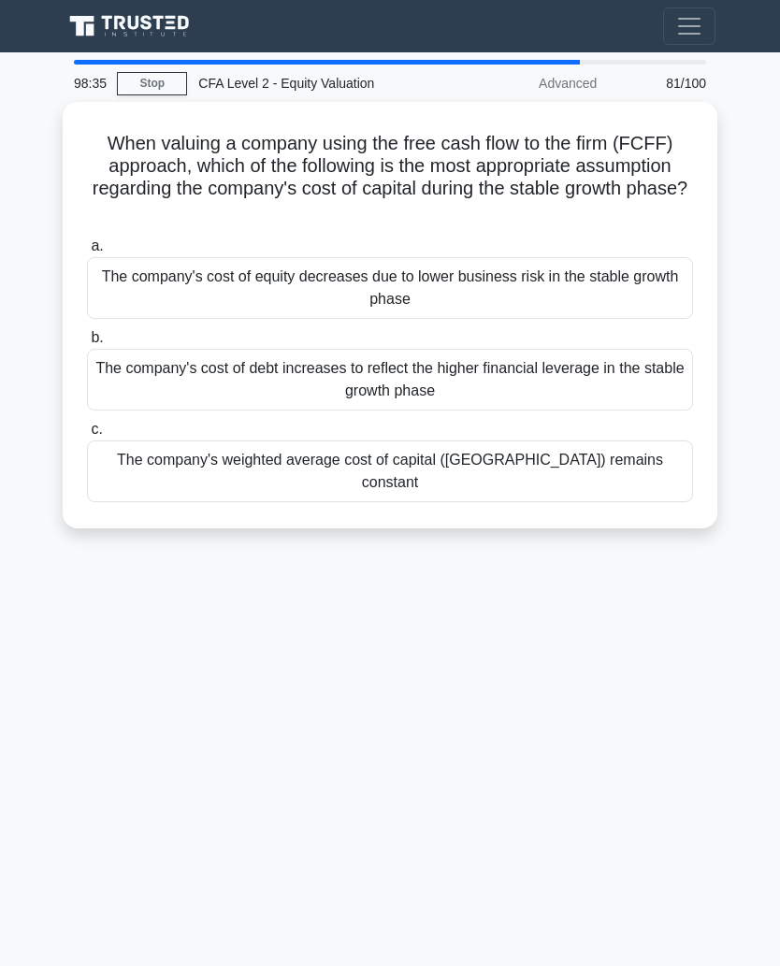
click at [633, 381] on div "The company's cost of debt increases to reflect the higher financial leverage i…" at bounding box center [390, 380] width 606 height 62
click at [87, 344] on input "b. The company's cost of debt increases to reflect the higher financial leverag…" at bounding box center [87, 338] width 0 height 12
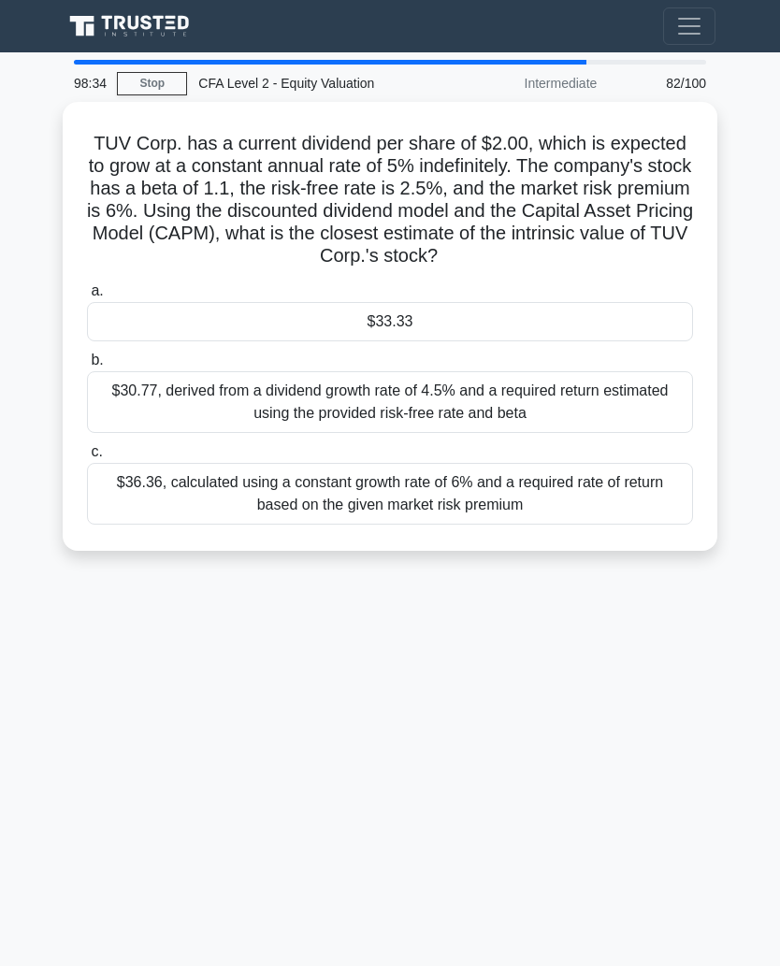
click at [635, 341] on div "$33.33" at bounding box center [390, 321] width 606 height 39
click at [87, 298] on input "a. $33.33" at bounding box center [87, 291] width 0 height 12
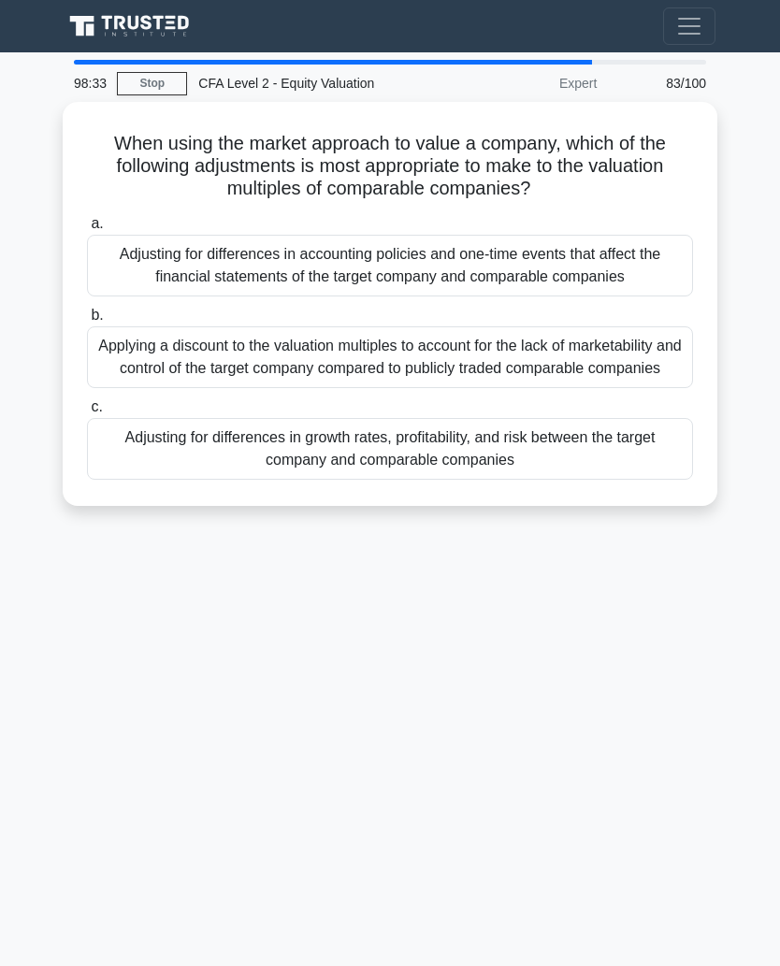
click at [615, 476] on div "Adjusting for differences in growth rates, profitability, and risk between the …" at bounding box center [390, 449] width 606 height 62
click at [87, 414] on input "c. Adjusting for differences in growth rates, profitability, and risk between t…" at bounding box center [87, 407] width 0 height 12
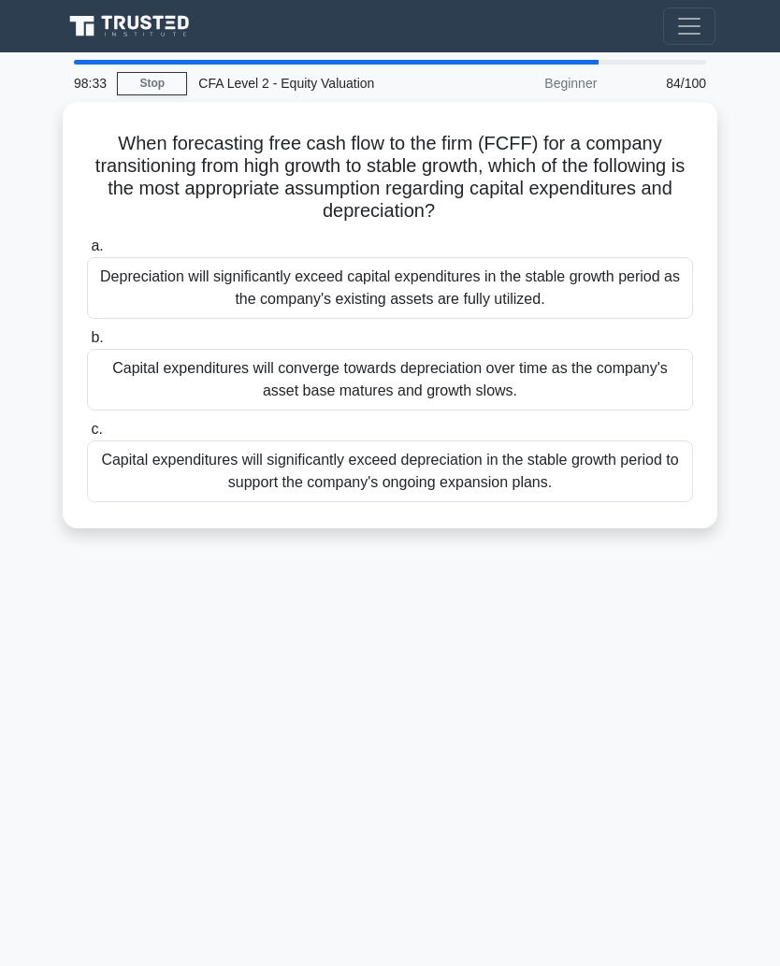
click at [630, 400] on div "Capital expenditures will converge towards depreciation over time as the compan…" at bounding box center [390, 380] width 606 height 62
click at [87, 344] on input "b. Capital expenditures will converge towards depreciation over time as the com…" at bounding box center [87, 338] width 0 height 12
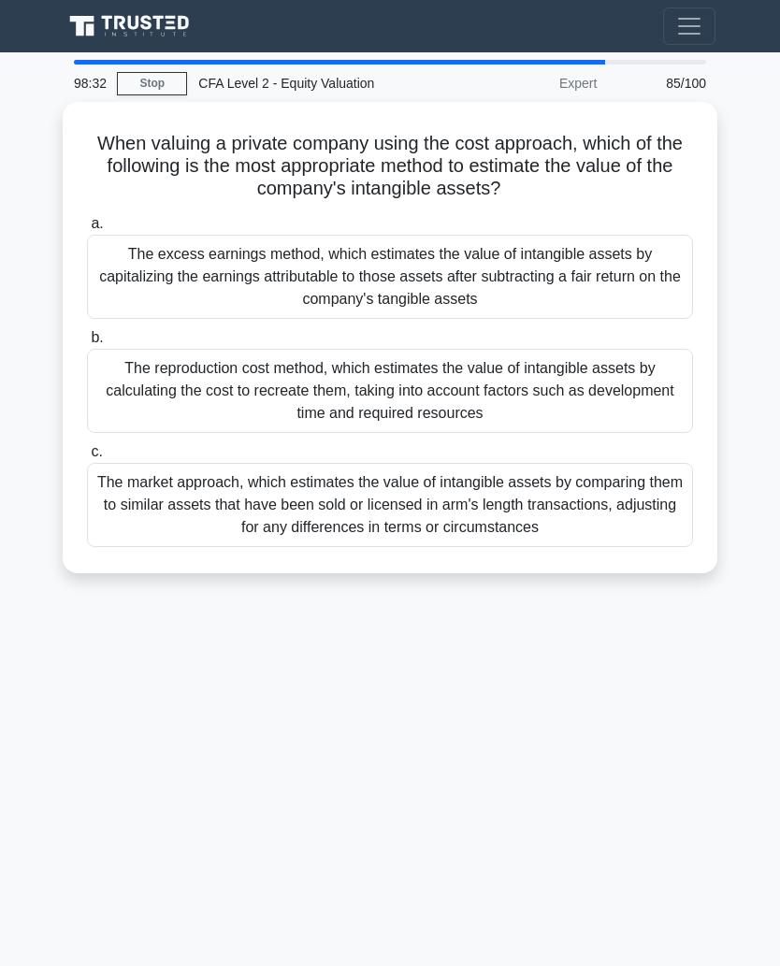
click at [636, 416] on div "The reproduction cost method, which estimates the value of intangible assets by…" at bounding box center [390, 391] width 606 height 84
click at [87, 344] on input "b. The reproduction cost method, which estimates the value of intangible assets…" at bounding box center [87, 338] width 0 height 12
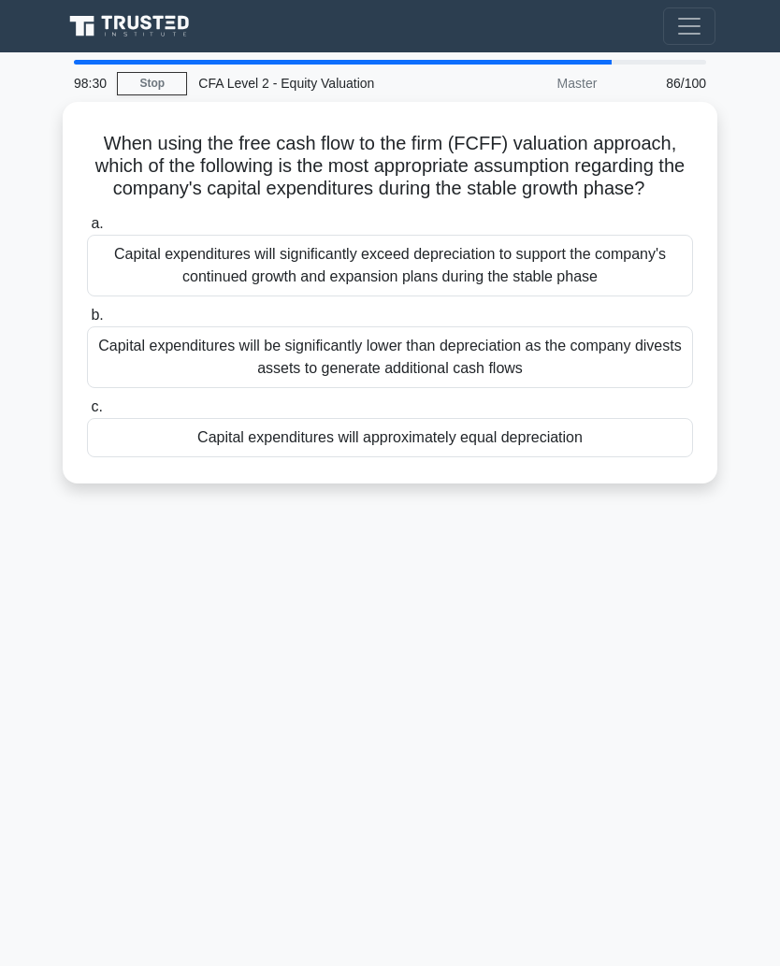
click at [618, 458] on div "Capital expenditures will approximately equal depreciation" at bounding box center [390, 437] width 606 height 39
click at [87, 414] on input "c. Capital expenditures will approximately equal depreciation" at bounding box center [87, 407] width 0 height 12
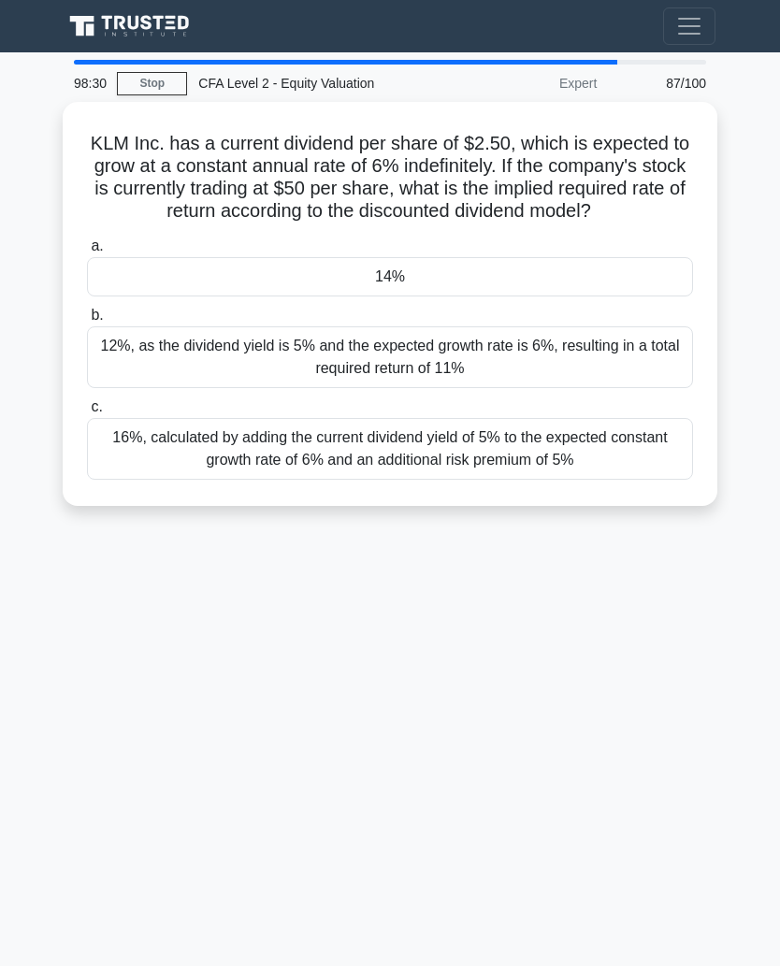
click at [633, 297] on div "14%" at bounding box center [390, 276] width 606 height 39
click at [87, 253] on input "a. 14%" at bounding box center [87, 246] width 0 height 12
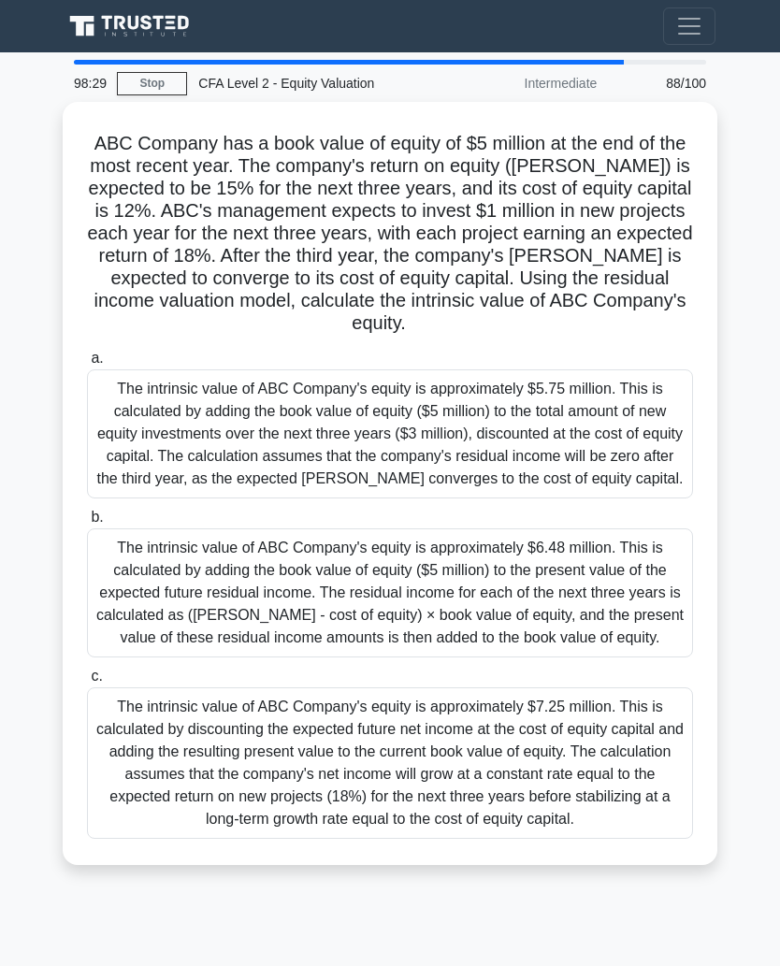
click at [625, 378] on div "The intrinsic value of ABC Company's equity is approximately $5.75 million. Thi…" at bounding box center [390, 434] width 606 height 129
click at [87, 365] on input "a. The intrinsic value of ABC Company's equity is approximately $5.75 million. …" at bounding box center [87, 359] width 0 height 12
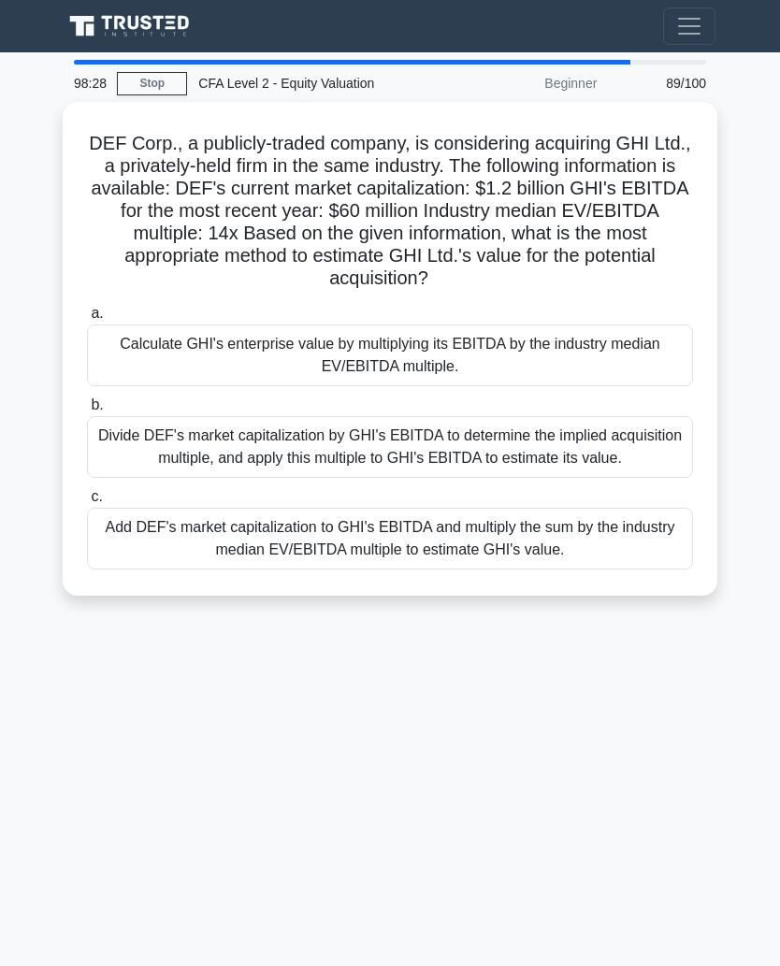
click at [603, 550] on div "Add DEF's market capitalization to GHI's EBITDA and multiply the sum by the ind…" at bounding box center [390, 539] width 606 height 62
click at [87, 503] on input "c. Add DEF's market capitalization to GHI's EBITDA and multiply the sum by the …" at bounding box center [87, 497] width 0 height 12
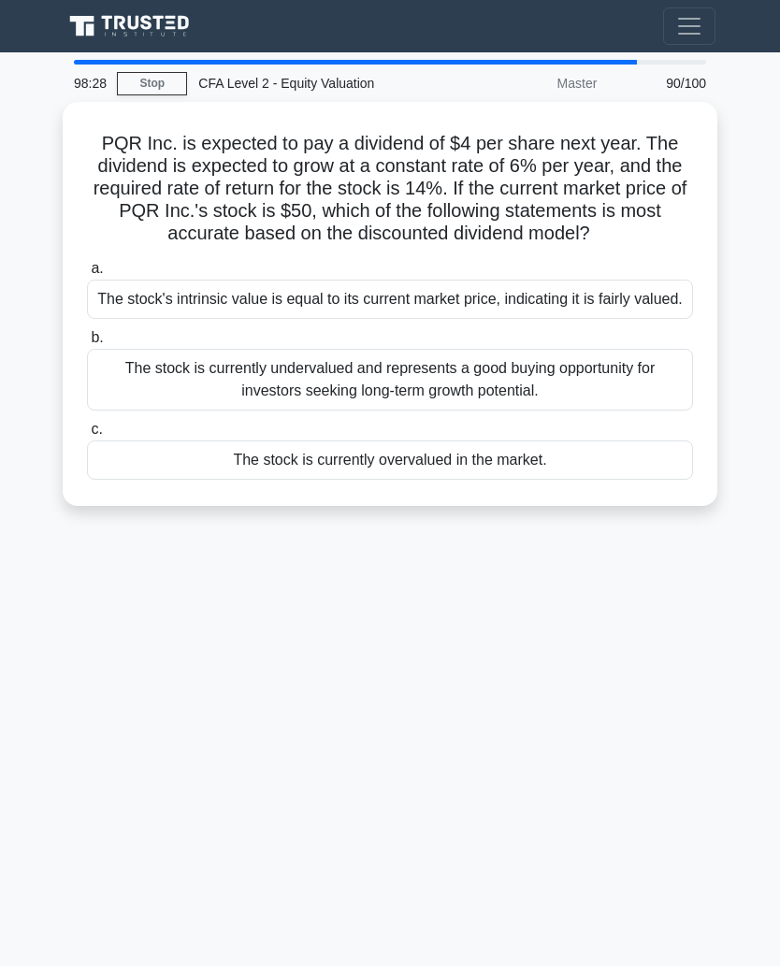
click at [625, 411] on div "The stock is currently undervalued and represents a good buying opportunity for…" at bounding box center [390, 380] width 606 height 62
click at [87, 344] on input "b. The stock is currently undervalued and represents a good buying opportunity …" at bounding box center [87, 338] width 0 height 12
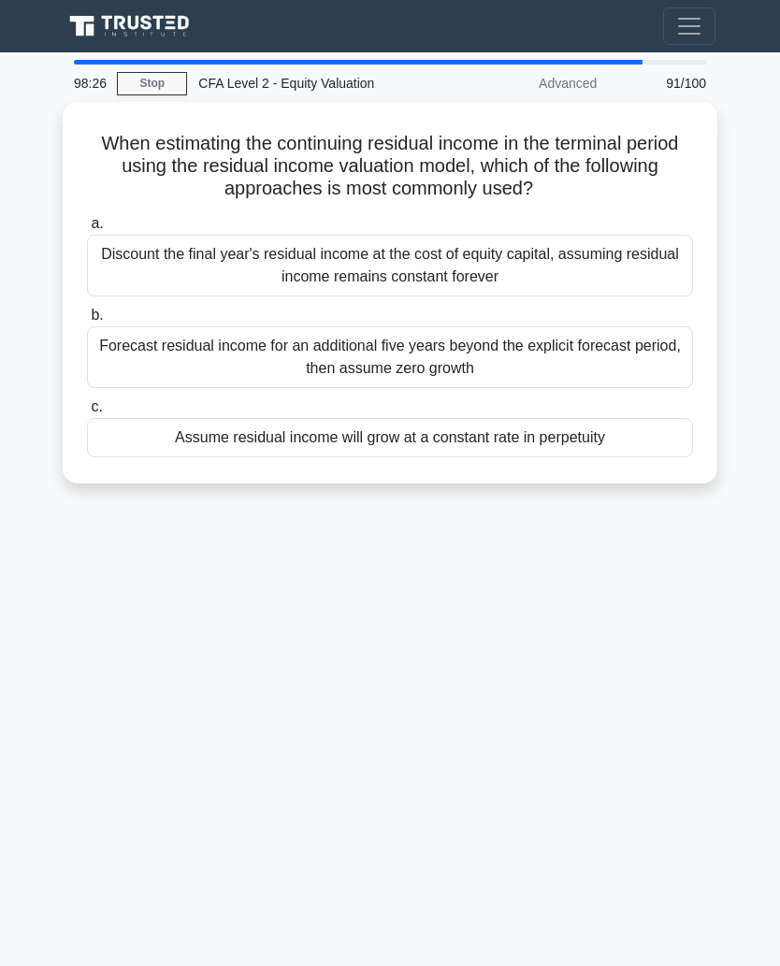
click at [588, 435] on div "Assume residual income will grow at a constant rate in perpetuity" at bounding box center [390, 437] width 606 height 39
click at [87, 414] on input "c. Assume residual income will grow at a constant rate in perpetuity" at bounding box center [87, 407] width 0 height 12
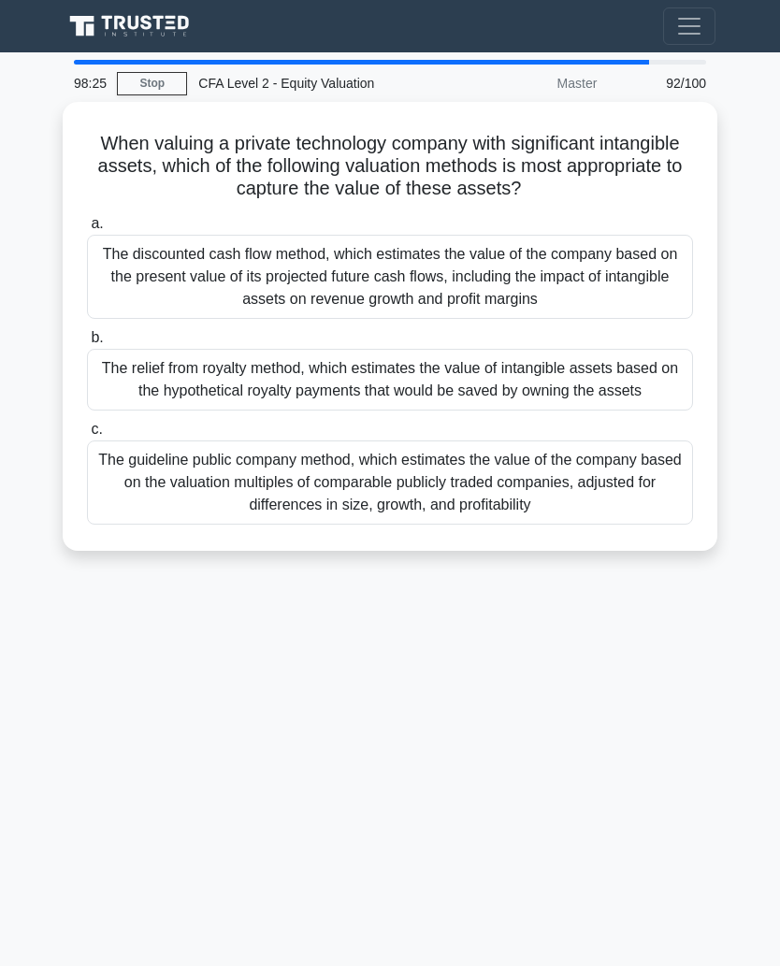
click at [614, 278] on div "The discounted cash flow method, which estimates the value of the company based…" at bounding box center [390, 277] width 606 height 84
click at [87, 230] on input "a. The discounted cash flow method, which estimates the value of the company ba…" at bounding box center [87, 224] width 0 height 12
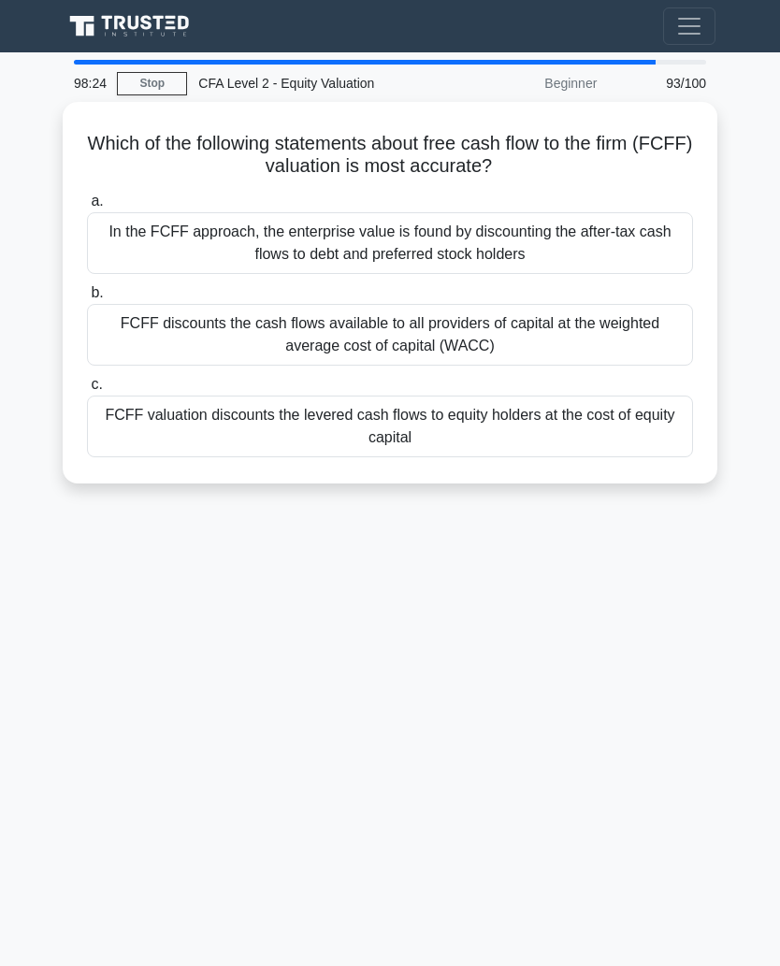
click at [624, 340] on div "FCFF discounts the cash flows available to all providers of capital at the weig…" at bounding box center [390, 335] width 606 height 62
click at [87, 299] on input "b. FCFF discounts the cash flows available to all providers of capital at the w…" at bounding box center [87, 293] width 0 height 12
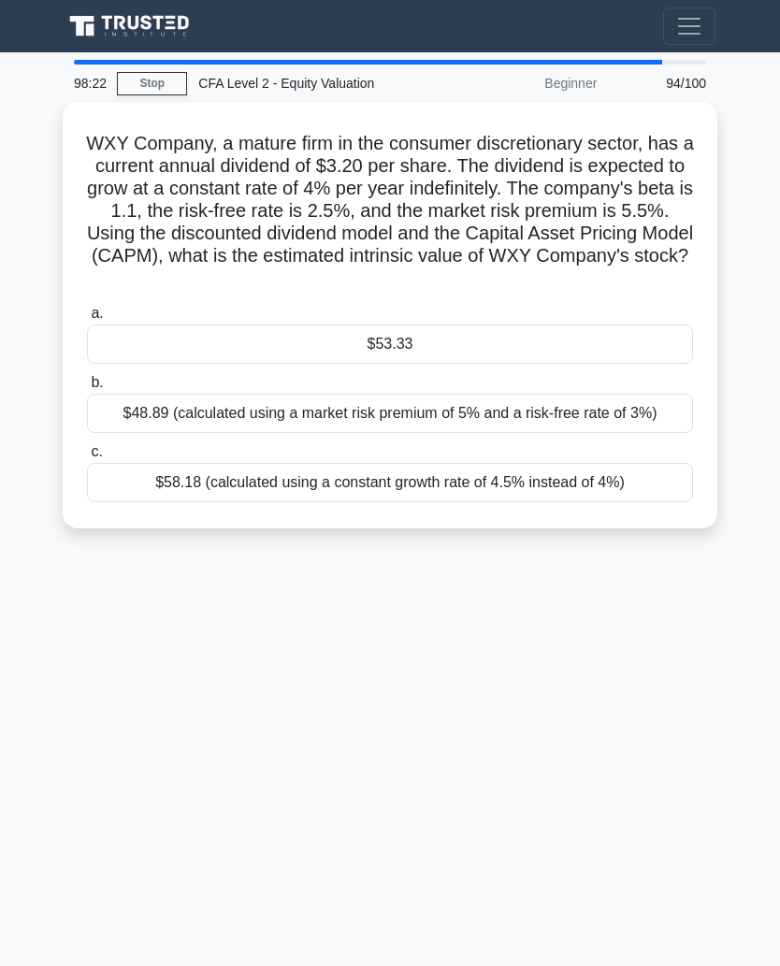
click at [618, 364] on div "$53.33" at bounding box center [390, 344] width 606 height 39
click at [87, 320] on input "a. $53.33" at bounding box center [87, 314] width 0 height 12
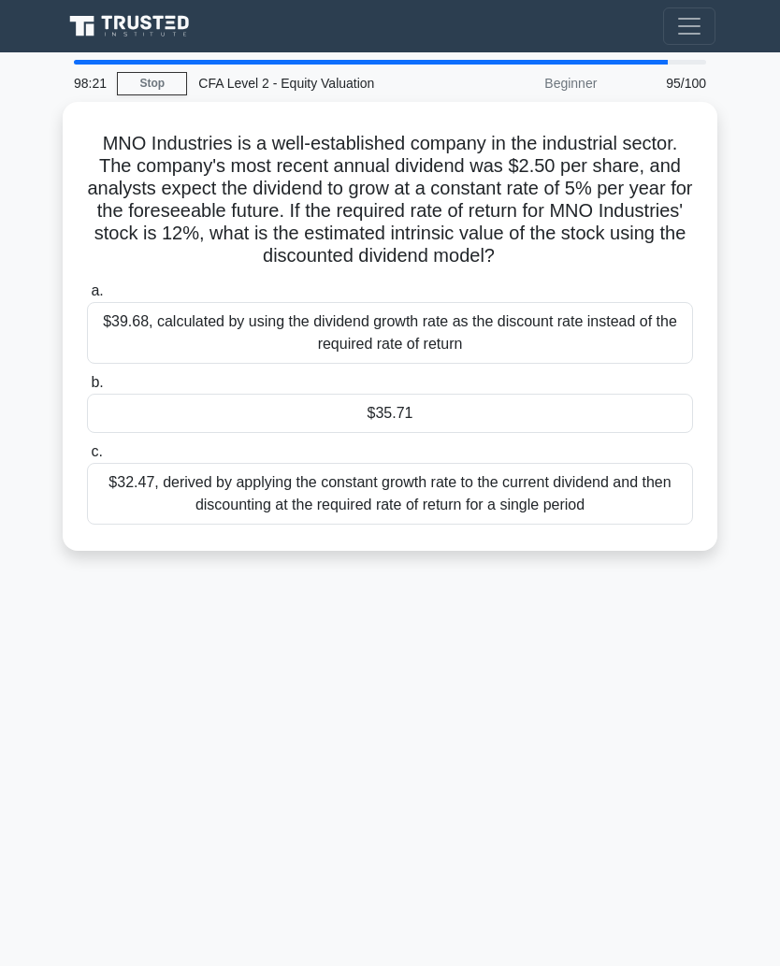
click at [600, 433] on div "$35.71" at bounding box center [390, 413] width 606 height 39
click at [87, 389] on input "b. $35.71" at bounding box center [87, 383] width 0 height 12
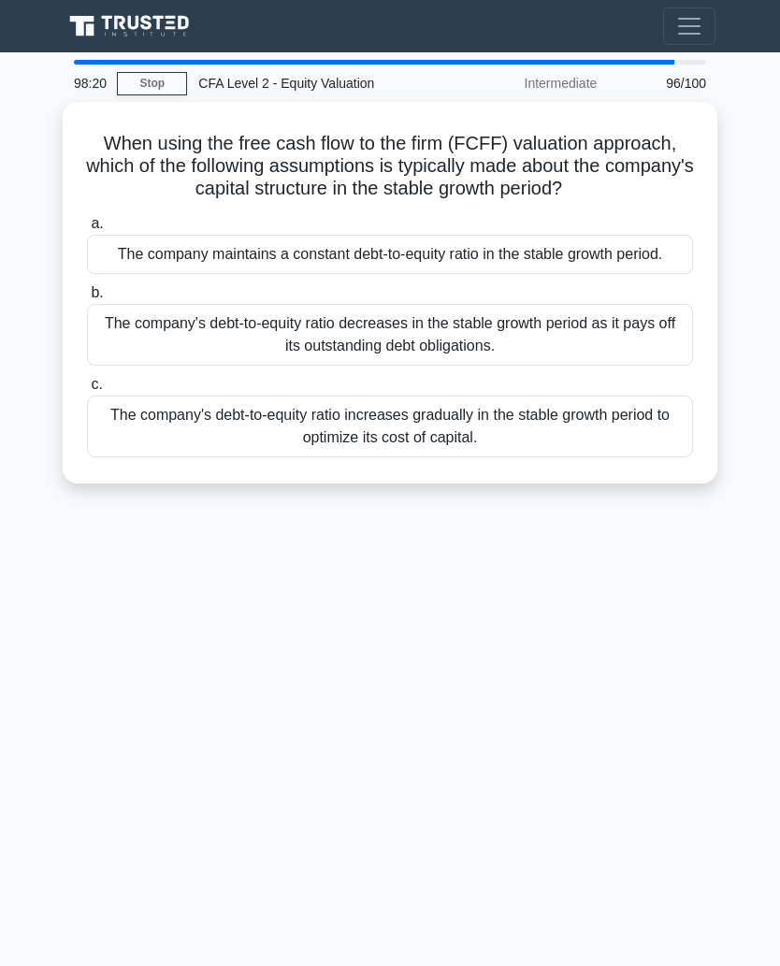
click at [603, 458] on div "The company's debt-to-equity ratio increases gradually in the stable growth per…" at bounding box center [390, 427] width 606 height 62
click at [87, 391] on input "c. The company's debt-to-equity ratio increases gradually in the stable growth …" at bounding box center [87, 385] width 0 height 12
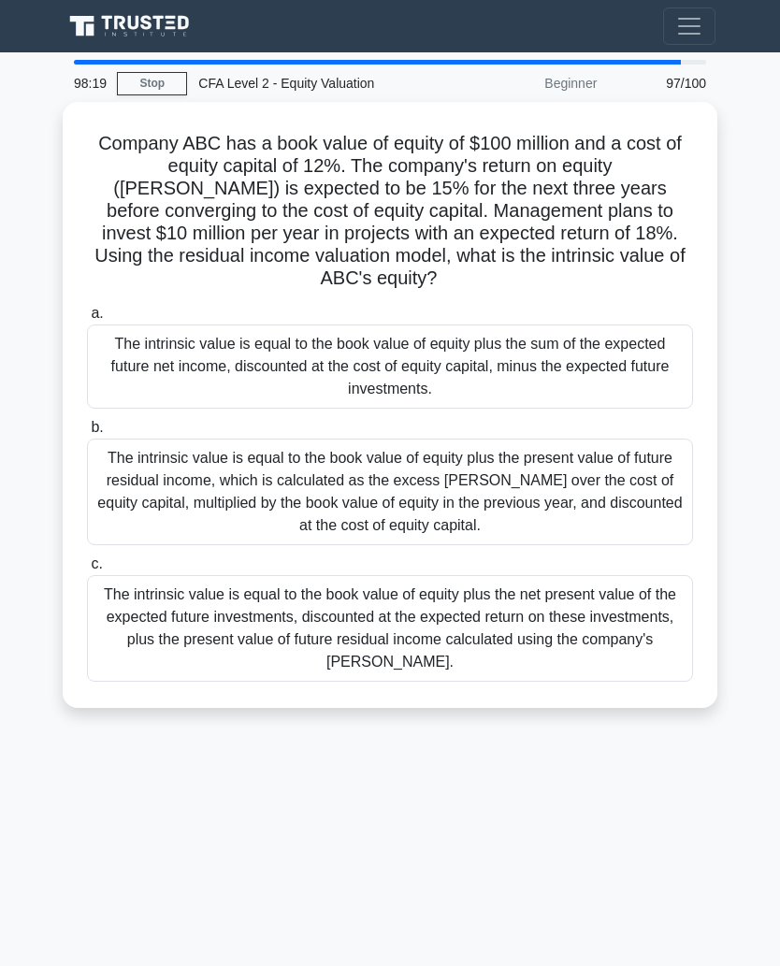
click at [618, 364] on div "The intrinsic value is equal to the book value of equity plus the sum of the ex…" at bounding box center [390, 367] width 606 height 84
click at [87, 320] on input "a. The intrinsic value is equal to the book value of equity plus the sum of the…" at bounding box center [87, 314] width 0 height 12
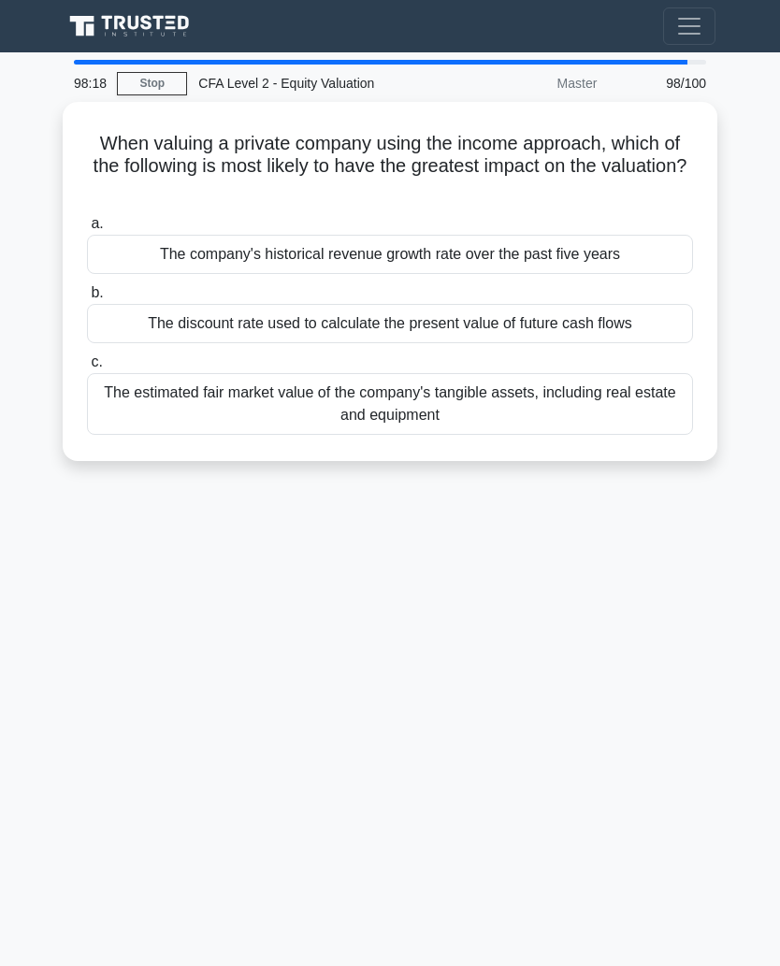
click at [633, 381] on div "The estimated fair market value of the company's tangible assets, including rea…" at bounding box center [390, 404] width 606 height 62
click at [87, 369] on input "c. The estimated fair market value of the company's tangible assets, including …" at bounding box center [87, 362] width 0 height 12
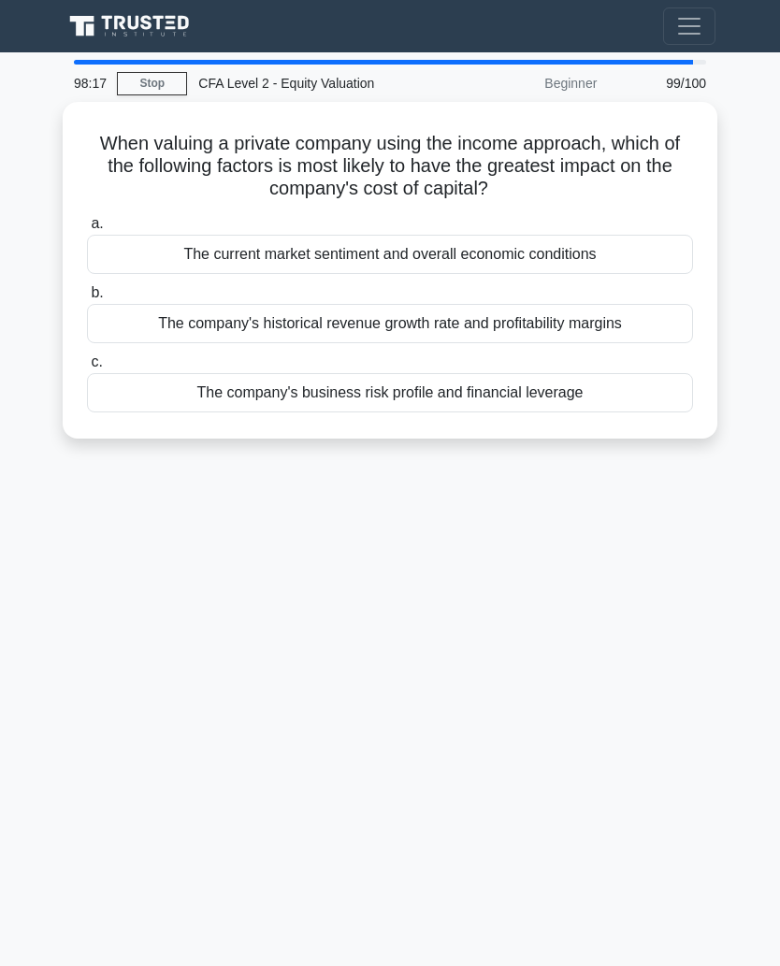
click at [641, 326] on div "The company's historical revenue growth rate and profitability margins" at bounding box center [390, 323] width 606 height 39
click at [87, 299] on input "b. The company's historical revenue growth rate and profitability margins" at bounding box center [87, 293] width 0 height 12
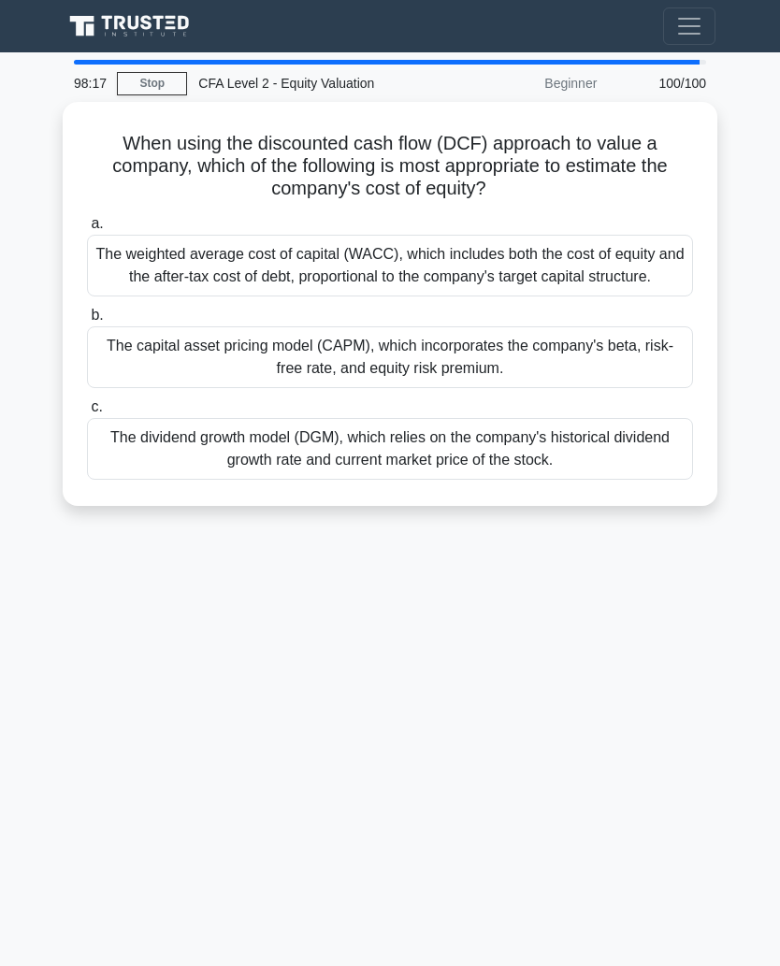
click at [642, 253] on div "The weighted average cost of capital (WACC), which includes both the cost of eq…" at bounding box center [390, 266] width 606 height 62
click at [87, 230] on input "a. The weighted average cost of capital (WACC), which includes both the cost of…" at bounding box center [87, 224] width 0 height 12
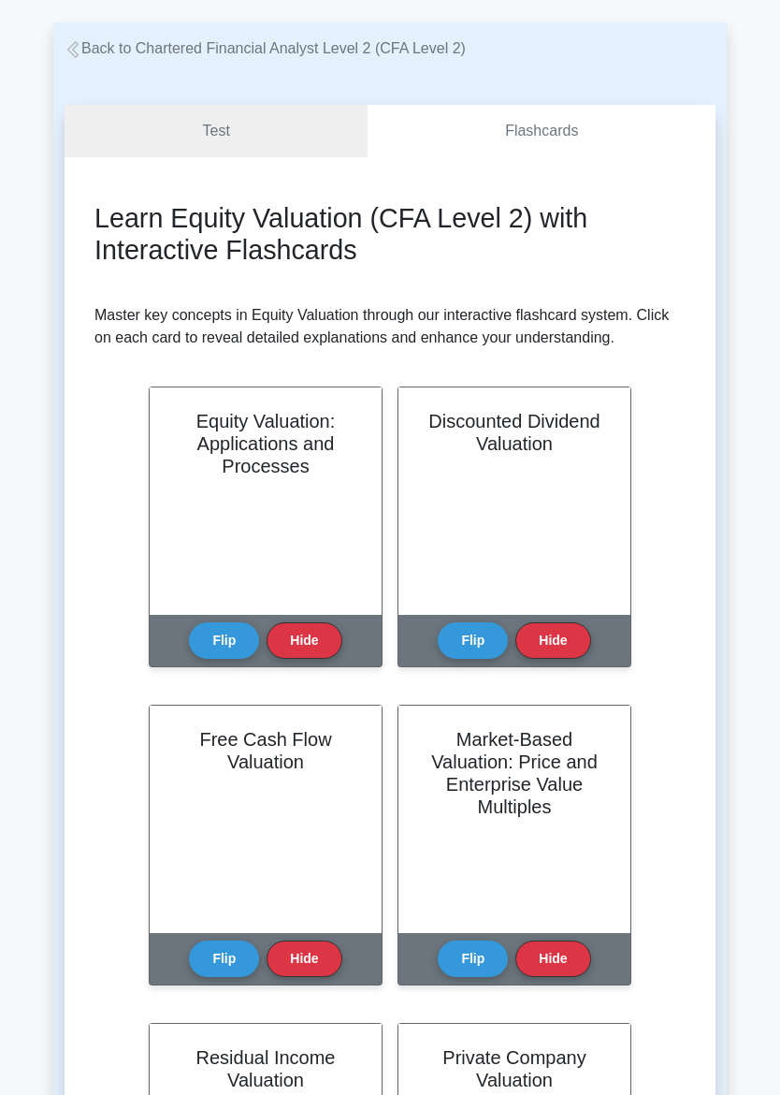
scroll to position [75, 0]
click at [312, 545] on div "Equity Valuation: Applications and Processes" at bounding box center [266, 500] width 232 height 227
click at [223, 652] on button "Flip" at bounding box center [224, 640] width 70 height 36
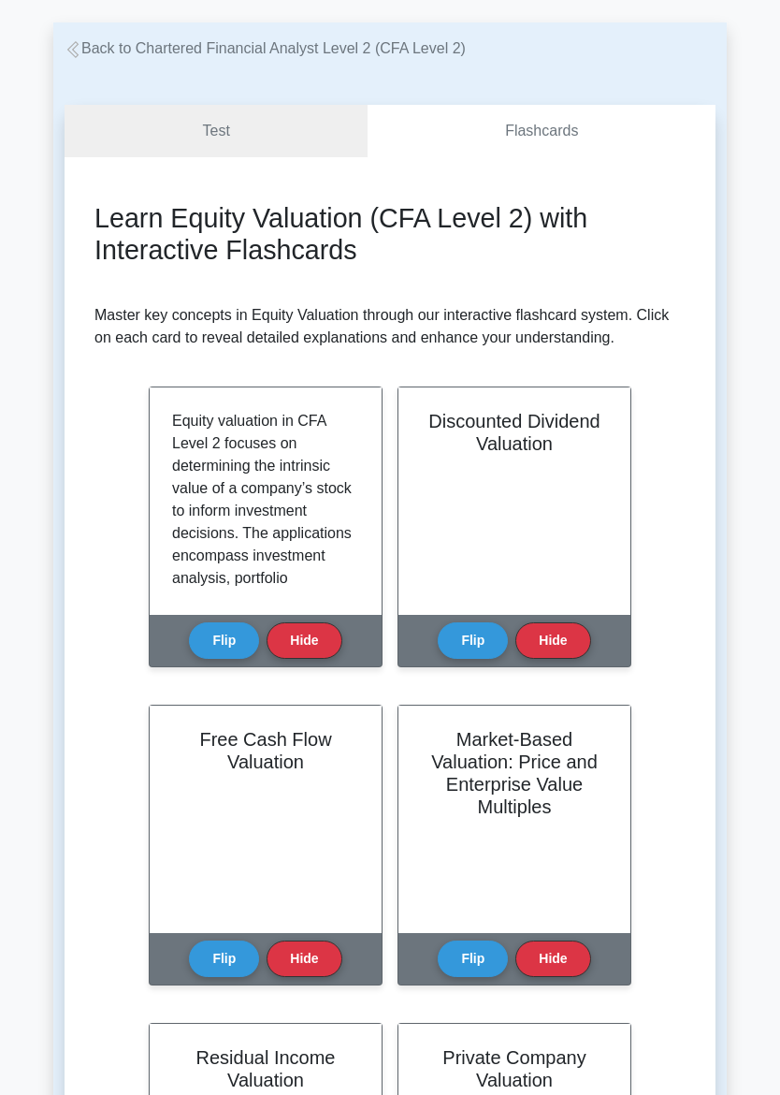
click at [483, 659] on button "Flip" at bounding box center [473, 640] width 70 height 36
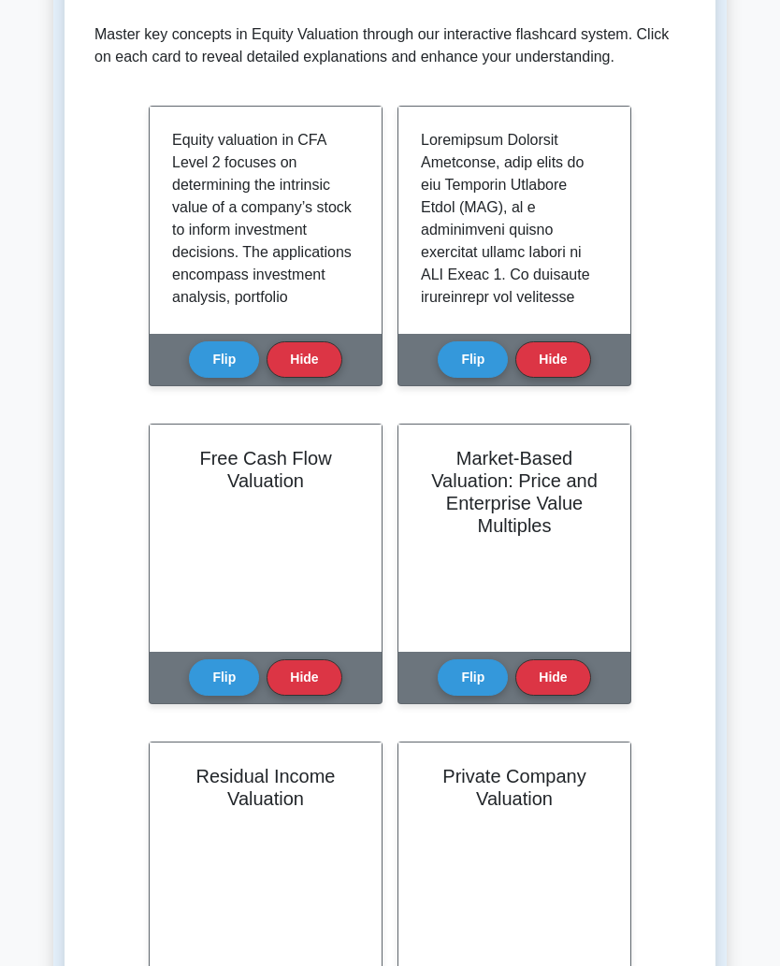
scroll to position [0, 0]
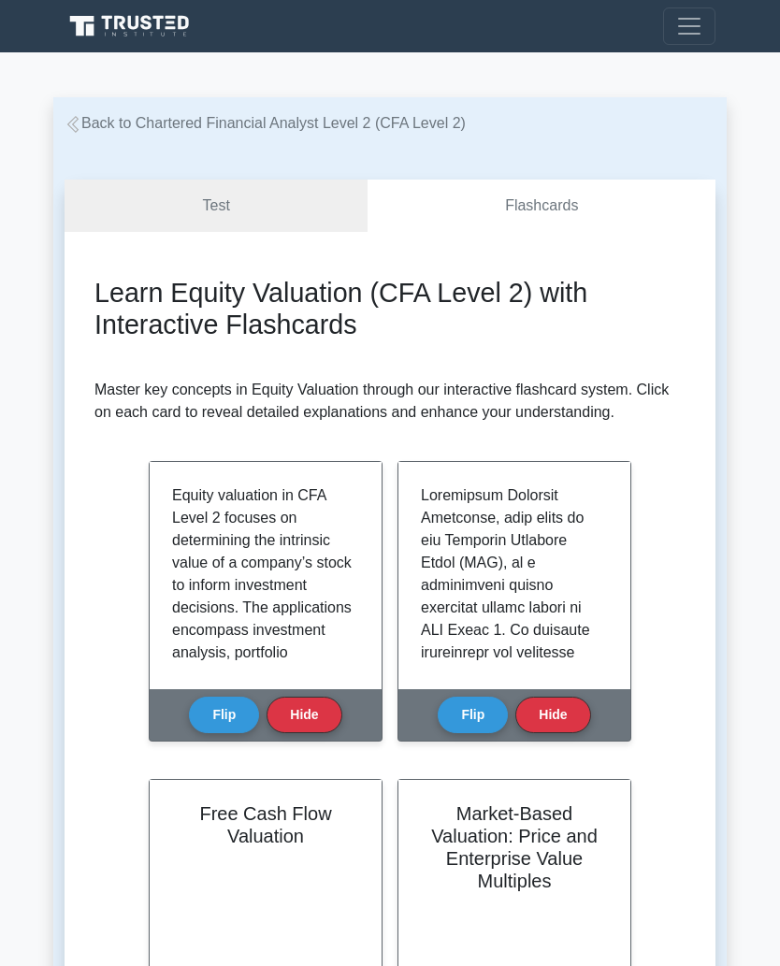
click at [282, 226] on link "Test" at bounding box center [216, 206] width 303 height 53
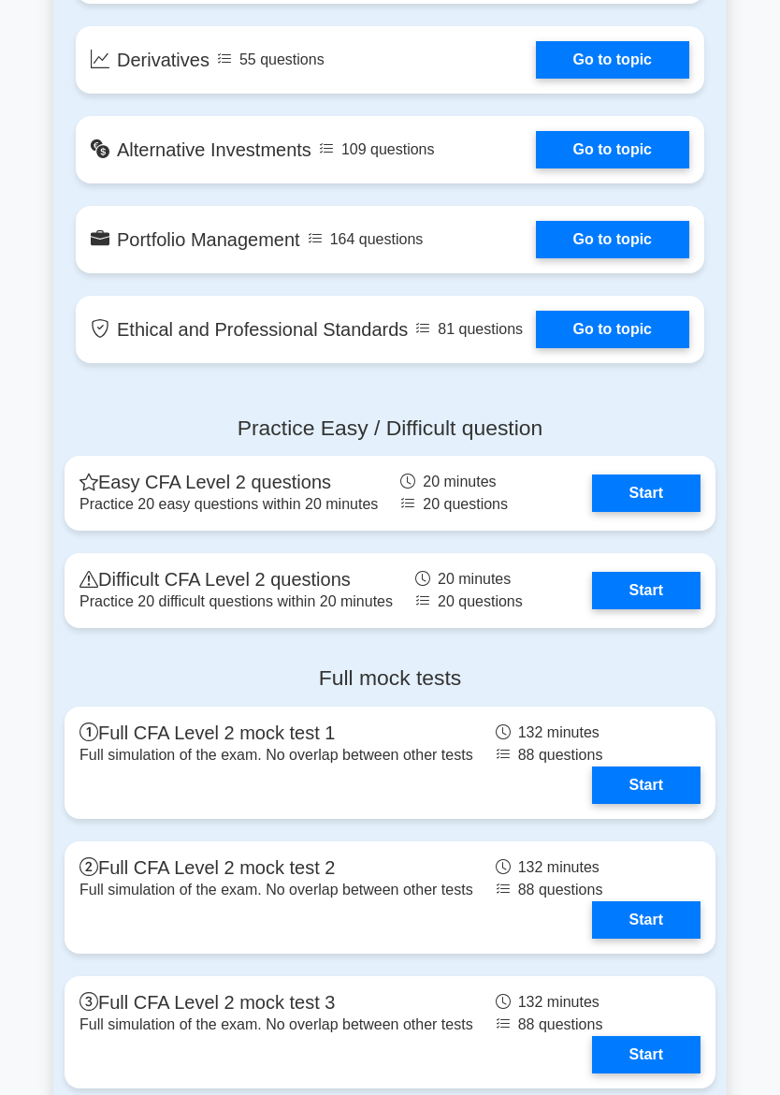
scroll to position [1441, 0]
click at [659, 804] on link "Start" at bounding box center [646, 784] width 109 height 37
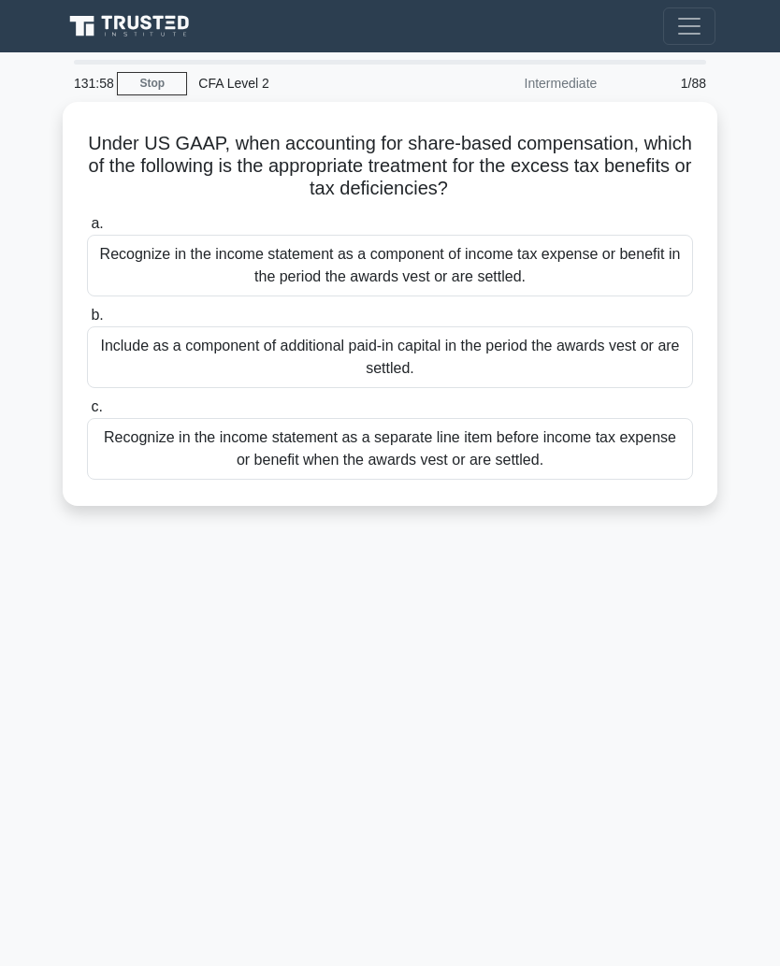
click at [645, 462] on div "Recognize in the income statement as a separate line item before income tax exp…" at bounding box center [390, 449] width 606 height 62
click at [87, 414] on input "c. Recognize in the income statement as a separate line item before income tax …" at bounding box center [87, 407] width 0 height 12
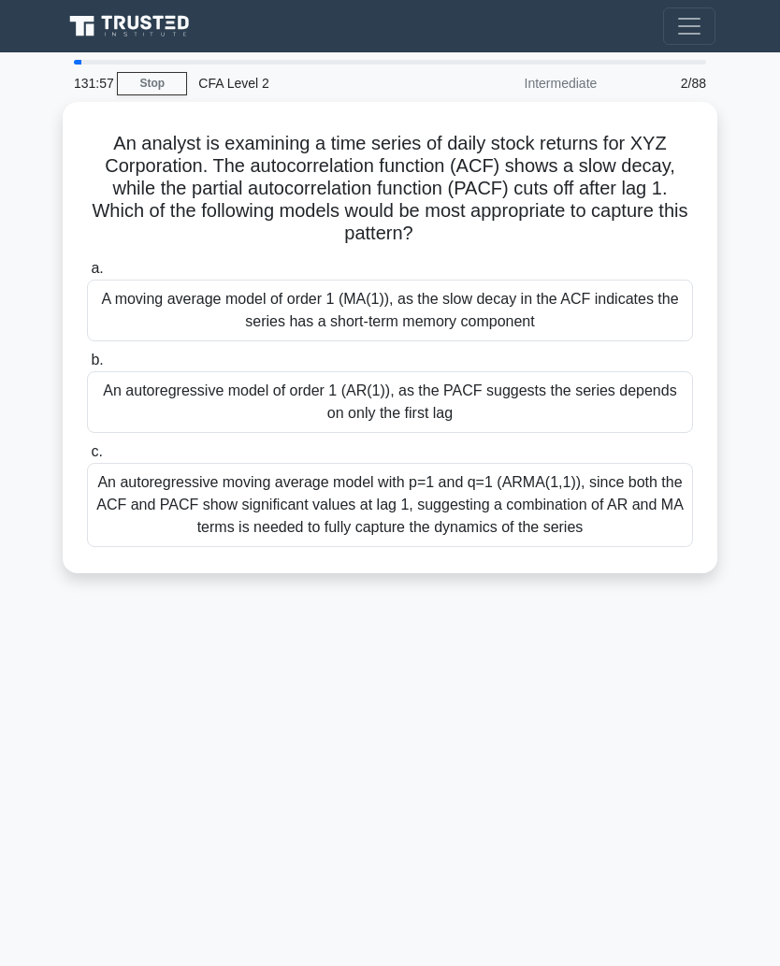
click at [660, 403] on div "An autoregressive model of order 1 (AR(1)), as the PACF suggests the series dep…" at bounding box center [390, 402] width 606 height 62
click at [87, 367] on input "b. An autoregressive model of order 1 (AR(1)), as the PACF suggests the series …" at bounding box center [87, 361] width 0 height 12
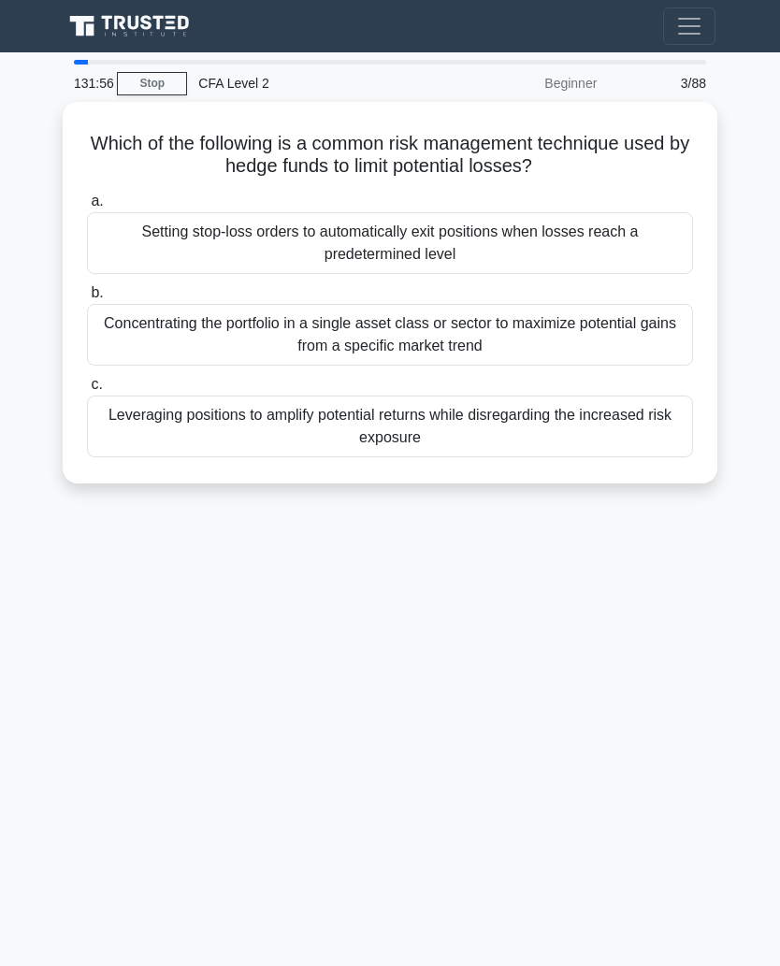
click at [646, 342] on div "Concentrating the portfolio in a single asset class or sector to maximize poten…" at bounding box center [390, 335] width 606 height 62
click at [87, 299] on input "b. Concentrating the portfolio in a single asset class or sector to maximize po…" at bounding box center [87, 293] width 0 height 12
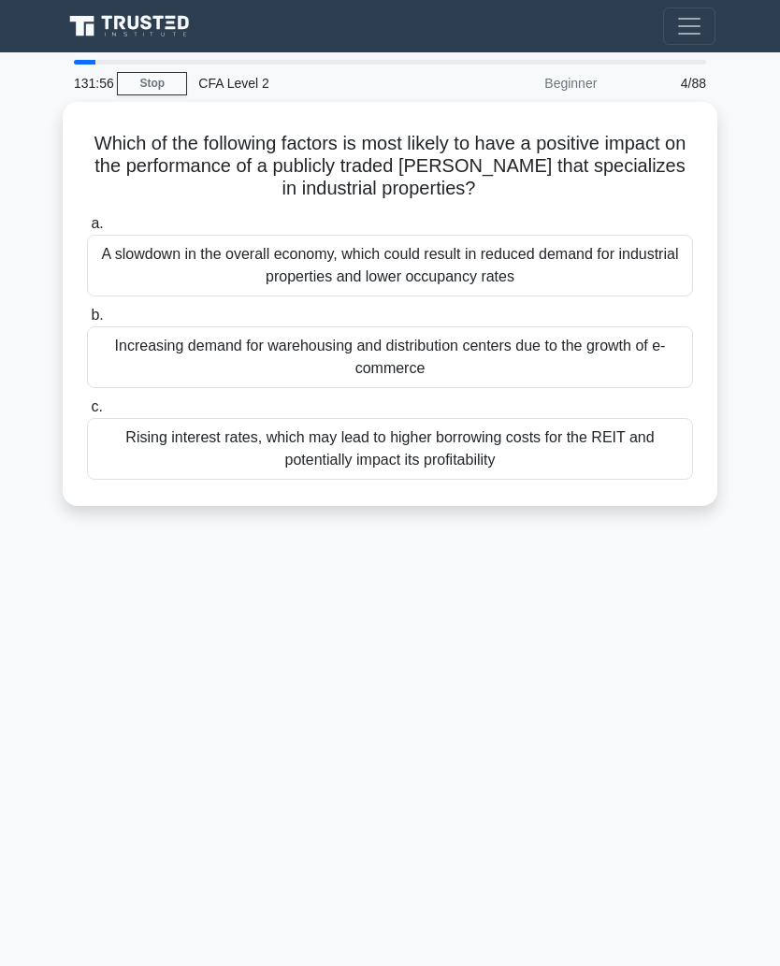
click at [653, 262] on div "A slowdown in the overall economy, which could result in reduced demand for ind…" at bounding box center [390, 266] width 606 height 62
click at [87, 230] on input "a. A slowdown in the overall economy, which could result in reduced demand for …" at bounding box center [87, 224] width 0 height 12
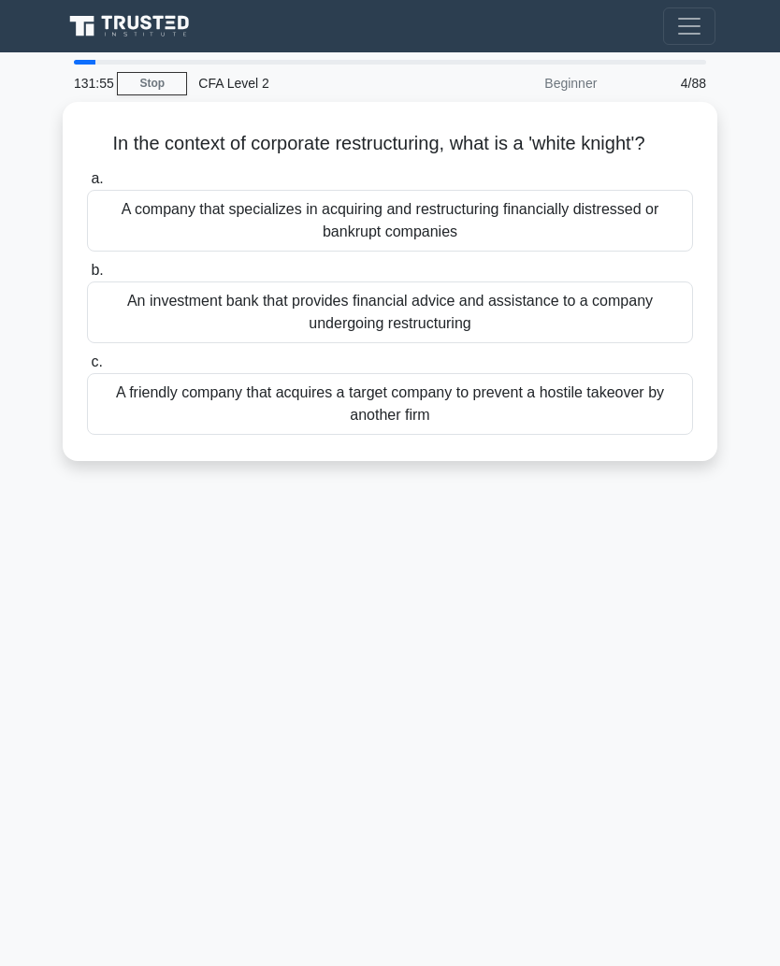
click at [641, 340] on div "An investment bank that provides financial advice and assistance to a company u…" at bounding box center [390, 313] width 606 height 62
click at [87, 277] on input "b. An investment bank that provides financial advice and assistance to a compan…" at bounding box center [87, 271] width 0 height 12
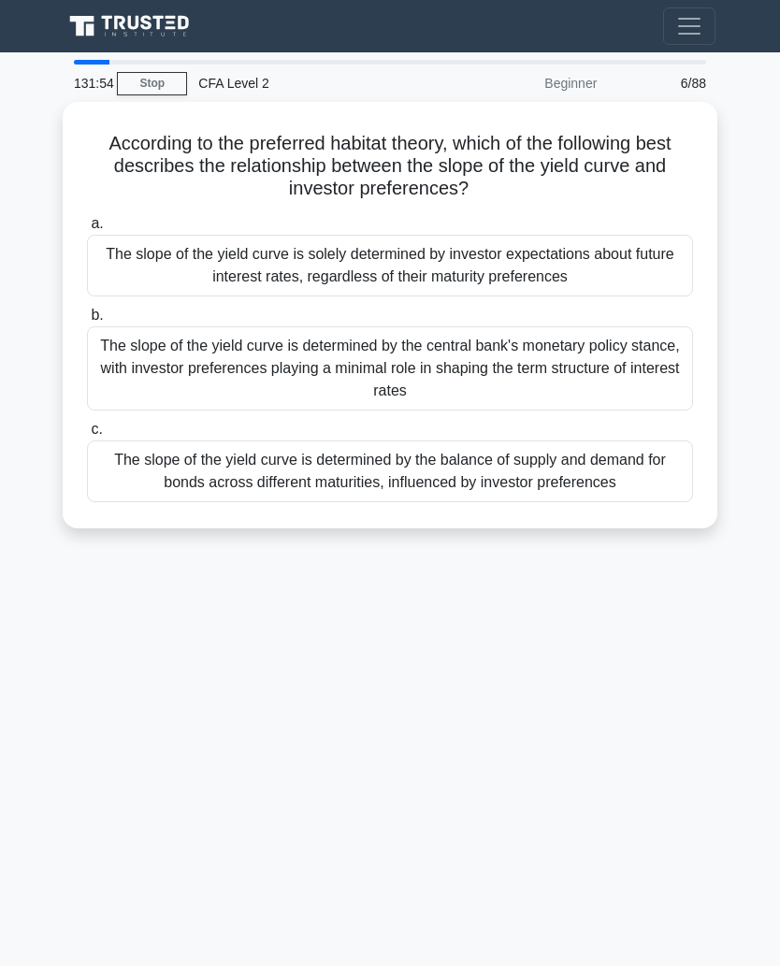
click at [623, 463] on div "The slope of the yield curve is determined by the balance of supply and demand …" at bounding box center [390, 472] width 606 height 62
click at [87, 436] on input "c. The slope of the yield curve is determined by the balance of supply and dema…" at bounding box center [87, 430] width 0 height 12
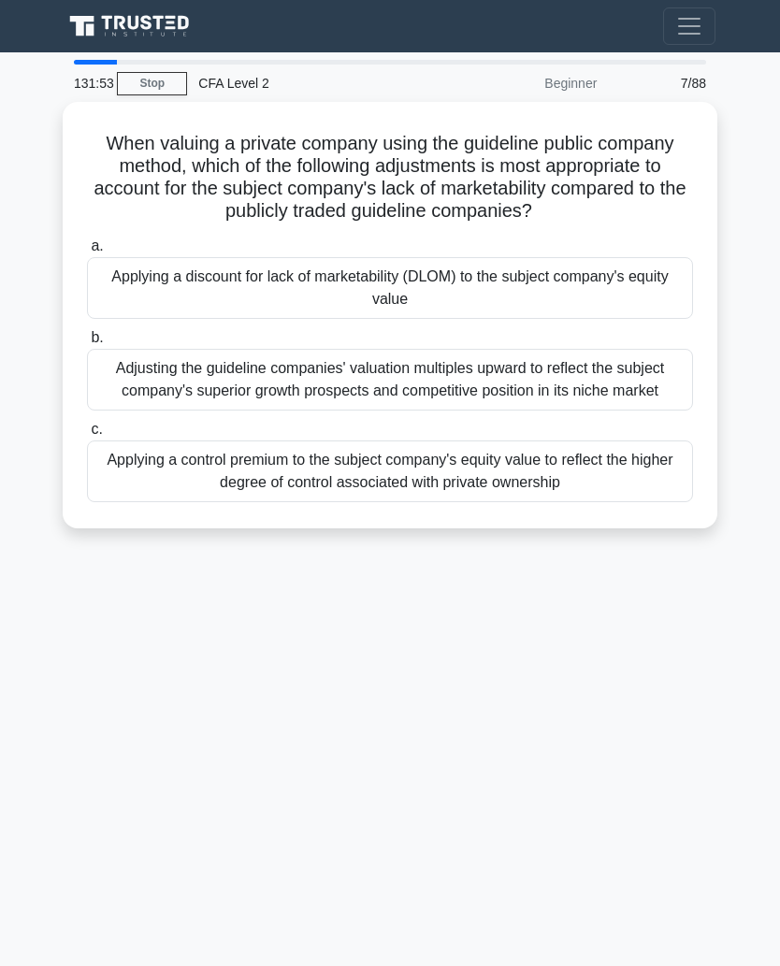
click at [631, 404] on div "Adjusting the guideline companies' valuation multiples upward to reflect the su…" at bounding box center [390, 380] width 606 height 62
click at [87, 344] on input "b. Adjusting the guideline companies' valuation multiples upward to reflect the…" at bounding box center [87, 338] width 0 height 12
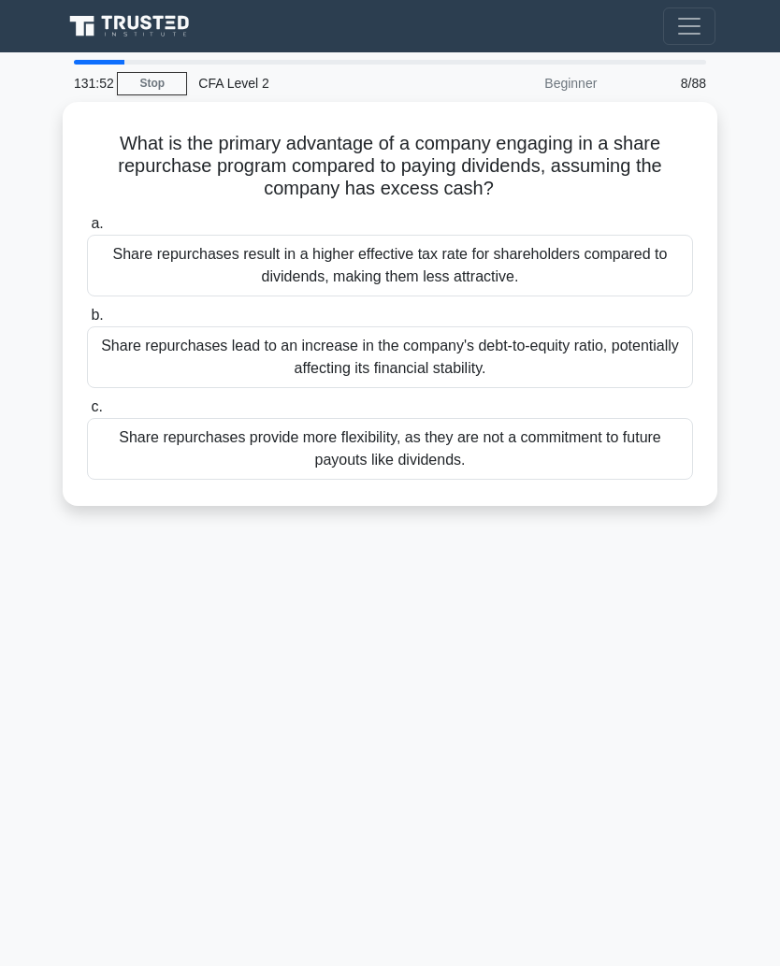
click at [657, 277] on div "Share repurchases result in a higher effective tax rate for shareholders compar…" at bounding box center [390, 266] width 606 height 62
click at [87, 230] on input "a. Share repurchases result in a higher effective tax rate for shareholders com…" at bounding box center [87, 224] width 0 height 12
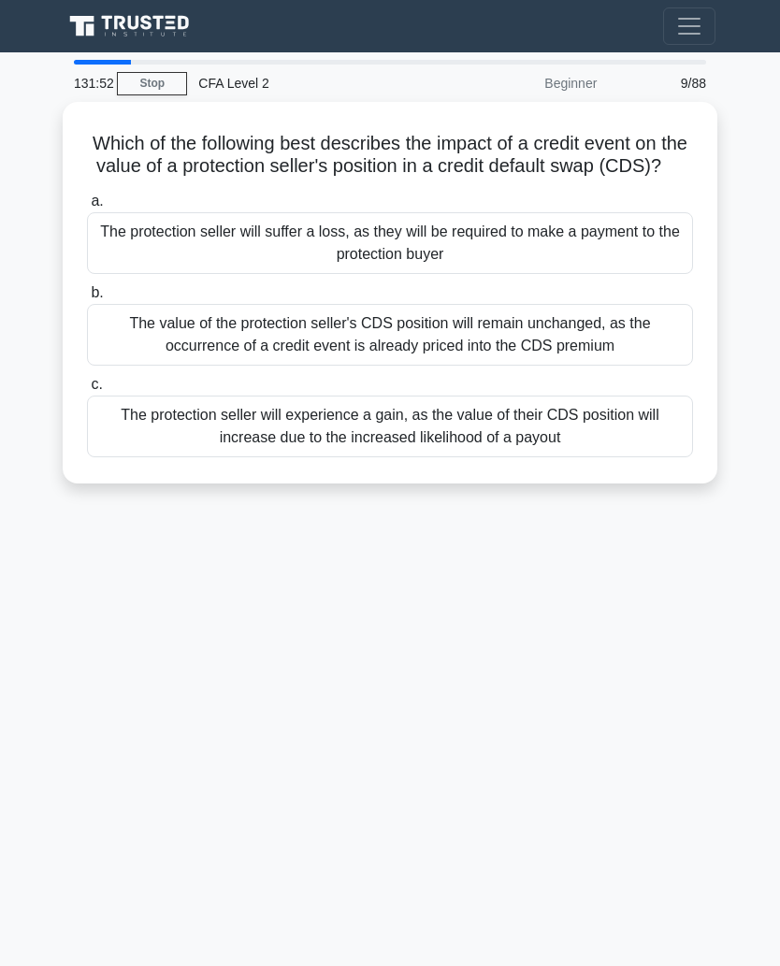
click at [636, 363] on div "The value of the protection seller's CDS position will remain unchanged, as the…" at bounding box center [390, 335] width 606 height 62
click at [87, 299] on input "b. The value of the protection seller's CDS position will remain unchanged, as …" at bounding box center [87, 293] width 0 height 12
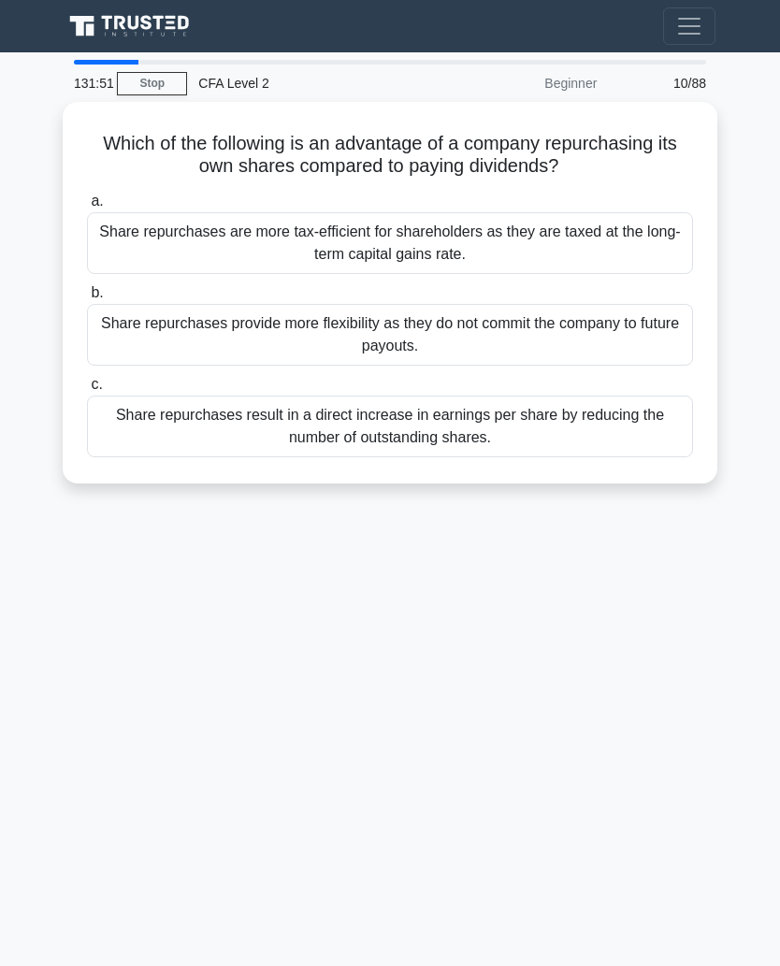
click at [625, 427] on div "Share repurchases result in a direct increase in earnings per share by reducing…" at bounding box center [390, 427] width 606 height 62
click at [87, 391] on input "c. Share repurchases result in a direct increase in earnings per share by reduc…" at bounding box center [87, 385] width 0 height 12
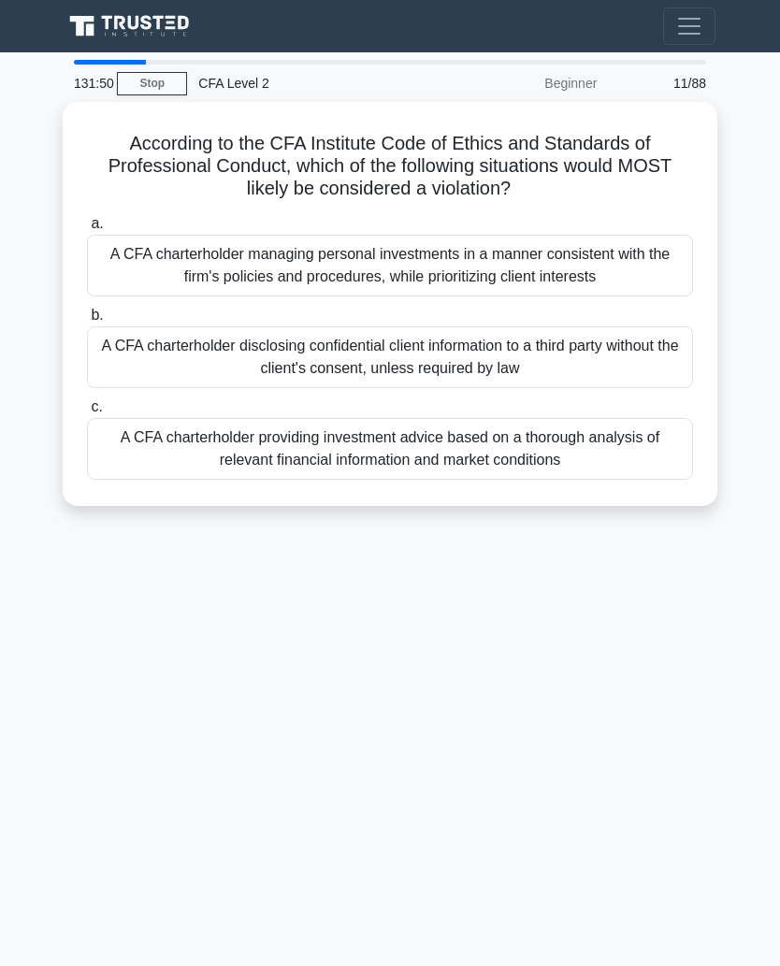
click at [645, 350] on div "A CFA charterholder disclosing confidential client information to a third party…" at bounding box center [390, 358] width 606 height 62
click at [87, 322] on input "b. A CFA charterholder disclosing confidential client information to a third pa…" at bounding box center [87, 316] width 0 height 12
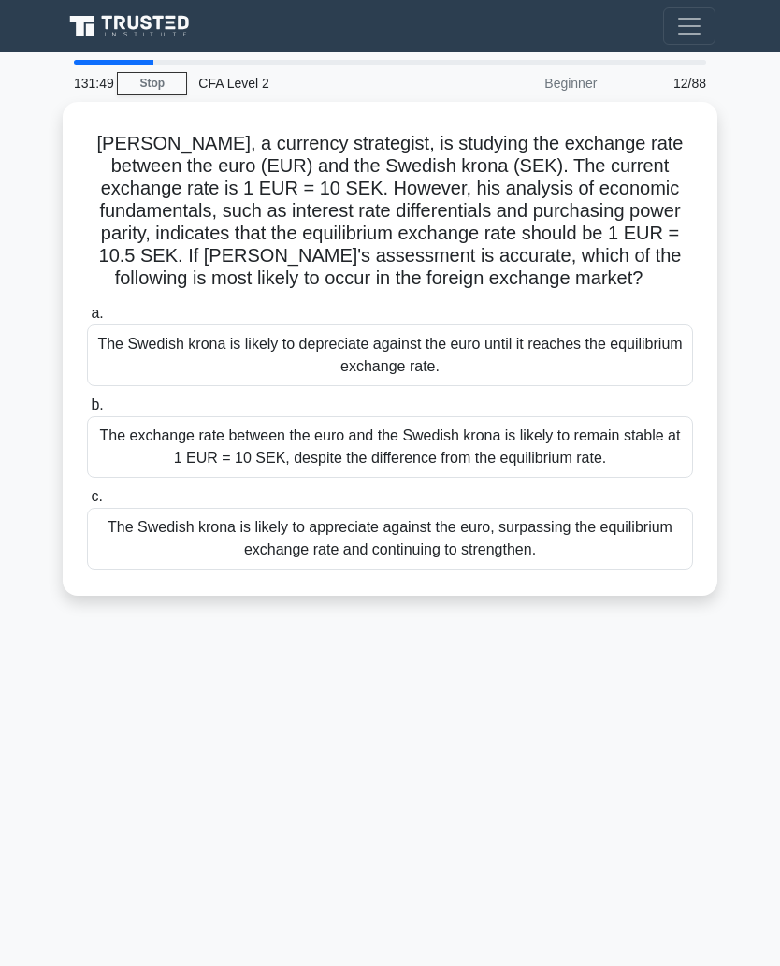
click at [647, 365] on div "The Swedish krona is likely to depreciate against the euro until it reaches the…" at bounding box center [390, 356] width 606 height 62
click at [87, 320] on input "a. The Swedish krona is likely to depreciate against the euro until it reaches …" at bounding box center [87, 314] width 0 height 12
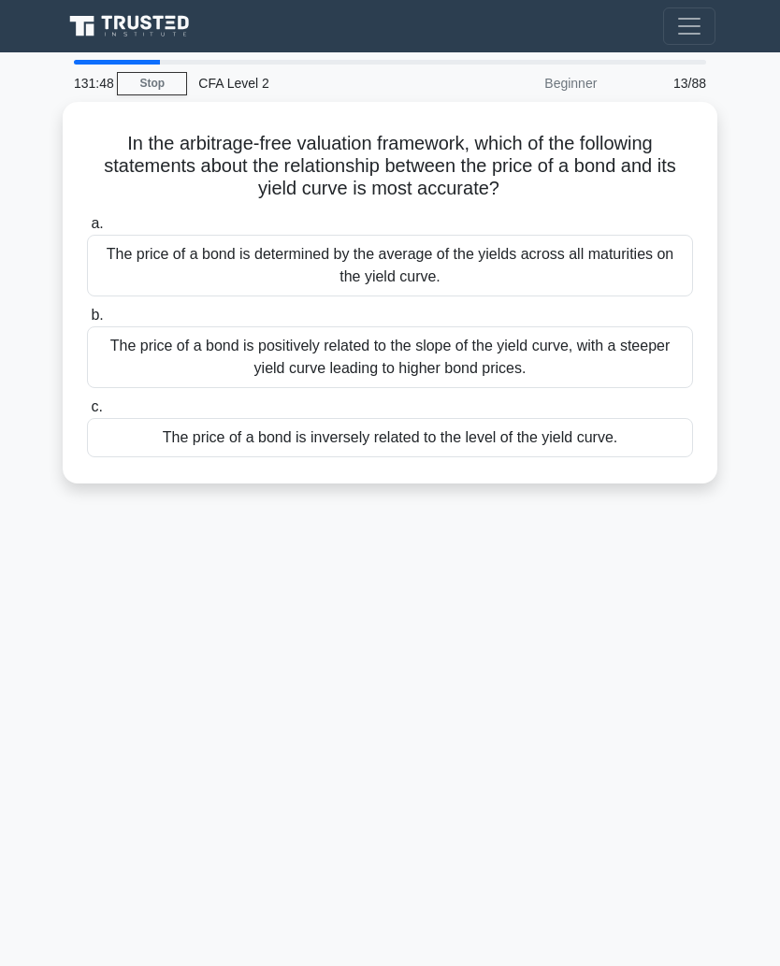
click at [647, 379] on div "The price of a bond is positively related to the slope of the yield curve, with…" at bounding box center [390, 358] width 606 height 62
click at [87, 322] on input "b. The price of a bond is positively related to the slope of the yield curve, w…" at bounding box center [87, 316] width 0 height 12
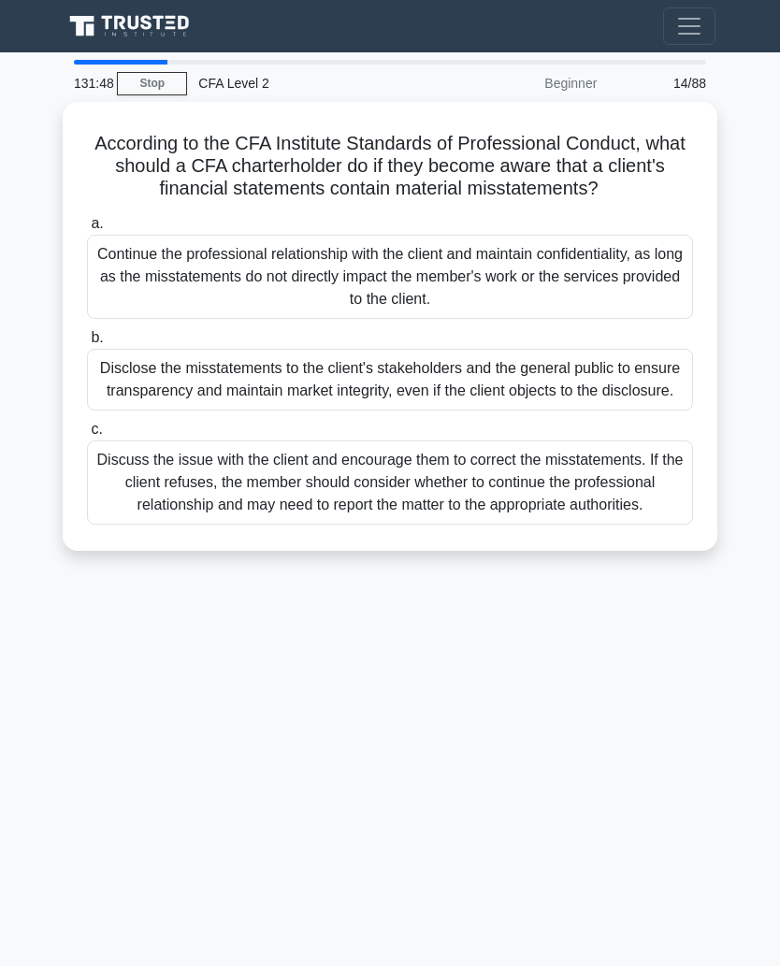
click at [652, 319] on div "Continue the professional relationship with the client and maintain confidentia…" at bounding box center [390, 277] width 606 height 84
click at [87, 230] on input "a. Continue the professional relationship with the client and maintain confiden…" at bounding box center [87, 224] width 0 height 12
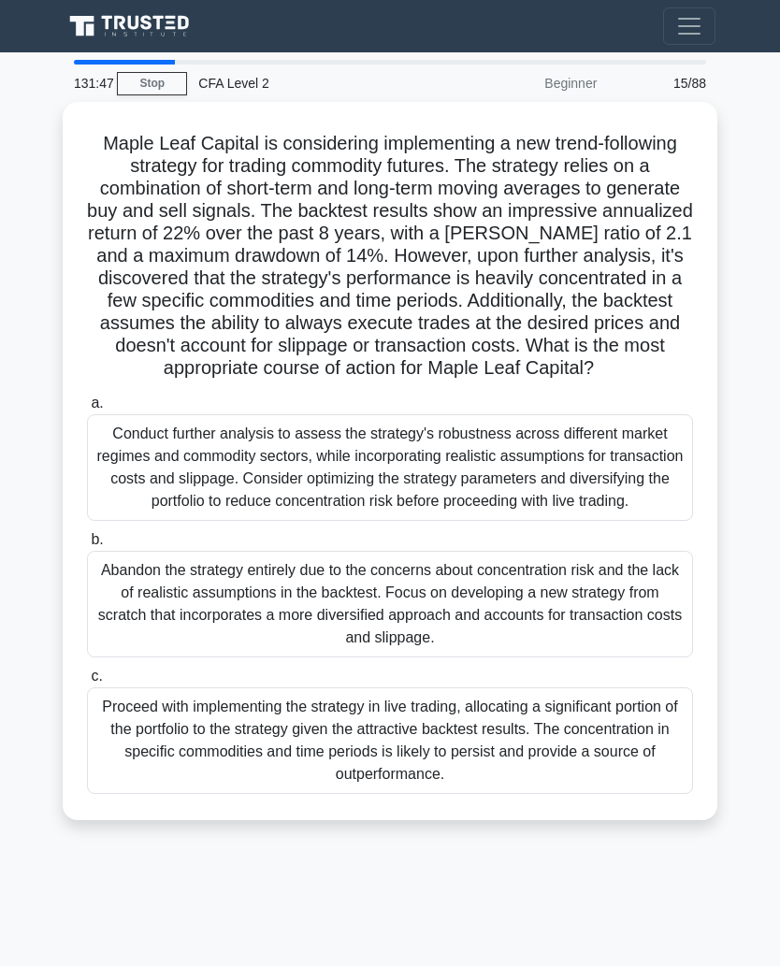
click at [611, 504] on div "Conduct further analysis to assess the strategy's robustness across different m…" at bounding box center [390, 467] width 606 height 107
click at [87, 410] on input "a. Conduct further analysis to assess the strategy's robustness across differen…" at bounding box center [87, 404] width 0 height 12
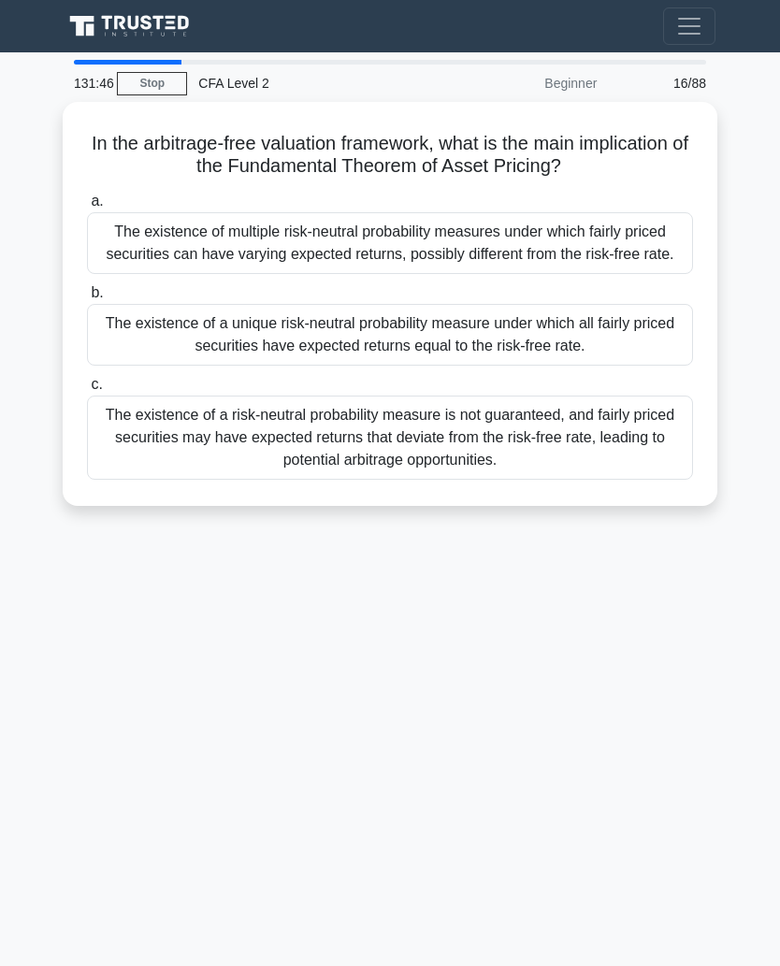
click at [630, 470] on div "The existence of a risk-neutral probability measure is not guaranteed, and fair…" at bounding box center [390, 438] width 606 height 84
click at [87, 391] on input "c. The existence of a risk-neutral probability measure is not guaranteed, and f…" at bounding box center [87, 385] width 0 height 12
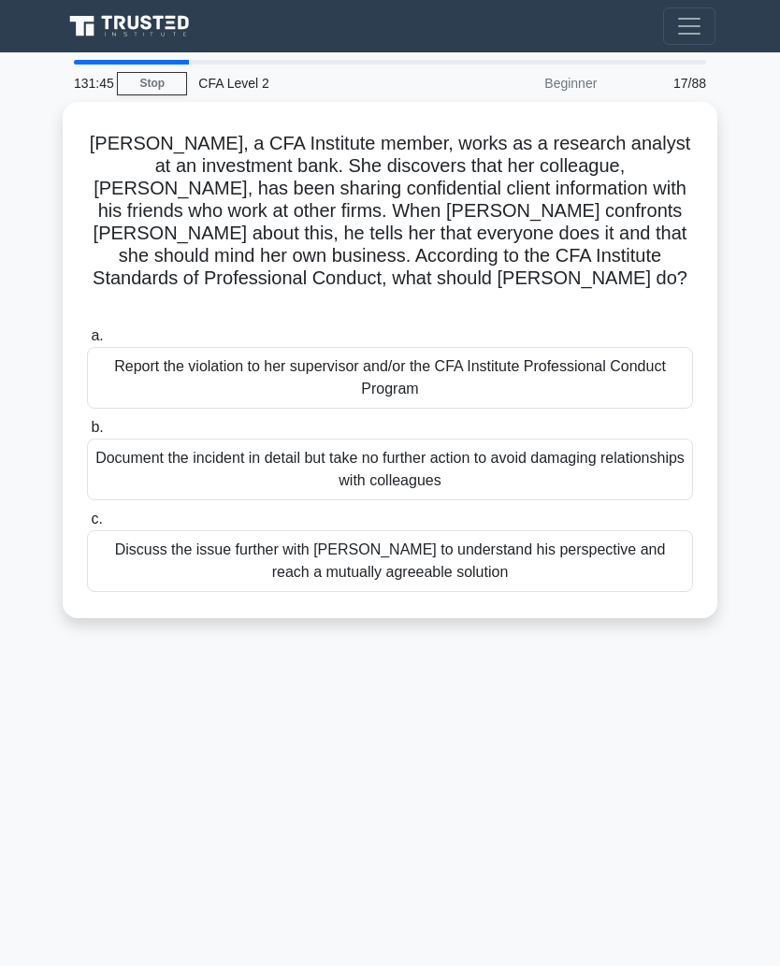
click at [645, 348] on div "Report the violation to her supervisor and/or the CFA Institute Professional Co…" at bounding box center [390, 378] width 606 height 62
click at [87, 342] on input "a. Report the violation to her supervisor and/or the CFA Institute Professional…" at bounding box center [87, 336] width 0 height 12
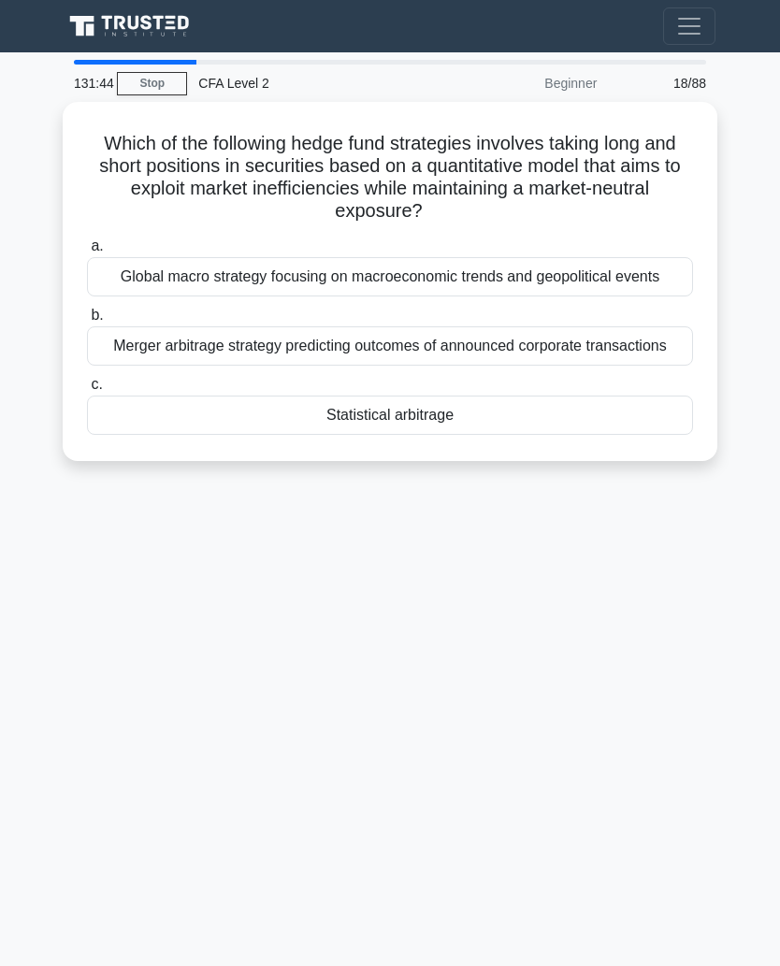
click at [643, 366] on div "Merger arbitrage strategy predicting outcomes of announced corporate transactio…" at bounding box center [390, 346] width 606 height 39
click at [87, 322] on input "b. Merger arbitrage strategy predicting outcomes of announced corporate transac…" at bounding box center [87, 316] width 0 height 12
